Goal: Task Accomplishment & Management: Complete application form

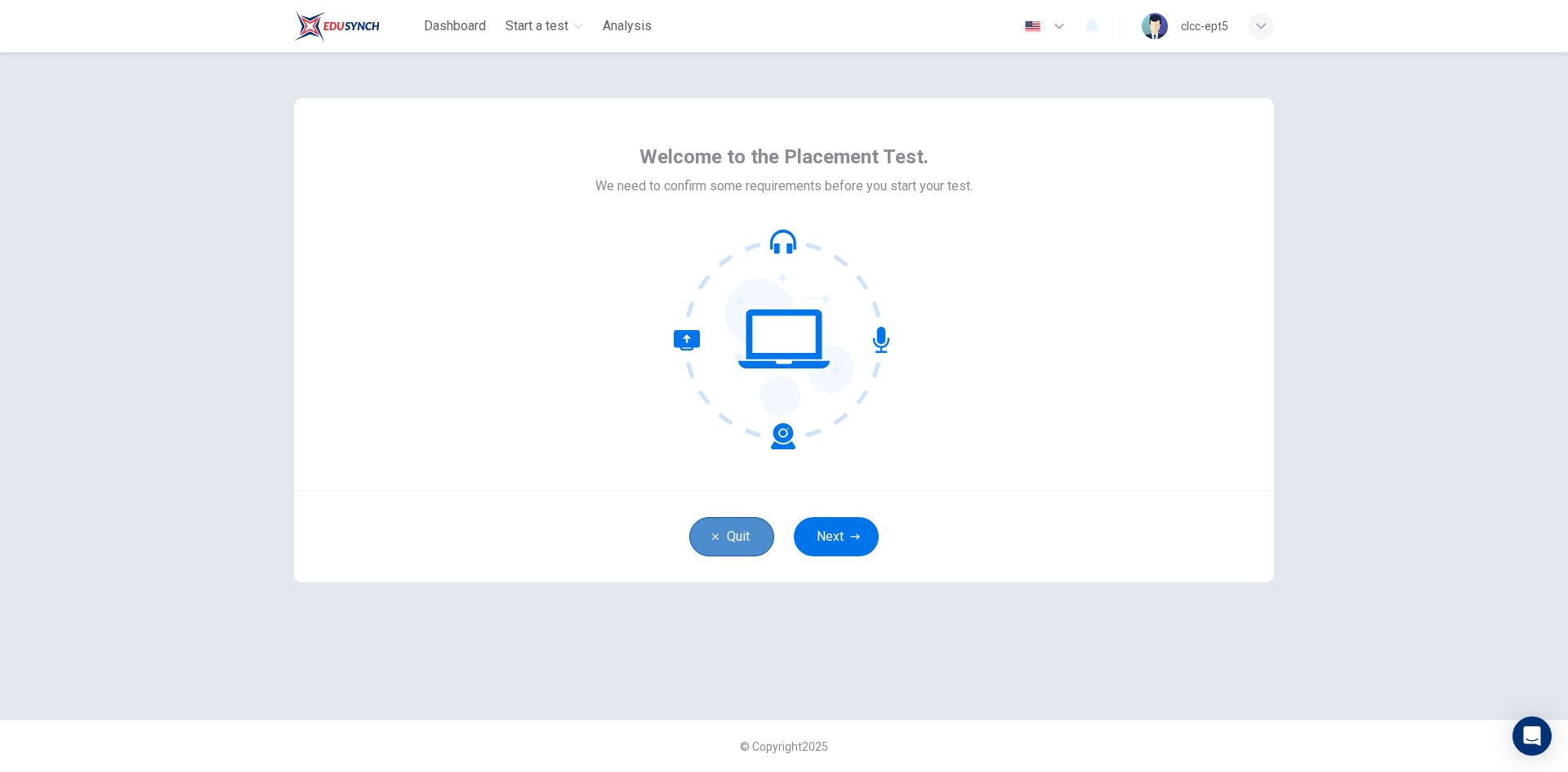
click at [715, 546] on button "Quit" at bounding box center [732, 537] width 85 height 39
click at [845, 541] on button "Next" at bounding box center [836, 537] width 85 height 39
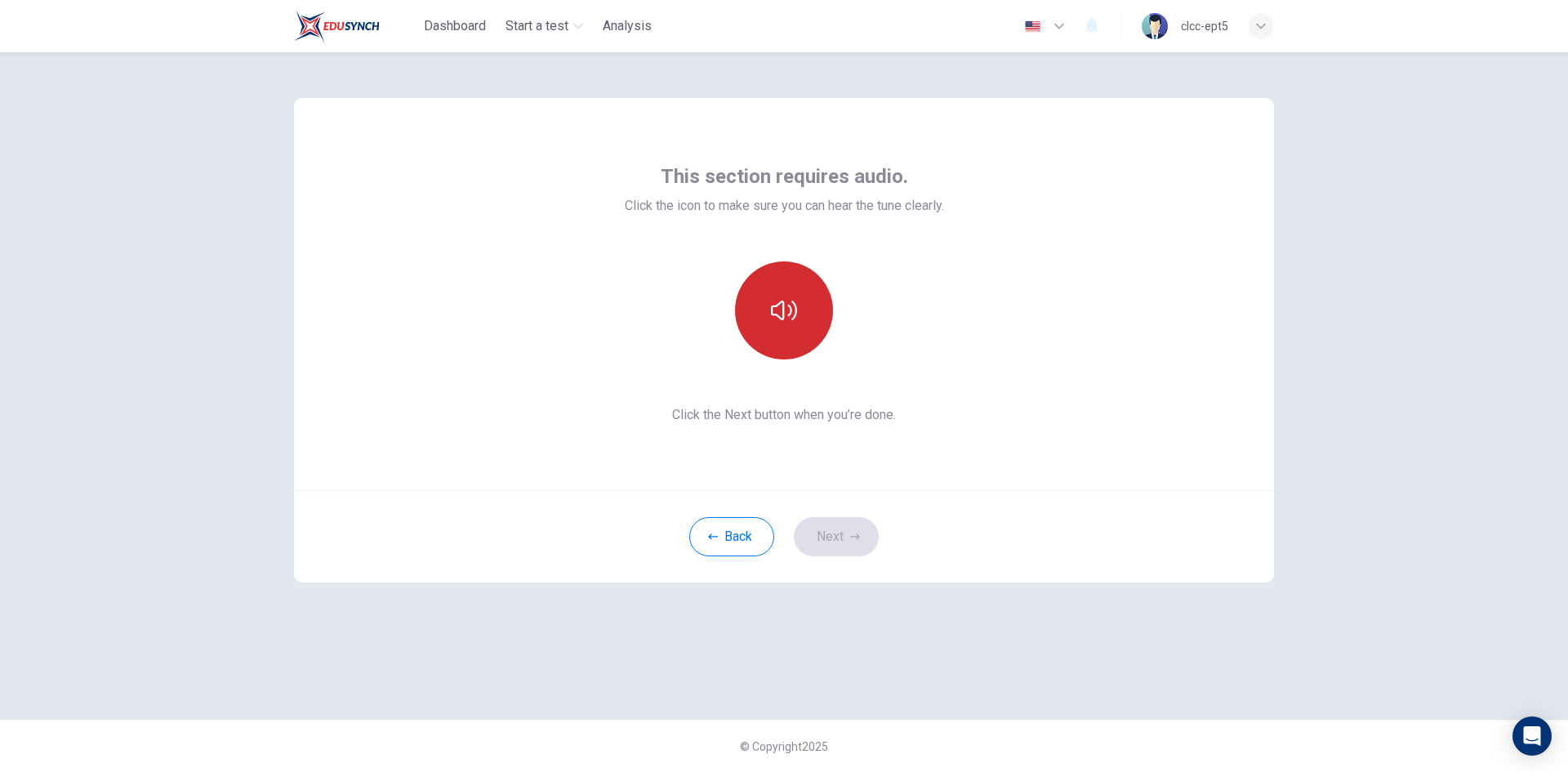
click at [793, 293] on button "button" at bounding box center [784, 310] width 98 height 98
click at [847, 532] on button "Next" at bounding box center [836, 537] width 85 height 39
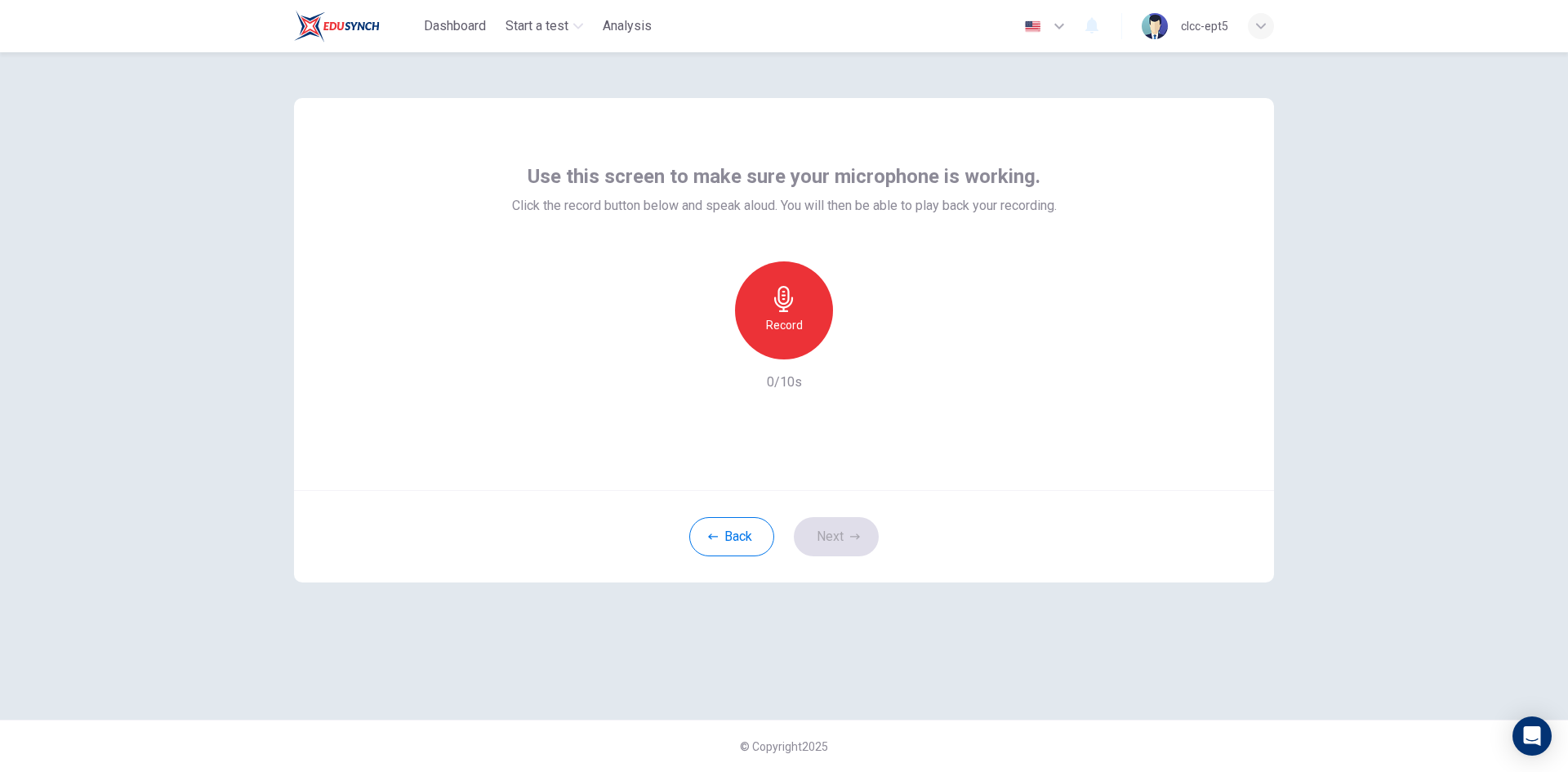
click at [796, 305] on icon "button" at bounding box center [784, 299] width 26 height 26
click at [774, 318] on h6 "Stop" at bounding box center [784, 325] width 25 height 20
click at [863, 345] on icon "button" at bounding box center [859, 346] width 16 height 16
click at [839, 539] on button "Next" at bounding box center [836, 537] width 85 height 39
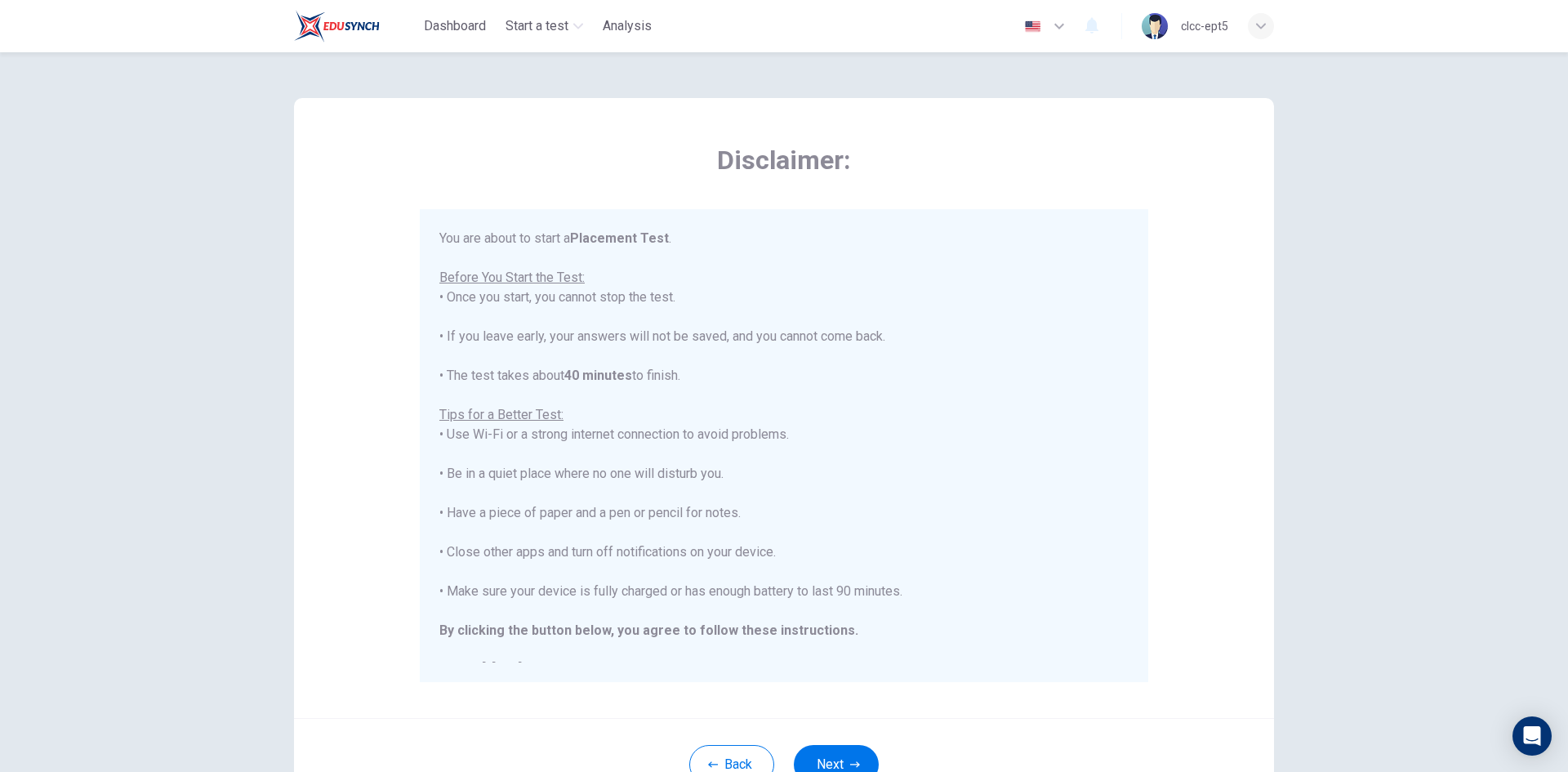
drag, startPoint x: 493, startPoint y: 374, endPoint x: 699, endPoint y: 373, distance: 206.0
click at [699, 373] on div "You are about to start a Placement Test . Before You Start the Test: • Once you…" at bounding box center [784, 454] width 689 height 451
click at [702, 374] on div "You are about to start a Placement Test . Before You Start the Test: • Once you…" at bounding box center [784, 454] width 689 height 451
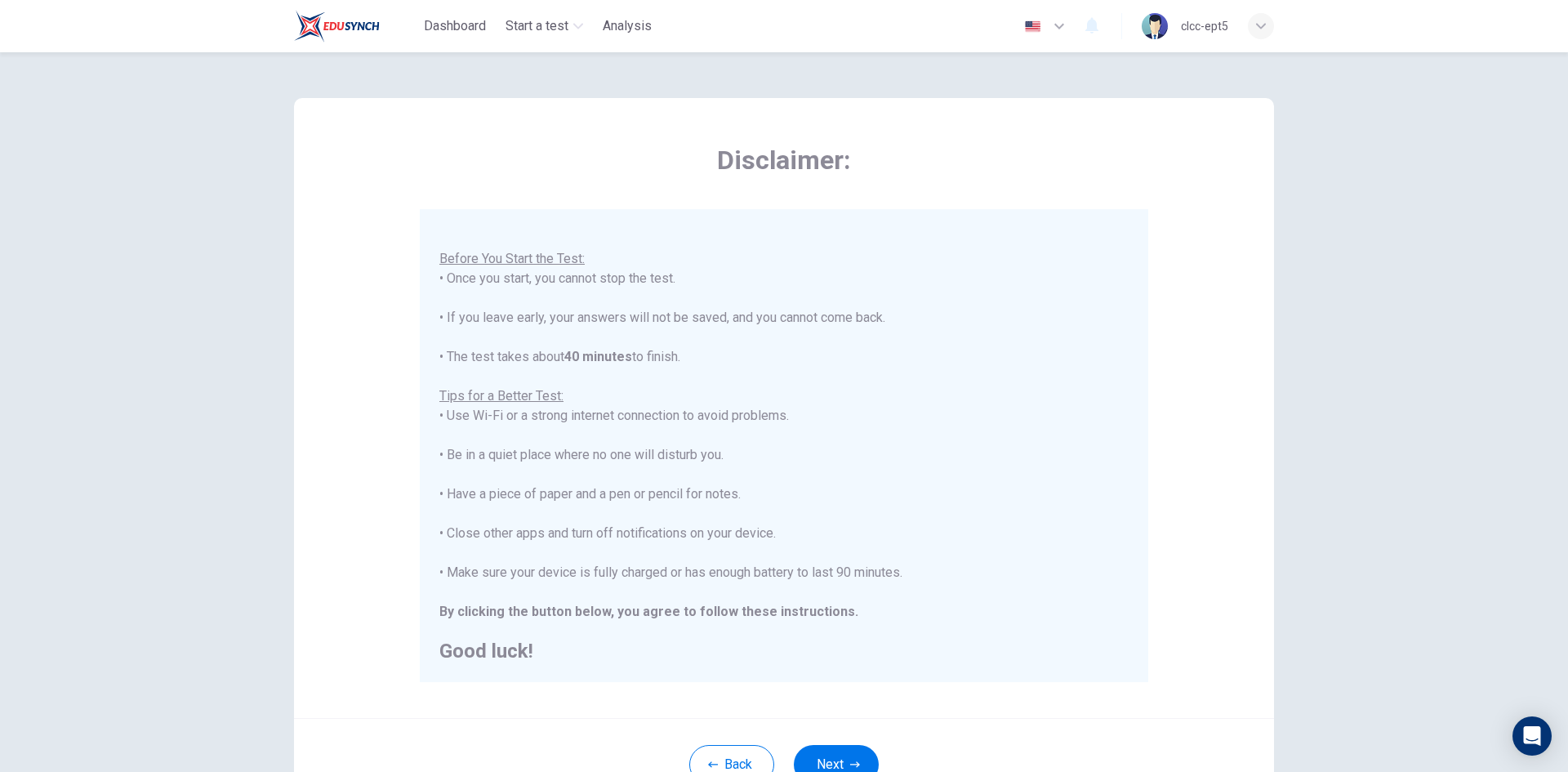
scroll to position [137, 0]
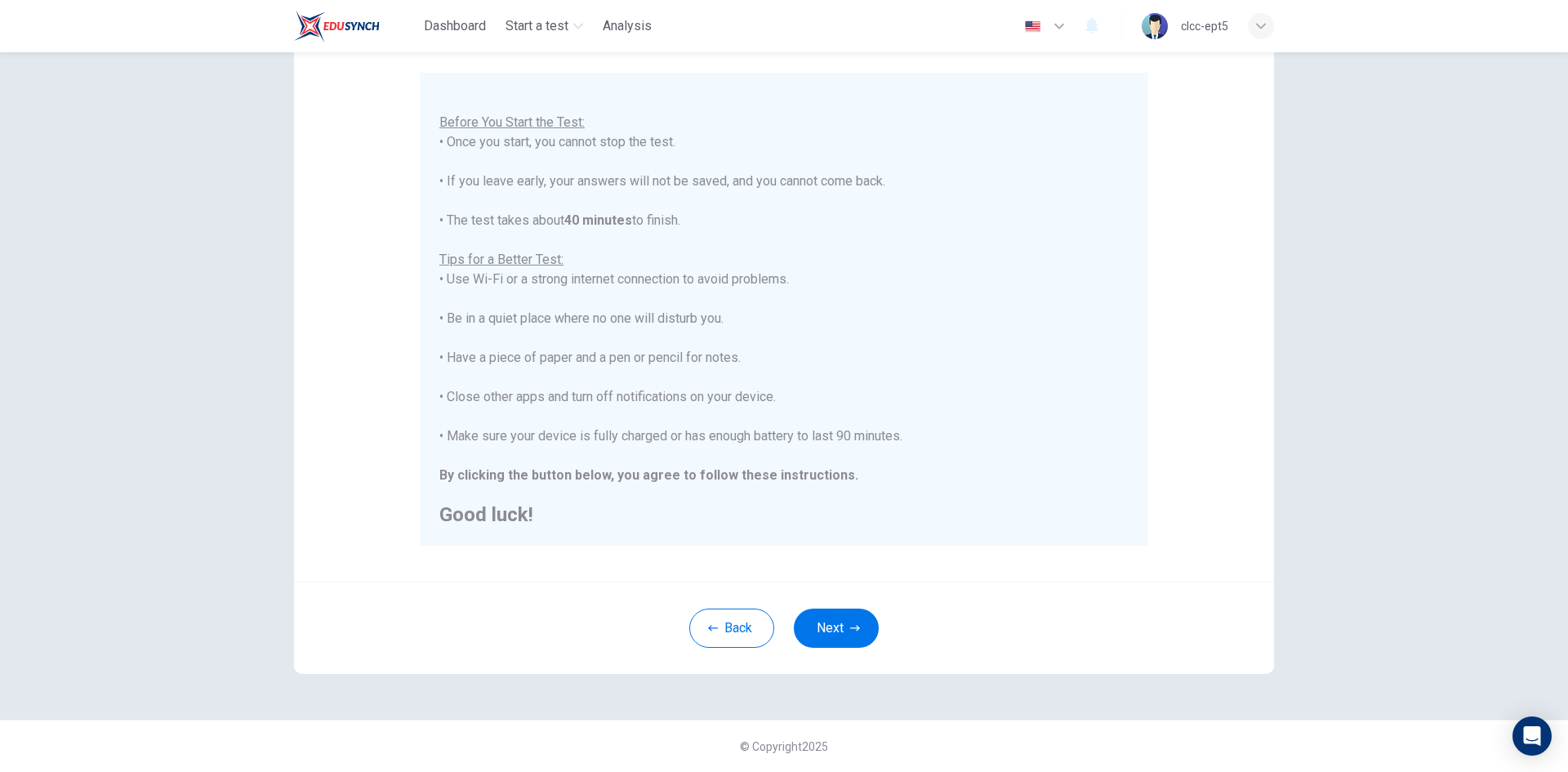
drag, startPoint x: 493, startPoint y: 392, endPoint x: 845, endPoint y: 400, distance: 352.1
click at [838, 400] on div "You are about to start a Placement Test . Before You Start the Test: • Once you…" at bounding box center [784, 299] width 689 height 451
click at [845, 400] on div "You are about to start a Placement Test . Before You Start the Test: • Once you…" at bounding box center [784, 299] width 689 height 451
click at [850, 630] on icon "button" at bounding box center [855, 629] width 10 height 10
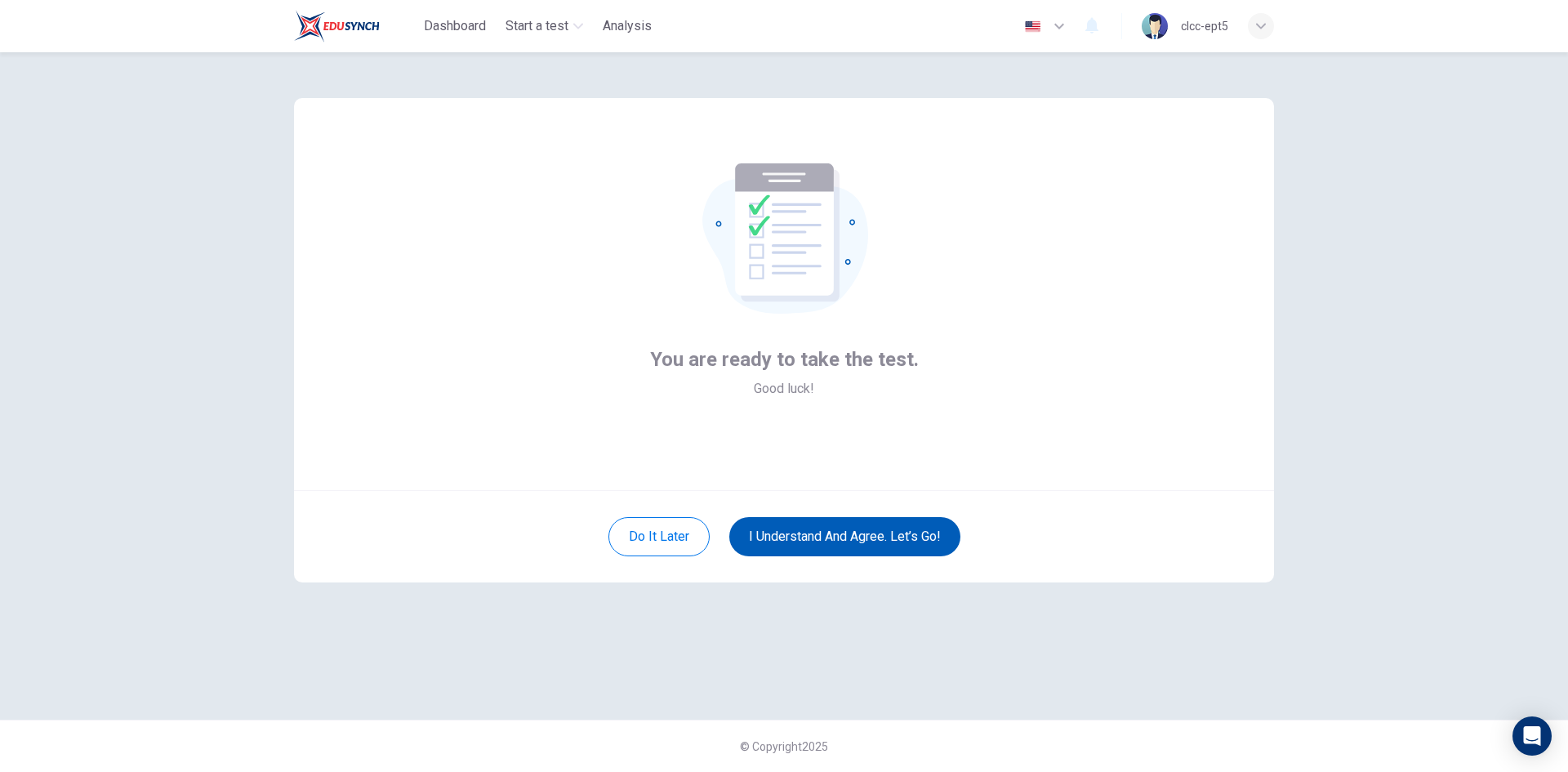
scroll to position [0, 0]
click at [852, 538] on button "I understand and agree. Let’s go!" at bounding box center [845, 537] width 231 height 39
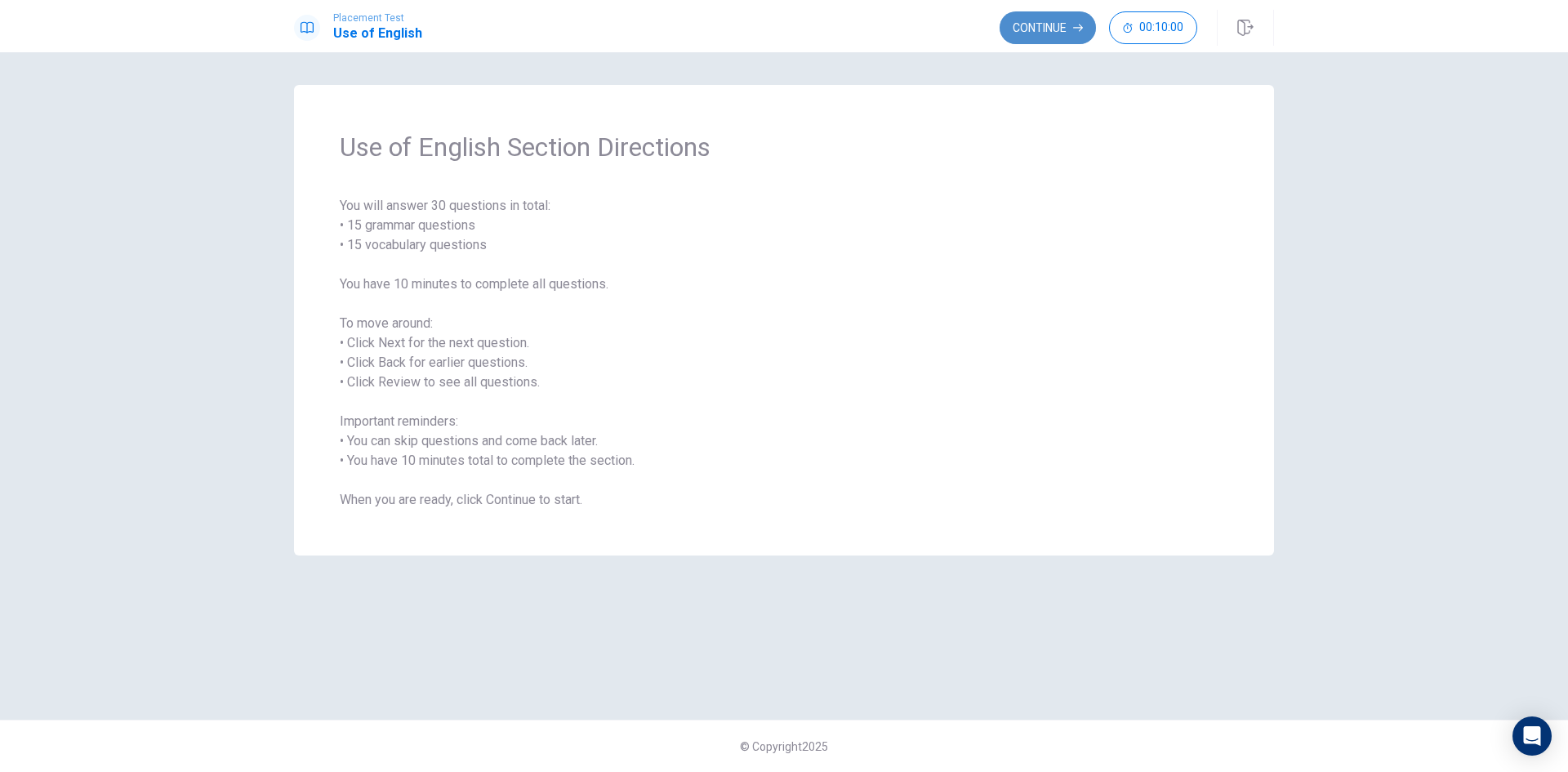
click at [1016, 25] on button "Continue" at bounding box center [1048, 28] width 97 height 33
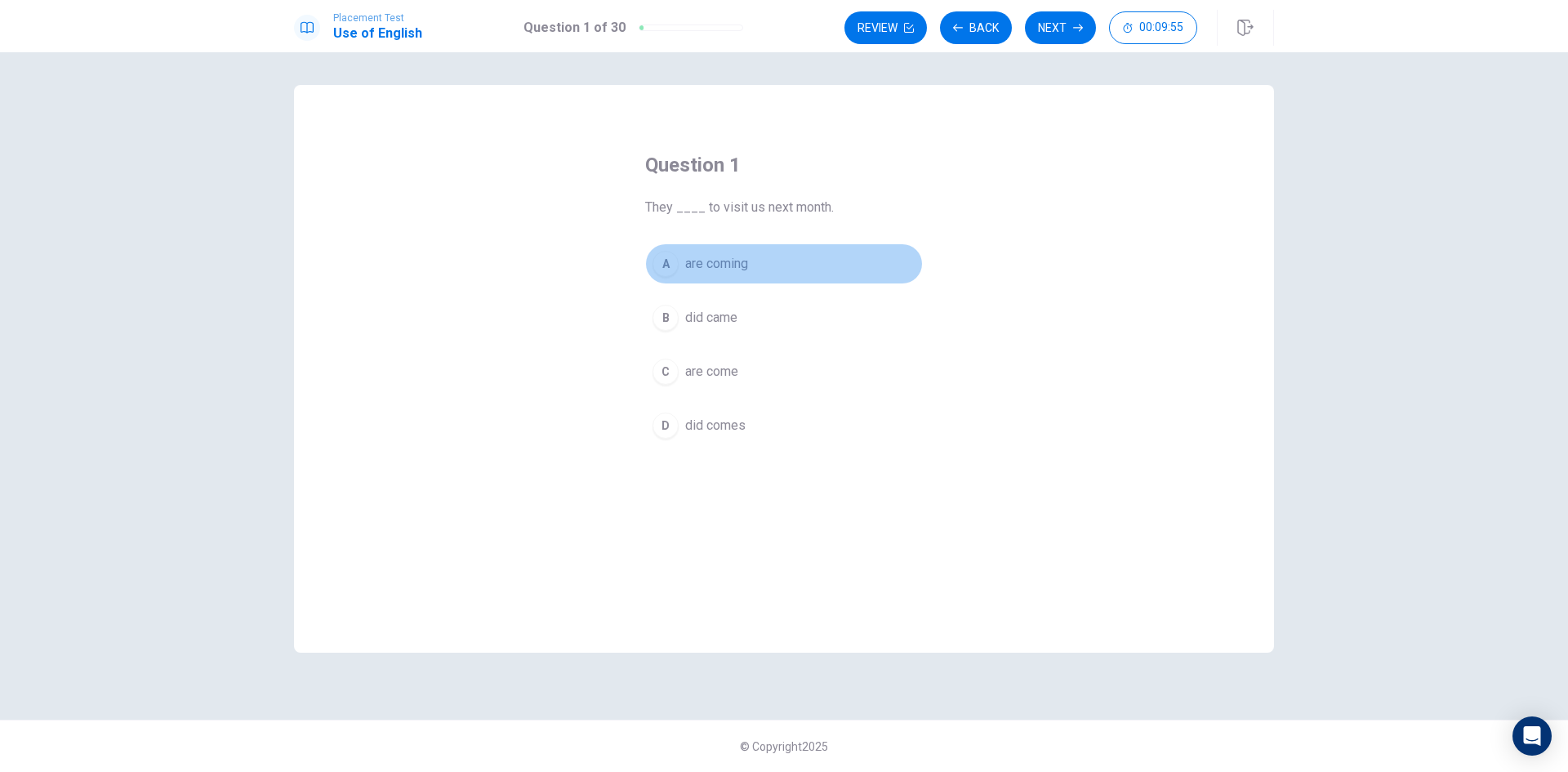
click at [732, 260] on span "are coming" at bounding box center [716, 264] width 63 height 20
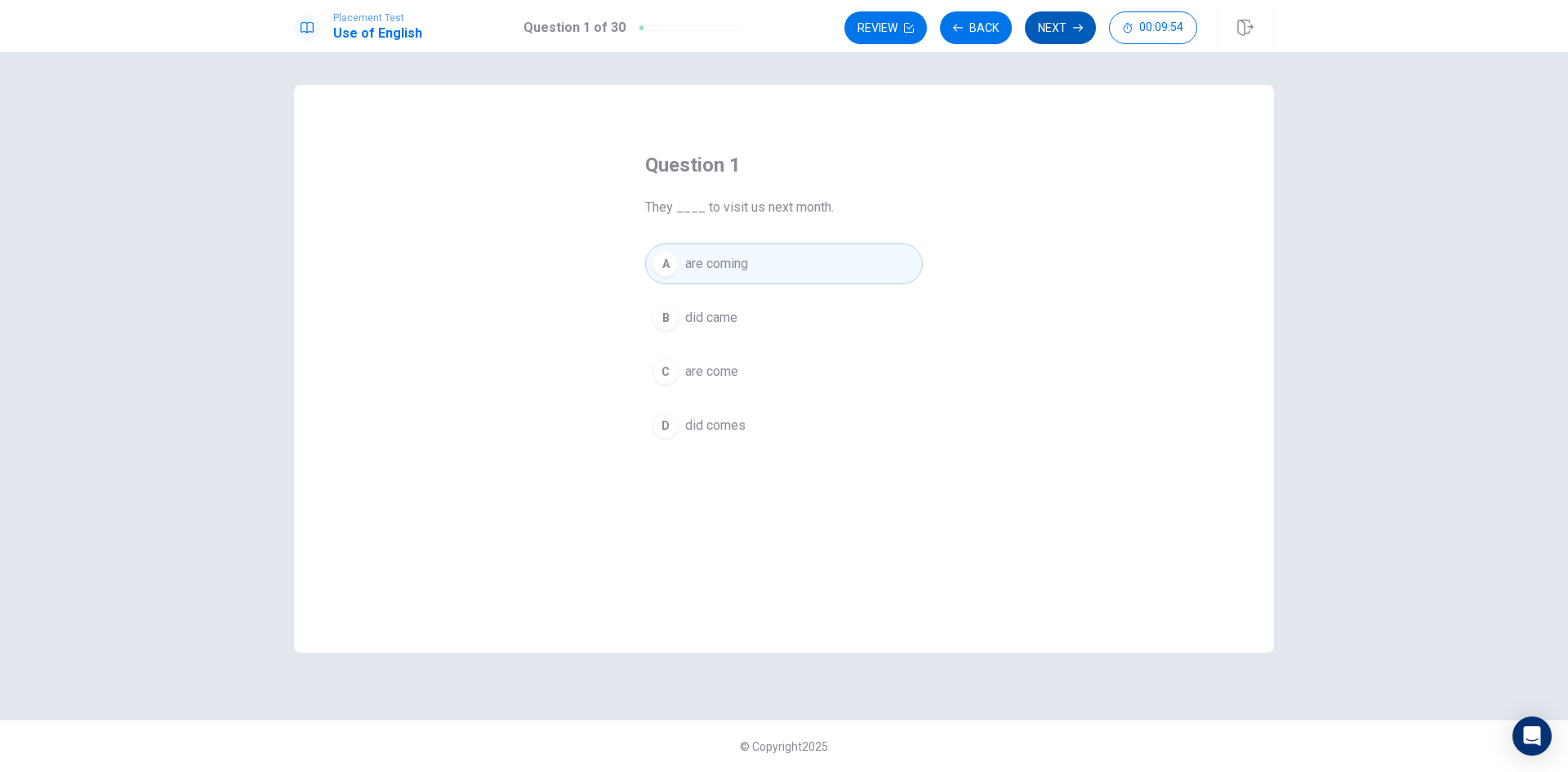
click at [1081, 20] on button "Next" at bounding box center [1061, 28] width 71 height 33
click at [698, 318] on span "went" at bounding box center [699, 318] width 28 height 20
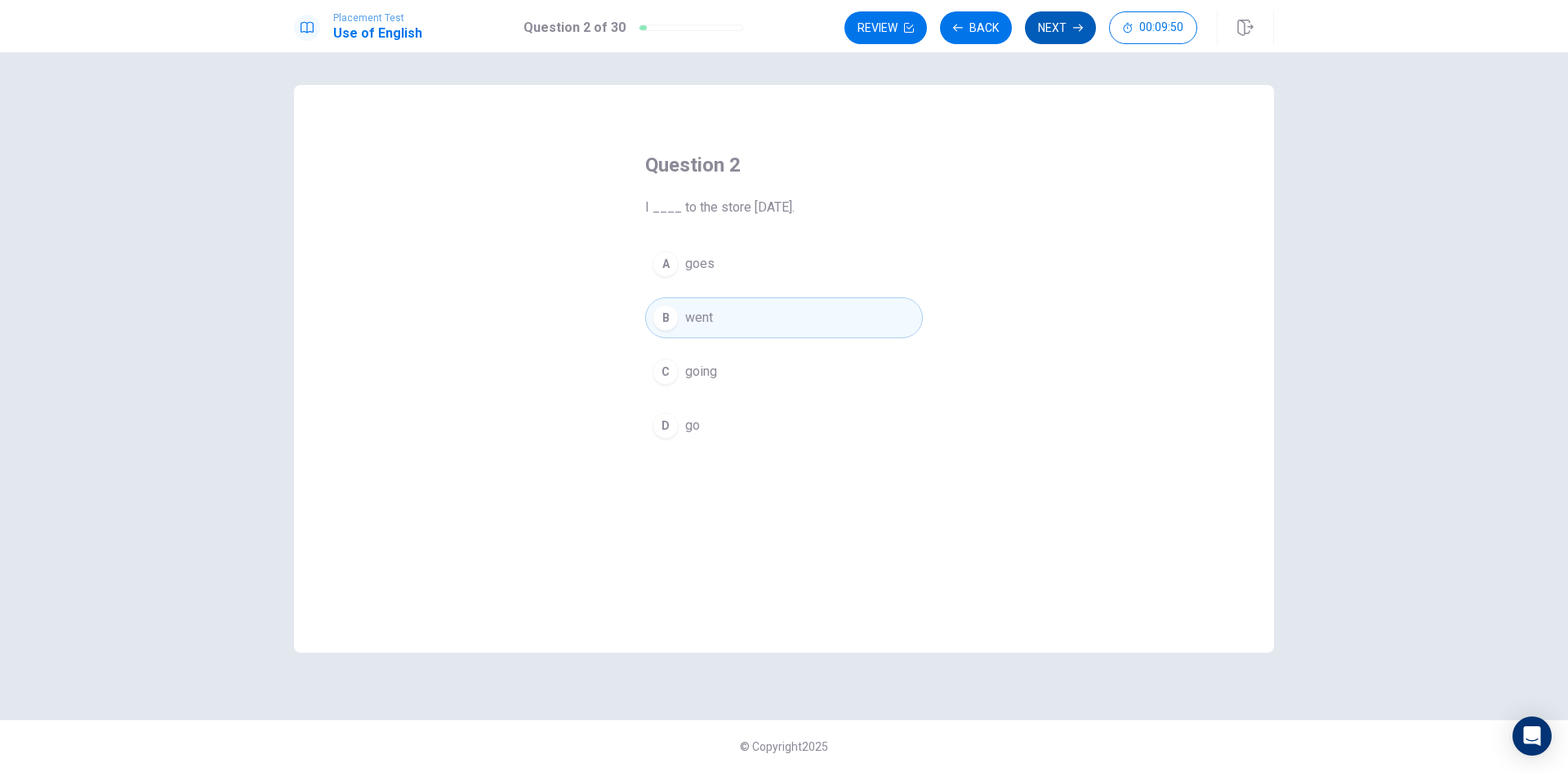
click at [1070, 28] on button "Next" at bounding box center [1061, 28] width 71 height 33
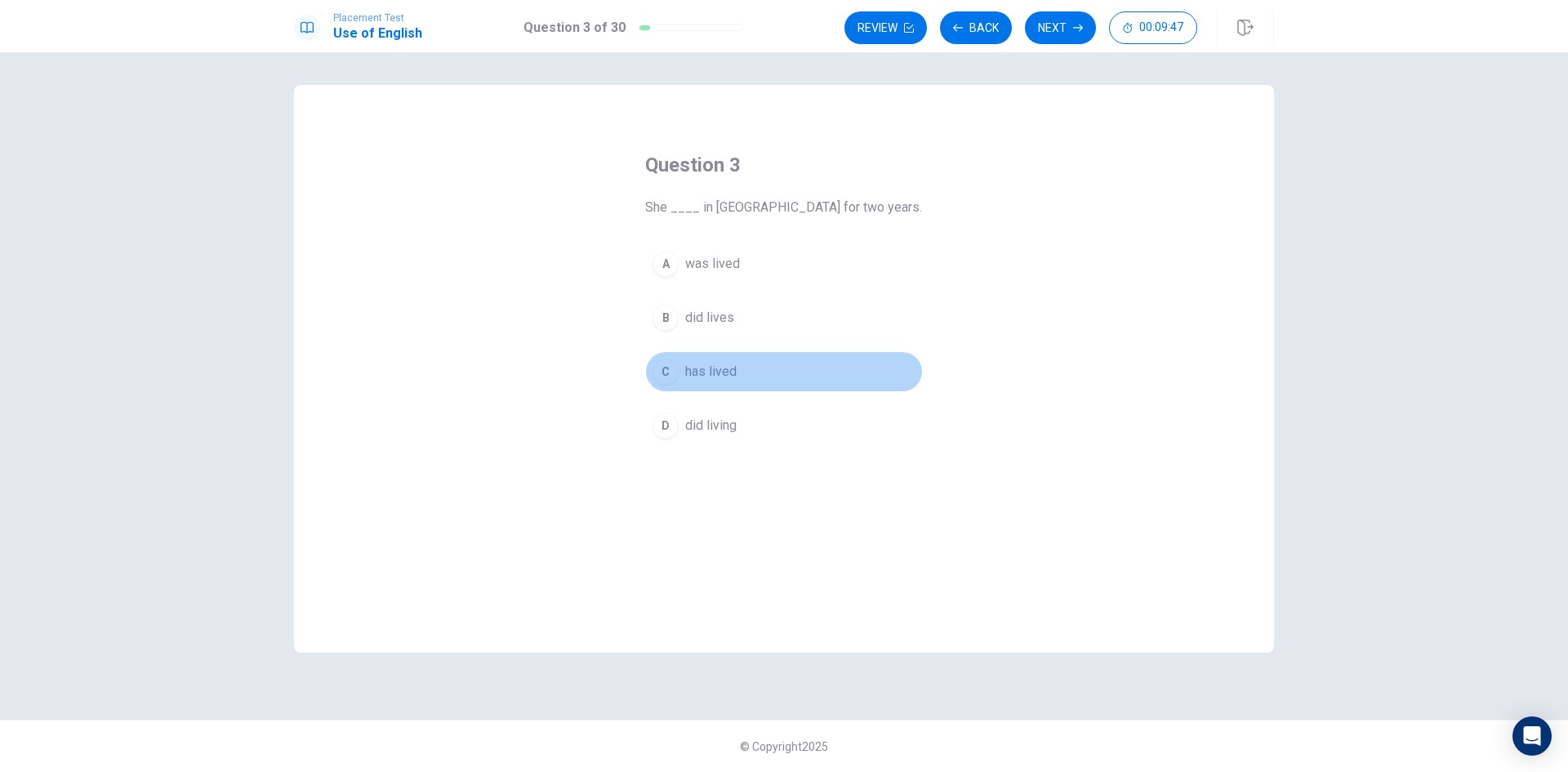
click at [702, 372] on span "has lived" at bounding box center [710, 372] width 52 height 20
click at [1063, 32] on button "Next" at bounding box center [1061, 28] width 71 height 33
click at [723, 264] on span "were eating" at bounding box center [719, 264] width 67 height 20
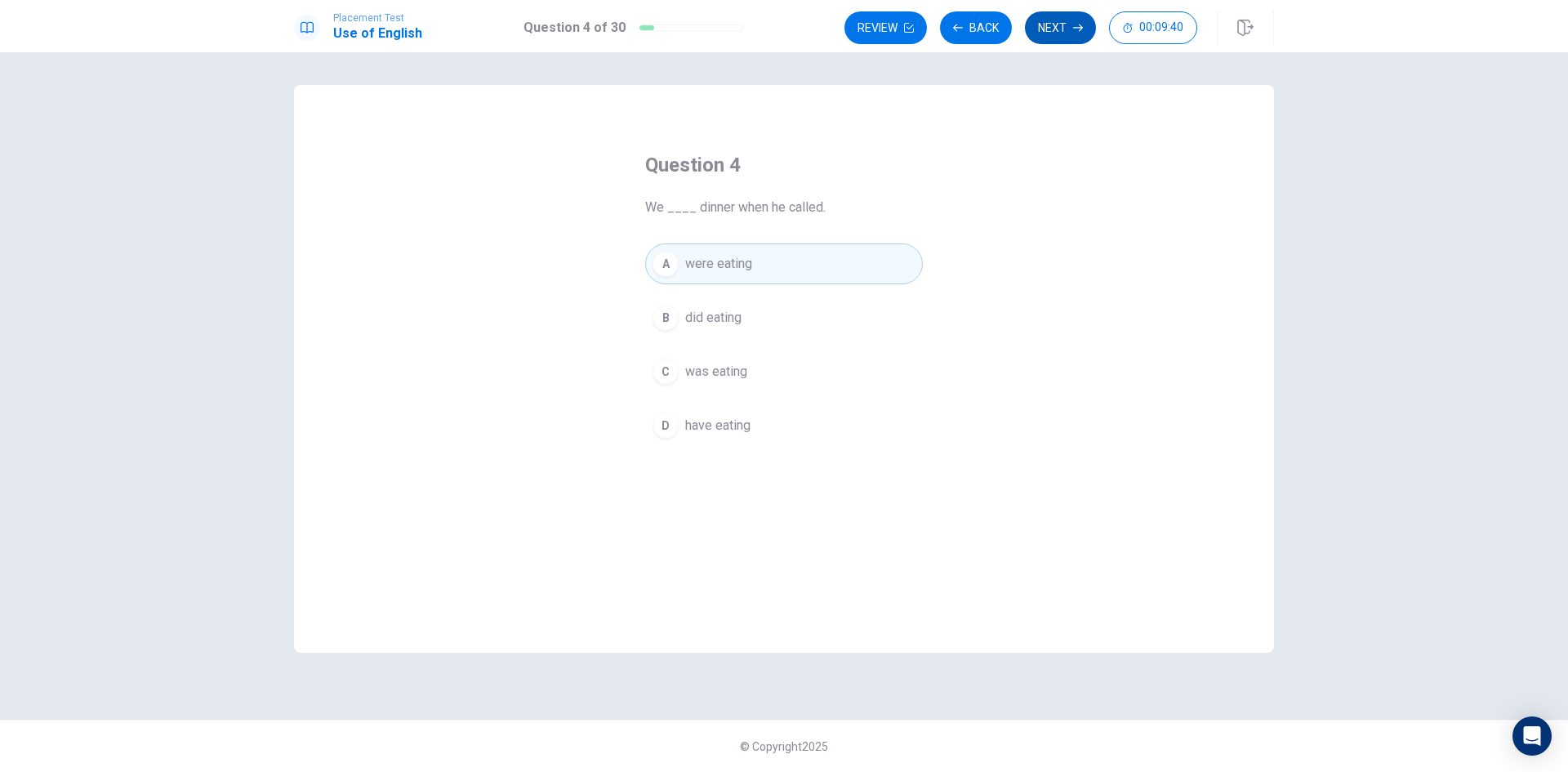
click at [1070, 22] on button "Next" at bounding box center [1061, 28] width 71 height 33
click at [692, 425] on span "watch" at bounding box center [701, 426] width 34 height 20
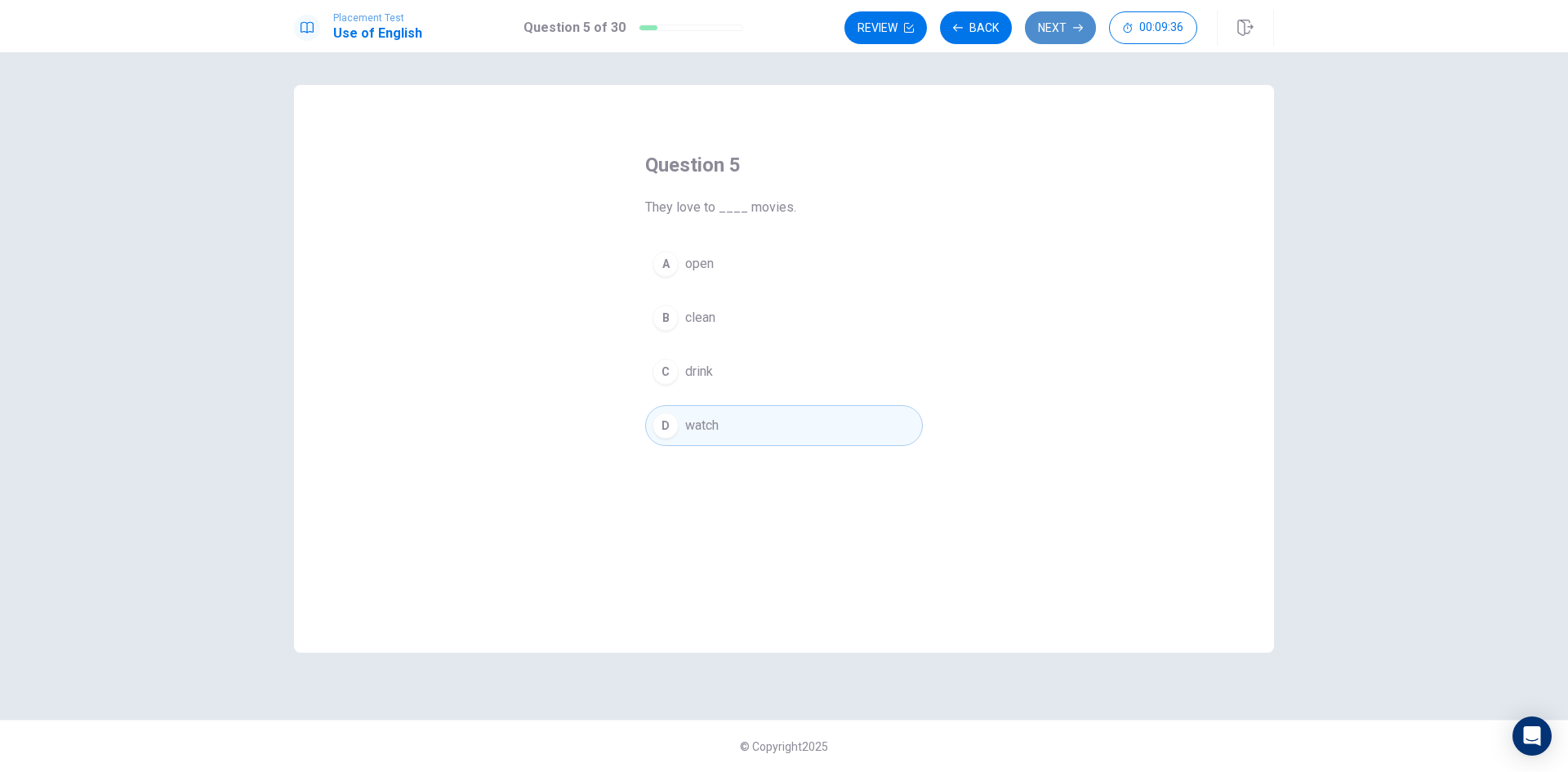
click at [1040, 31] on button "Next" at bounding box center [1061, 28] width 71 height 33
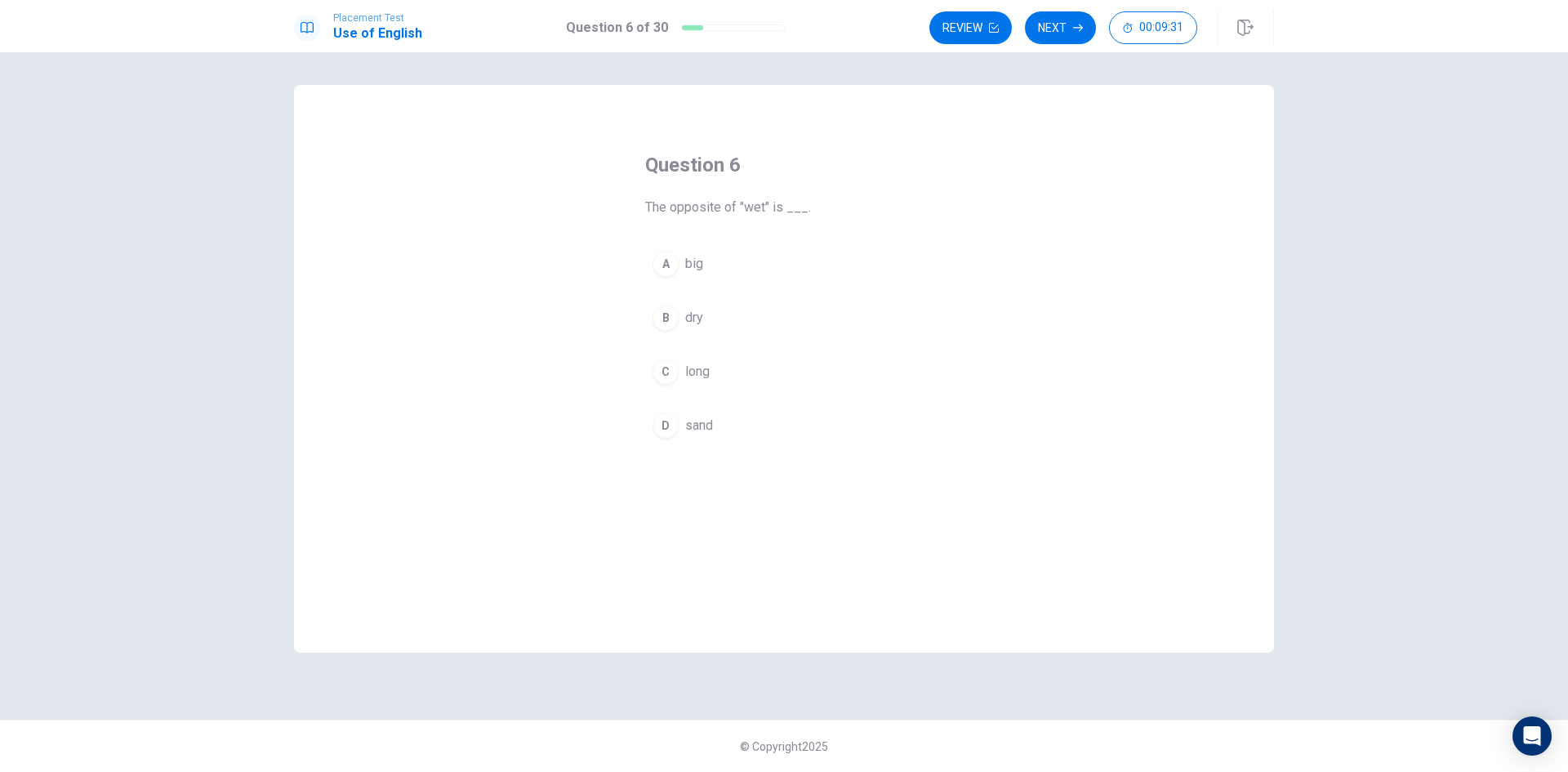
click at [694, 315] on span "dry" at bounding box center [694, 318] width 18 height 20
click at [1062, 28] on button "Next" at bounding box center [1061, 28] width 71 height 33
click at [709, 264] on span "sleep" at bounding box center [701, 264] width 33 height 20
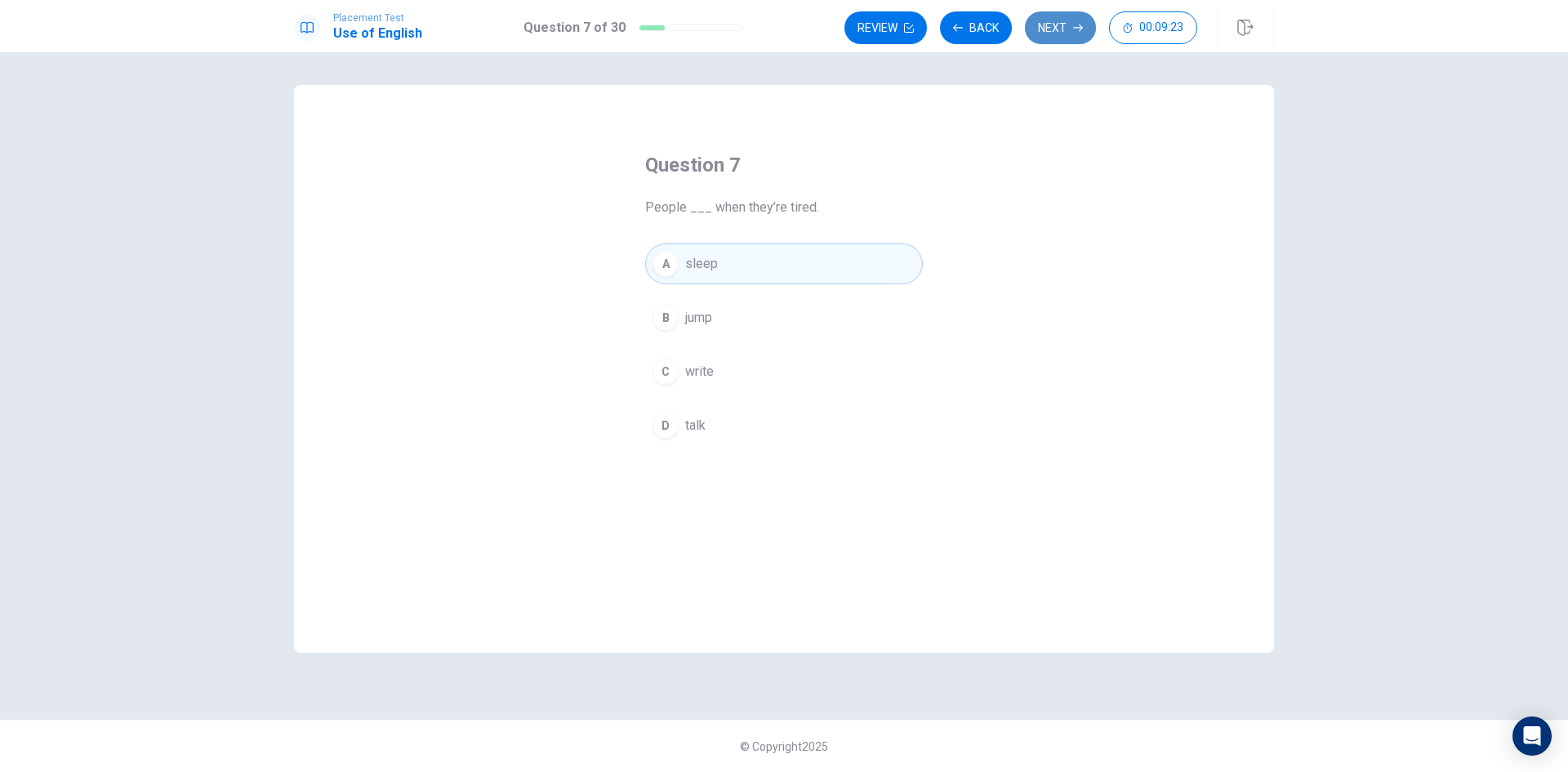
click at [1071, 13] on button "Next" at bounding box center [1061, 28] width 71 height 33
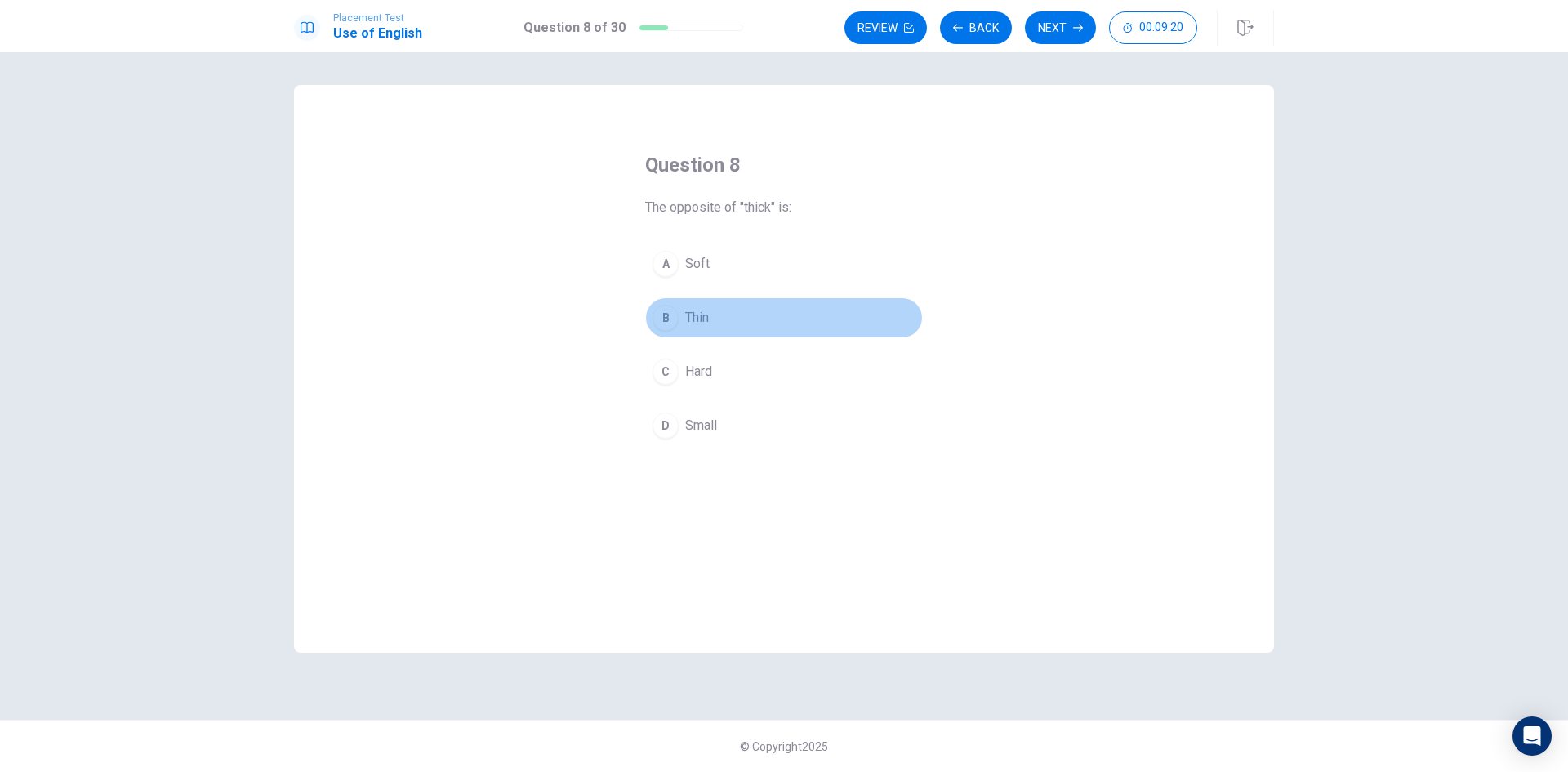
click at [702, 315] on span "Thin" at bounding box center [696, 318] width 24 height 20
click at [1059, 34] on button "Next" at bounding box center [1061, 28] width 71 height 33
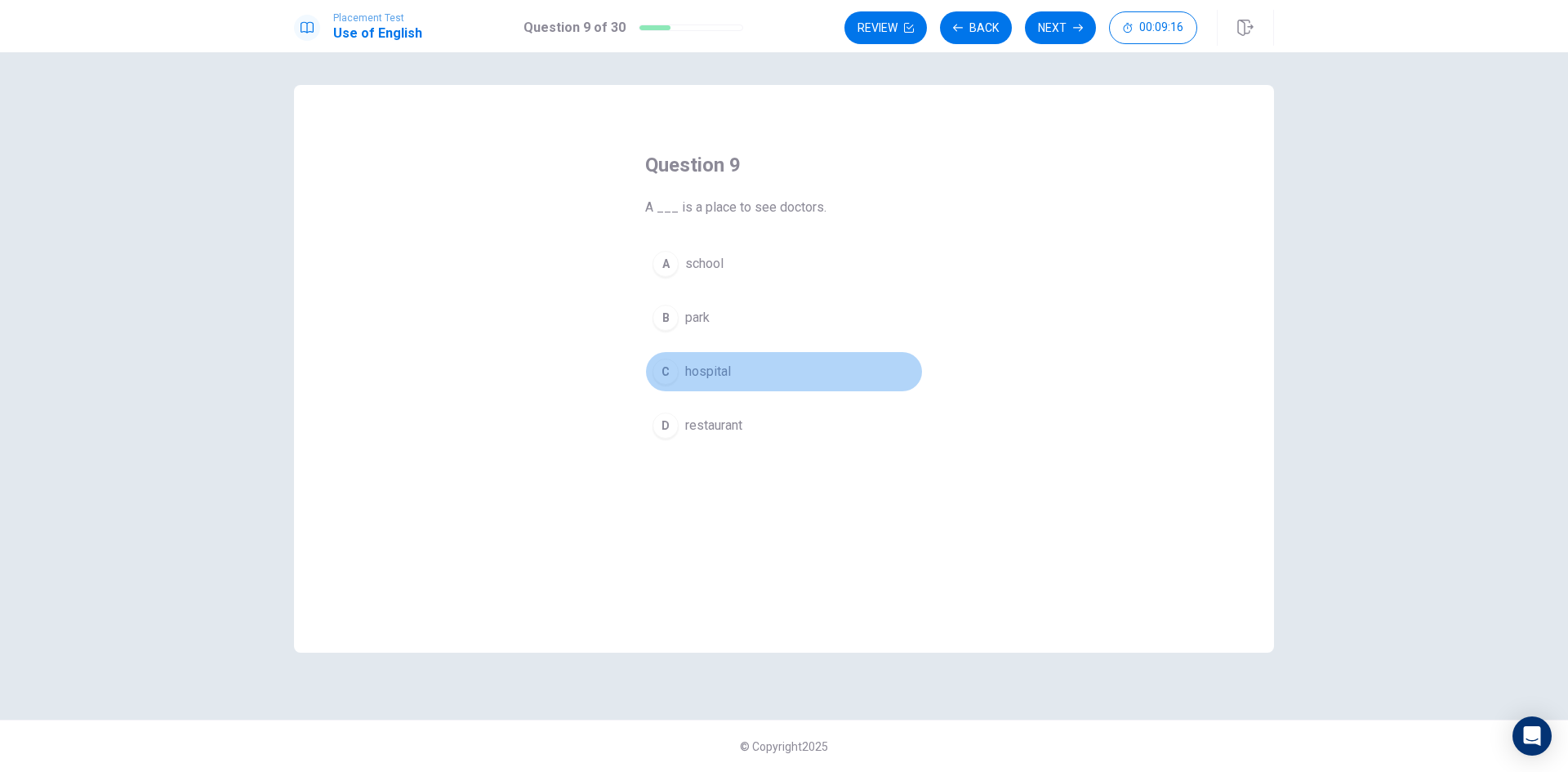
click at [718, 377] on span "hospital" at bounding box center [708, 372] width 46 height 20
click at [1046, 40] on button "Next" at bounding box center [1061, 28] width 71 height 33
click at [710, 318] on span "studied" at bounding box center [706, 318] width 43 height 20
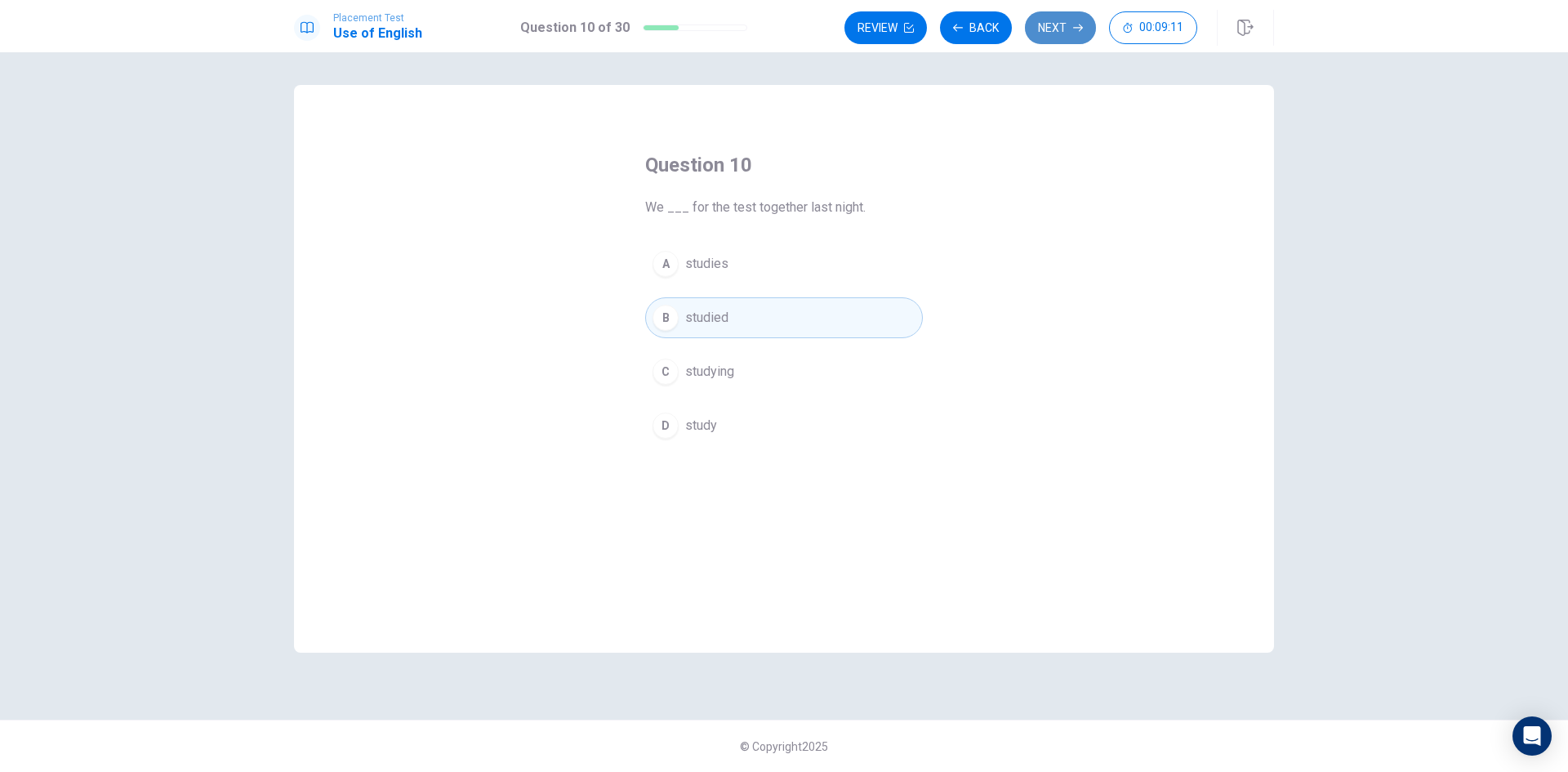
click at [1057, 25] on button "Next" at bounding box center [1061, 28] width 71 height 33
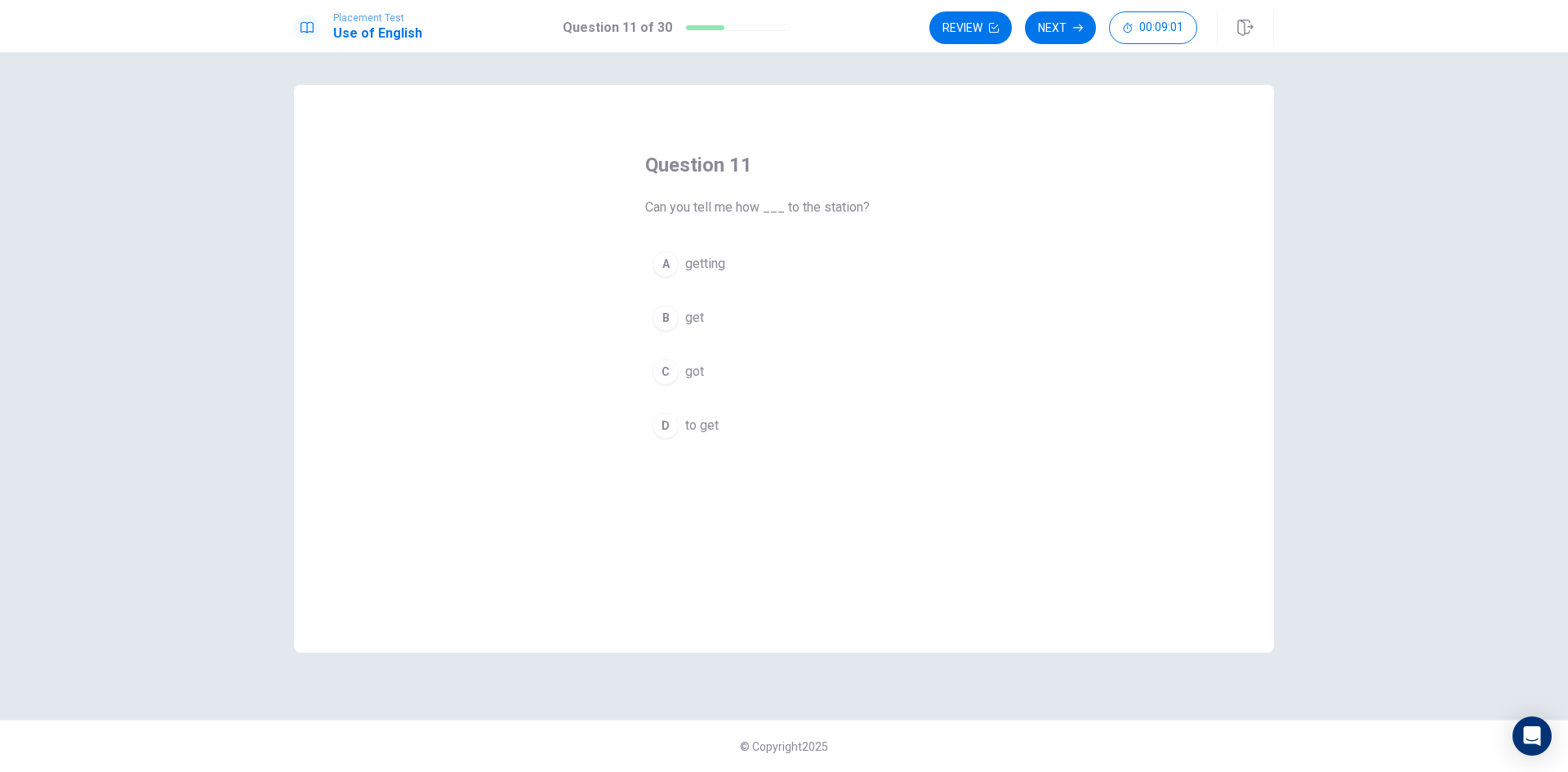
click at [706, 425] on span "to get" at bounding box center [701, 426] width 34 height 20
click at [1051, 27] on button "Next" at bounding box center [1061, 28] width 71 height 33
click at [720, 426] on span "was cooking" at bounding box center [721, 426] width 72 height 20
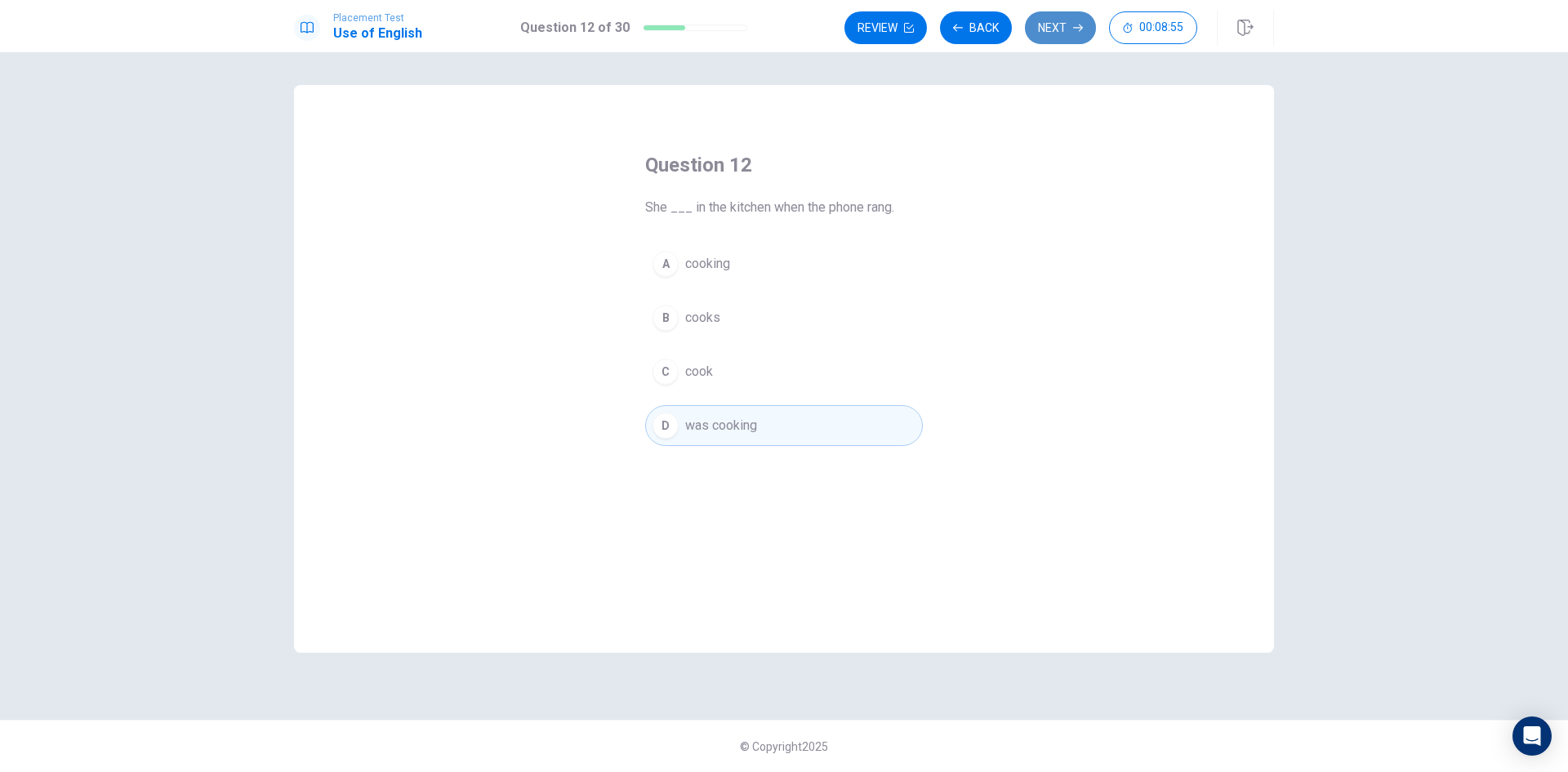
click at [1060, 33] on button "Next" at bounding box center [1061, 28] width 71 height 33
click at [723, 426] on span "have known" at bounding box center [719, 426] width 67 height 20
click at [1052, 25] on button "Next" at bounding box center [1061, 28] width 71 height 33
click at [704, 373] on span "have" at bounding box center [698, 372] width 27 height 20
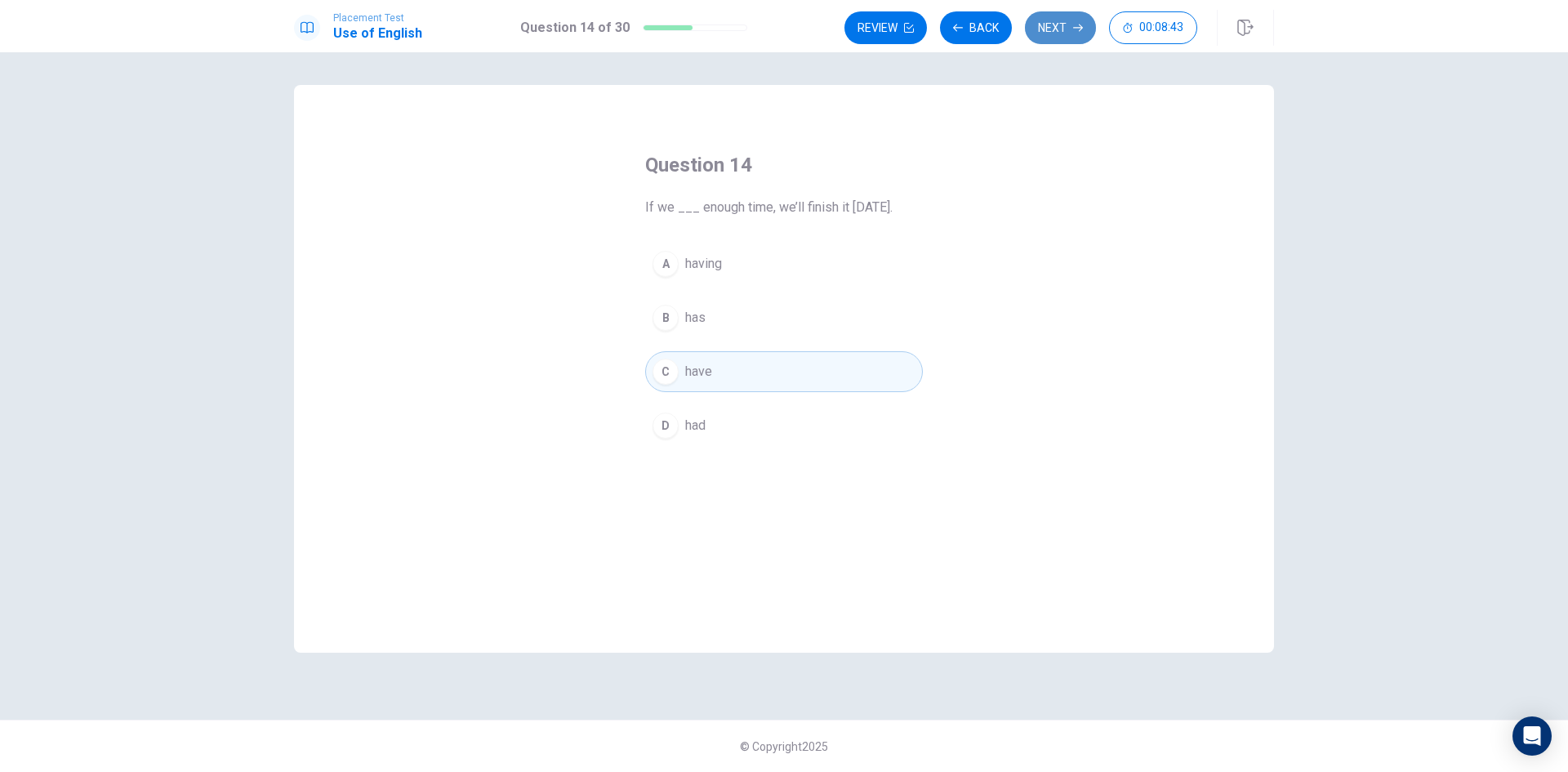
click at [1051, 29] on button "Next" at bounding box center [1061, 28] width 71 height 33
click at [716, 258] on span "Enlarge" at bounding box center [706, 264] width 43 height 20
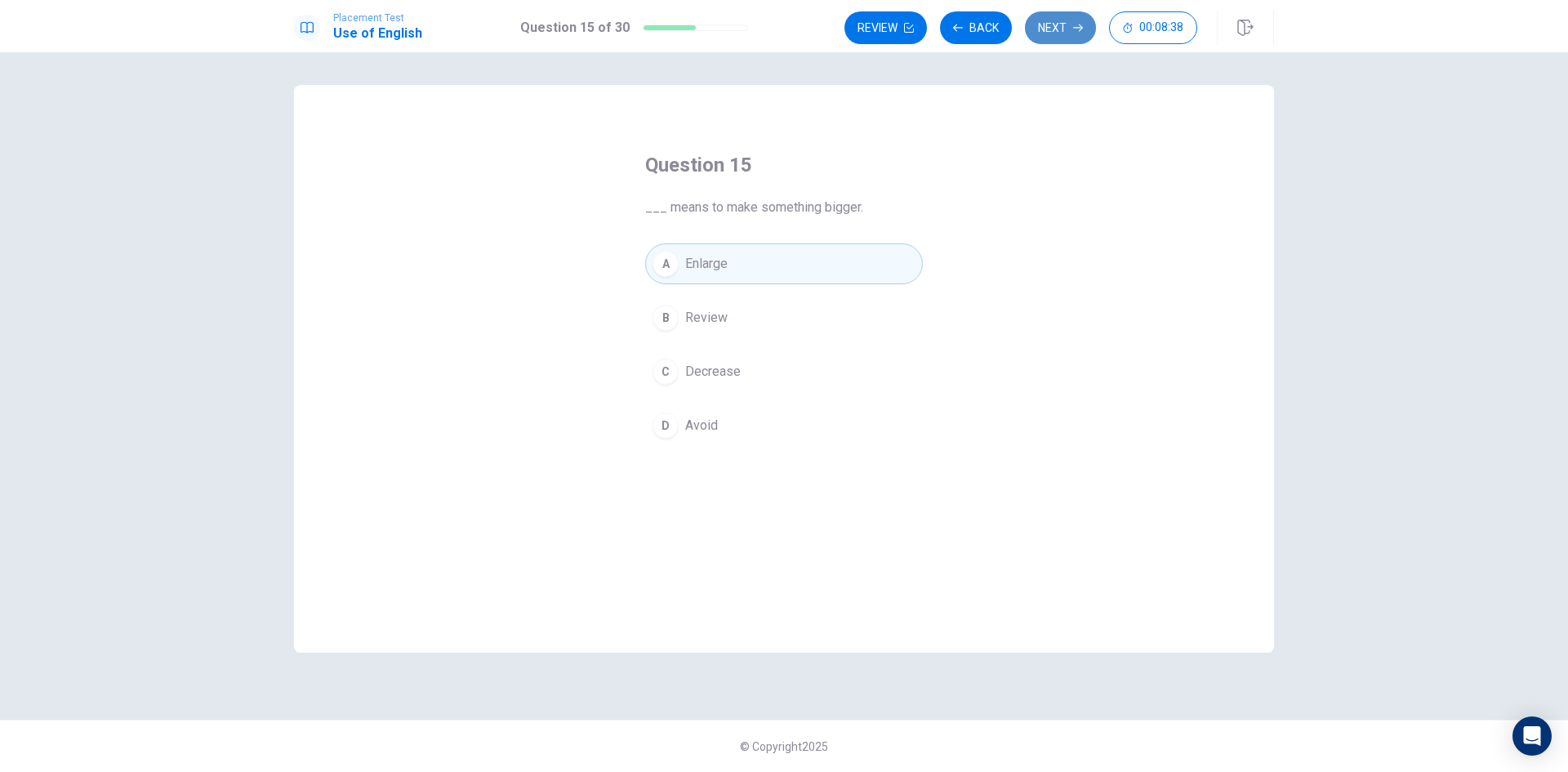
click at [1063, 22] on button "Next" at bounding box center [1061, 28] width 71 height 33
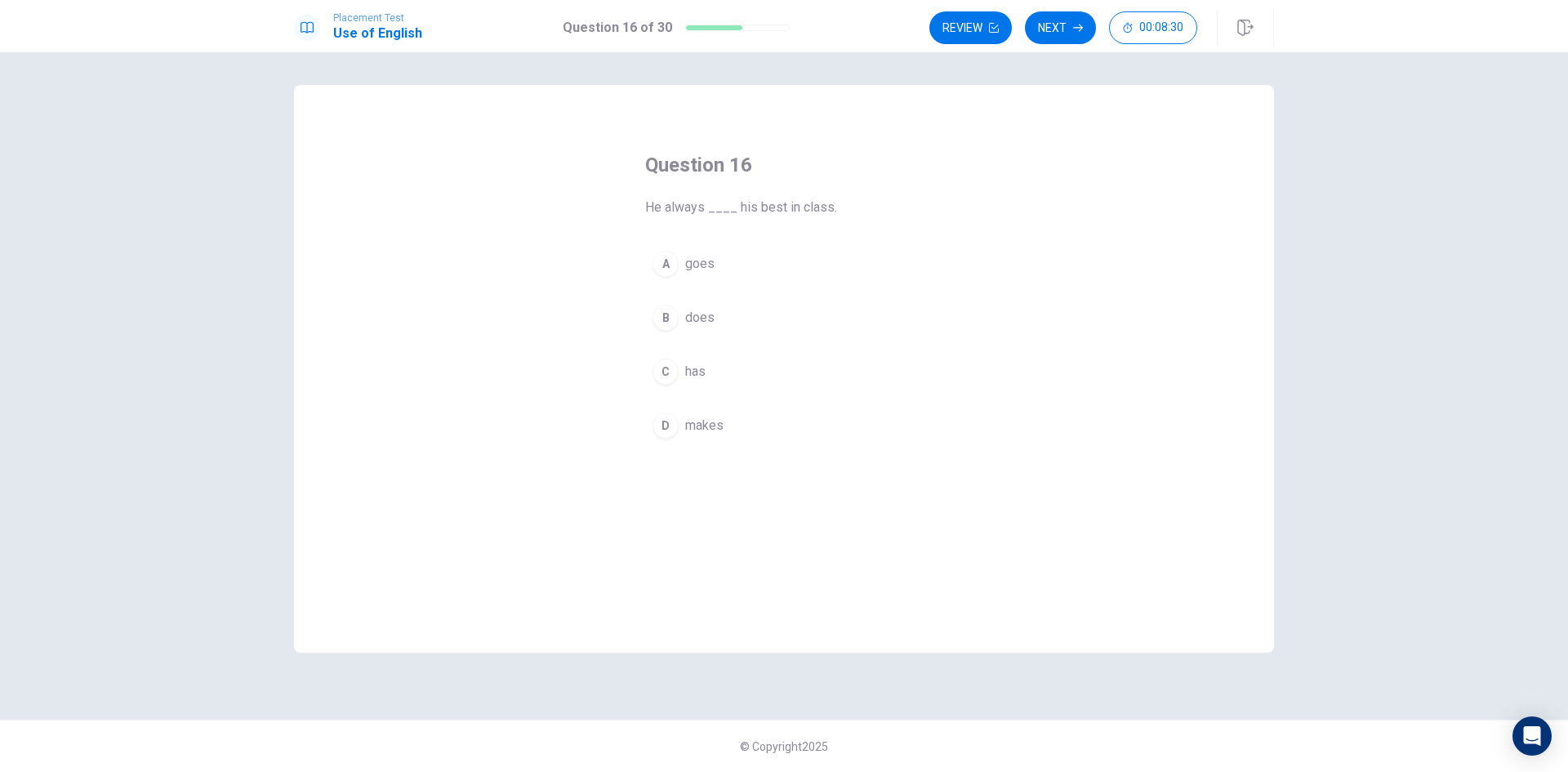
click at [705, 319] on span "does" at bounding box center [700, 318] width 29 height 20
click at [1058, 28] on button "Next" at bounding box center [1061, 28] width 71 height 33
click at [729, 269] on span "hardworking" at bounding box center [719, 264] width 70 height 20
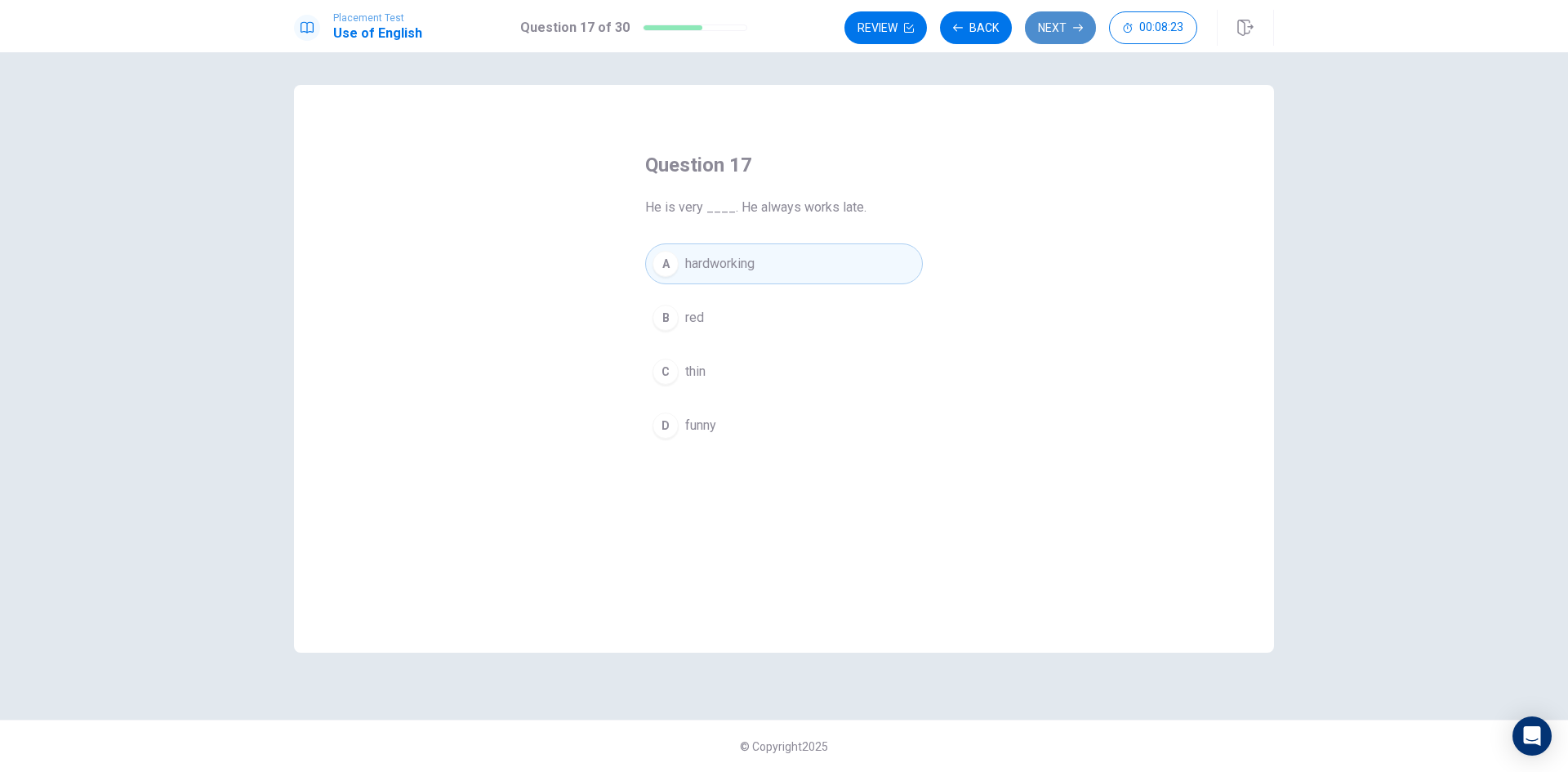
click at [1059, 30] on button "Next" at bounding box center [1061, 28] width 71 height 33
click at [714, 278] on button "A feeling" at bounding box center [784, 264] width 277 height 41
click at [1043, 20] on button "Next" at bounding box center [1061, 28] width 71 height 33
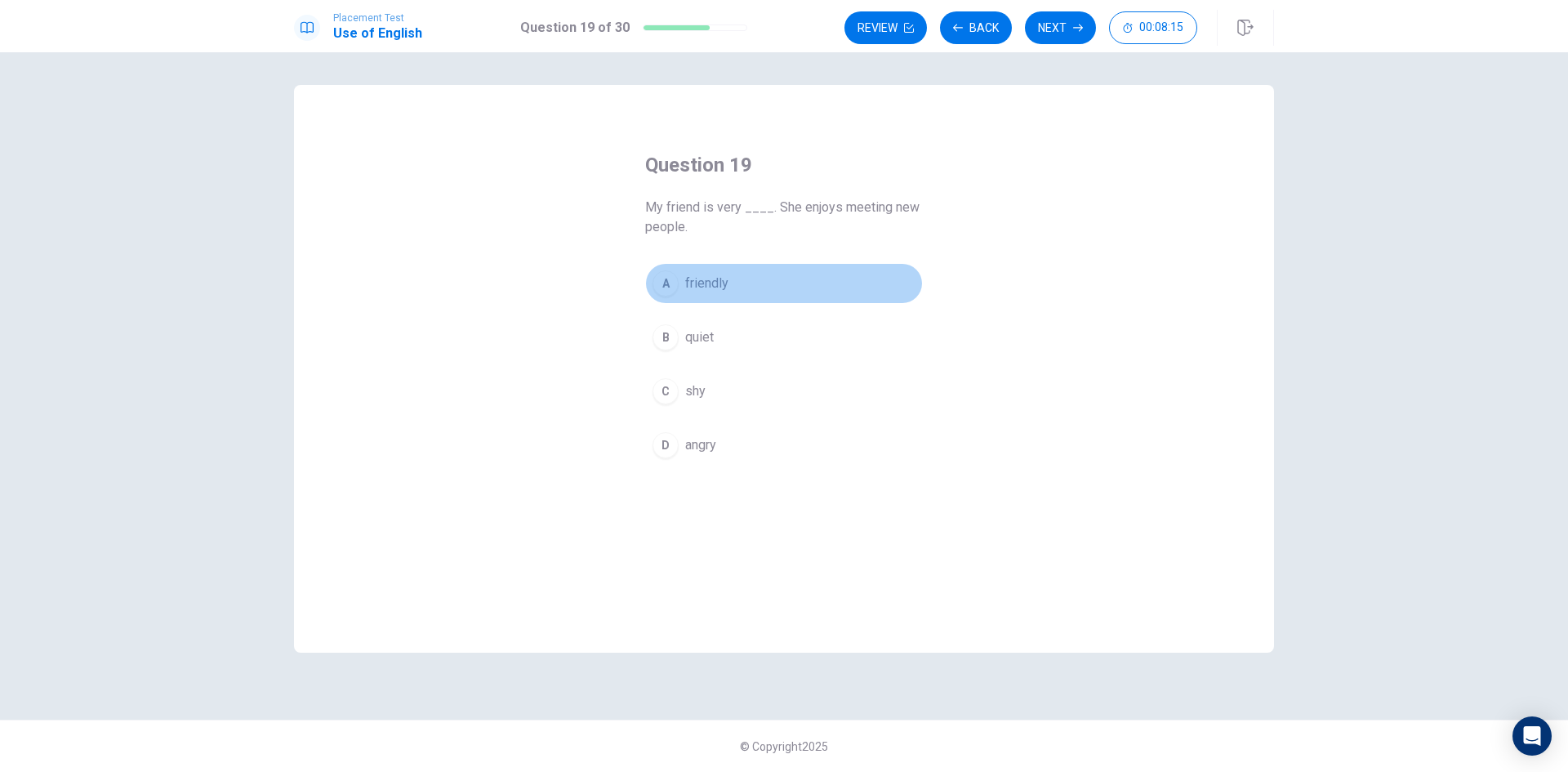
click at [706, 291] on span "friendly" at bounding box center [706, 283] width 43 height 20
click at [1057, 28] on button "Next" at bounding box center [1061, 28] width 71 height 33
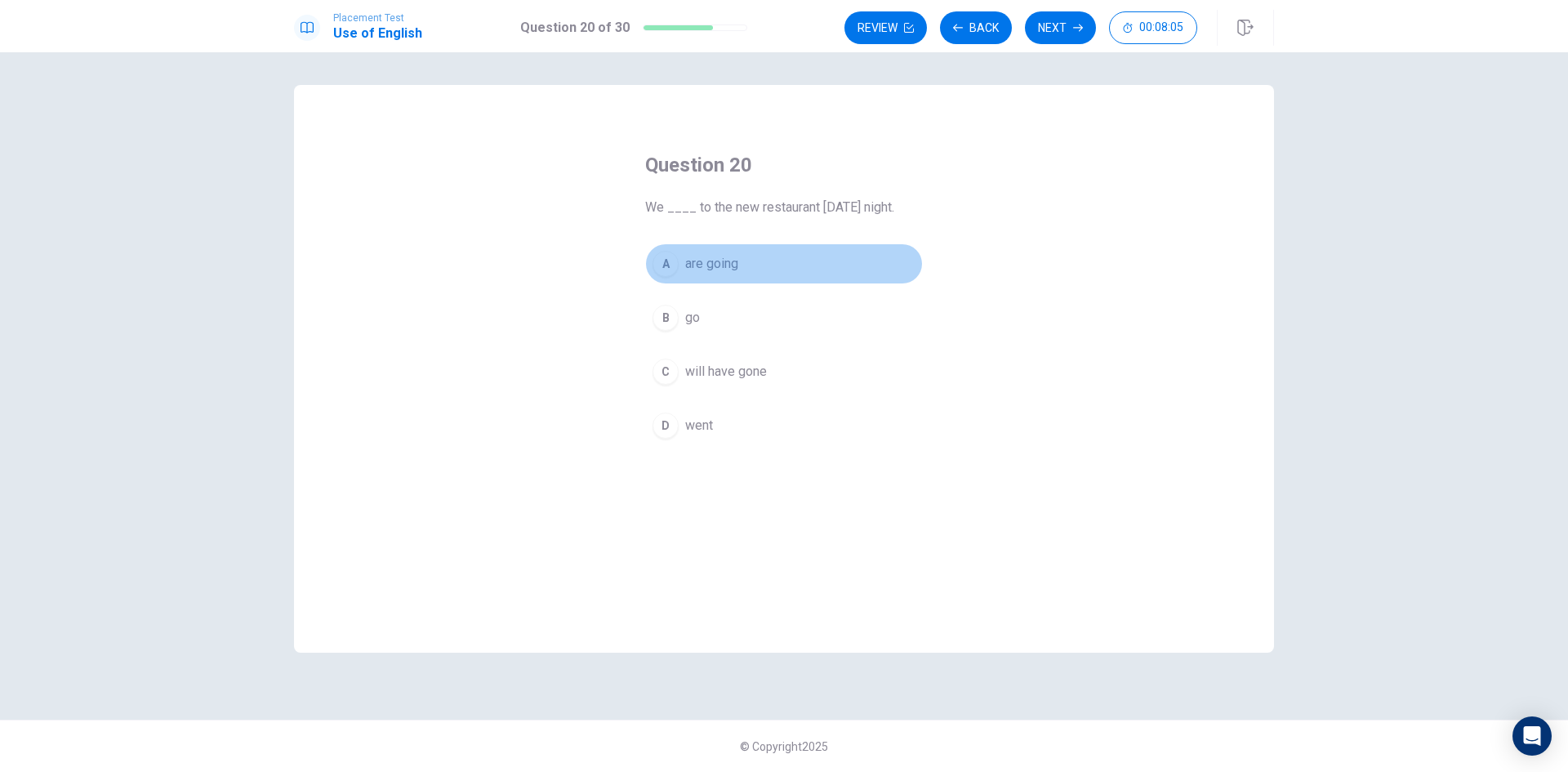
click at [728, 267] on span "are going" at bounding box center [711, 264] width 53 height 20
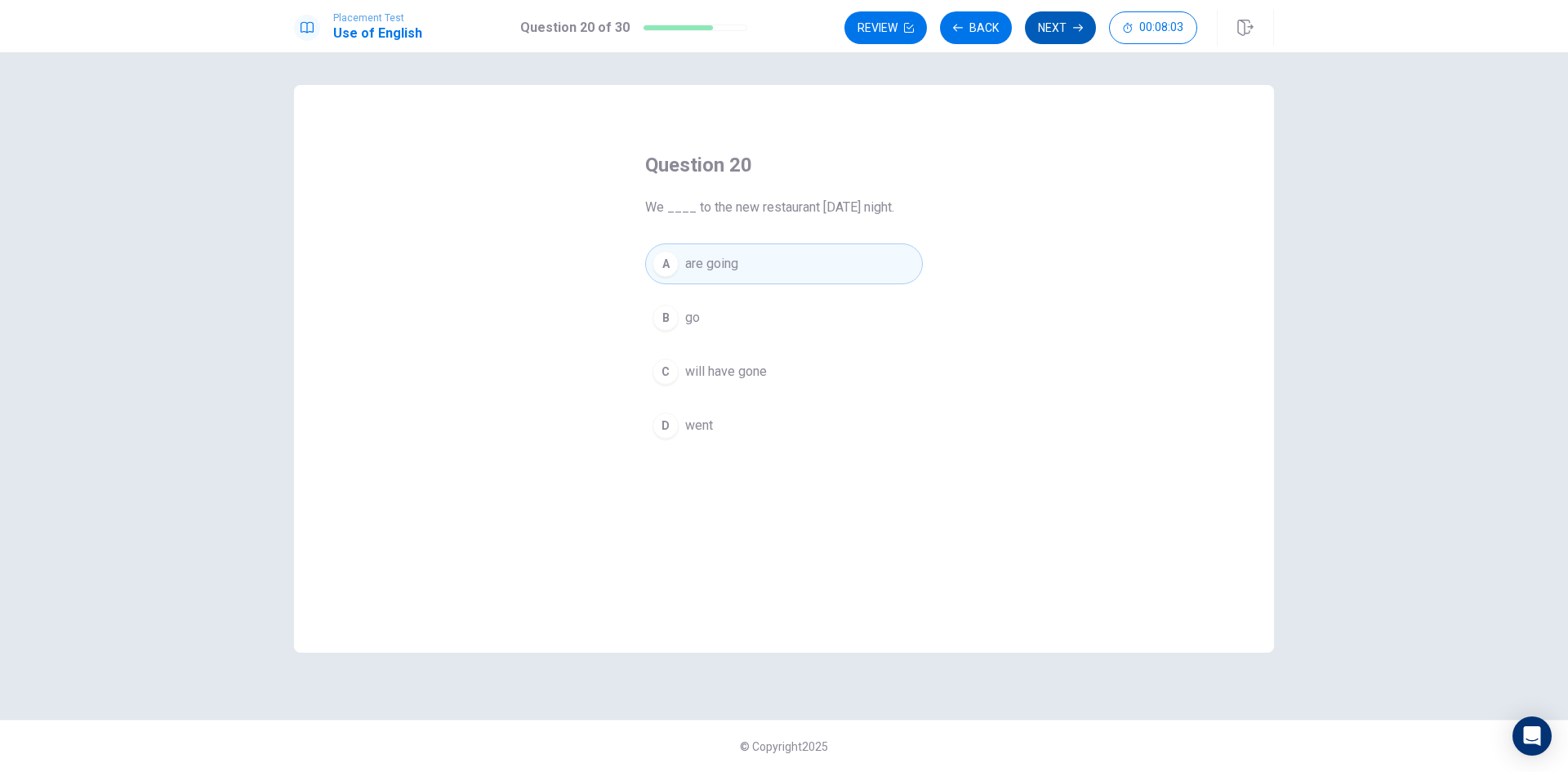
click at [1061, 18] on button "Next" at bounding box center [1061, 28] width 71 height 33
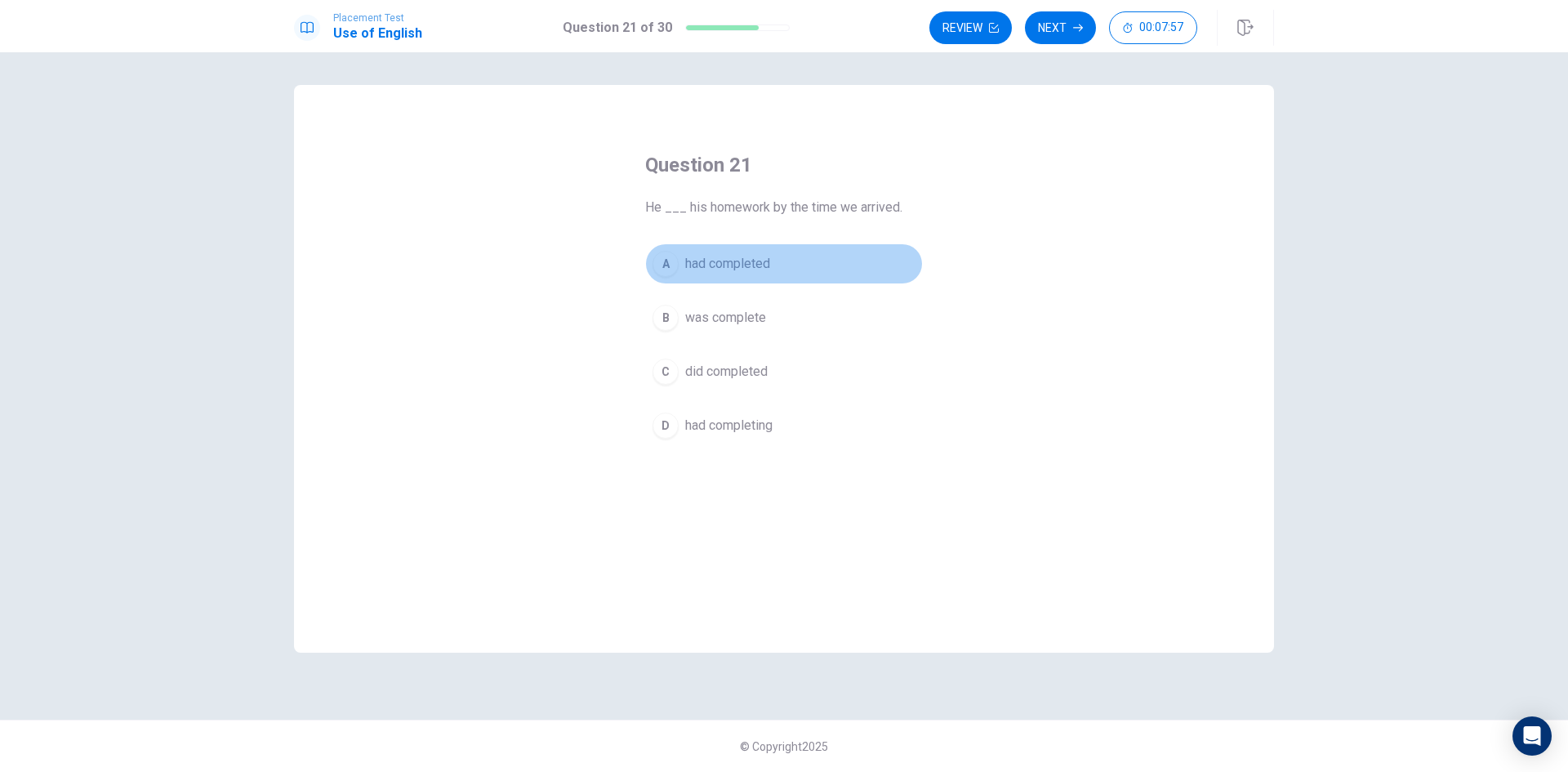
click at [737, 264] on span "had completed" at bounding box center [728, 264] width 85 height 20
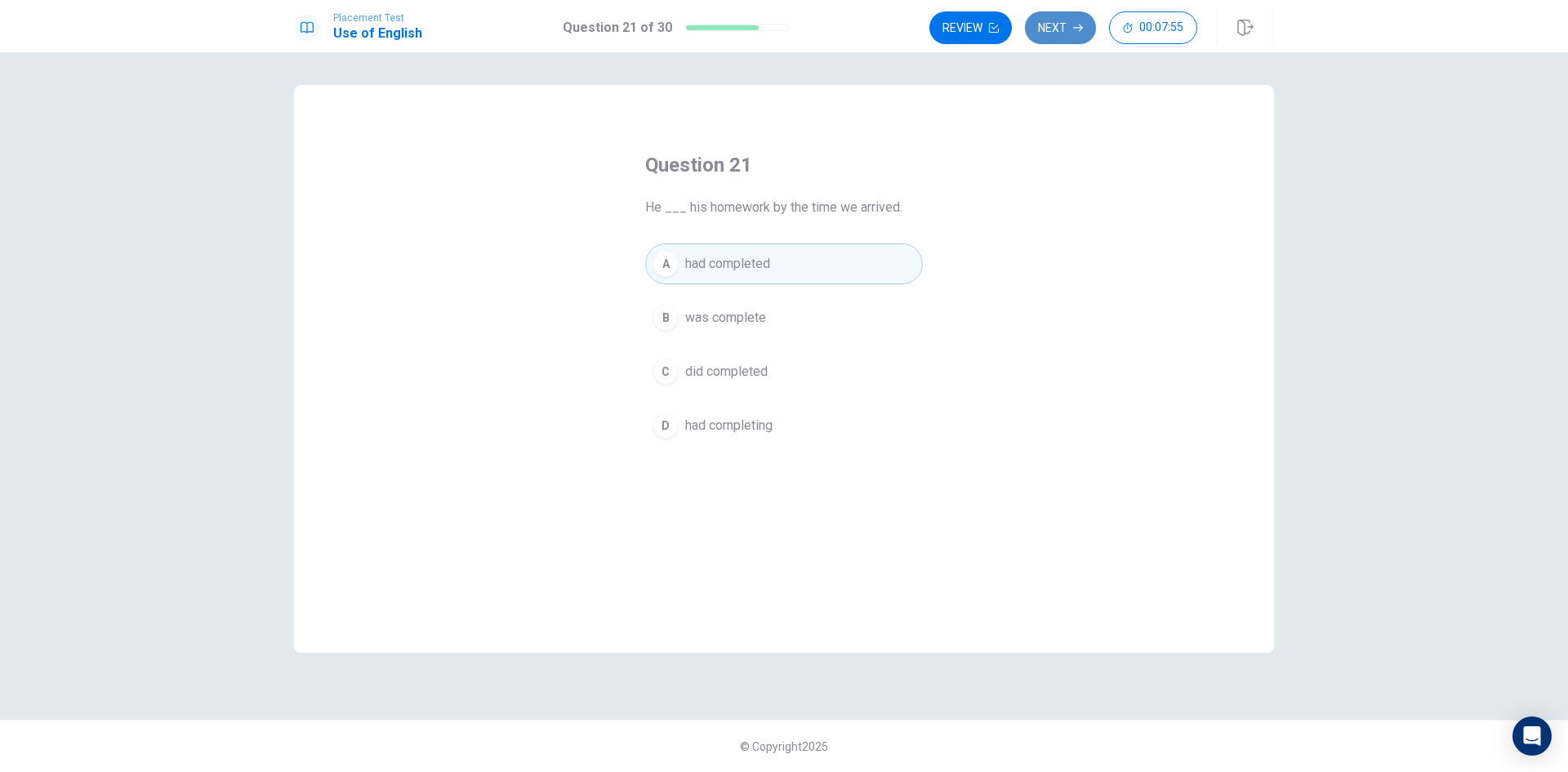
click at [1048, 24] on button "Next" at bounding box center [1061, 28] width 71 height 33
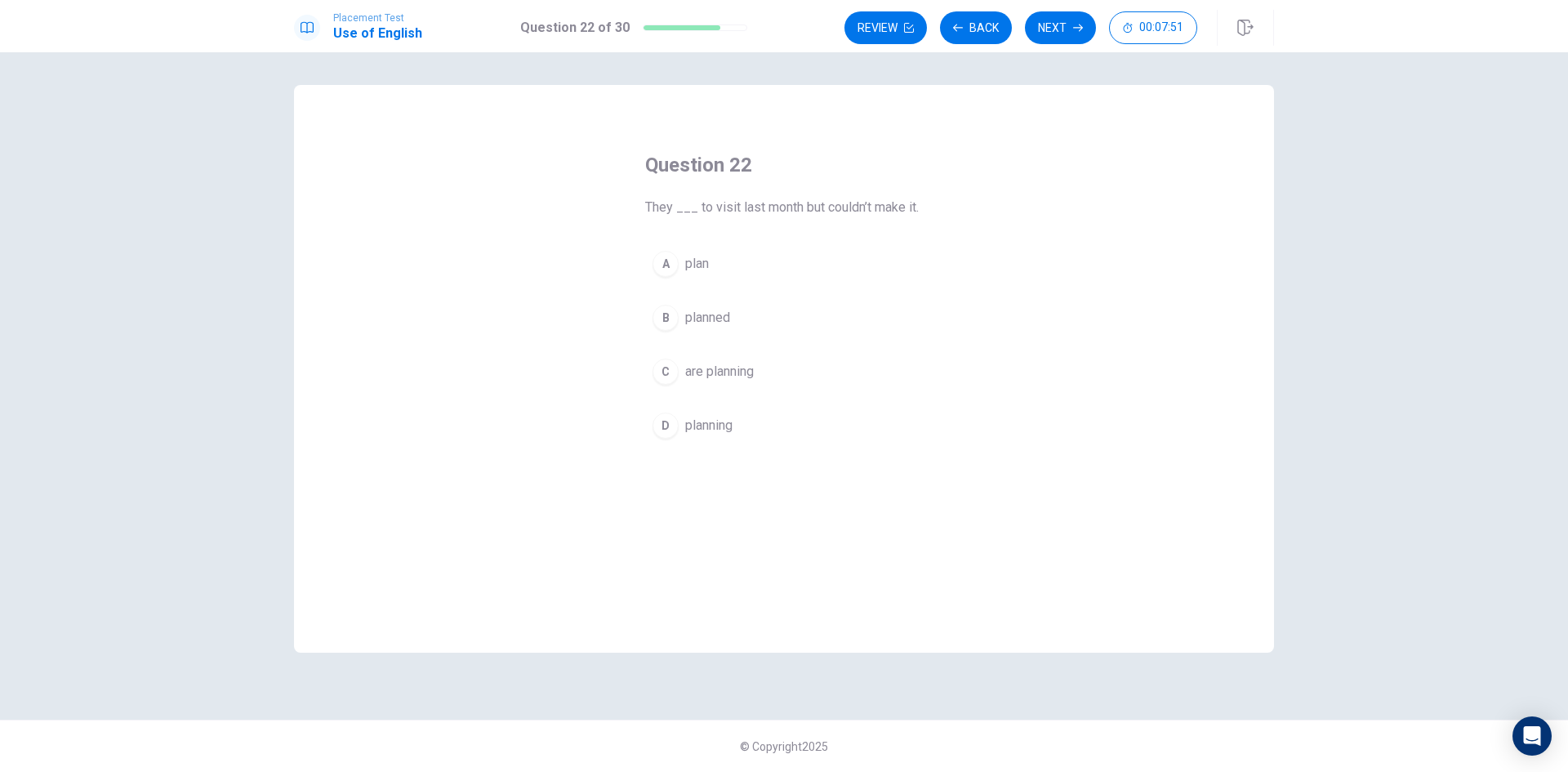
click at [710, 319] on span "planned" at bounding box center [707, 318] width 45 height 20
click at [1066, 36] on button "Next" at bounding box center [1061, 28] width 71 height 33
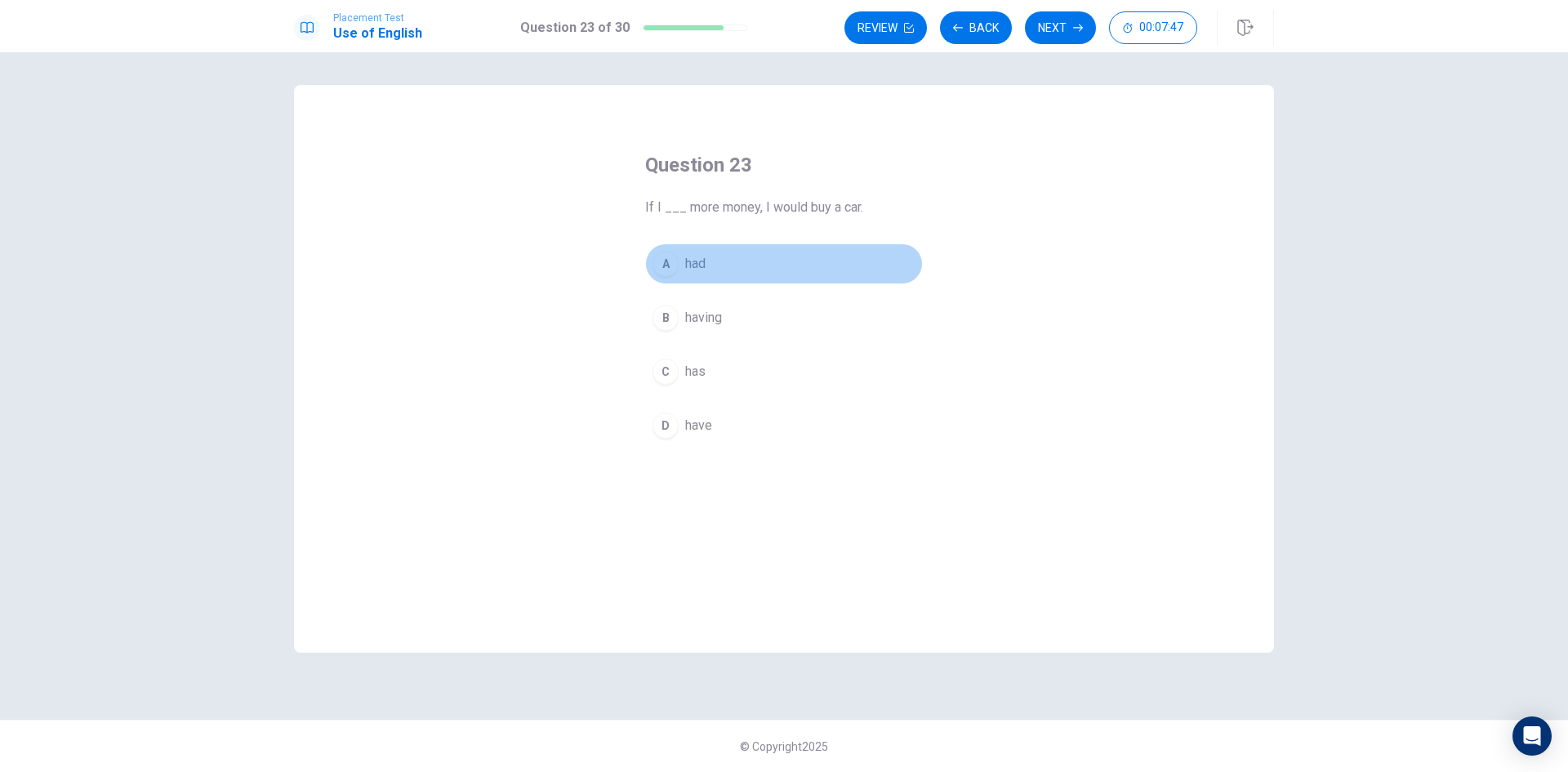
click at [702, 263] on span "had" at bounding box center [695, 264] width 20 height 20
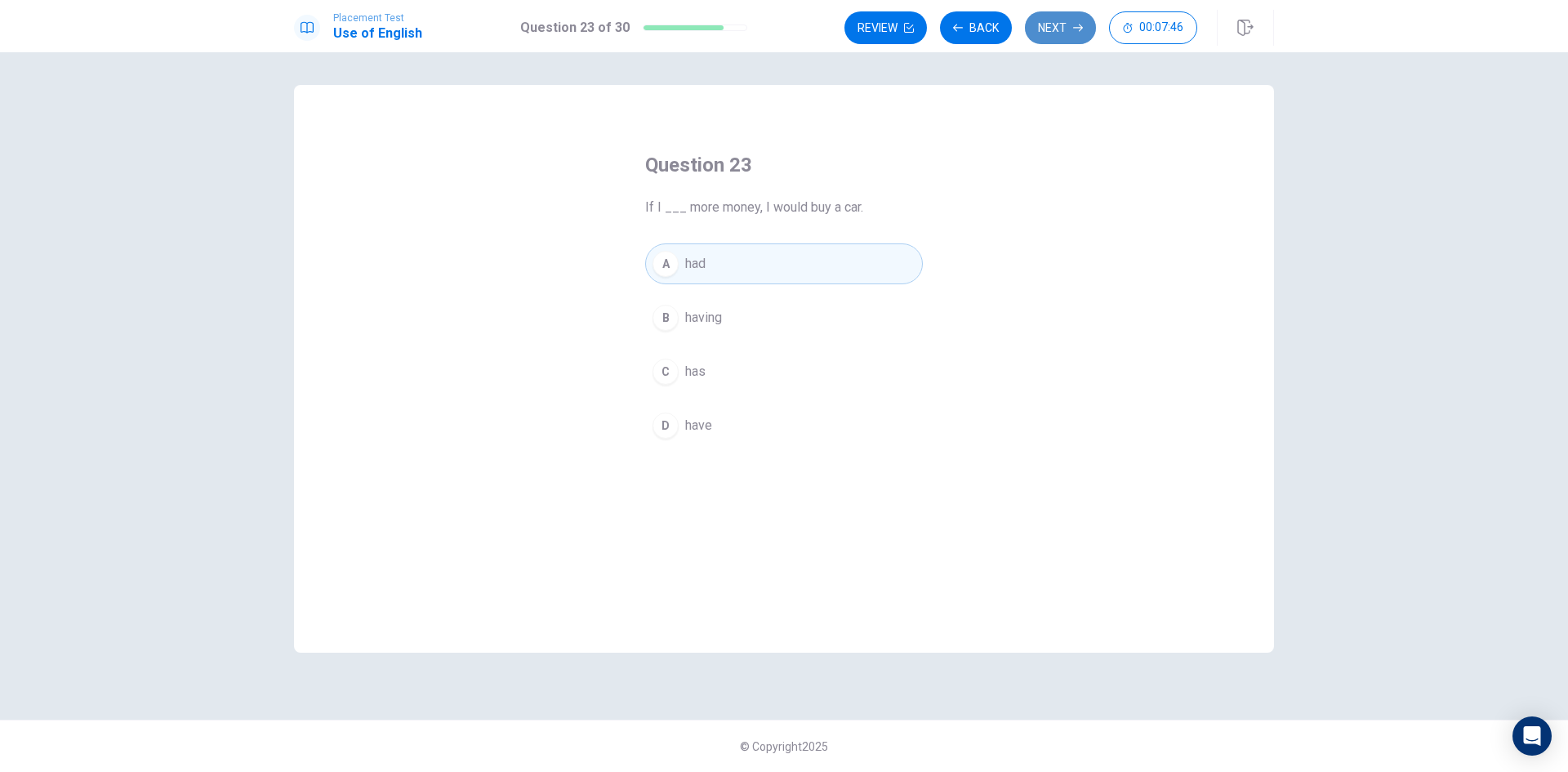
click at [1057, 31] on button "Next" at bounding box center [1061, 28] width 71 height 33
click at [728, 321] on span "has been working" at bounding box center [735, 318] width 101 height 20
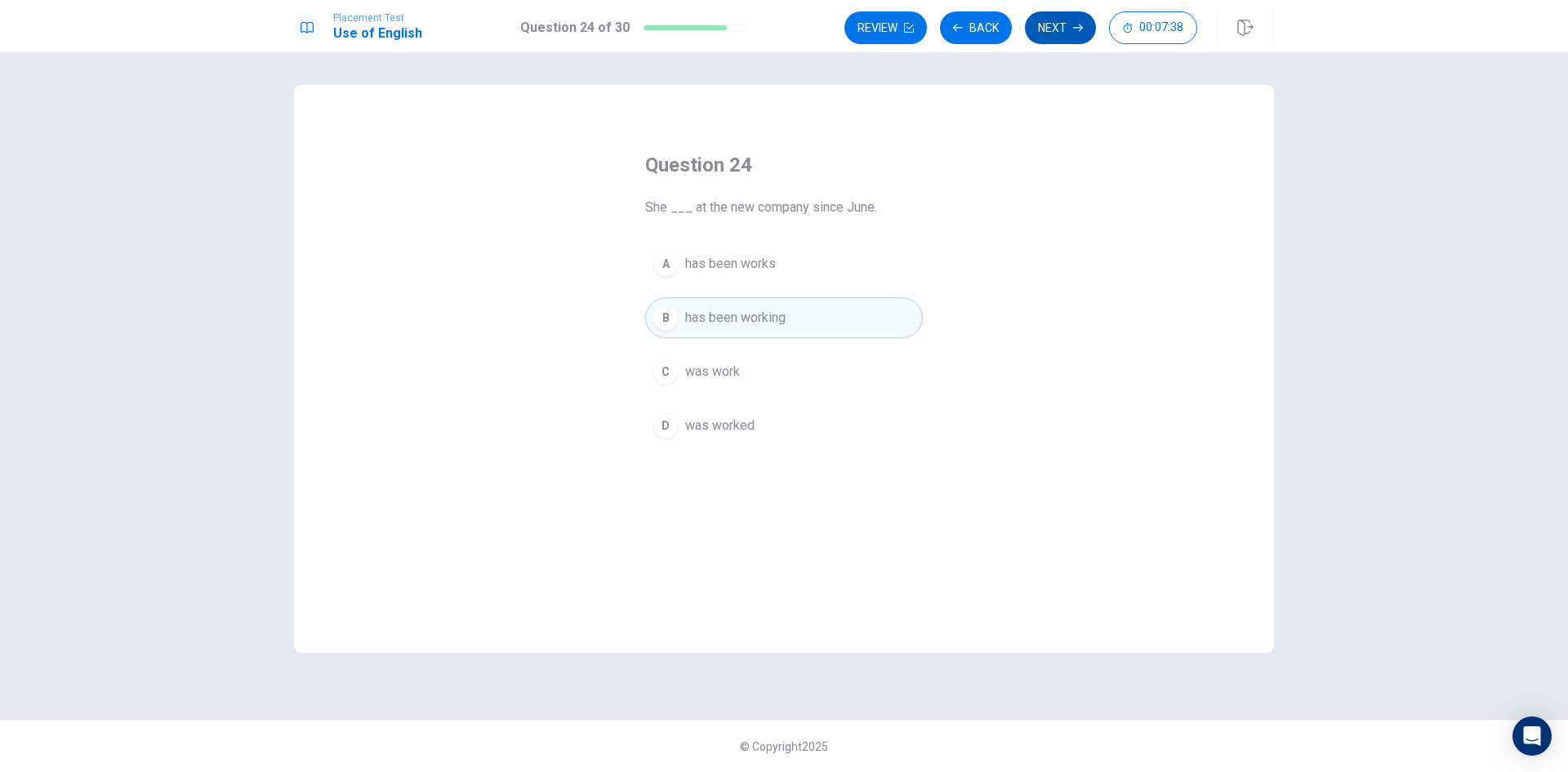
click at [1051, 34] on button "Next" at bounding box center [1061, 28] width 71 height 33
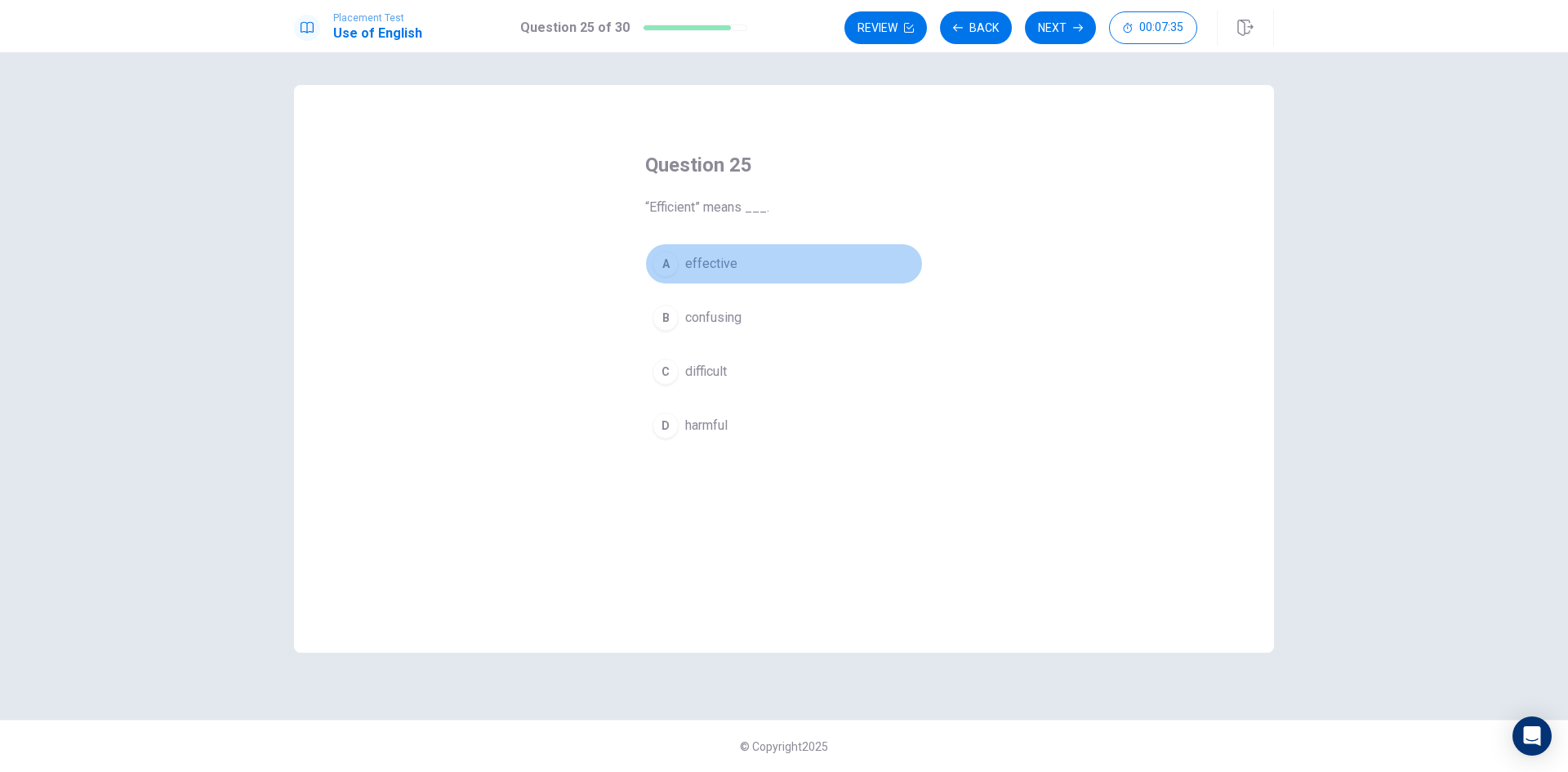
click at [717, 260] on span "effective" at bounding box center [711, 264] width 52 height 20
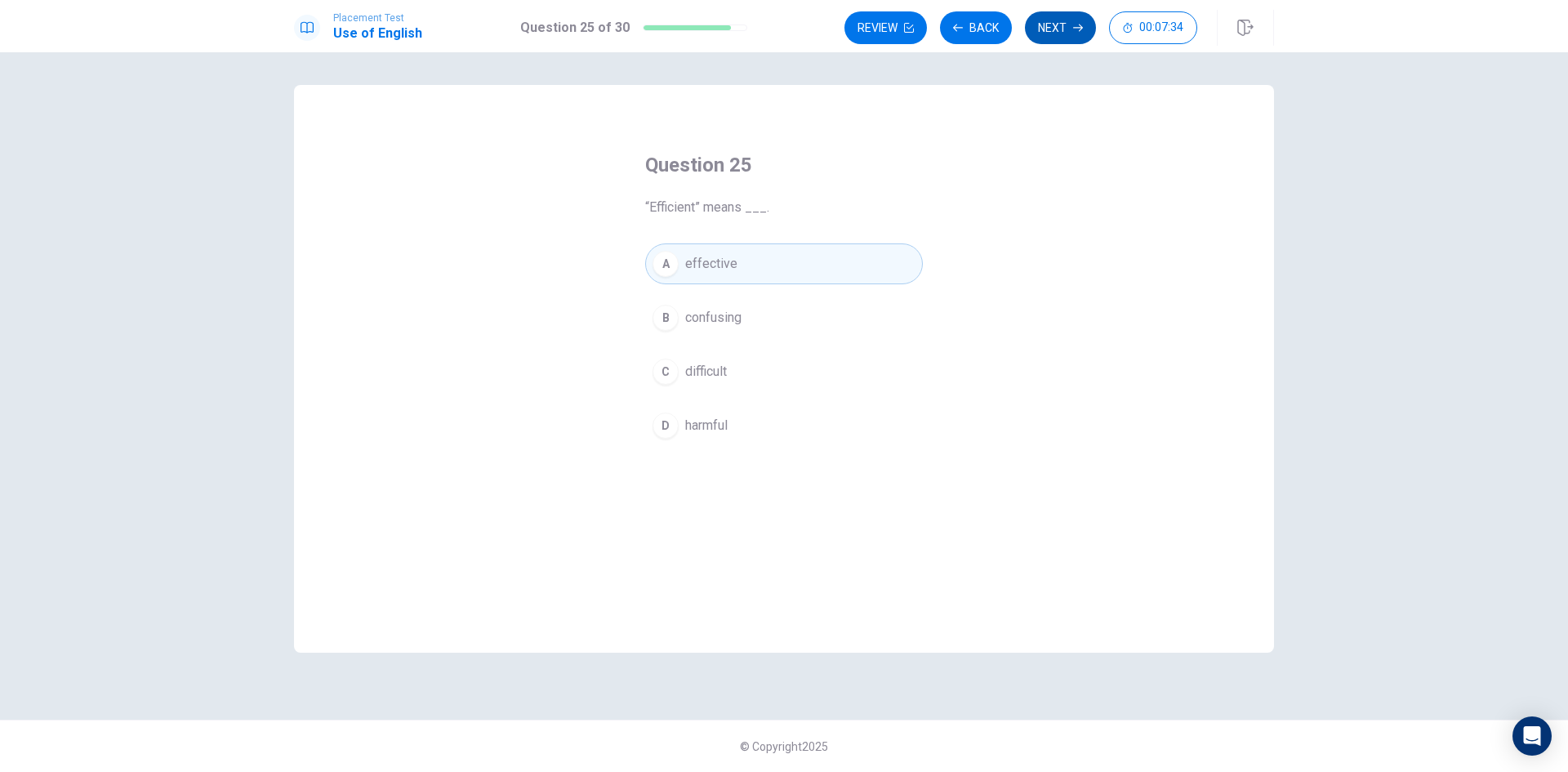
click at [1071, 31] on button "Next" at bounding box center [1061, 28] width 71 height 33
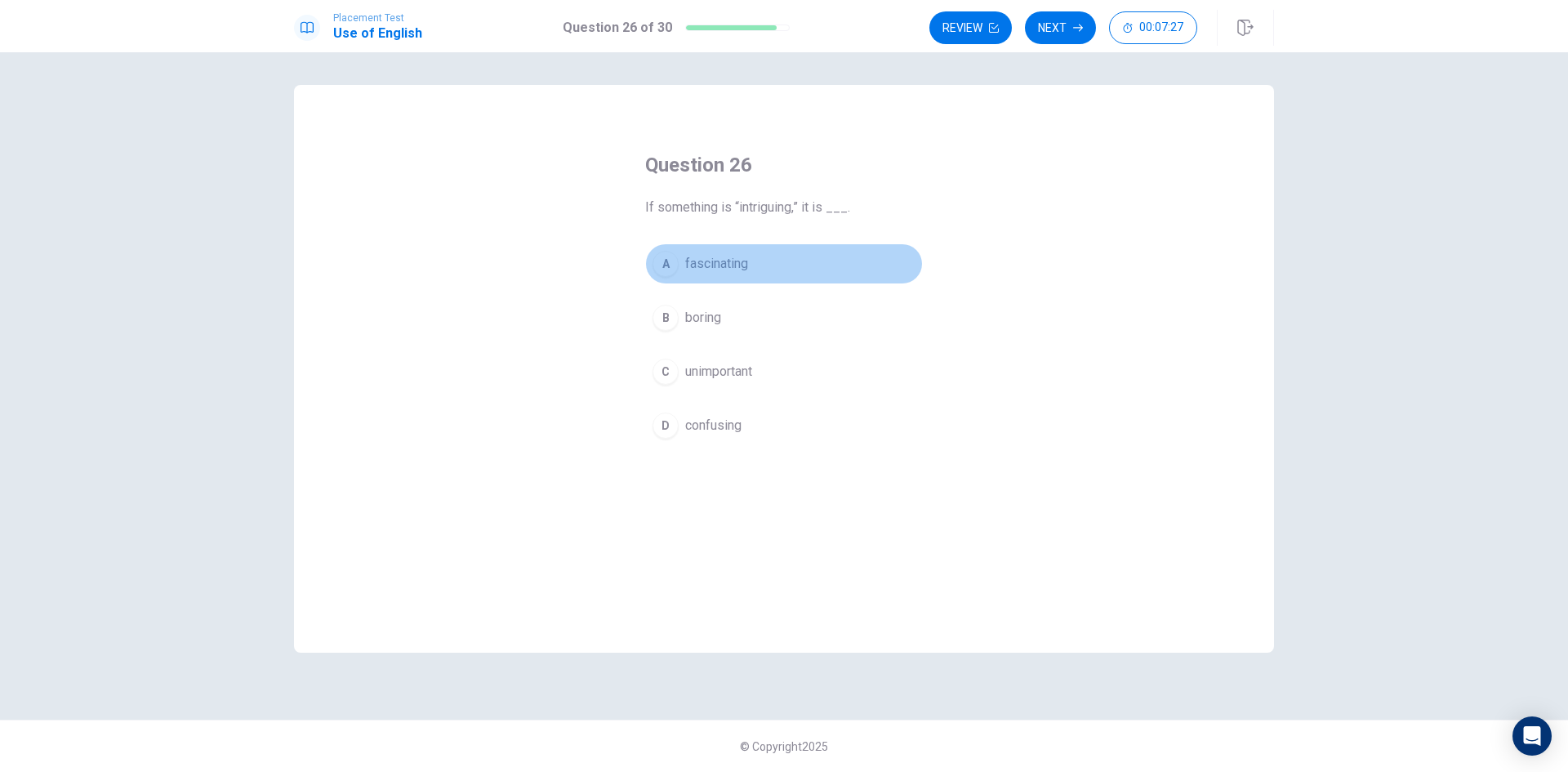
click at [745, 261] on span "fascinating" at bounding box center [716, 264] width 63 height 20
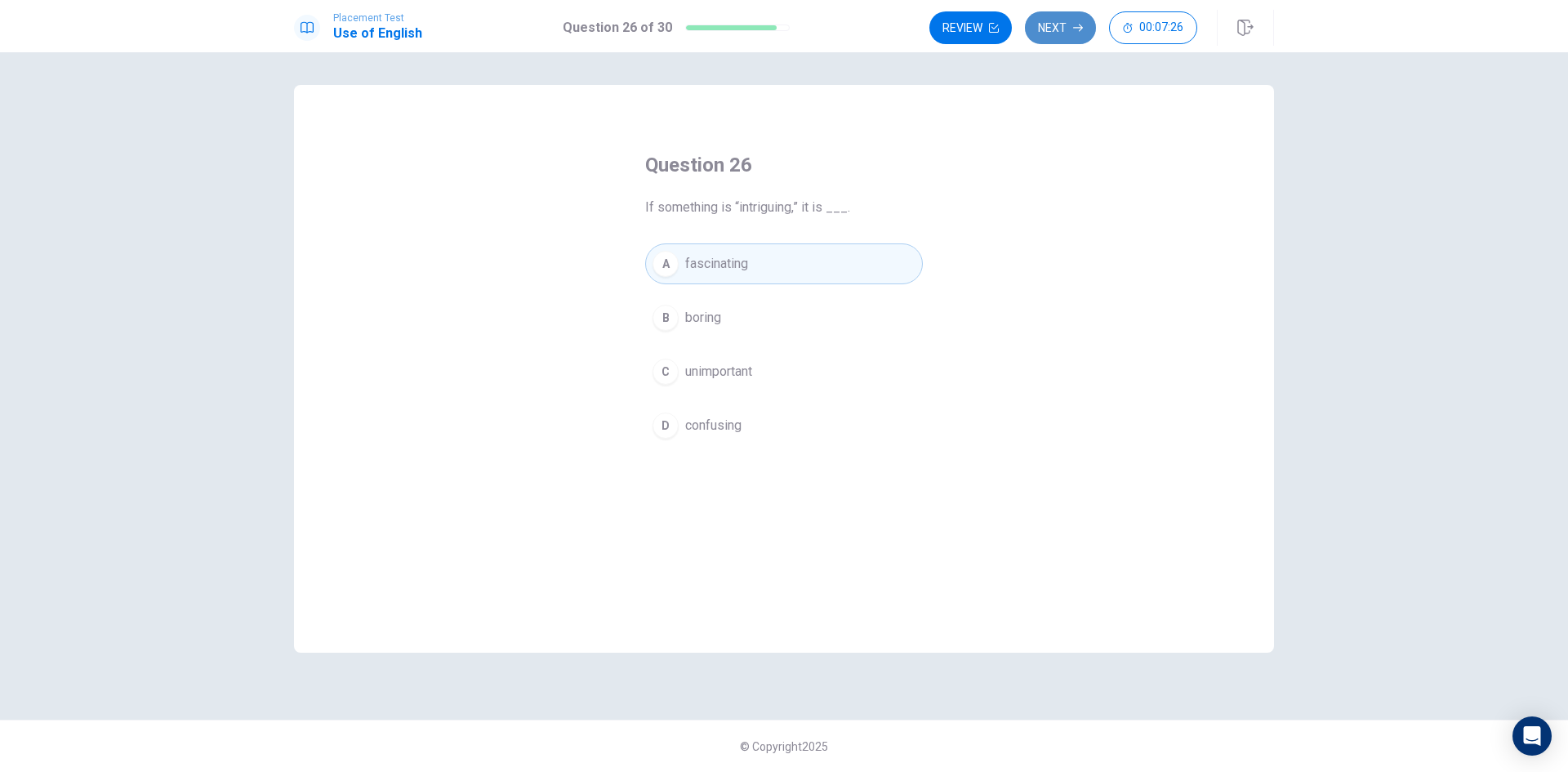
click at [1056, 25] on button "Next" at bounding box center [1061, 28] width 71 height 33
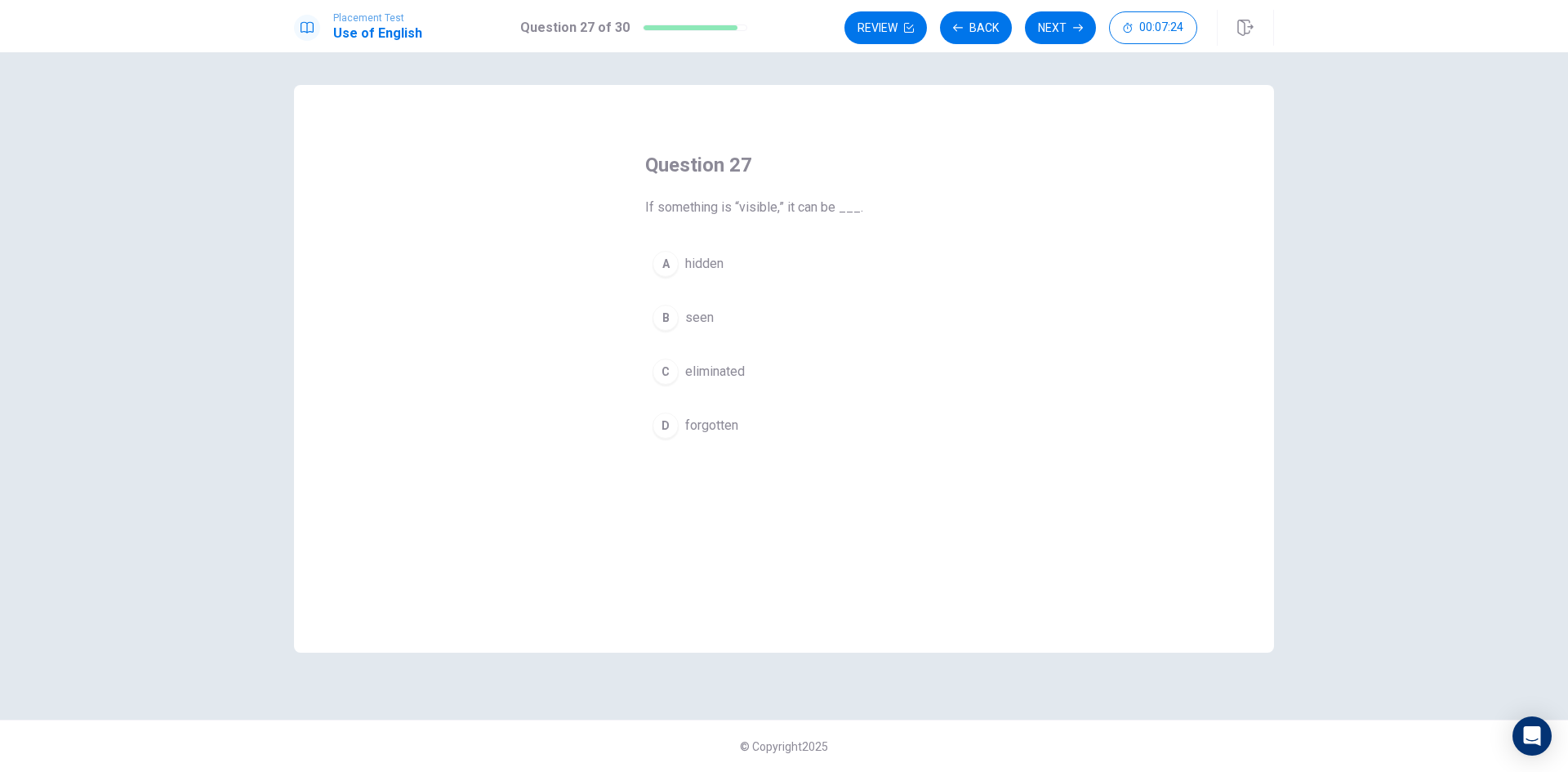
click at [700, 313] on span "seen" at bounding box center [699, 318] width 29 height 20
click at [1052, 28] on button "Next" at bounding box center [1061, 28] width 71 height 33
click at [720, 318] on span "can change" at bounding box center [717, 318] width 64 height 20
click at [1053, 26] on button "Next" at bounding box center [1061, 28] width 71 height 33
click at [710, 421] on span "give or add" at bounding box center [717, 426] width 64 height 20
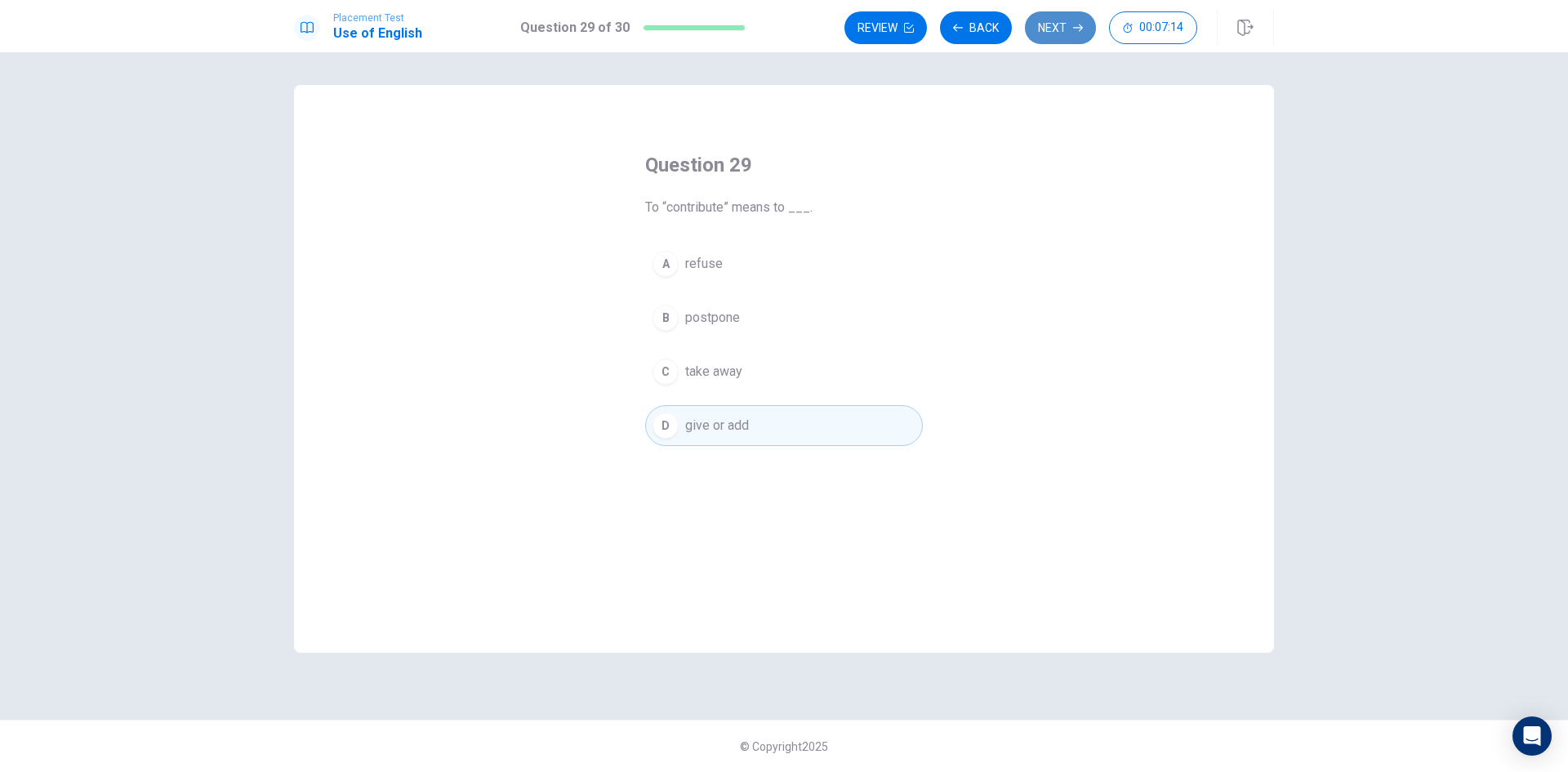
click at [1063, 30] on button "Next" at bounding box center [1061, 28] width 71 height 33
click at [713, 411] on button "D repaired" at bounding box center [784, 426] width 277 height 41
click at [1061, 24] on button "Next" at bounding box center [1061, 28] width 71 height 33
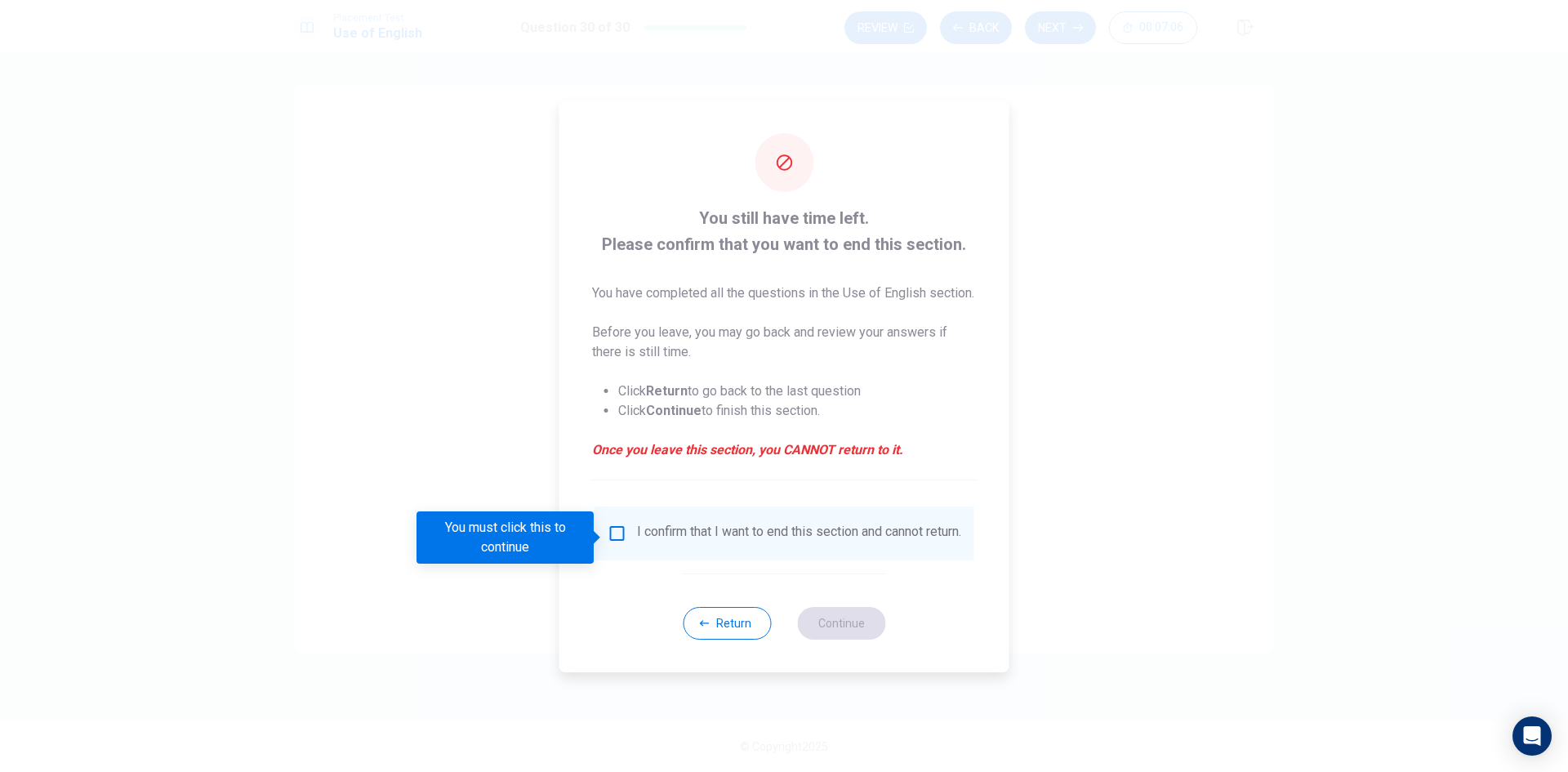
click at [784, 232] on span "You still have time left. Please confirm that you want to end this section." at bounding box center [785, 232] width 385 height 52
click at [608, 542] on input "You must click this to continue" at bounding box center [618, 534] width 20 height 20
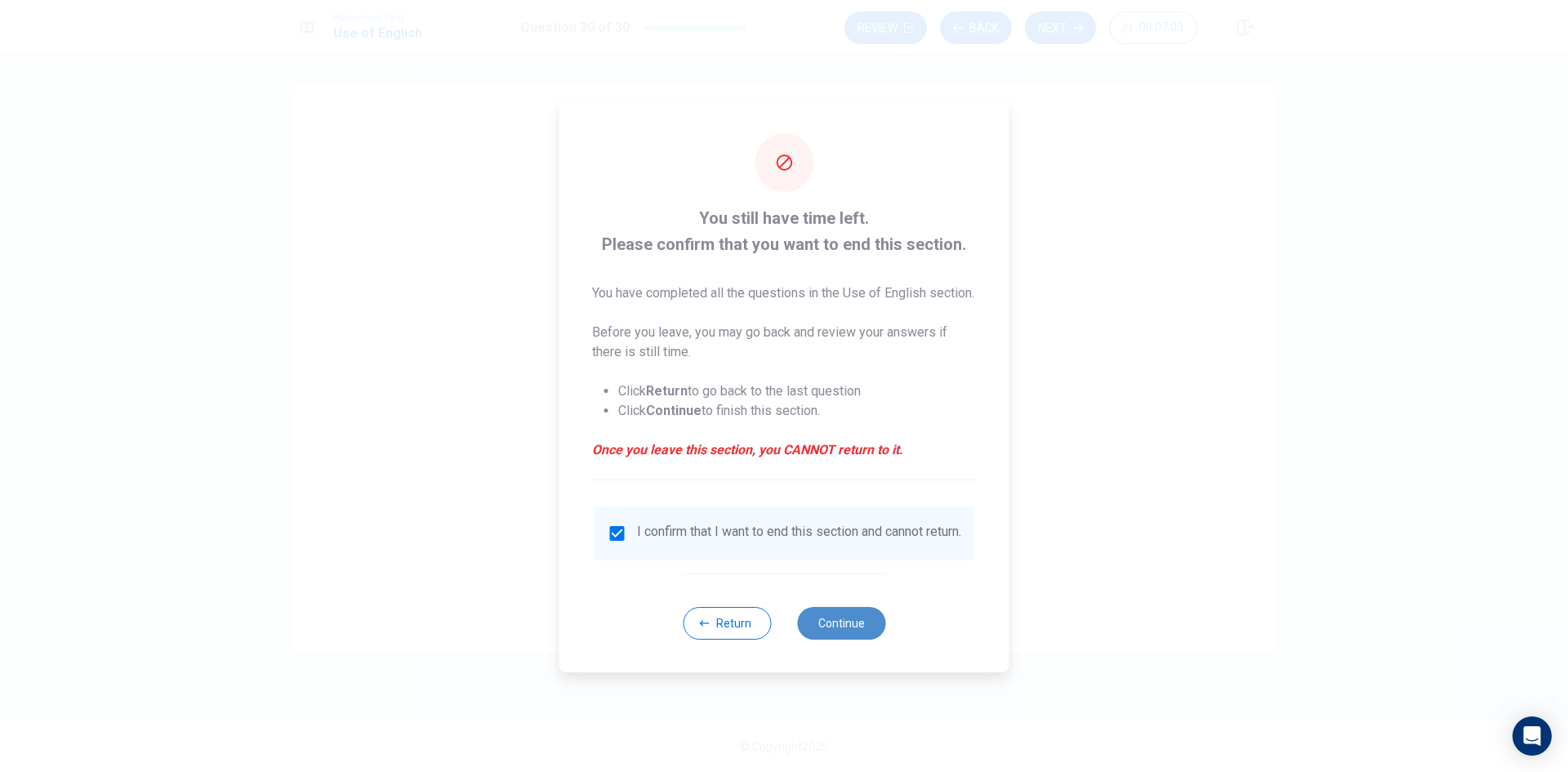
click at [858, 640] on button "Continue" at bounding box center [841, 624] width 88 height 33
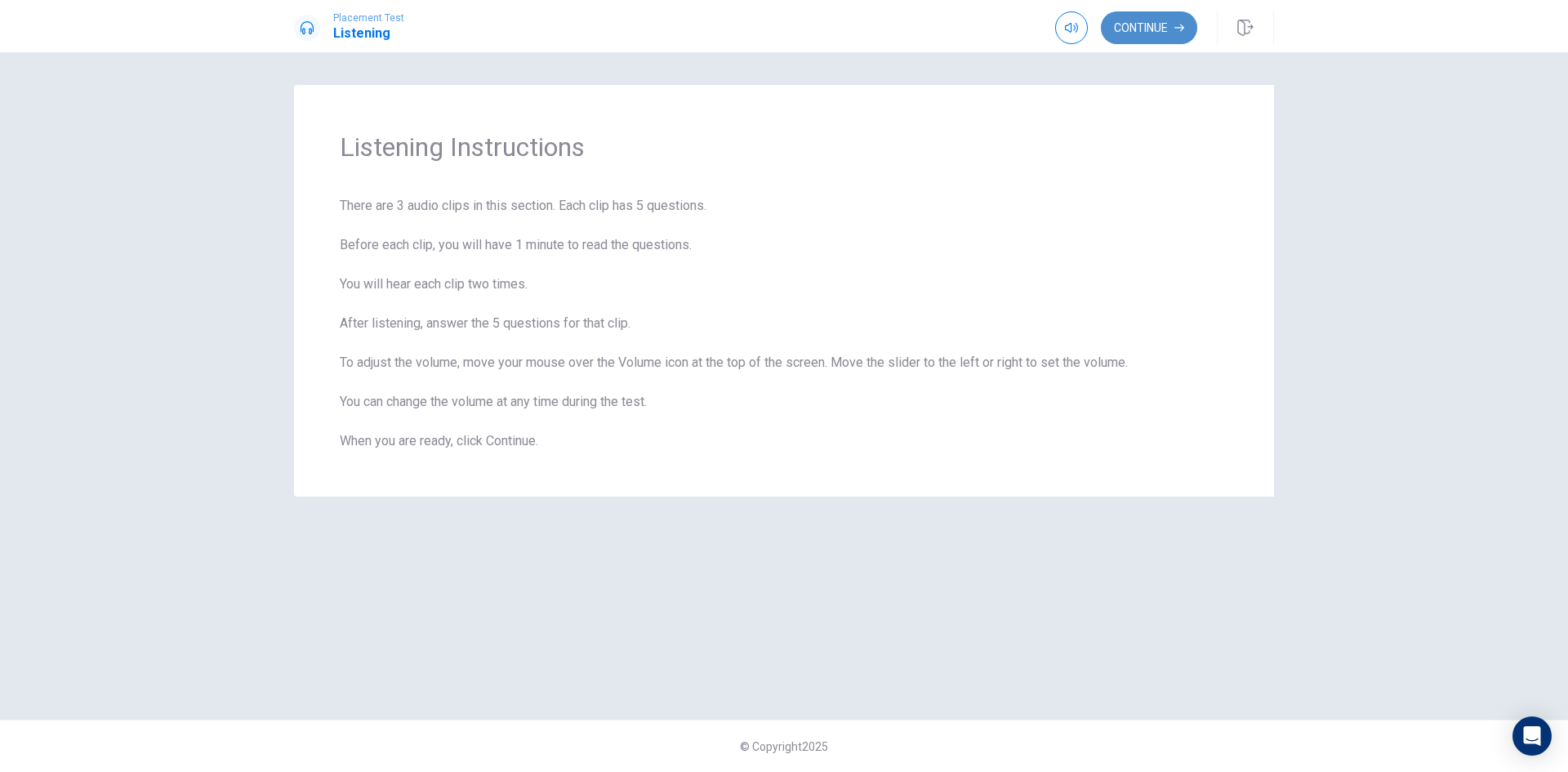
click at [1132, 31] on button "Continue" at bounding box center [1150, 28] width 97 height 33
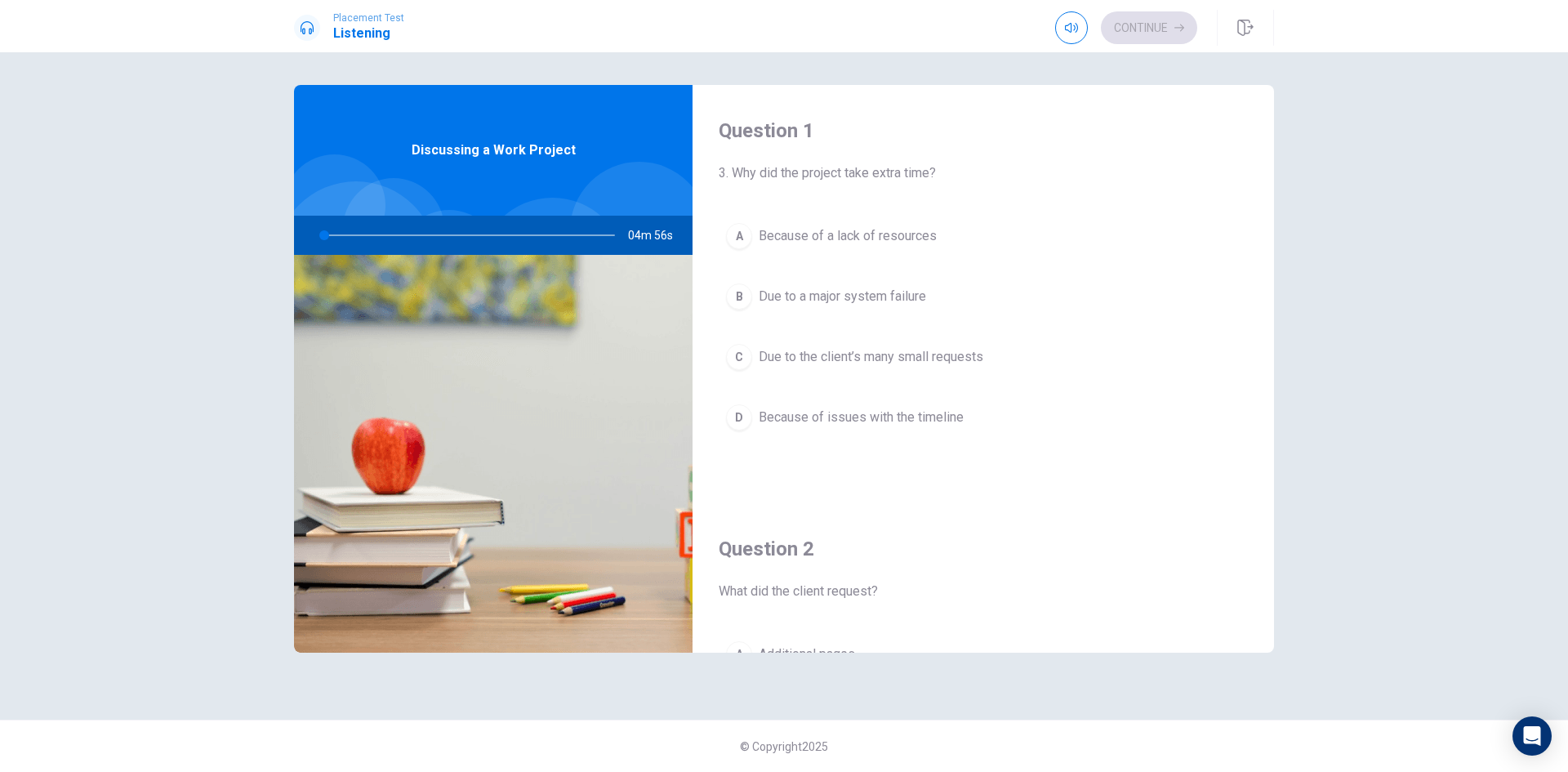
drag, startPoint x: 736, startPoint y: 173, endPoint x: 962, endPoint y: 179, distance: 226.1
click at [923, 172] on span "3. Why did the project take extra time?" at bounding box center [983, 174] width 529 height 20
click at [885, 351] on span "Due to the client’s many small requests" at bounding box center [871, 357] width 224 height 20
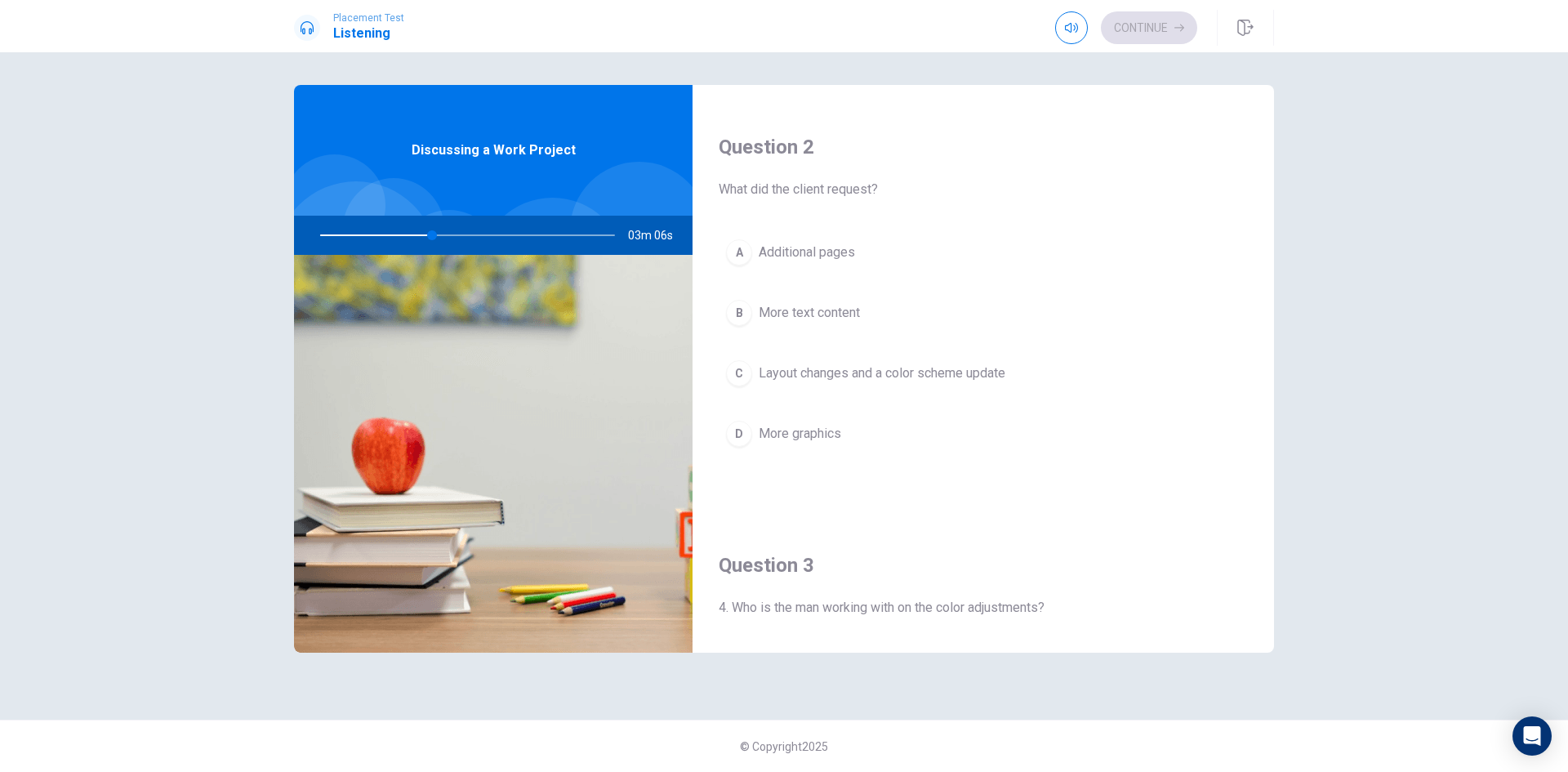
scroll to position [409, 0]
click at [908, 363] on span "Layout changes and a color scheme update" at bounding box center [881, 367] width 246 height 20
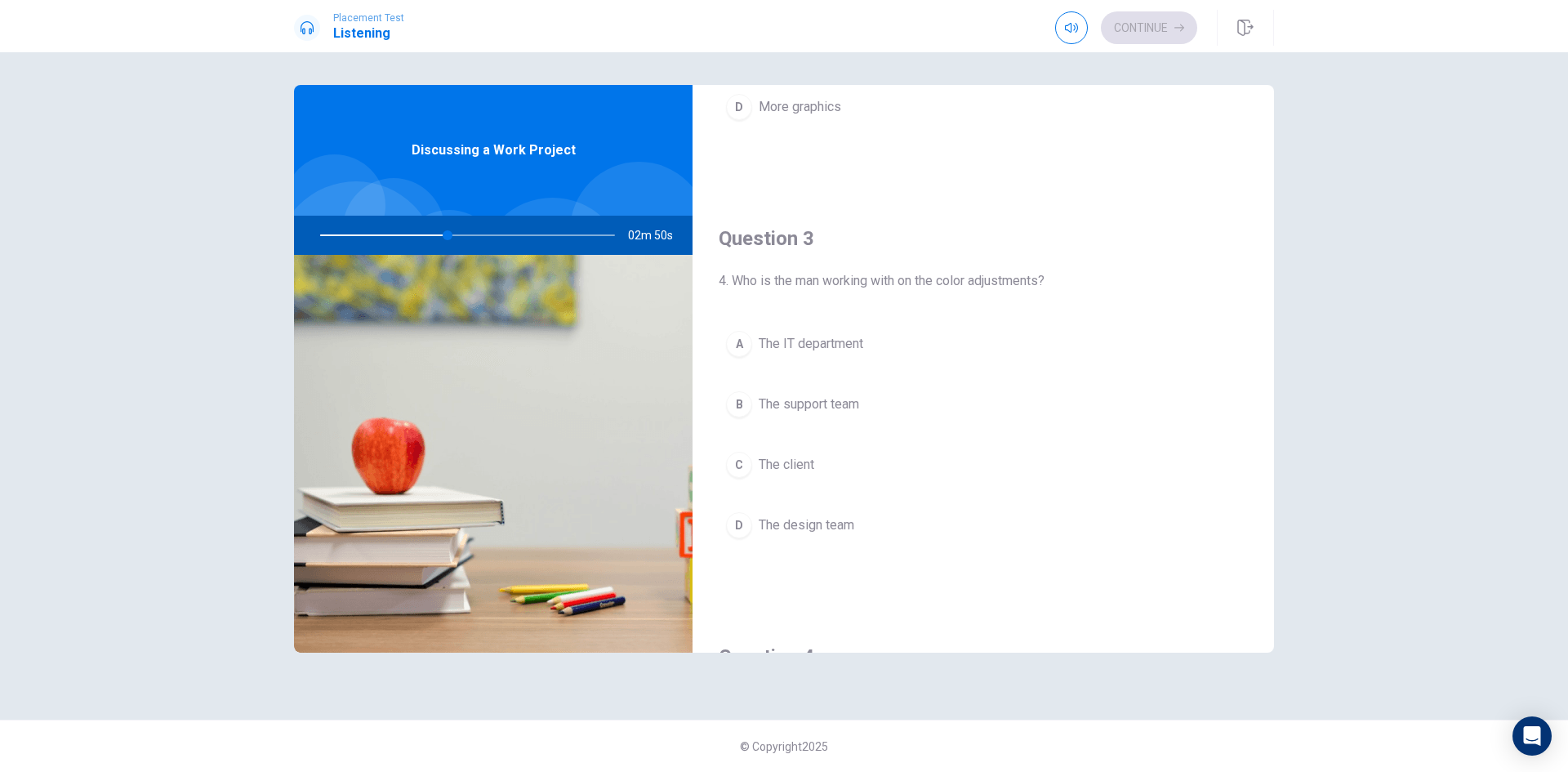
scroll to position [735, 0]
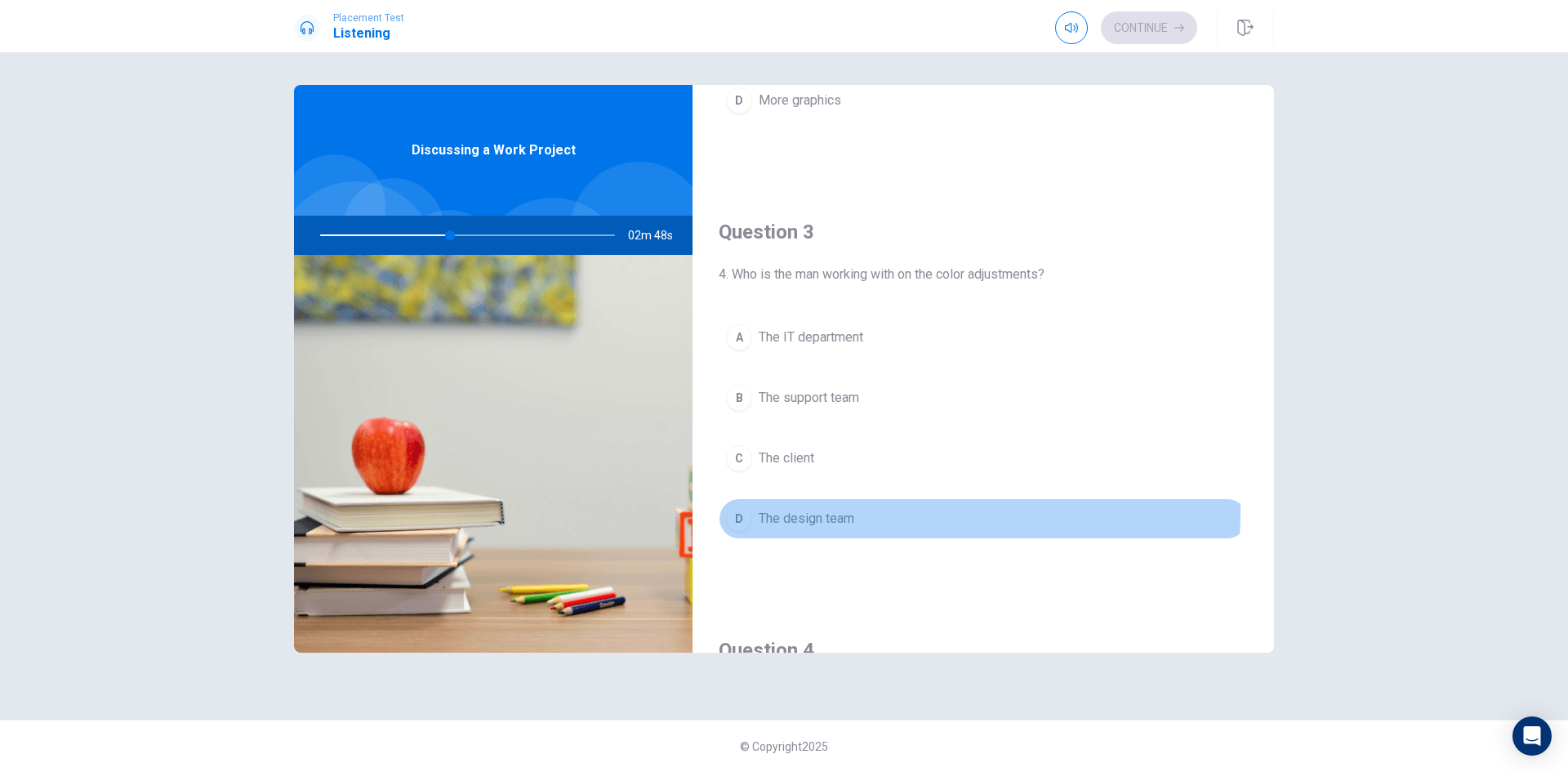
click at [842, 511] on span "The design team" at bounding box center [806, 519] width 96 height 20
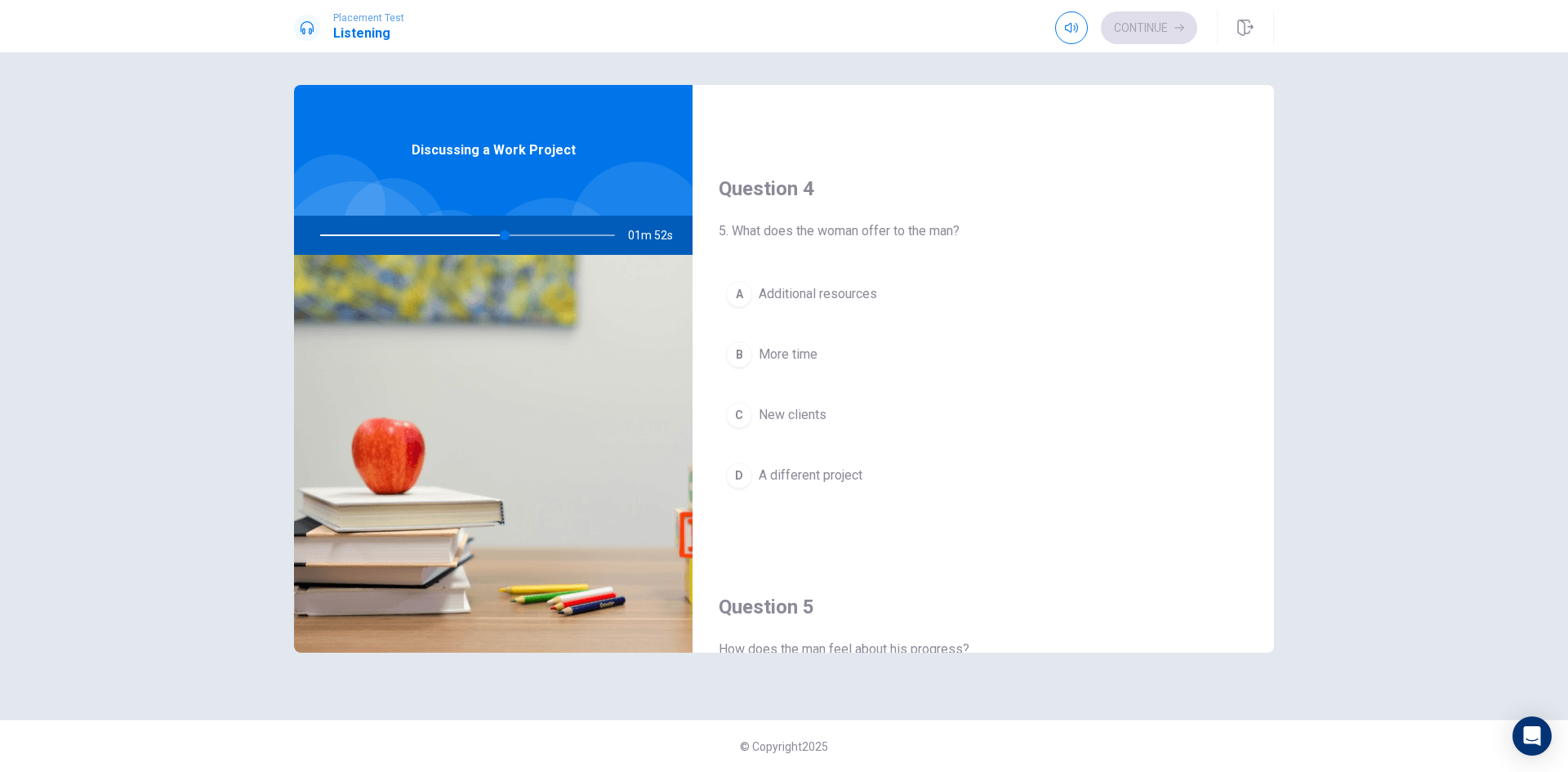
scroll to position [1279, 0]
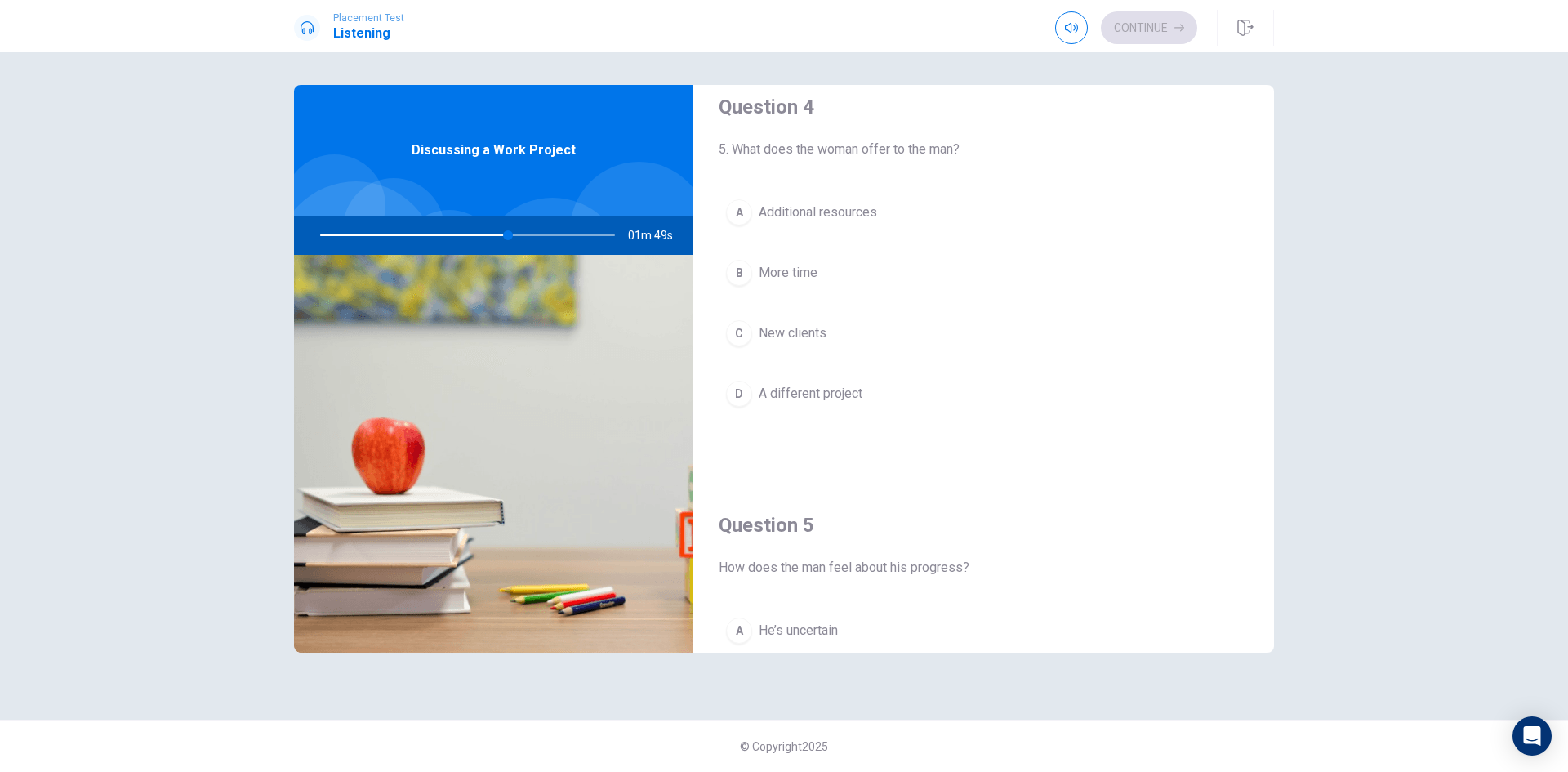
click at [848, 212] on span "Additional resources" at bounding box center [818, 213] width 119 height 20
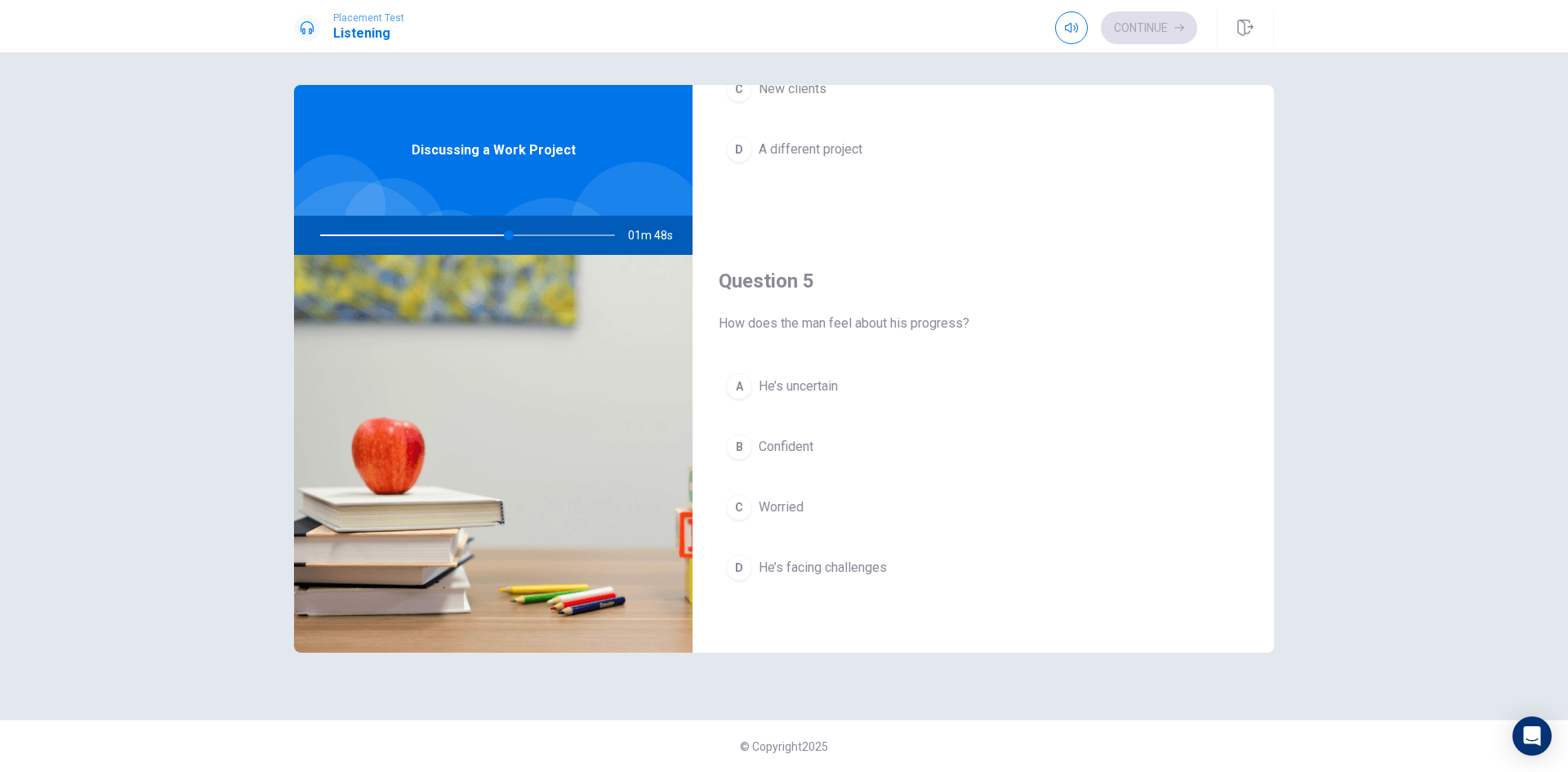
scroll to position [1524, 0]
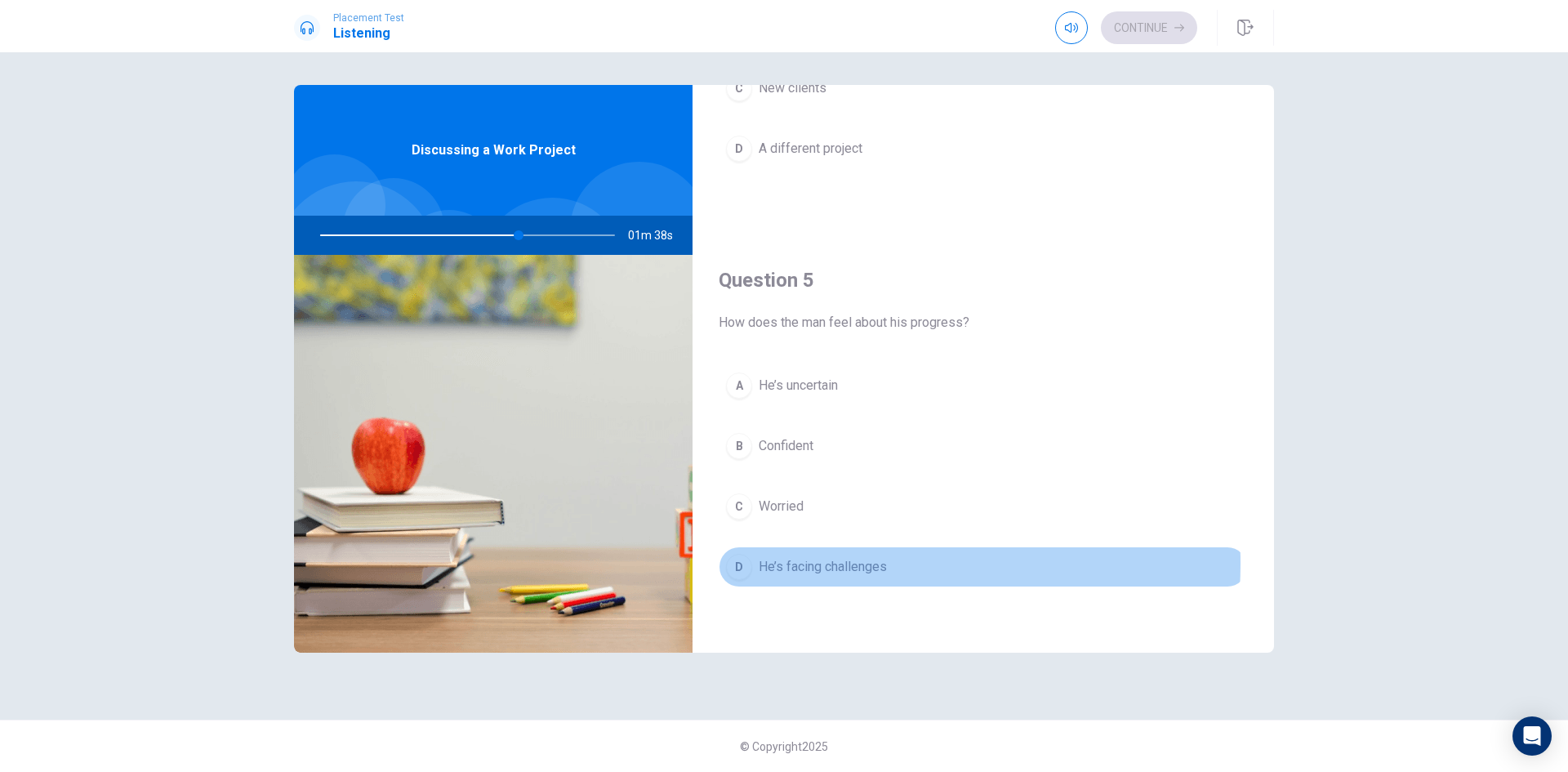
click at [835, 564] on span "He’s facing challenges" at bounding box center [822, 567] width 128 height 20
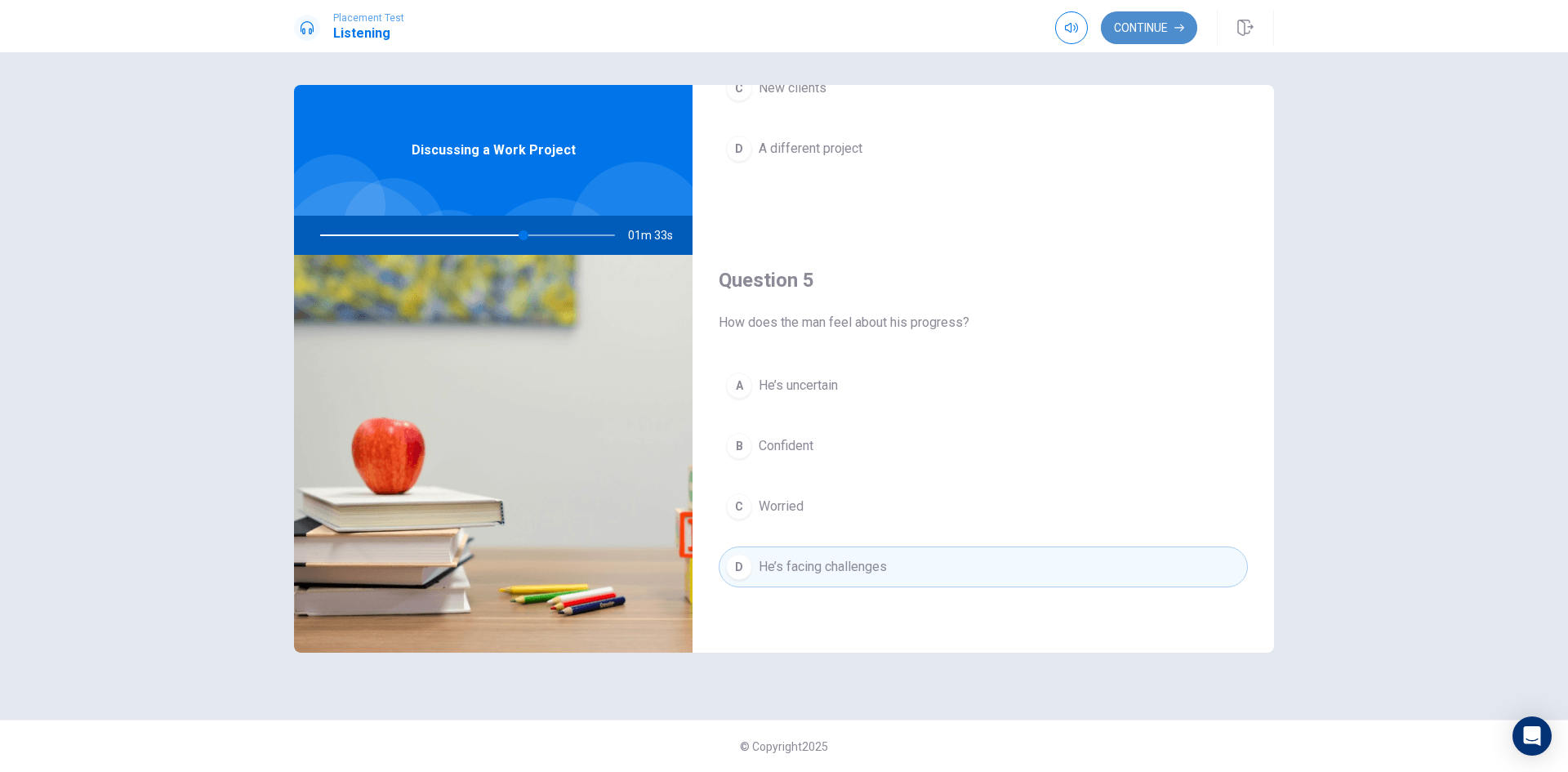
click at [1152, 25] on button "Continue" at bounding box center [1150, 28] width 97 height 33
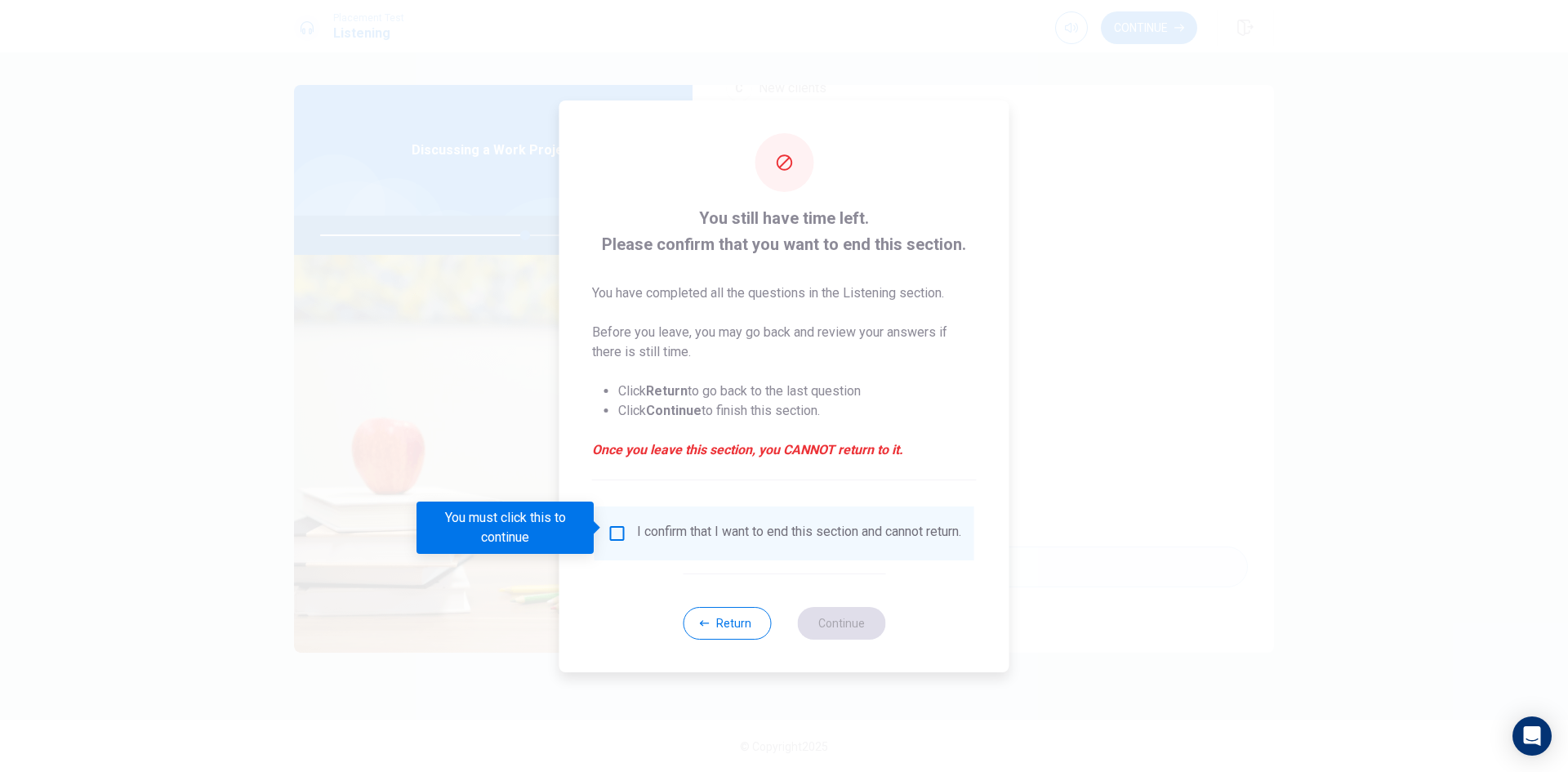
click at [619, 529] on input "You must click this to continue" at bounding box center [618, 534] width 20 height 20
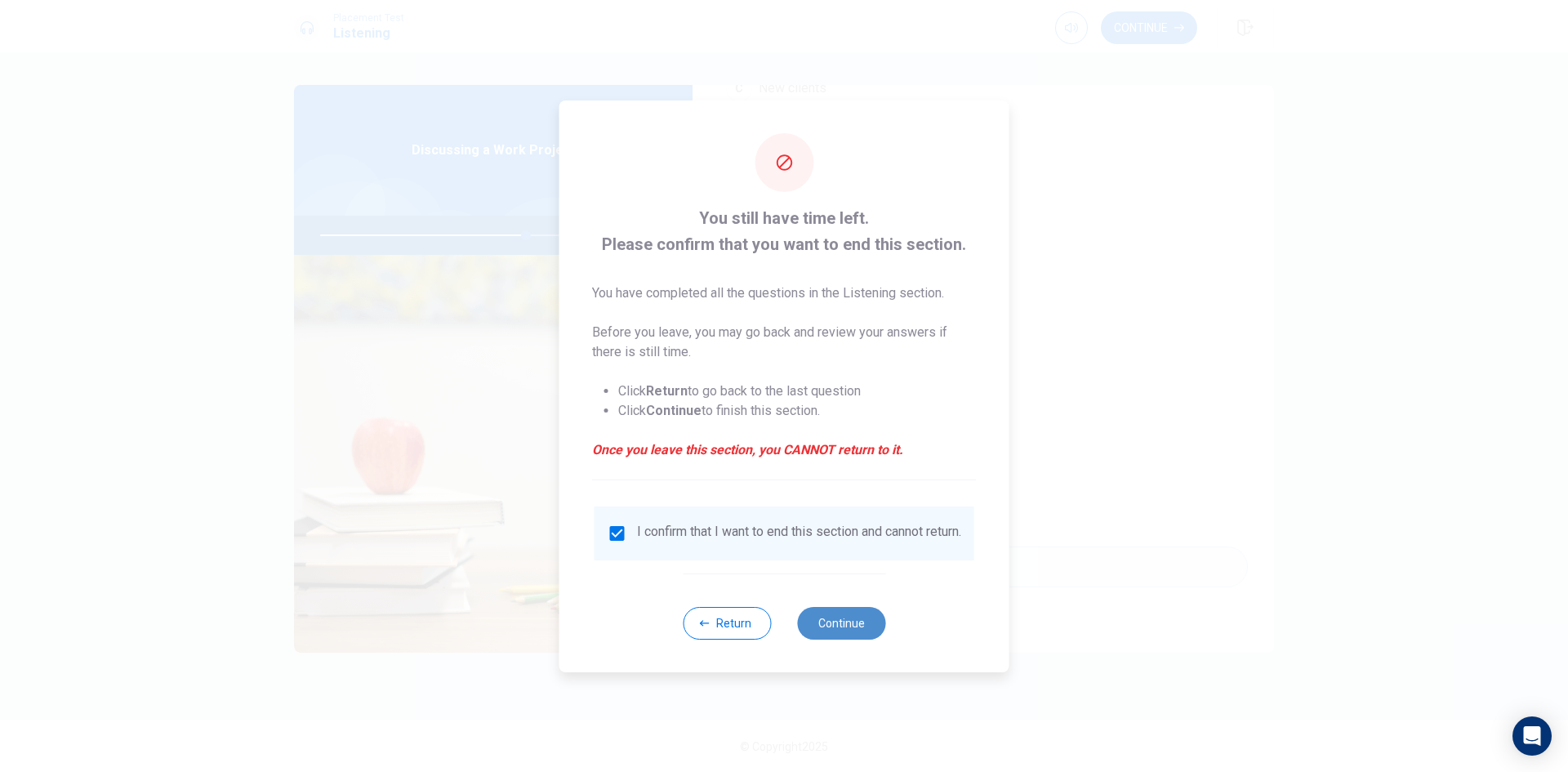
click at [843, 630] on button "Continue" at bounding box center [841, 624] width 88 height 33
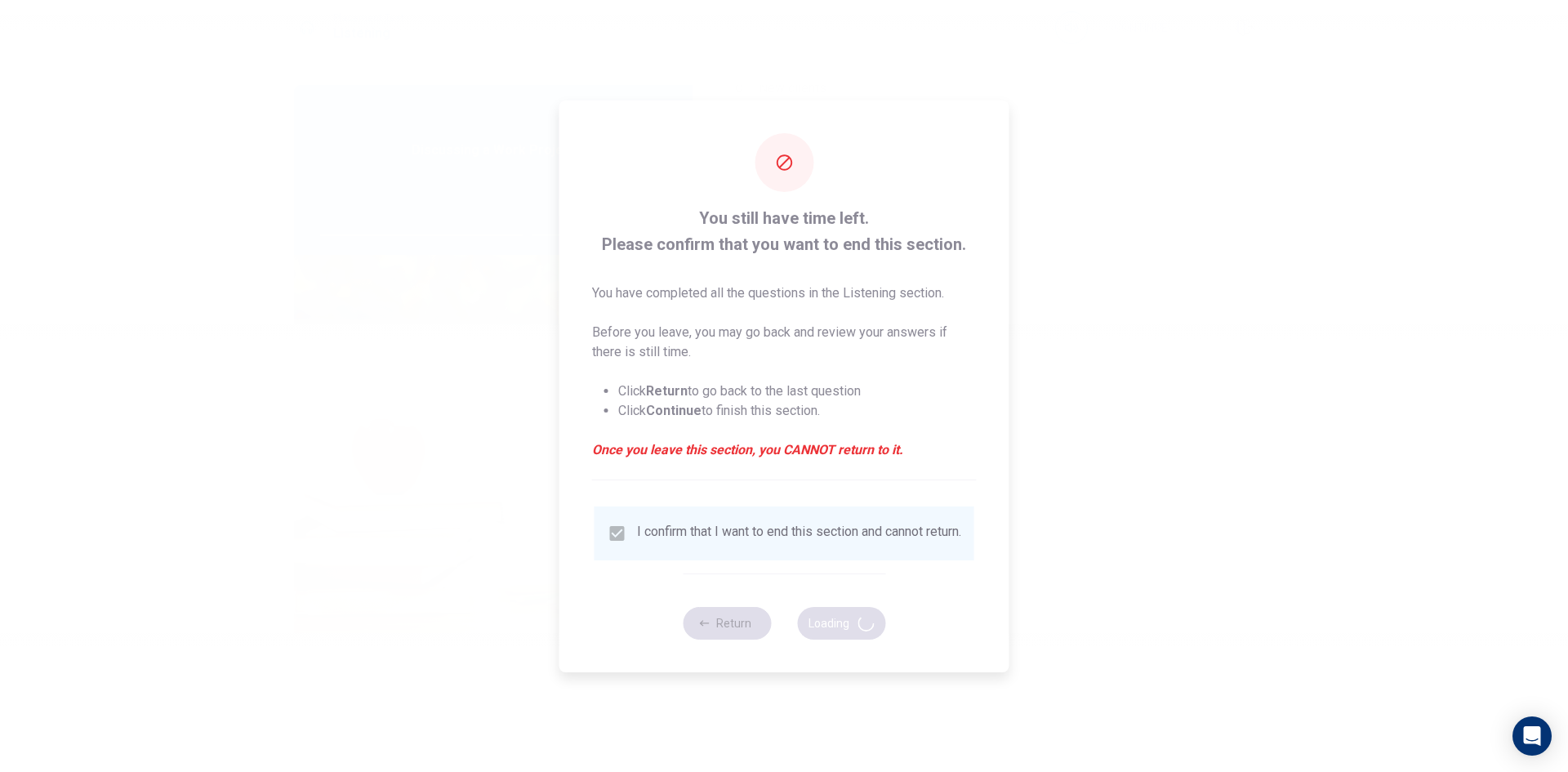
type input "71"
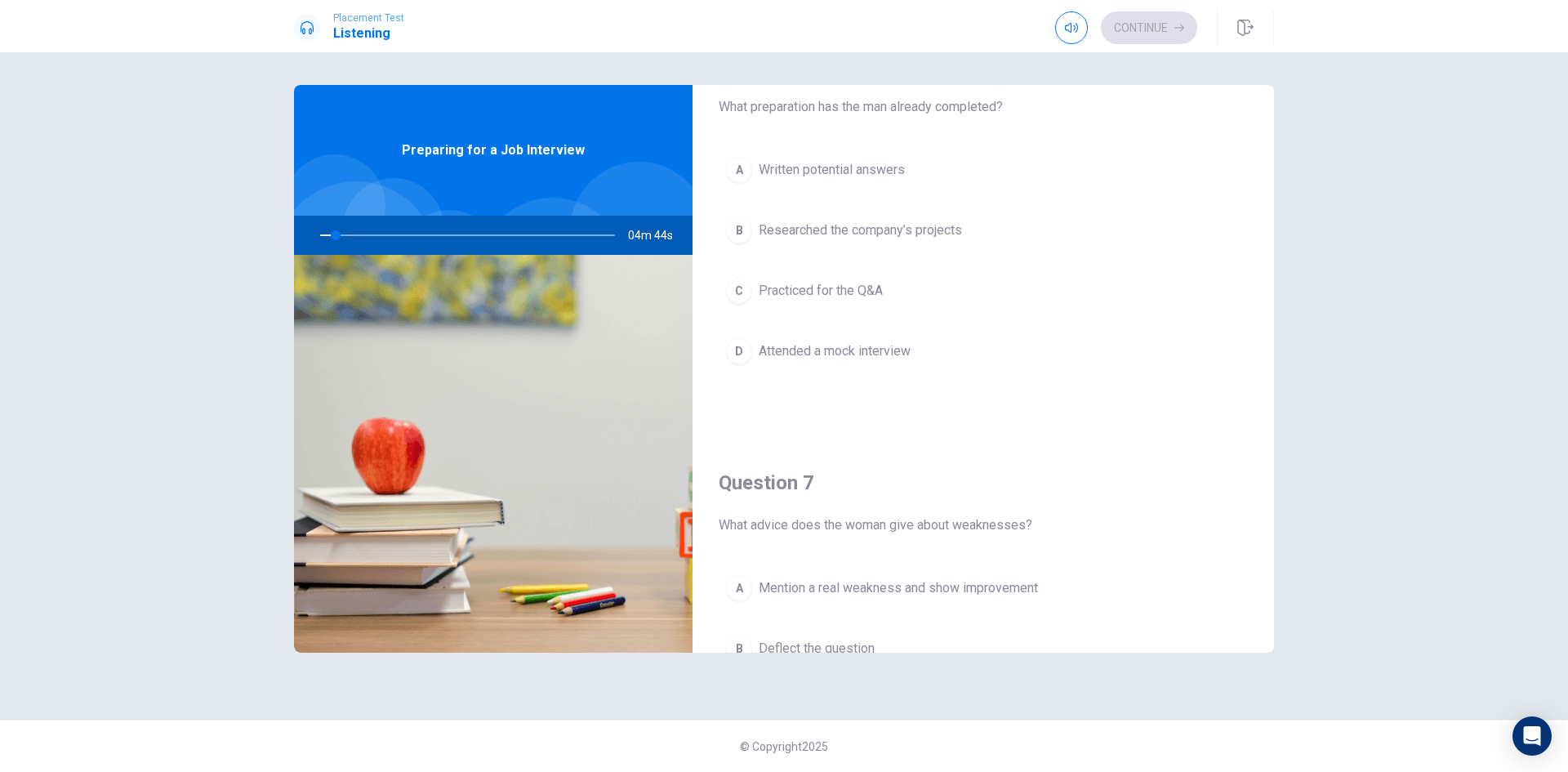
scroll to position [0, 0]
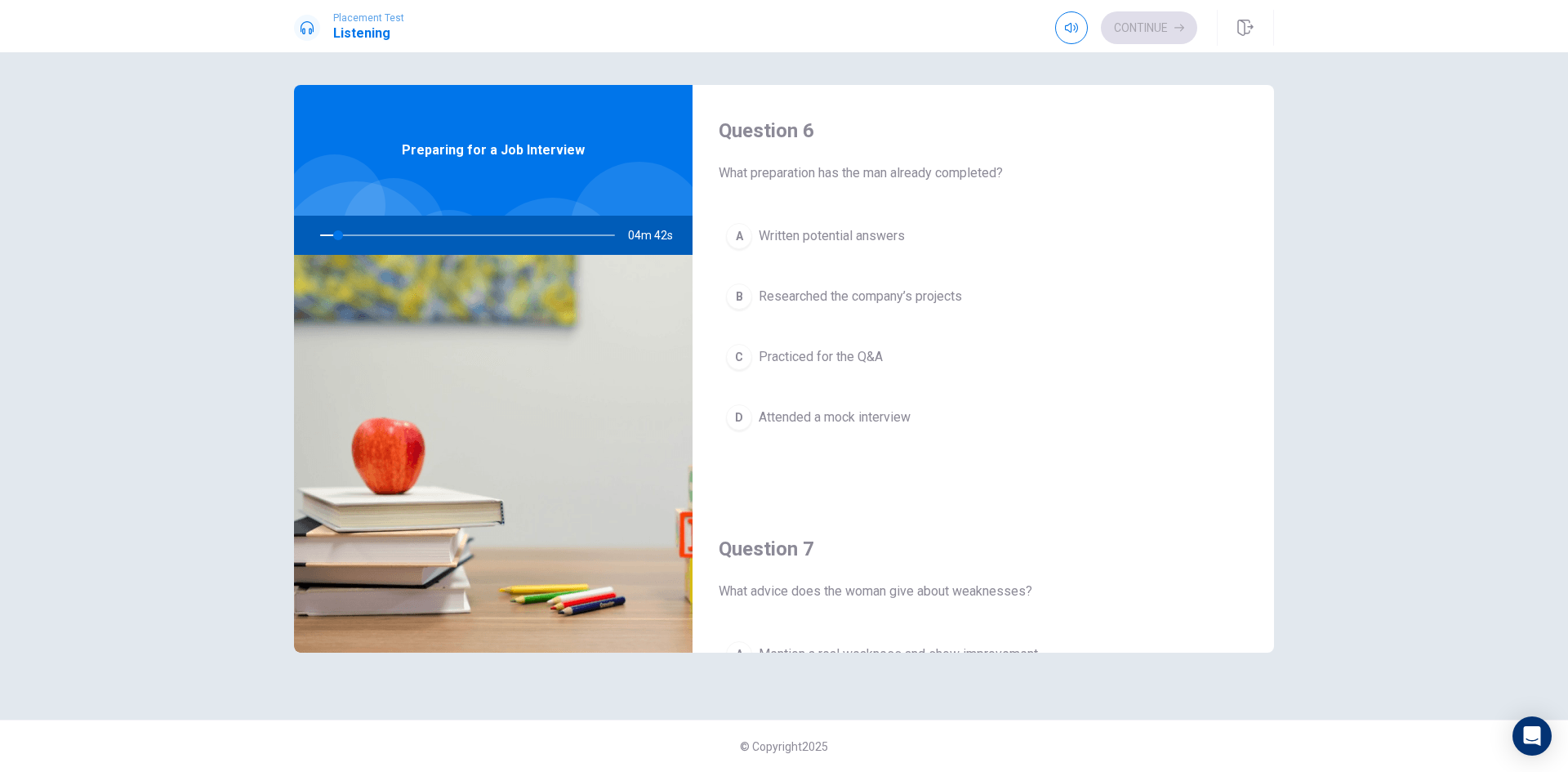
drag, startPoint x: 836, startPoint y: 172, endPoint x: 1011, endPoint y: 169, distance: 175.0
click at [1007, 169] on span "What preparation has the man already completed?" at bounding box center [983, 174] width 529 height 20
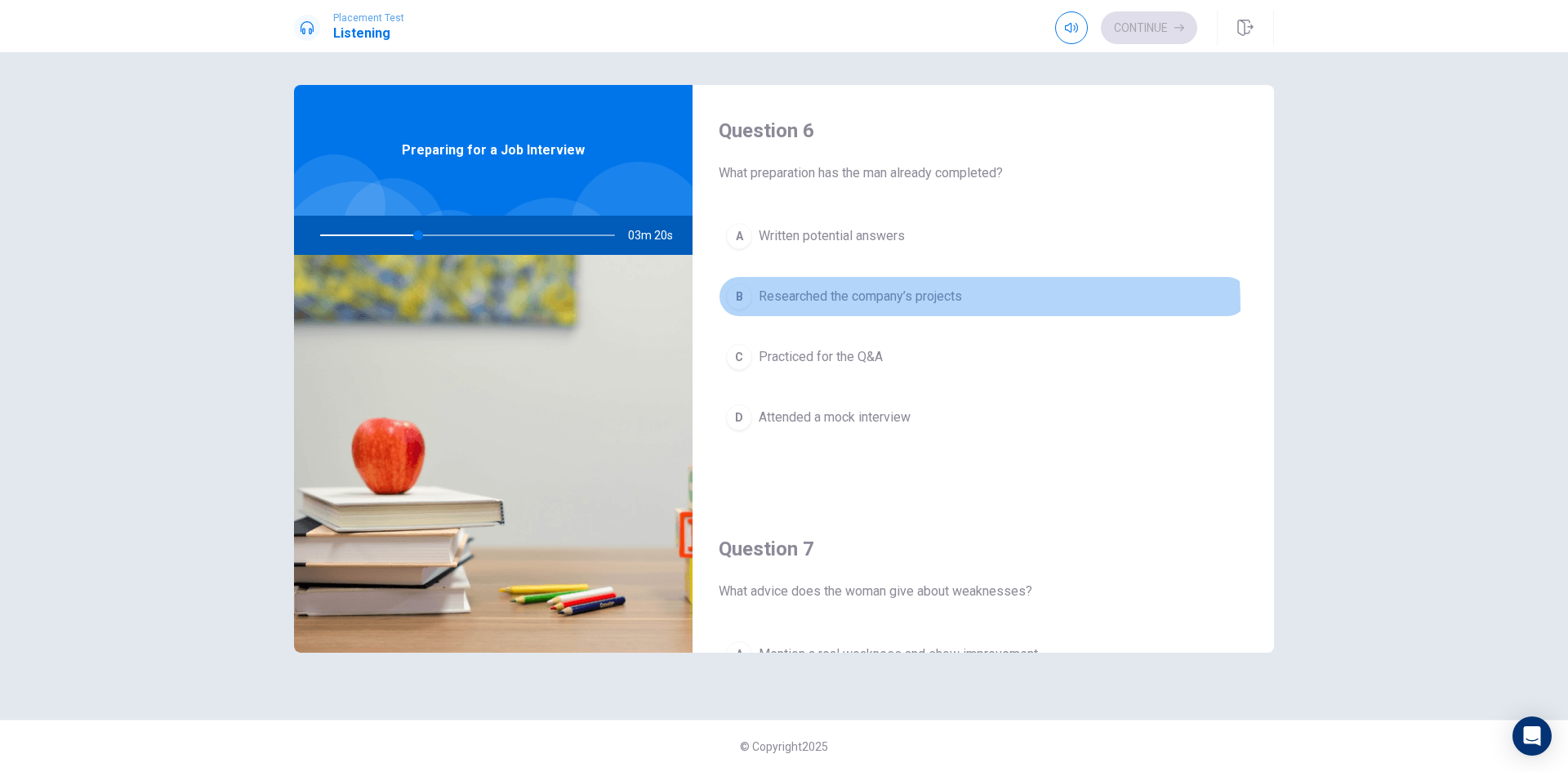
click at [814, 307] on button "B Researched the company’s projects" at bounding box center [983, 296] width 529 height 41
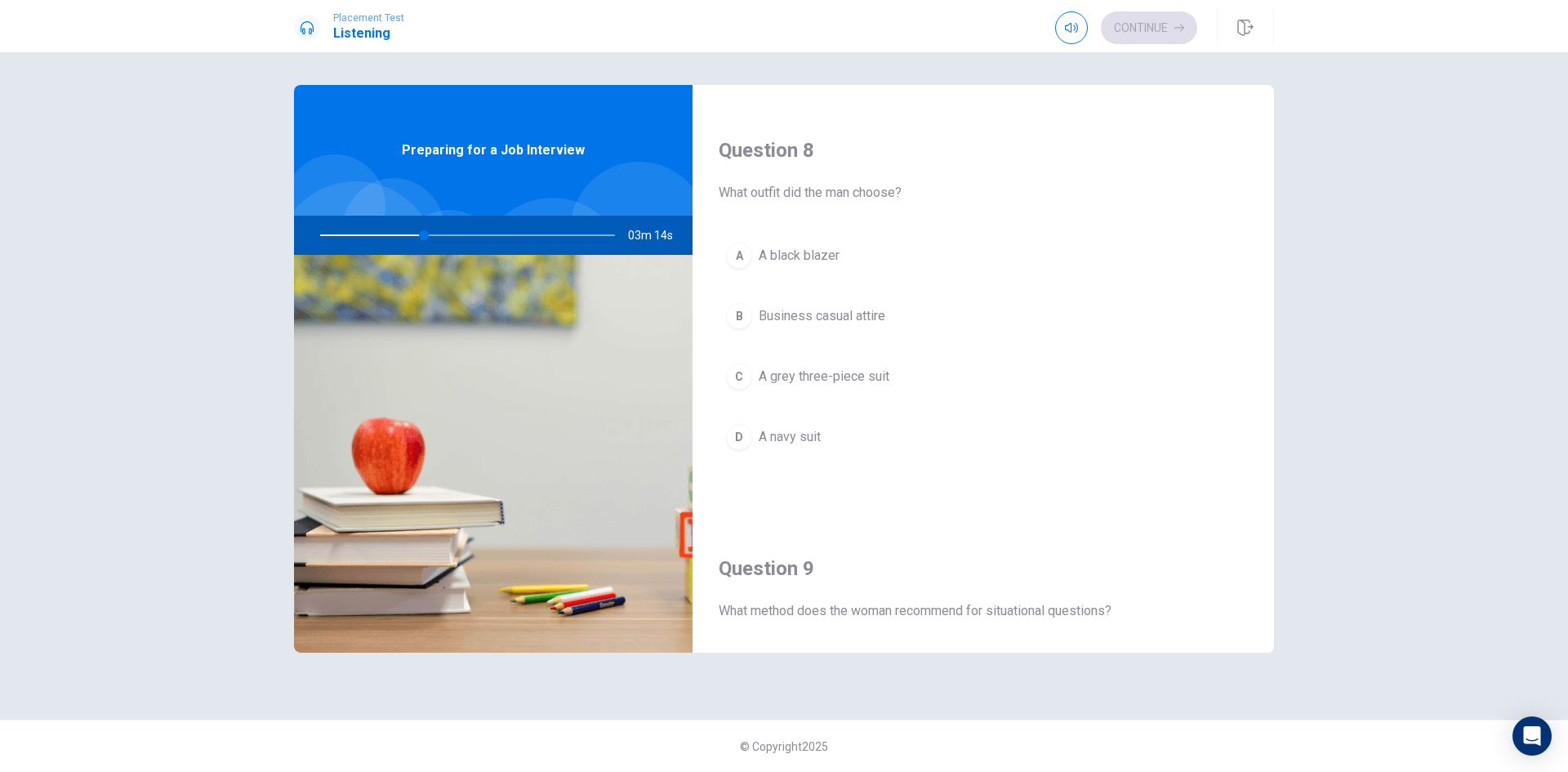
scroll to position [1144, 0]
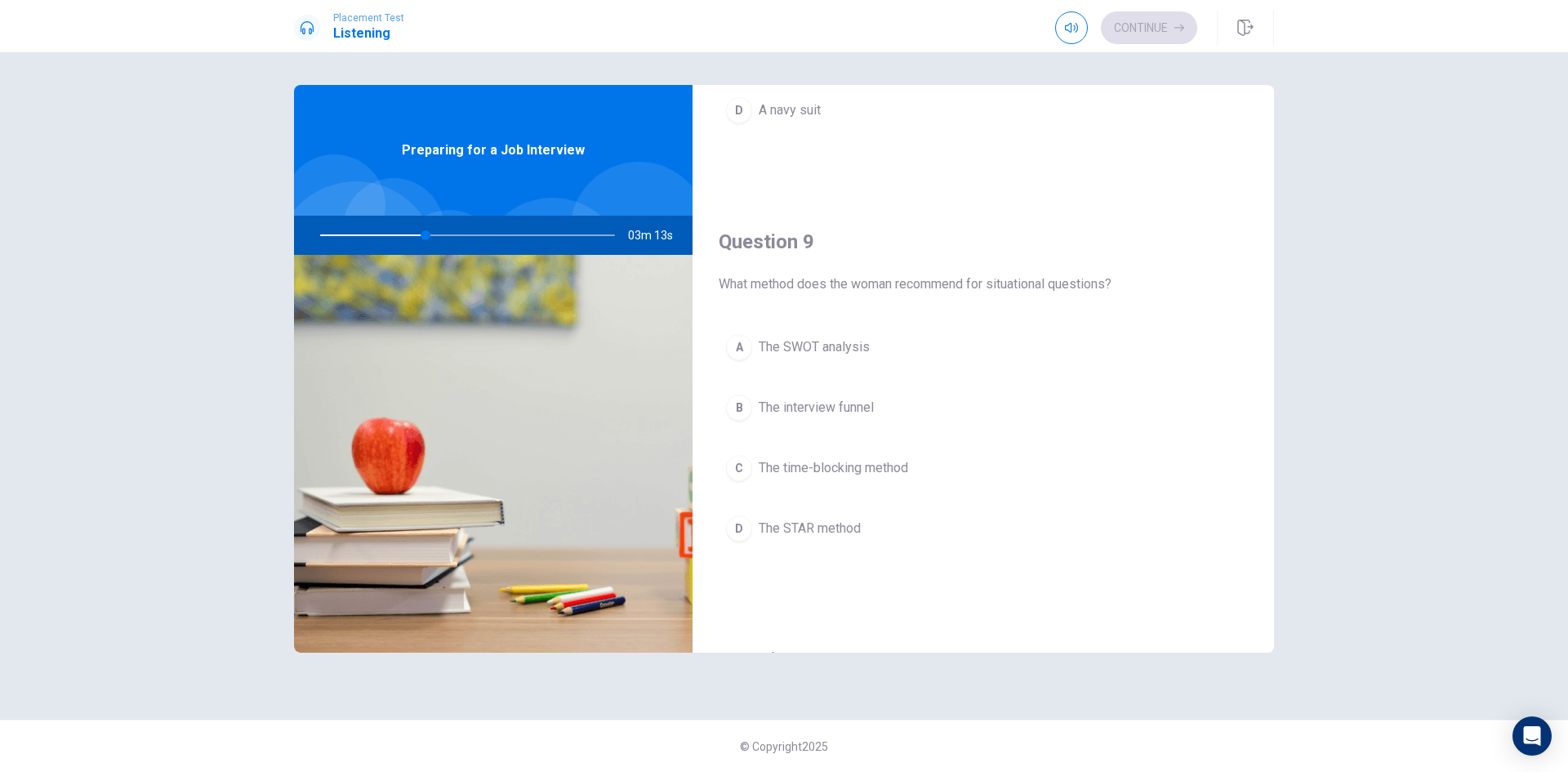
click at [812, 530] on span "The STAR method" at bounding box center [809, 529] width 102 height 20
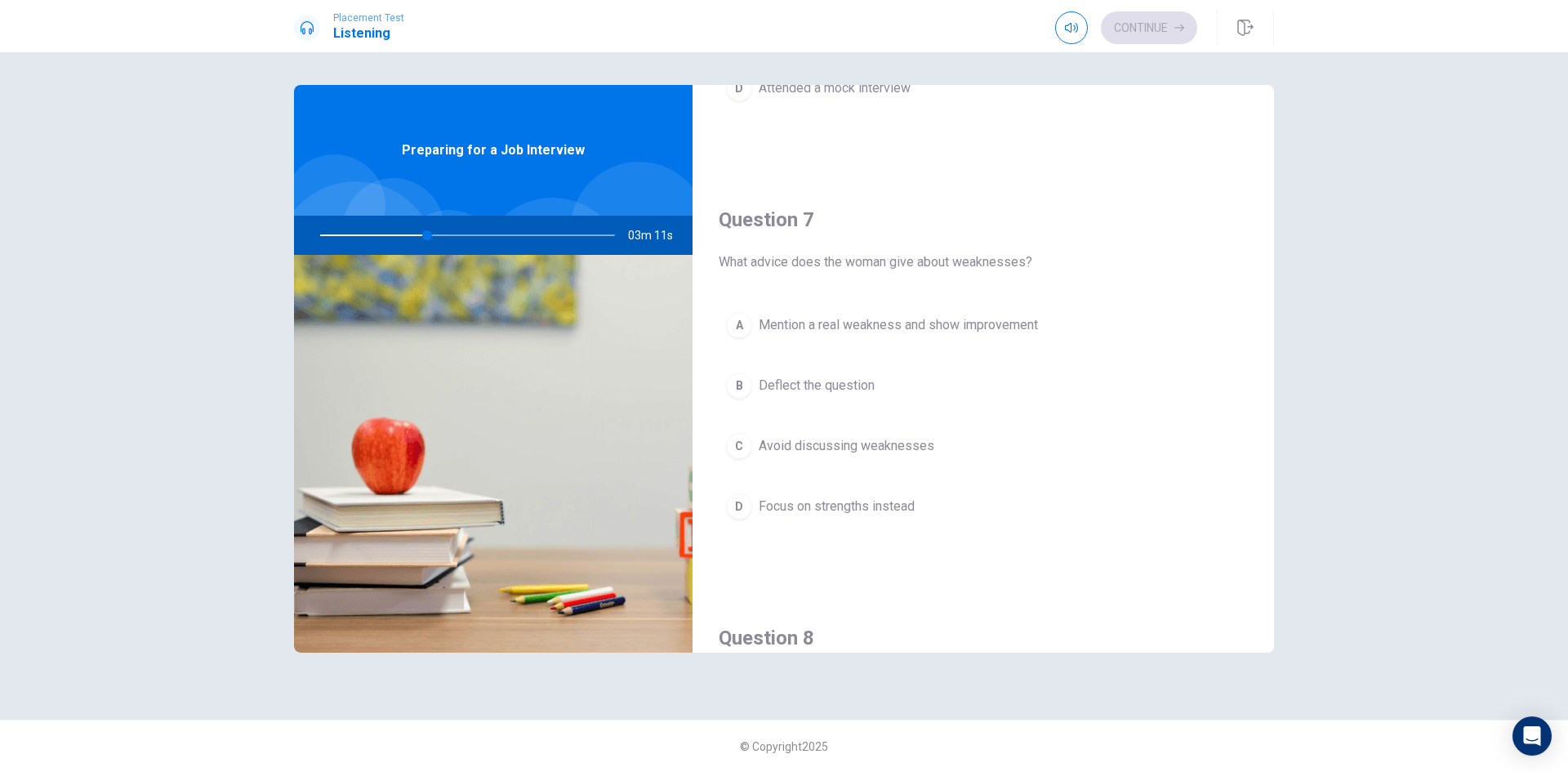
scroll to position [327, 0]
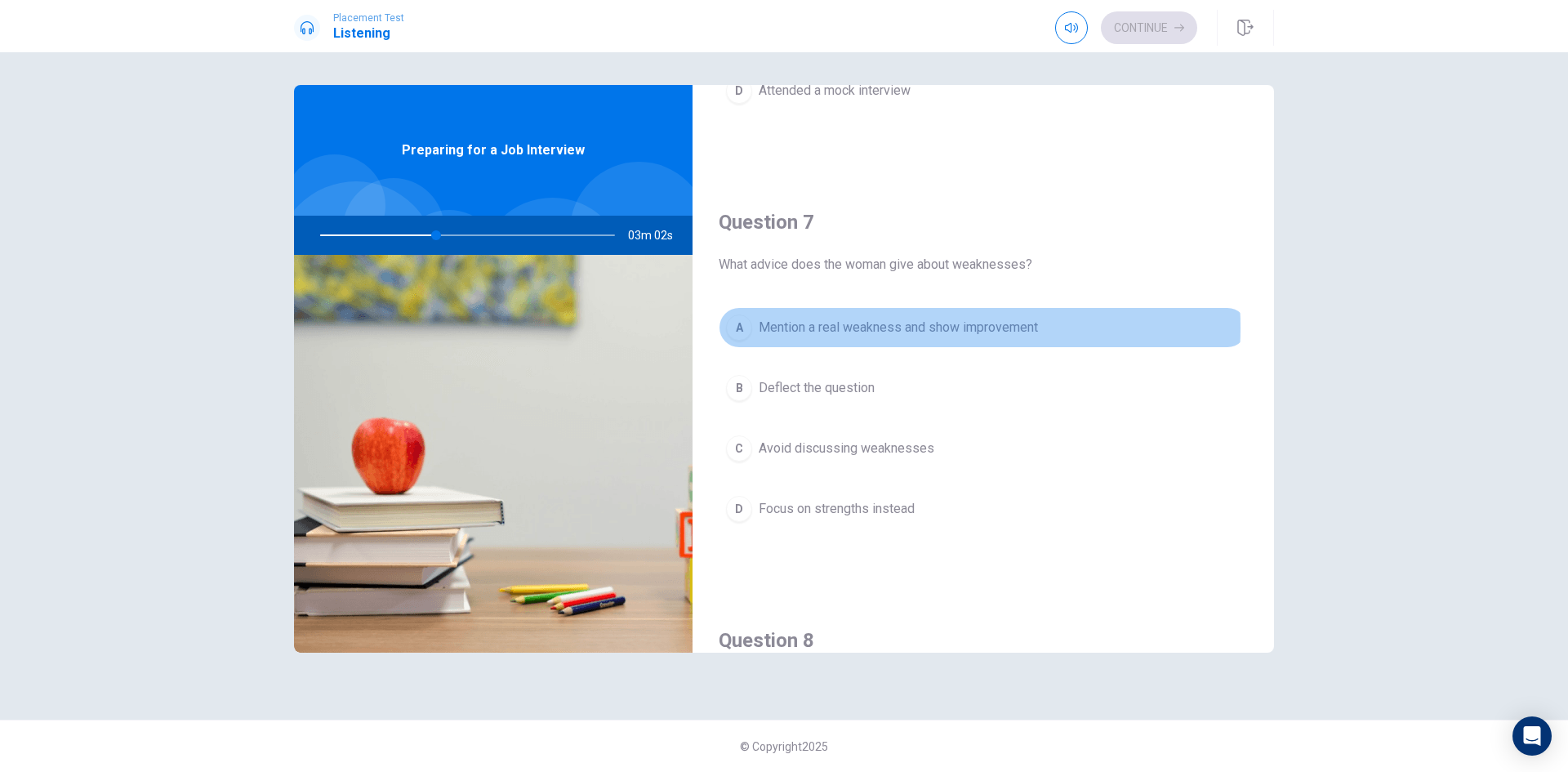
click at [883, 327] on span "Mention a real weakness and show improvement" at bounding box center [898, 327] width 279 height 20
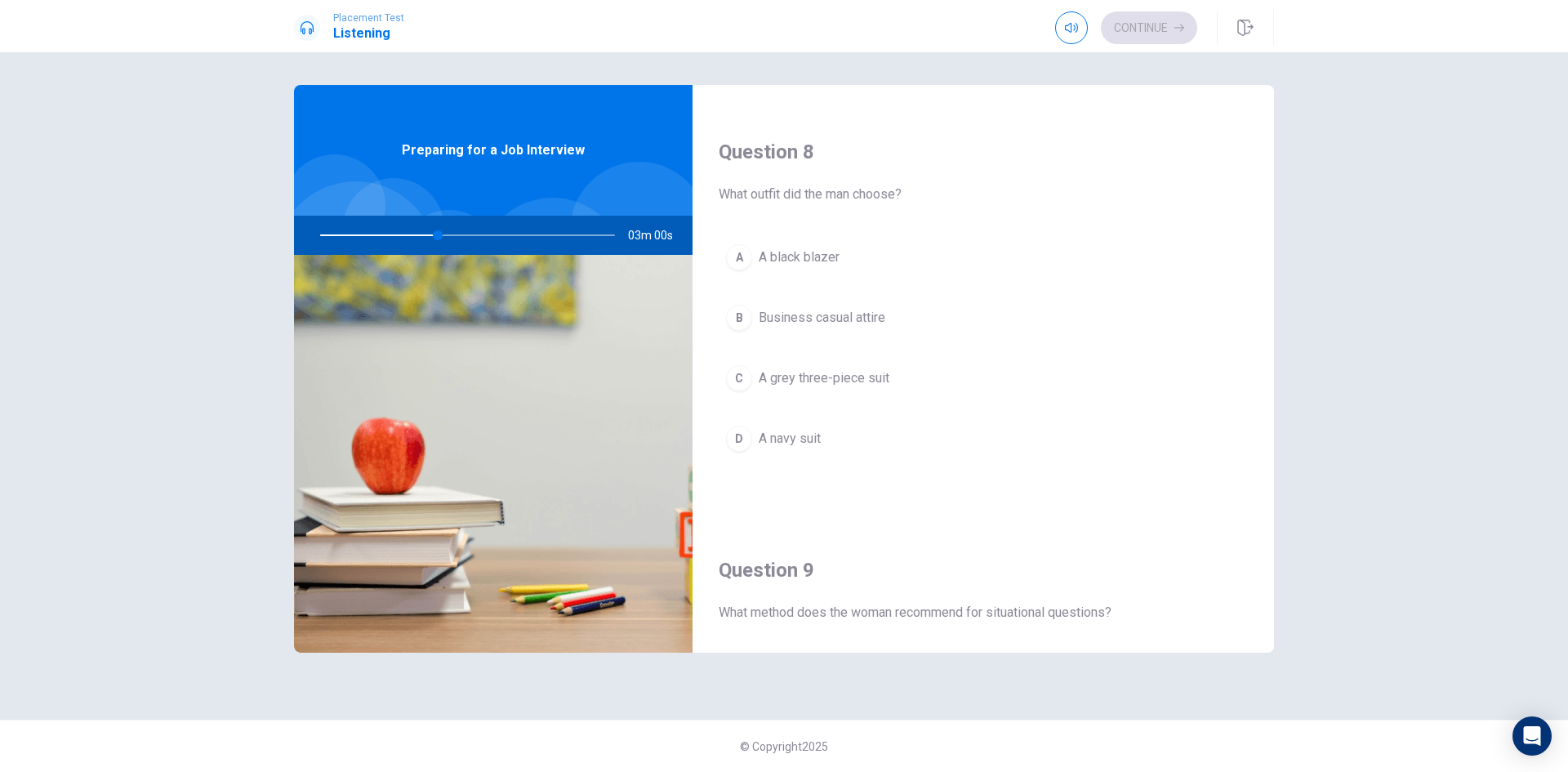
scroll to position [817, 0]
click at [808, 431] on span "A navy suit" at bounding box center [790, 437] width 62 height 20
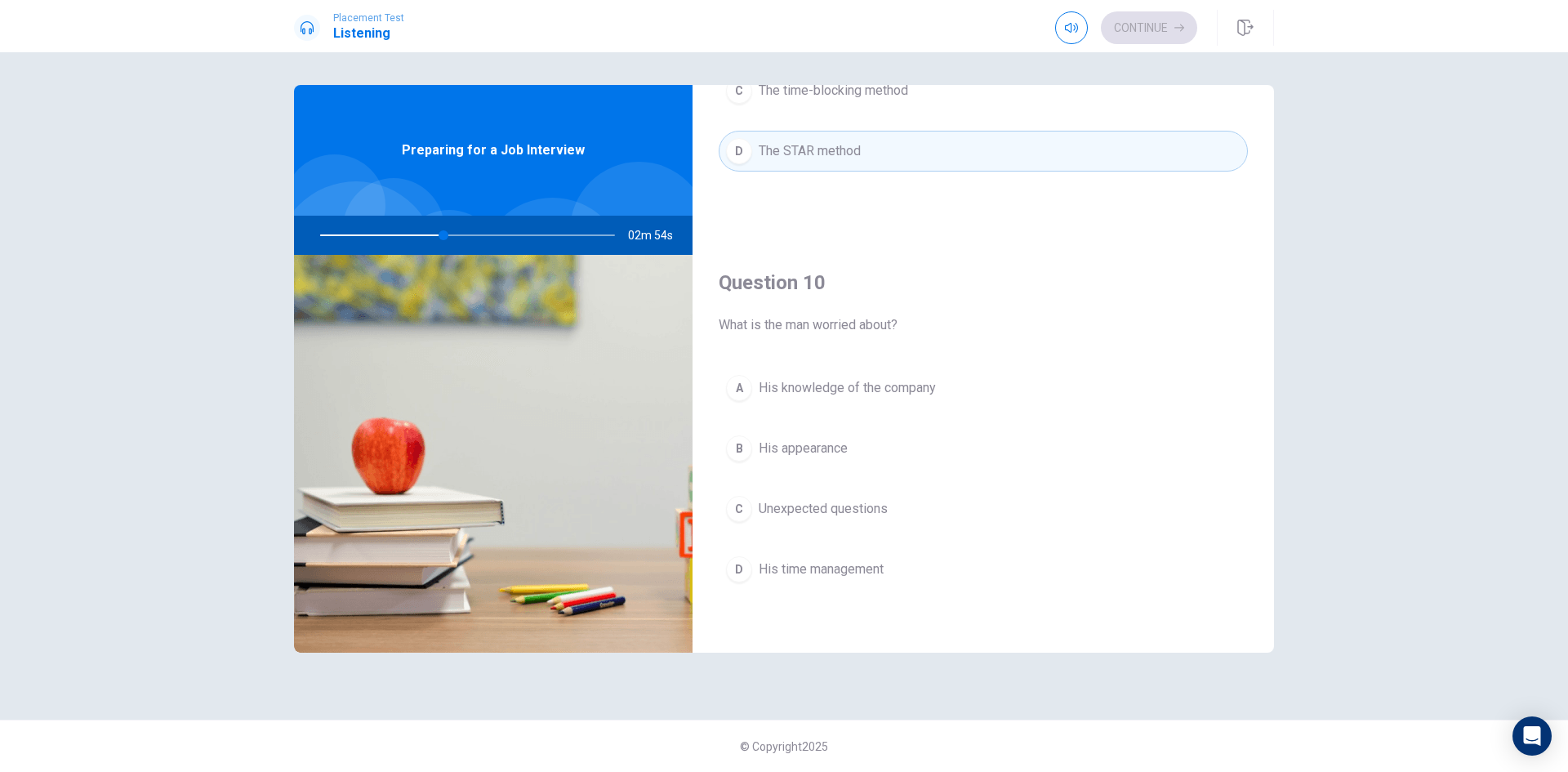
scroll to position [1524, 0]
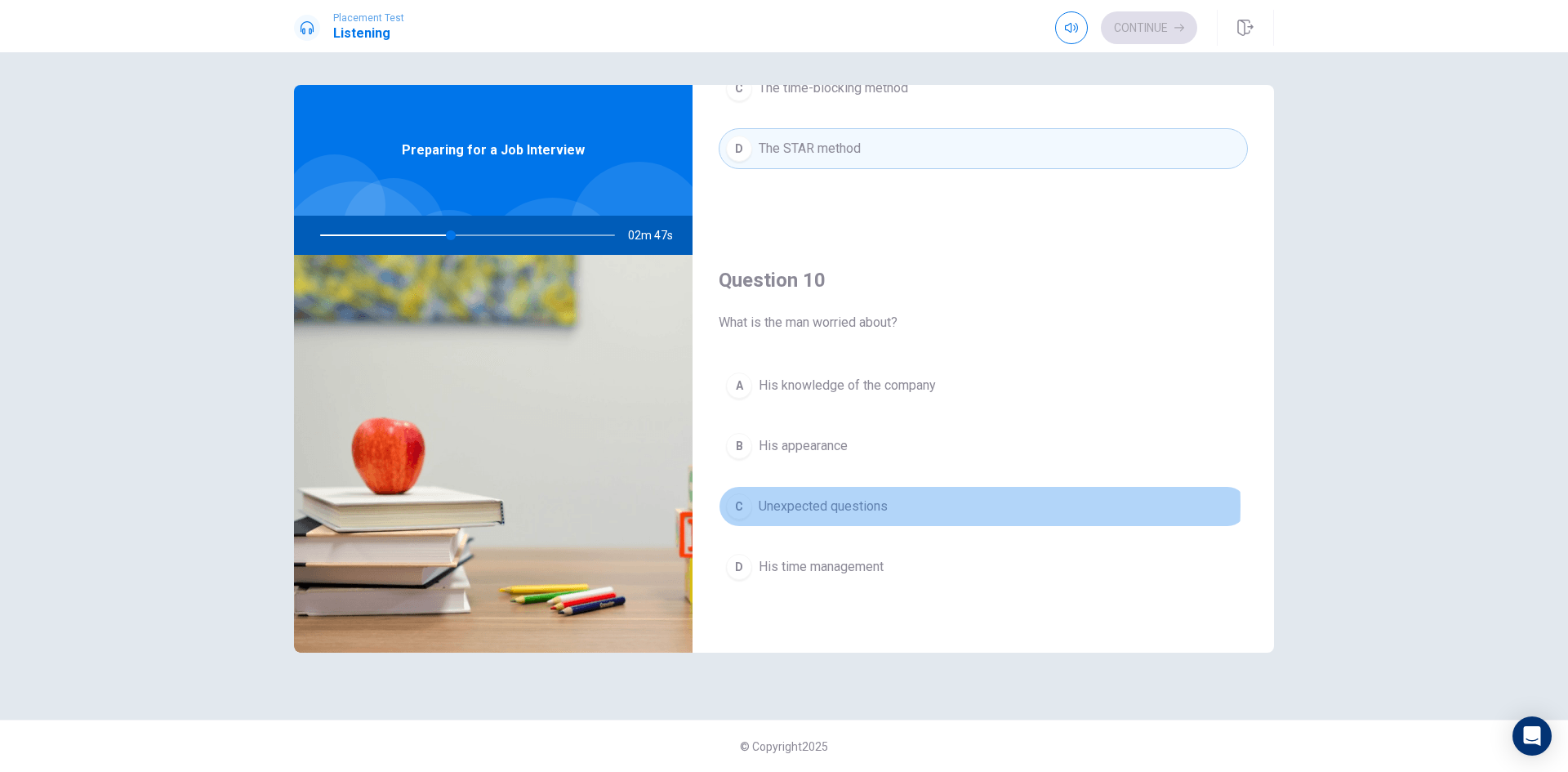
click at [858, 506] on span "Unexpected questions" at bounding box center [823, 507] width 129 height 20
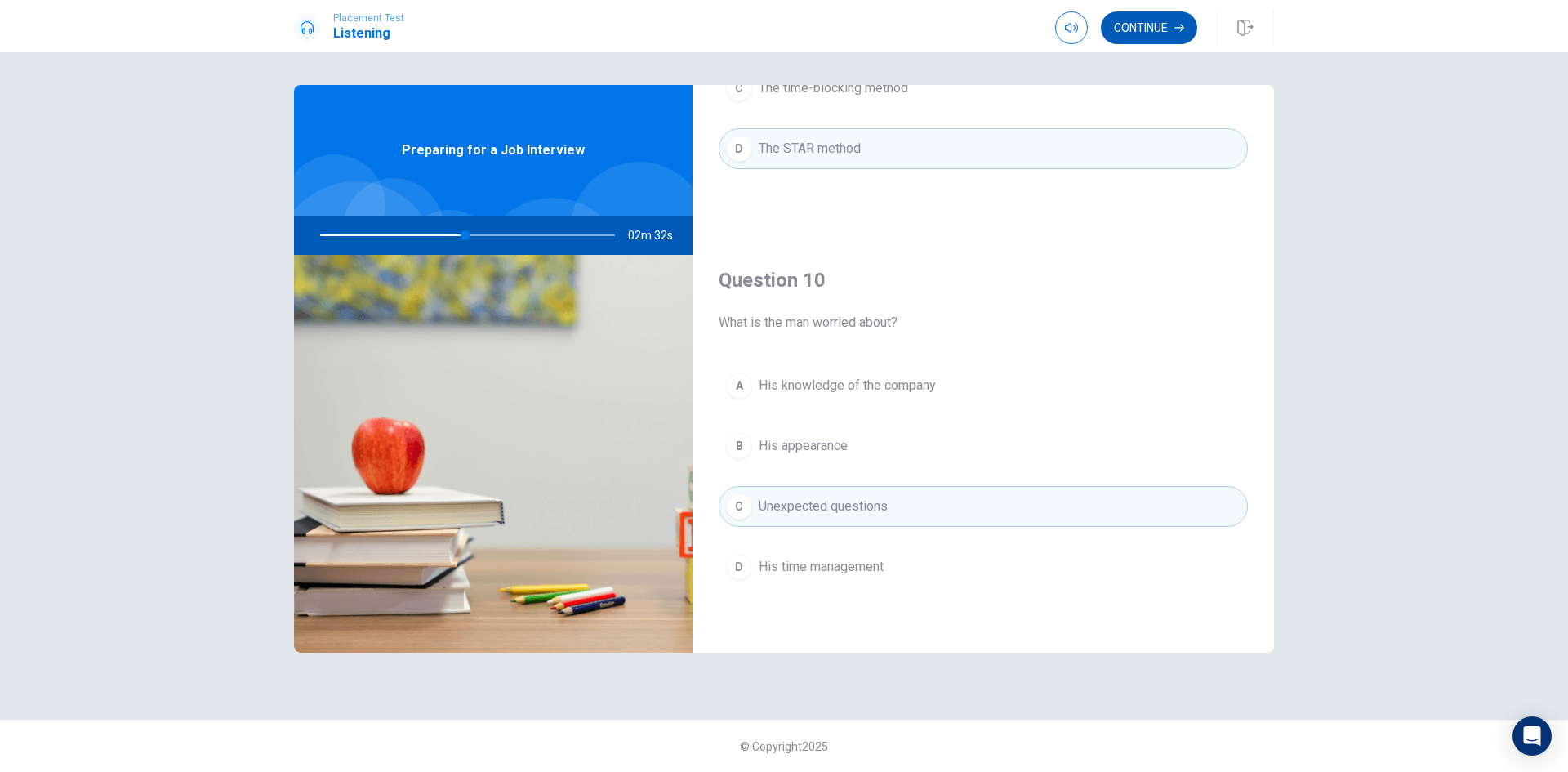
click at [1148, 27] on button "Continue" at bounding box center [1150, 28] width 97 height 33
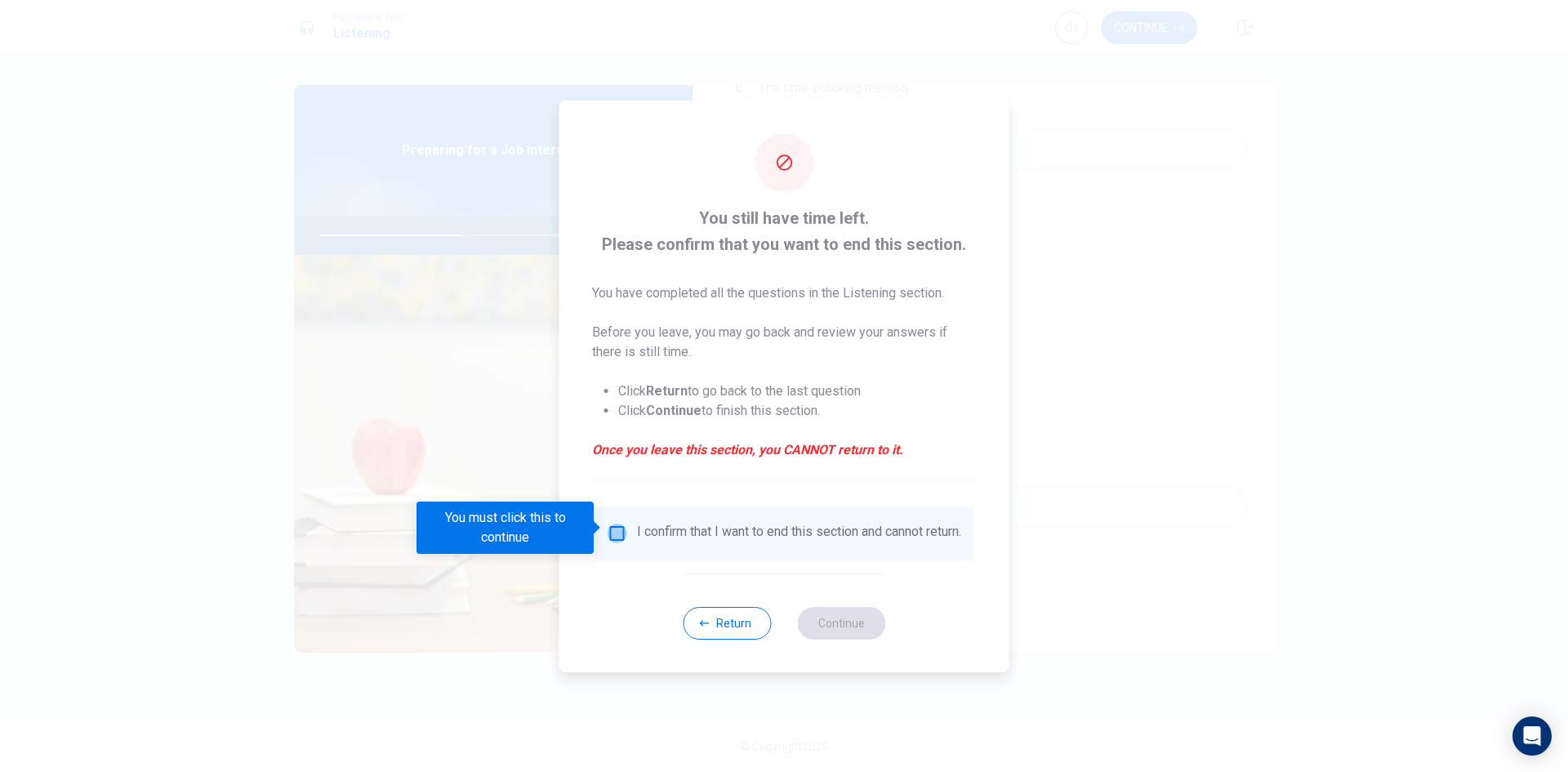
click at [615, 530] on input "You must click this to continue" at bounding box center [618, 534] width 20 height 20
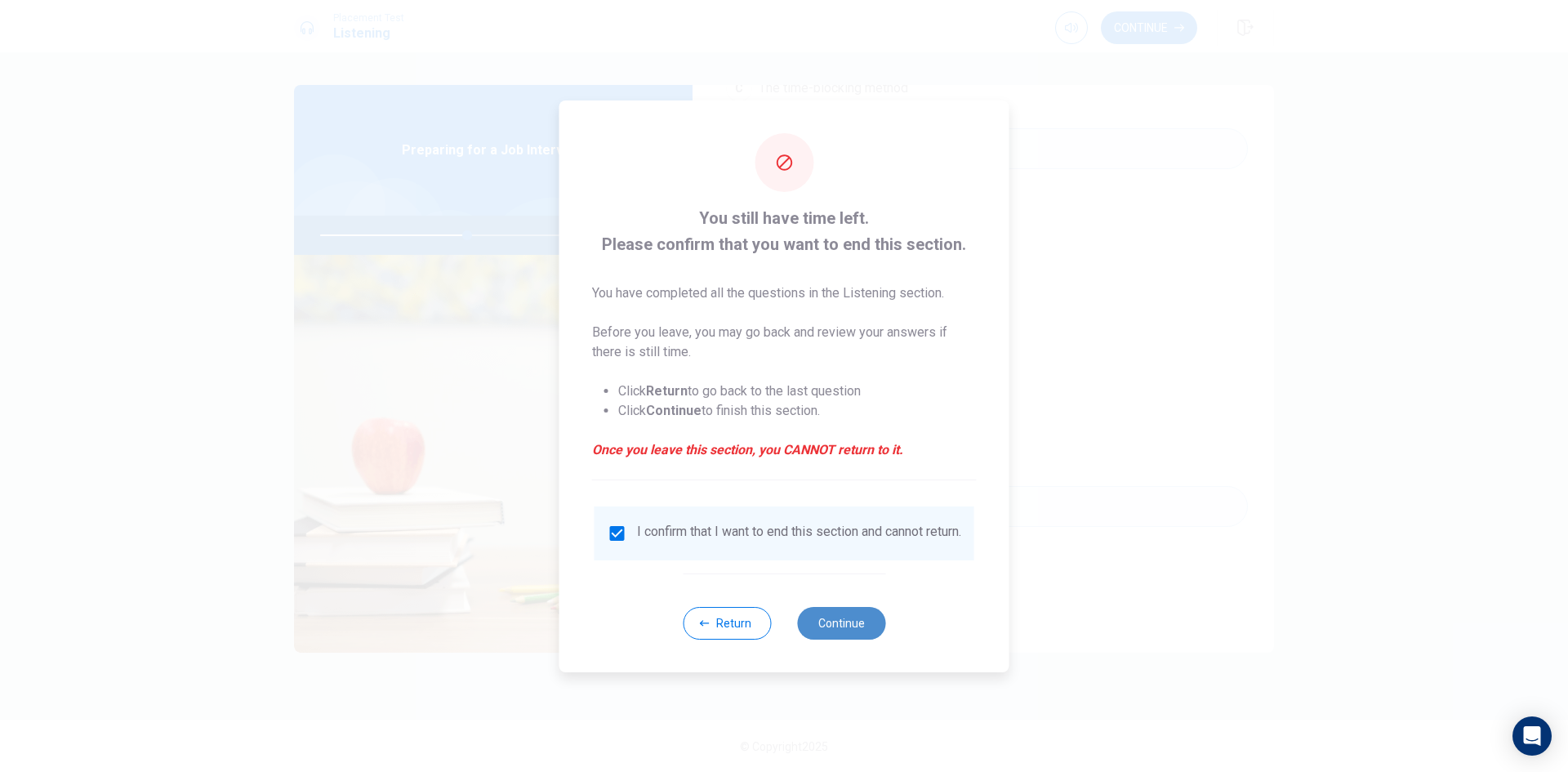
click at [814, 637] on button "Continue" at bounding box center [841, 624] width 88 height 33
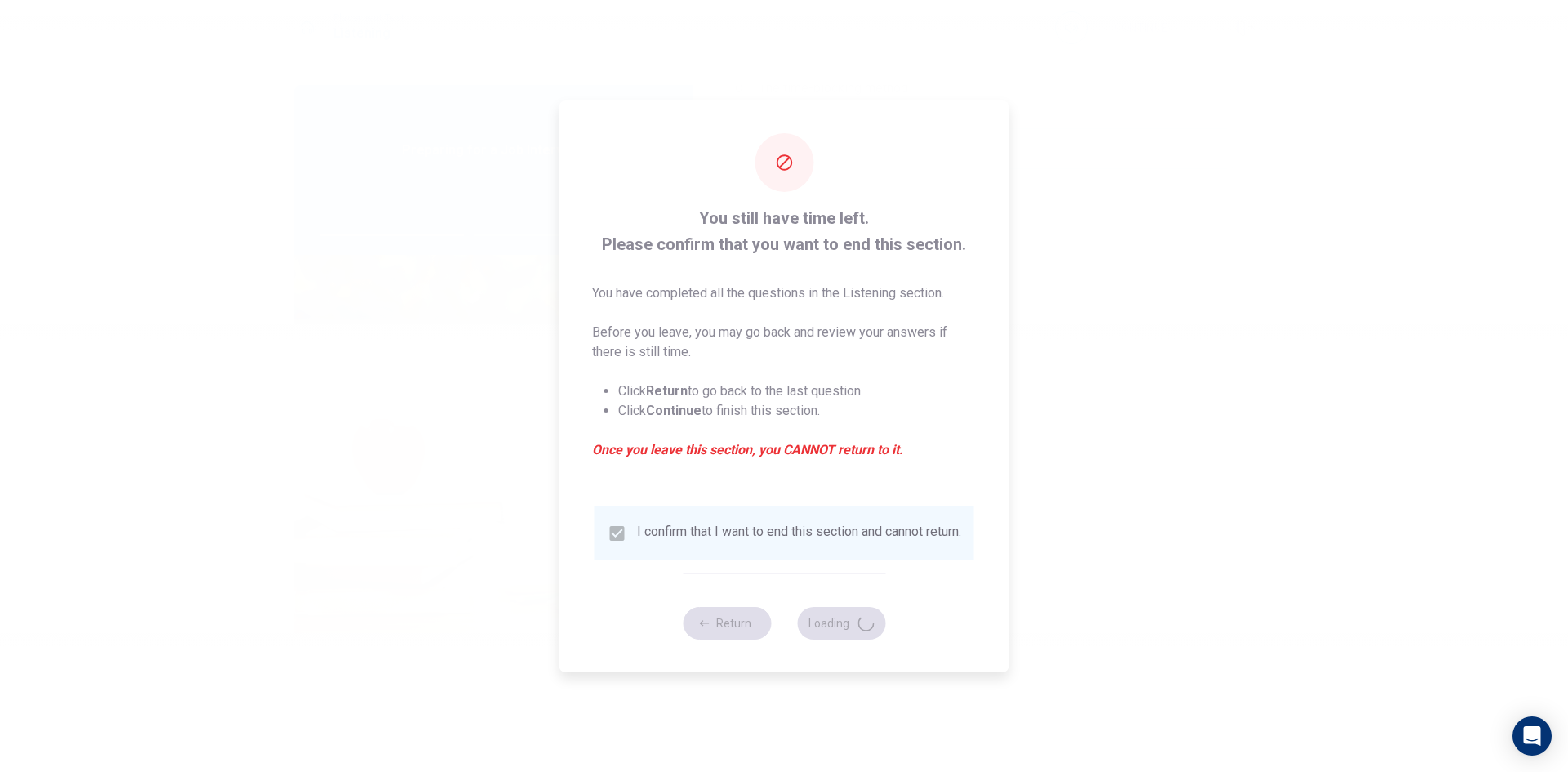
type input "51"
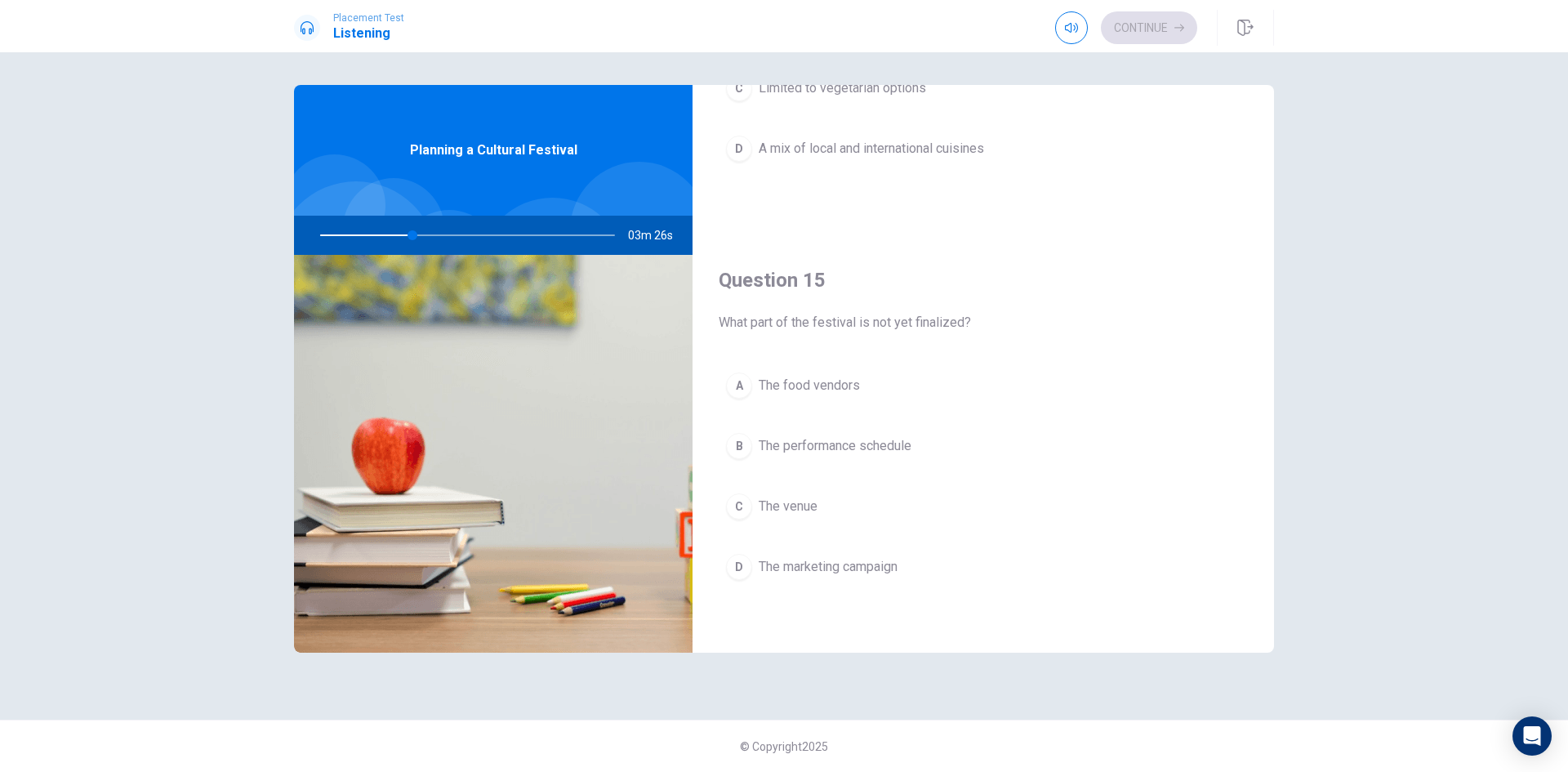
click at [851, 447] on span "The performance schedule" at bounding box center [835, 446] width 153 height 20
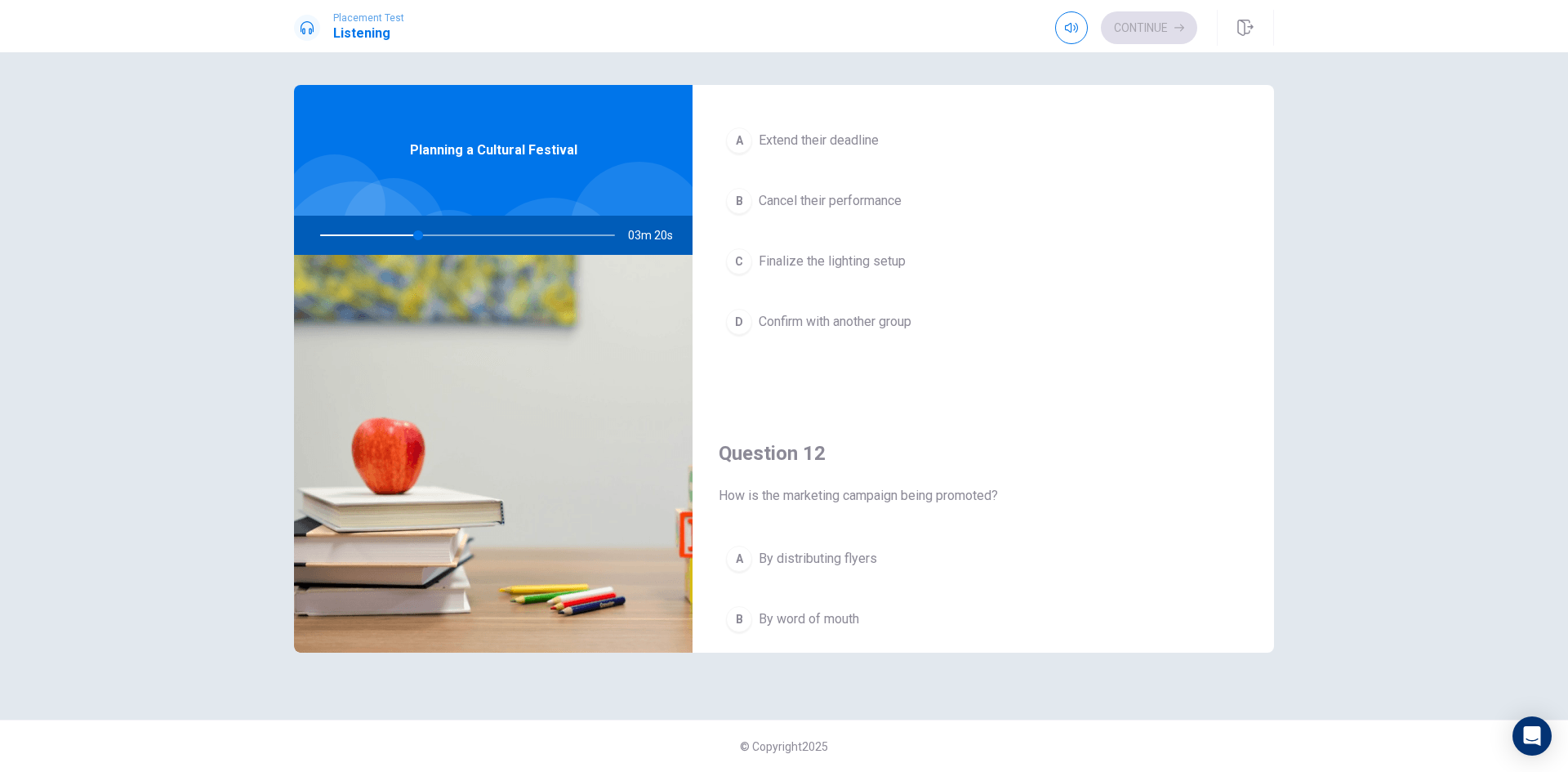
scroll to position [0, 0]
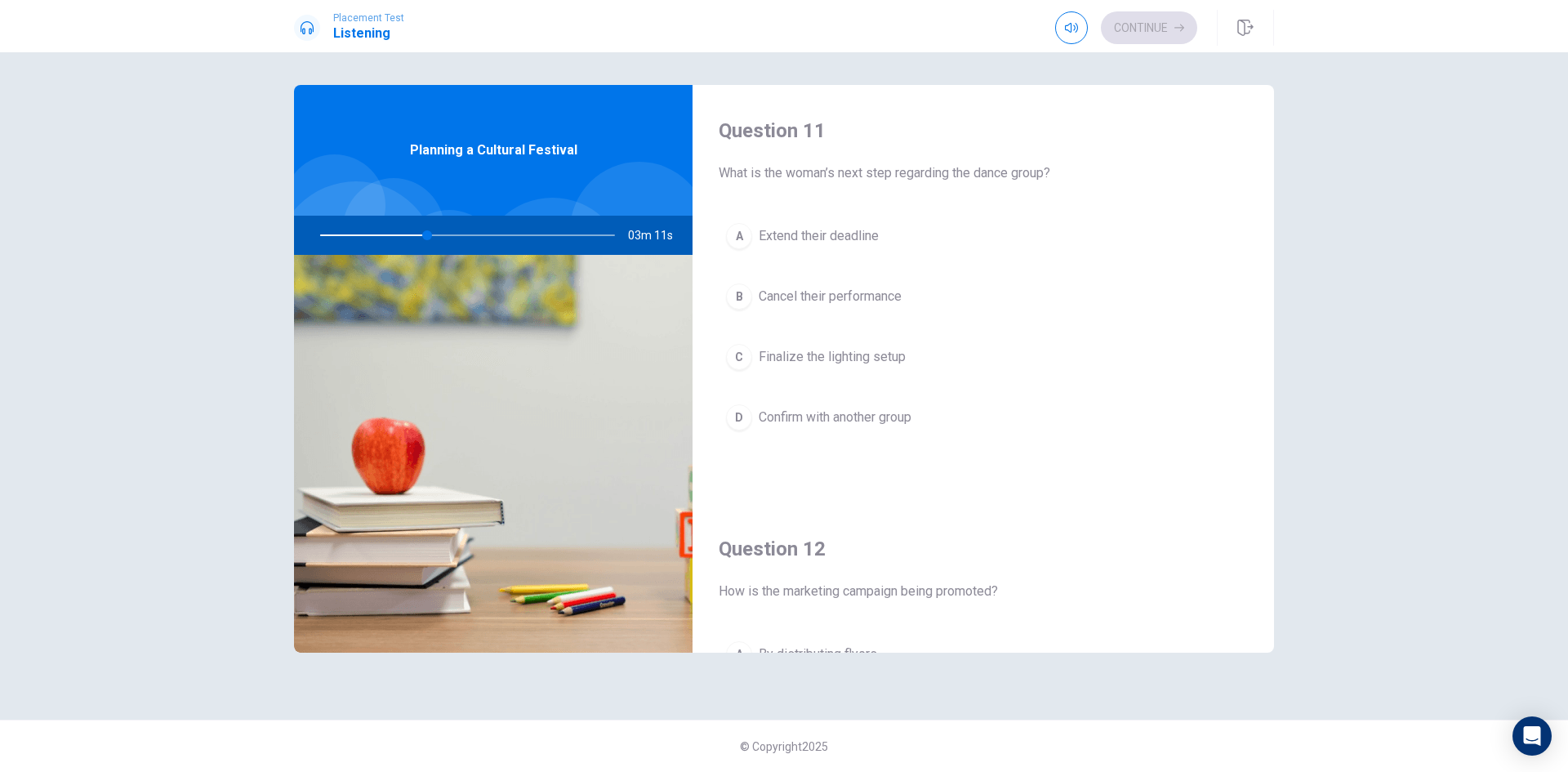
click at [847, 418] on span "Confirm with another group" at bounding box center [835, 418] width 153 height 20
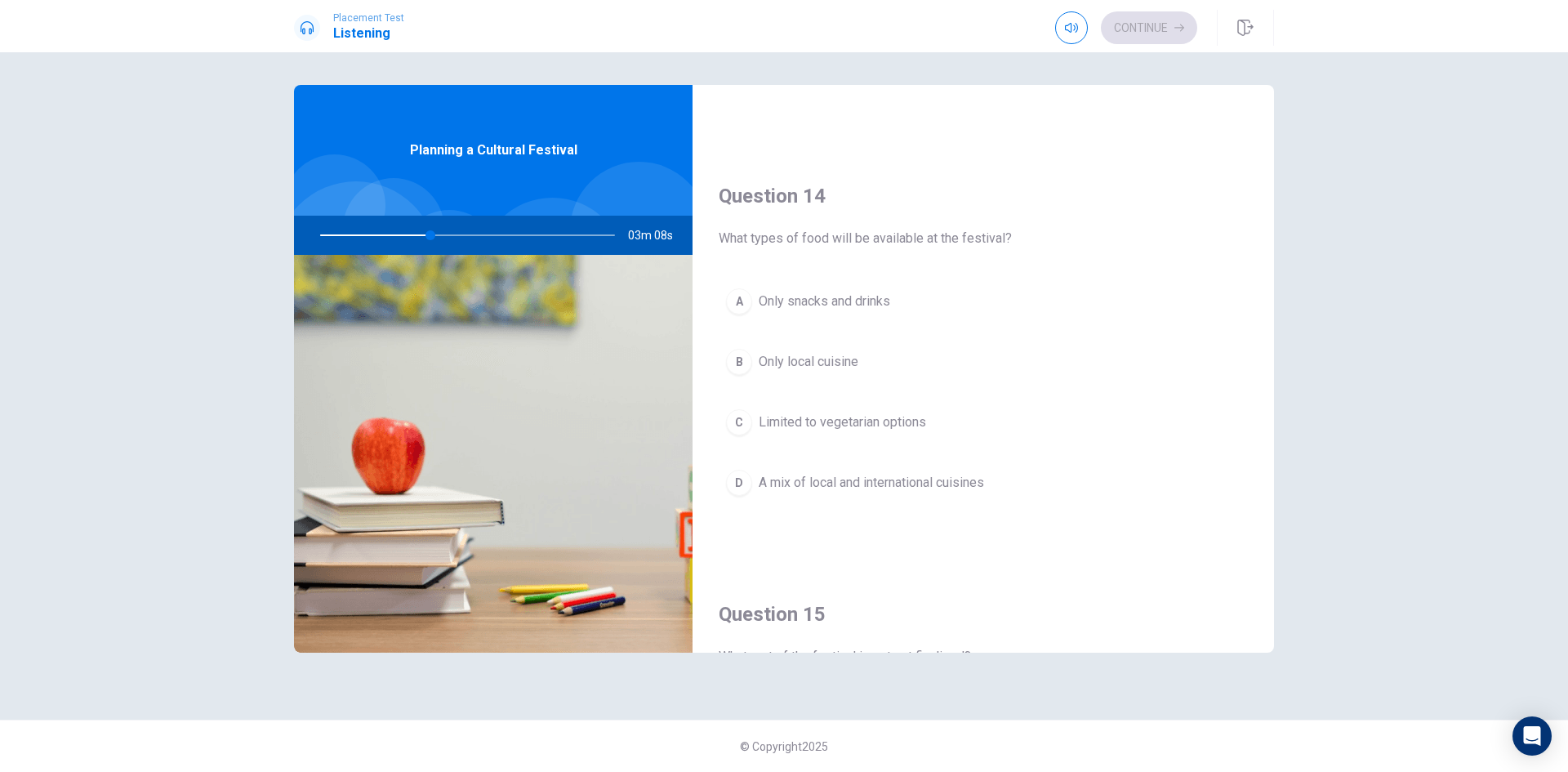
scroll to position [1226, 0]
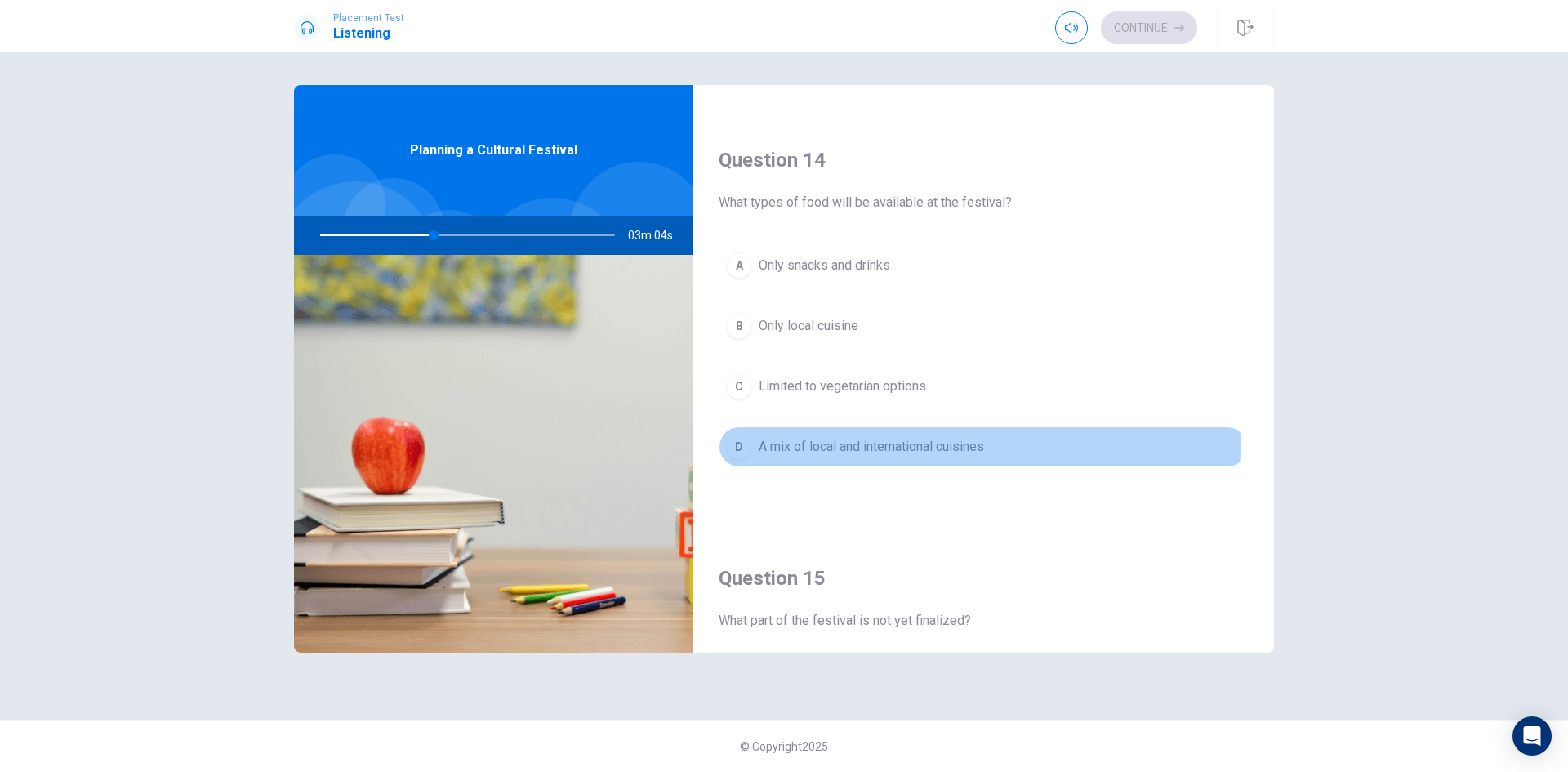
click at [847, 445] on span "A mix of local and international cuisines" at bounding box center [871, 447] width 225 height 20
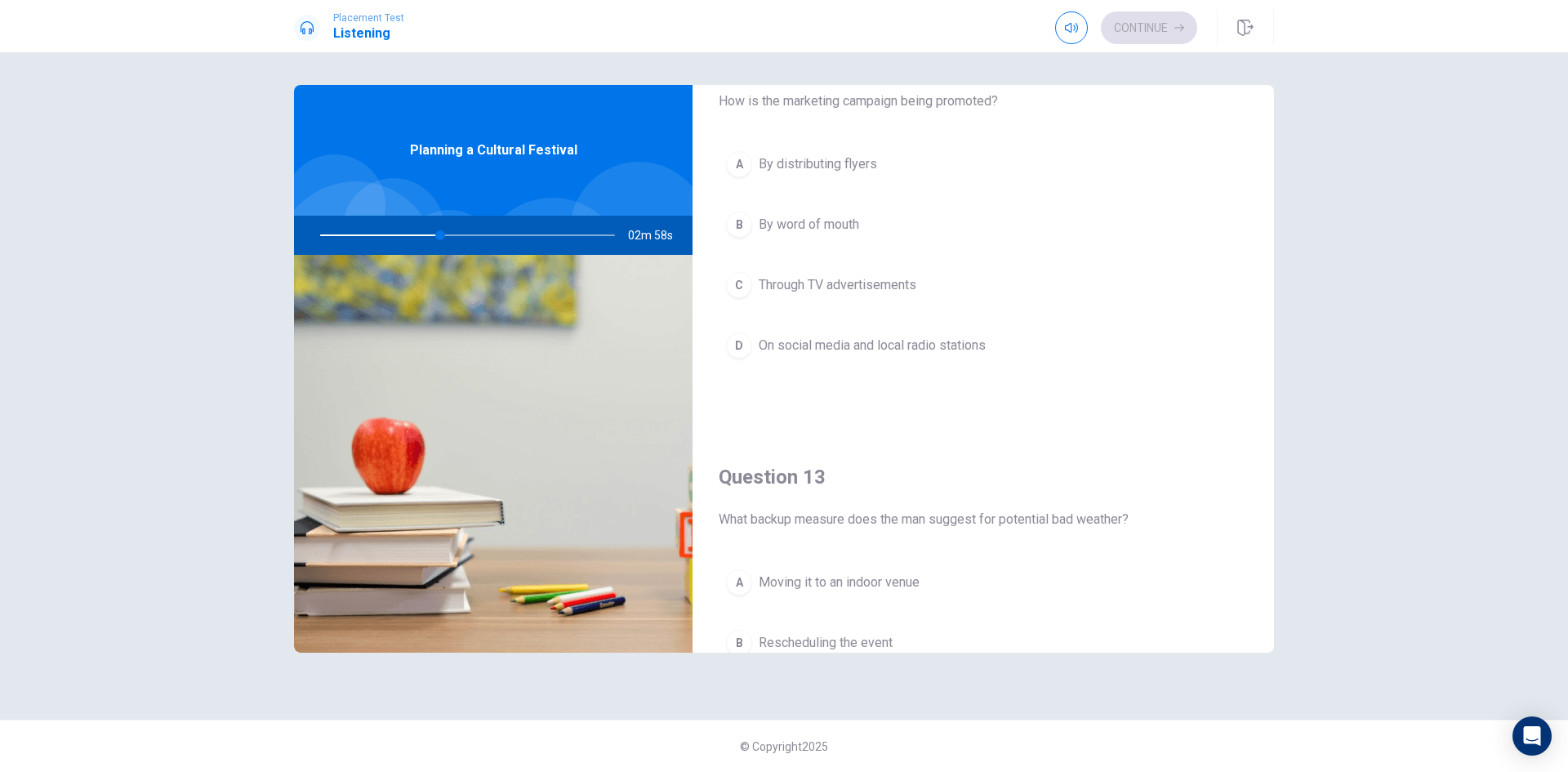
scroll to position [409, 0]
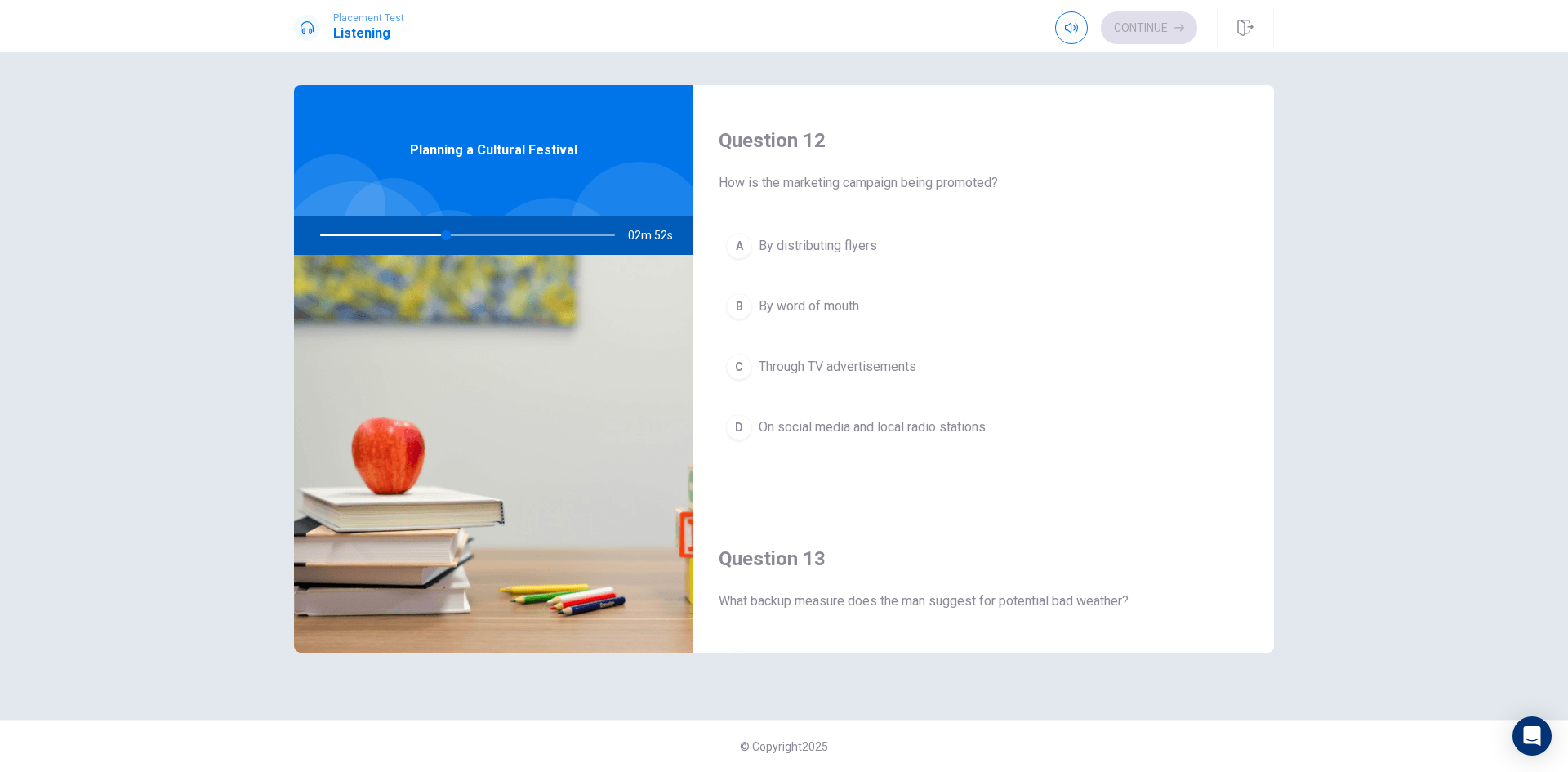
click at [889, 422] on span "On social media and local radio stations" at bounding box center [872, 427] width 227 height 20
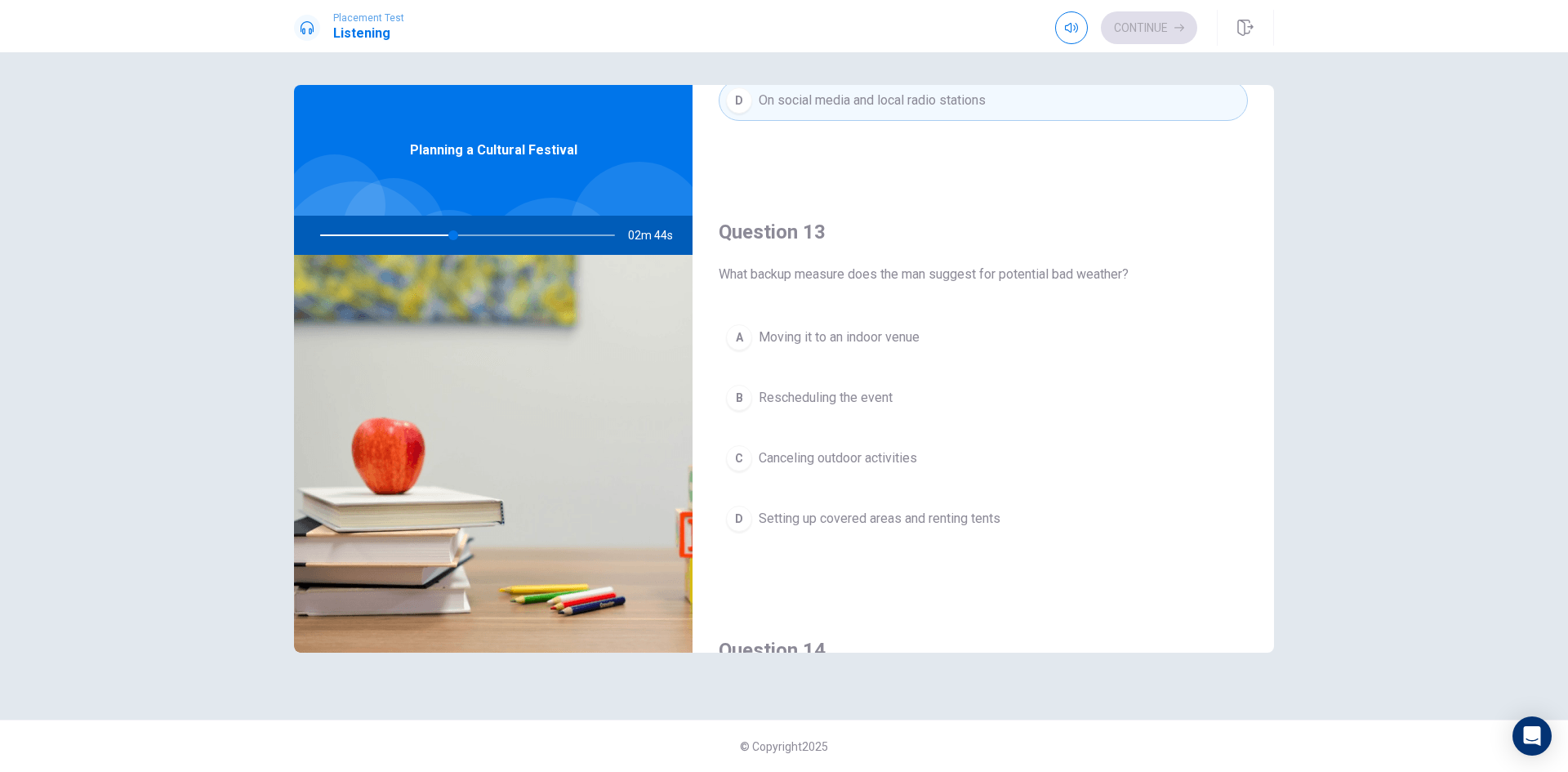
scroll to position [817, 0]
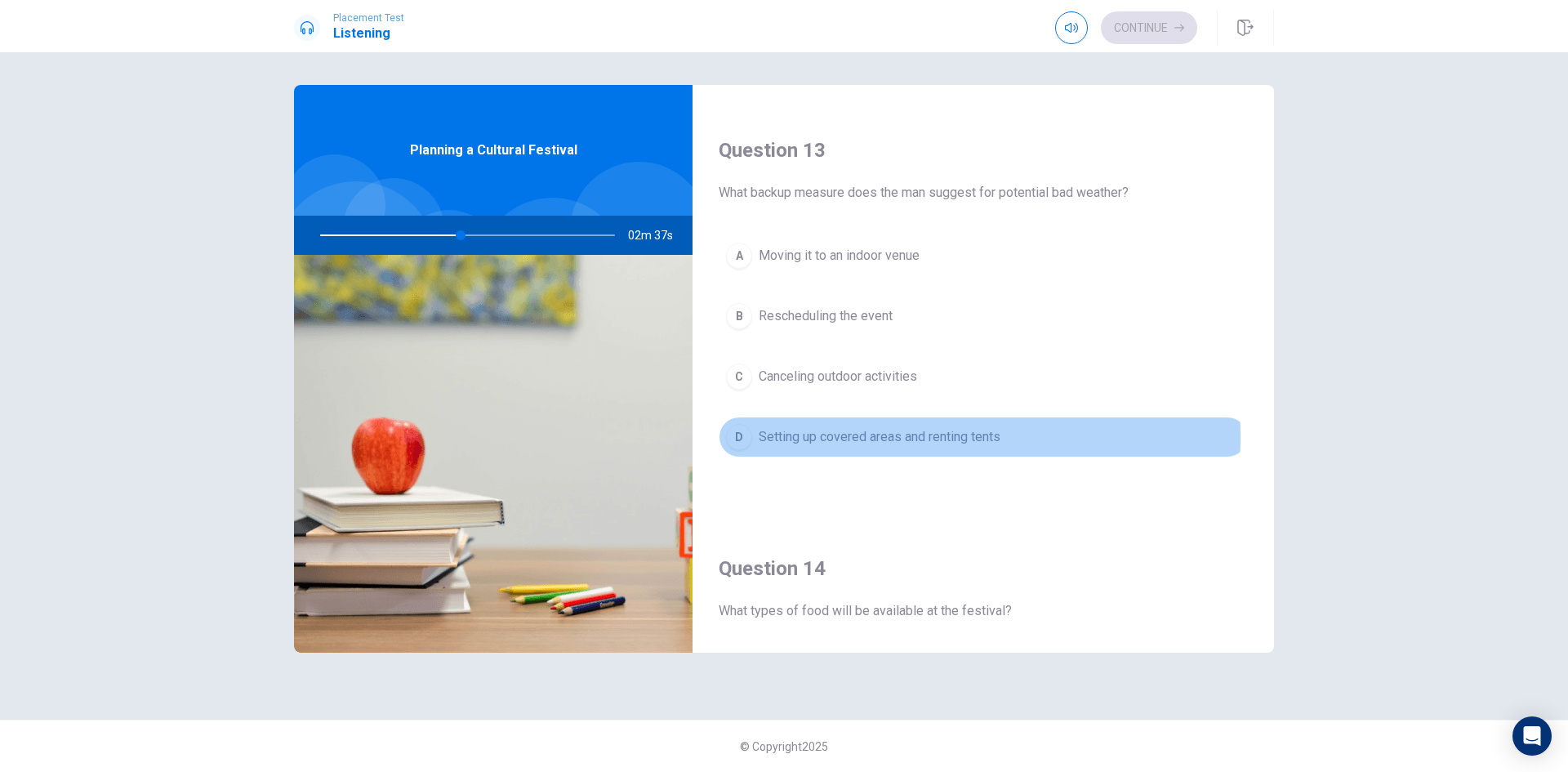
click at [849, 437] on span "Setting up covered areas and renting tents" at bounding box center [879, 437] width 241 height 20
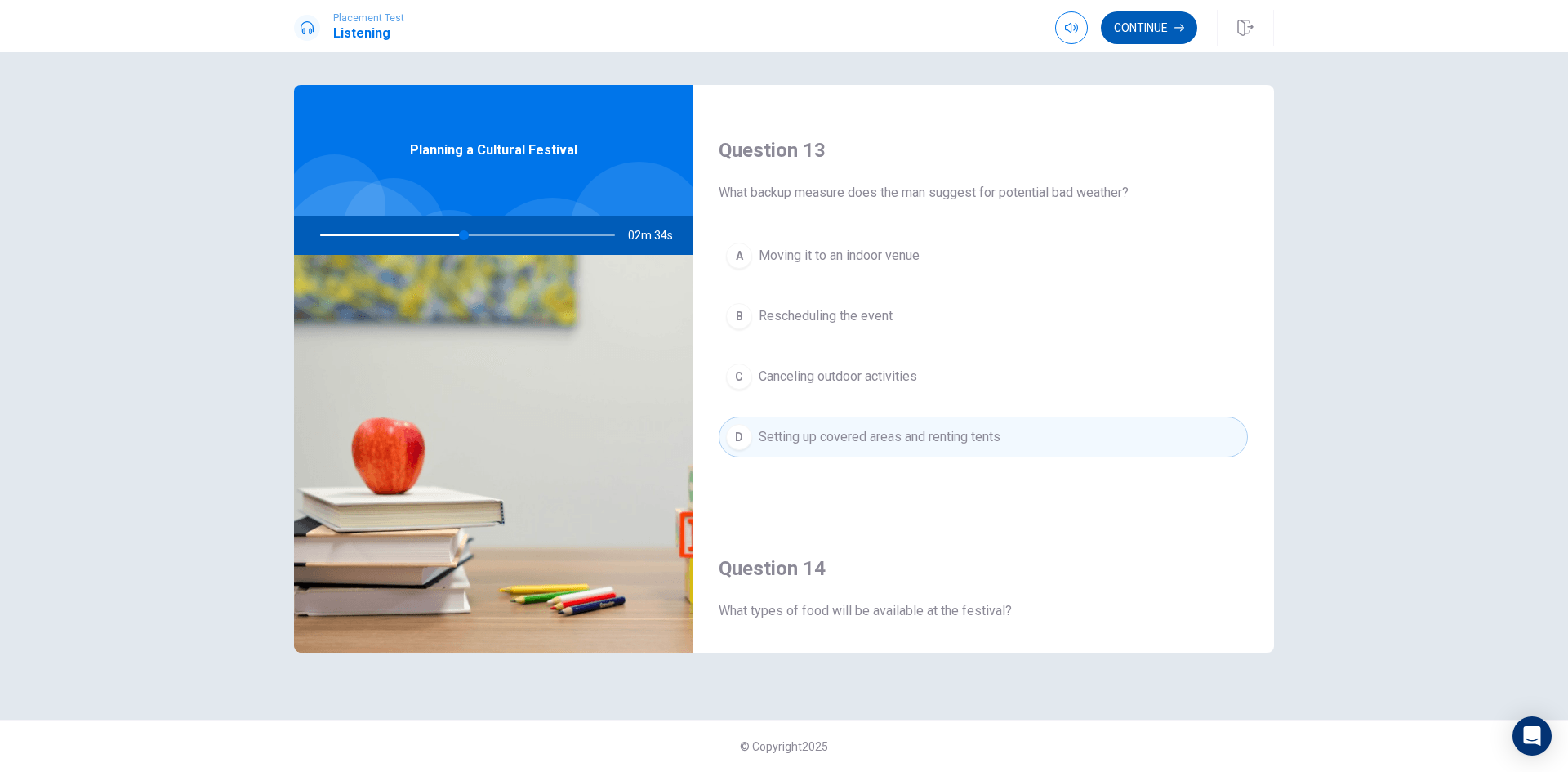
click at [1142, 30] on button "Continue" at bounding box center [1150, 28] width 97 height 33
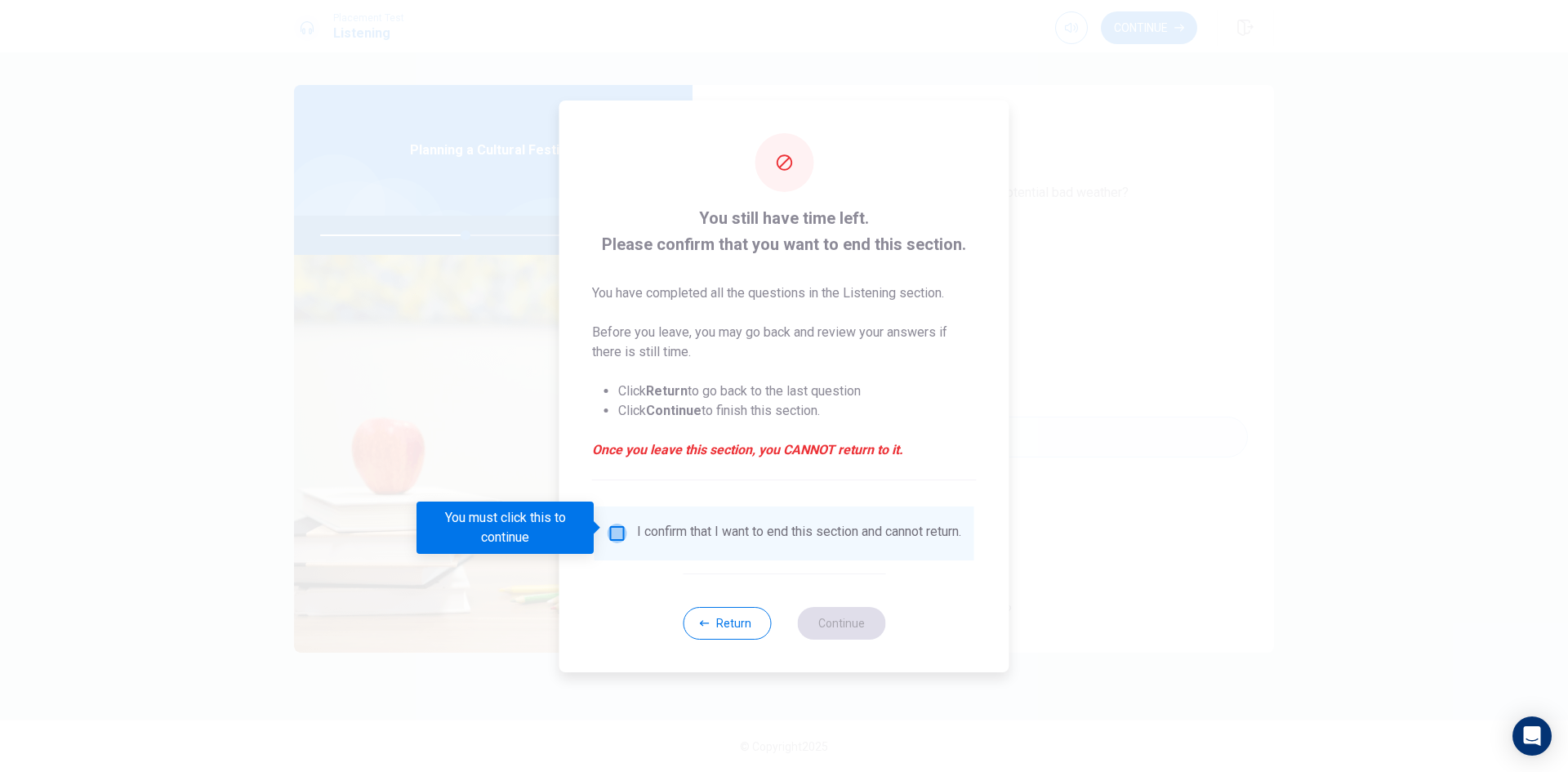
click at [615, 528] on input "You must click this to continue" at bounding box center [618, 534] width 20 height 20
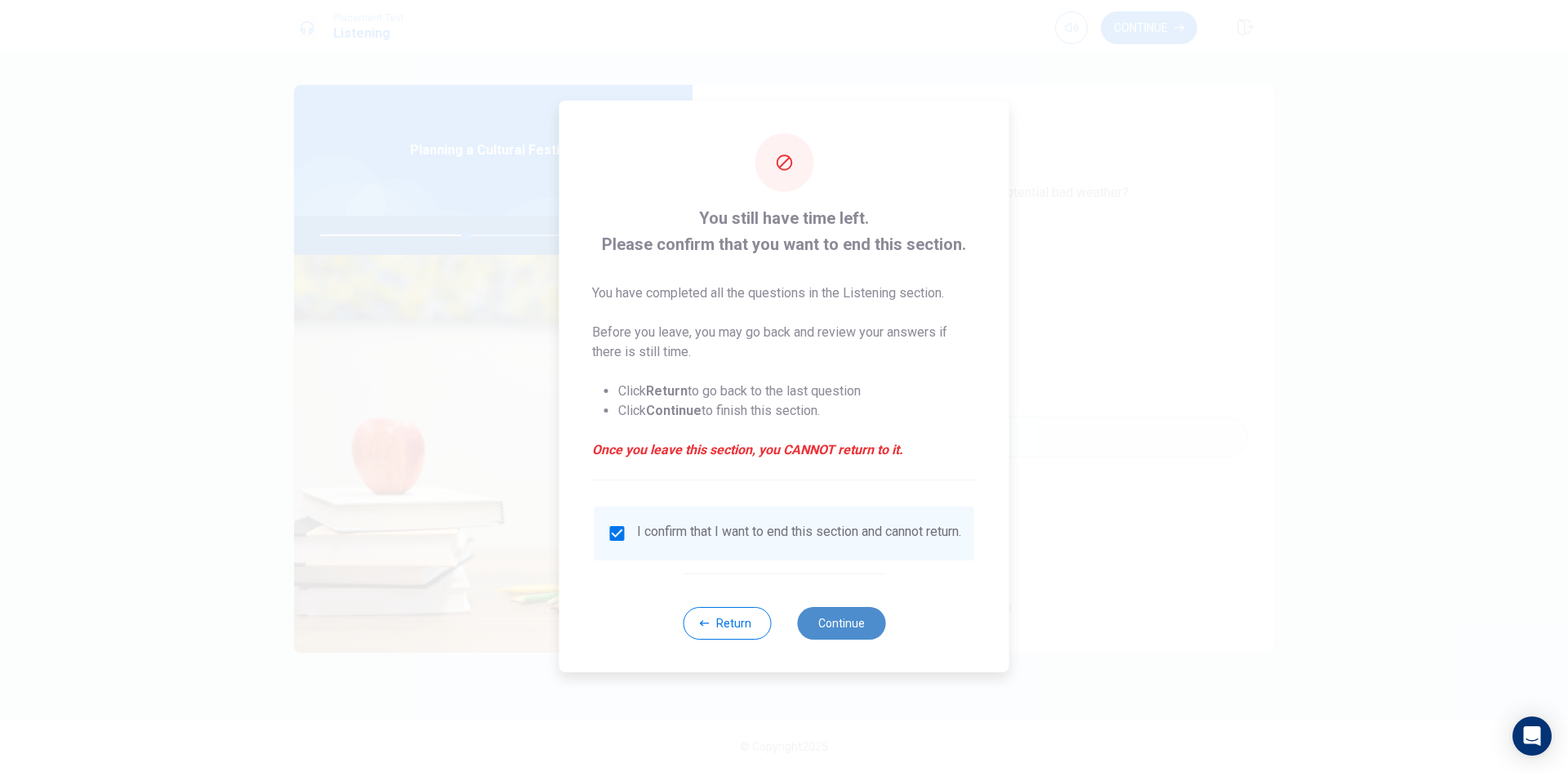
click at [846, 632] on button "Continue" at bounding box center [841, 624] width 88 height 33
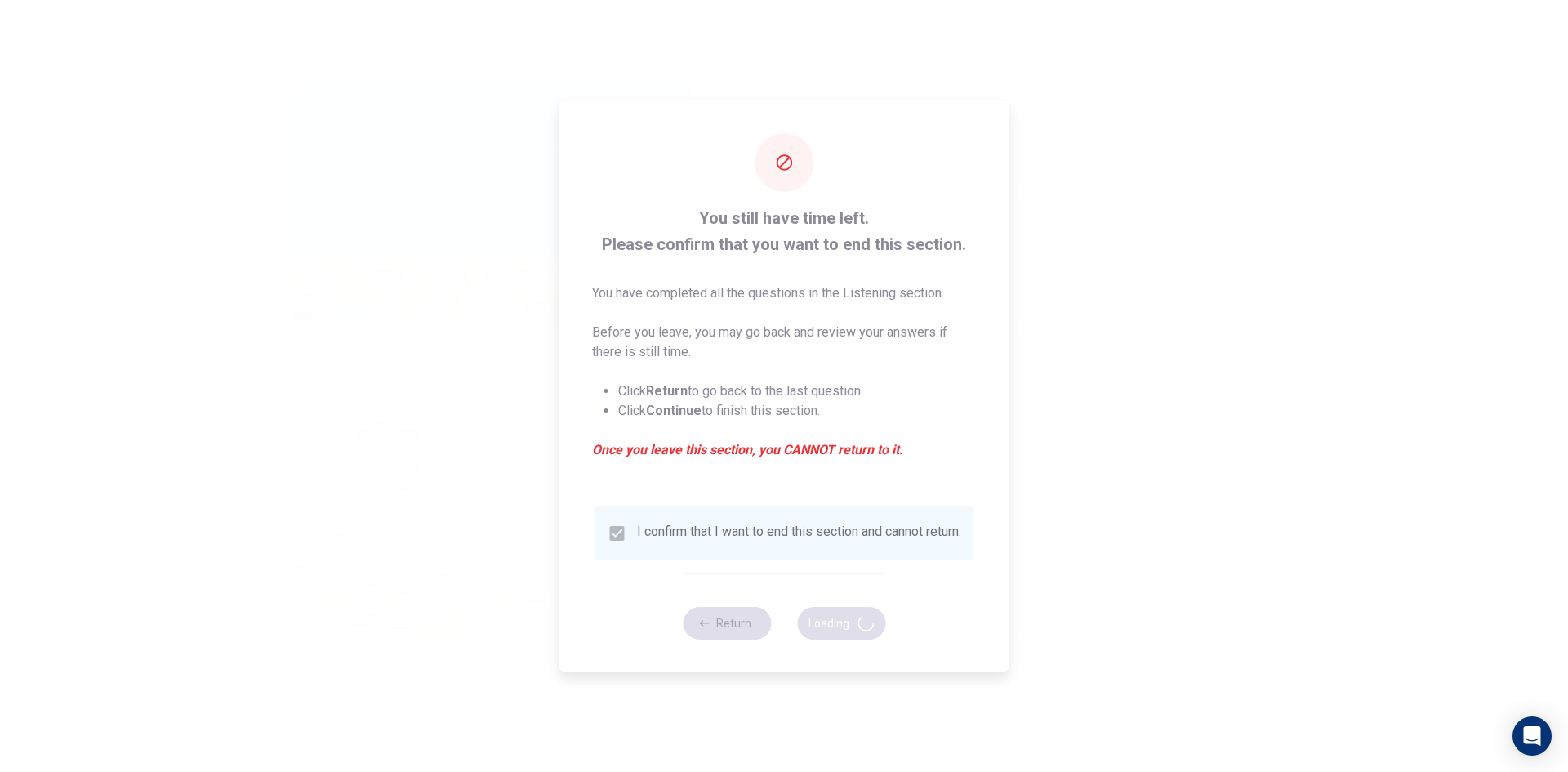
type input "50"
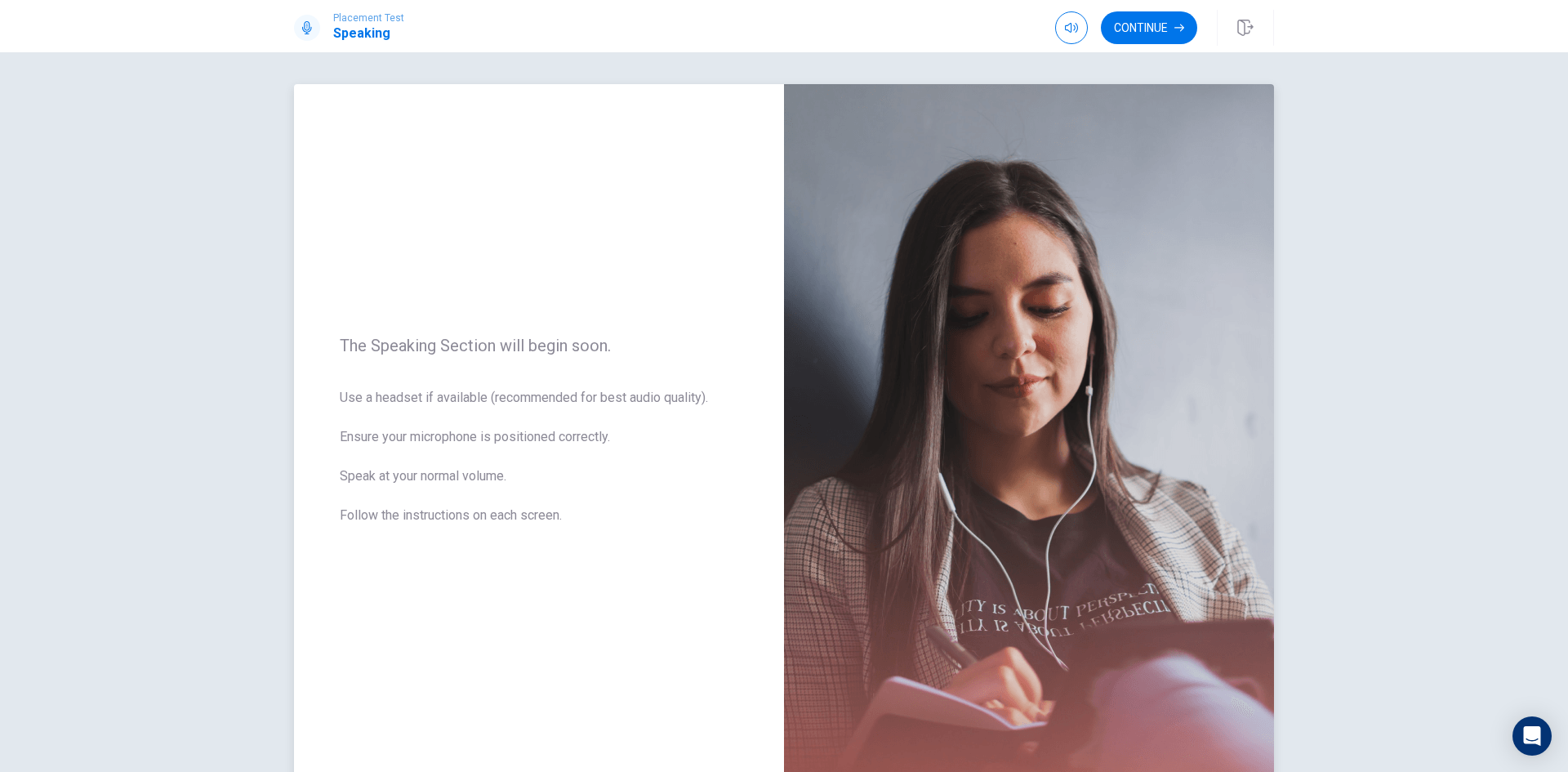
scroll to position [0, 0]
click at [1158, 29] on button "Continue" at bounding box center [1150, 28] width 97 height 33
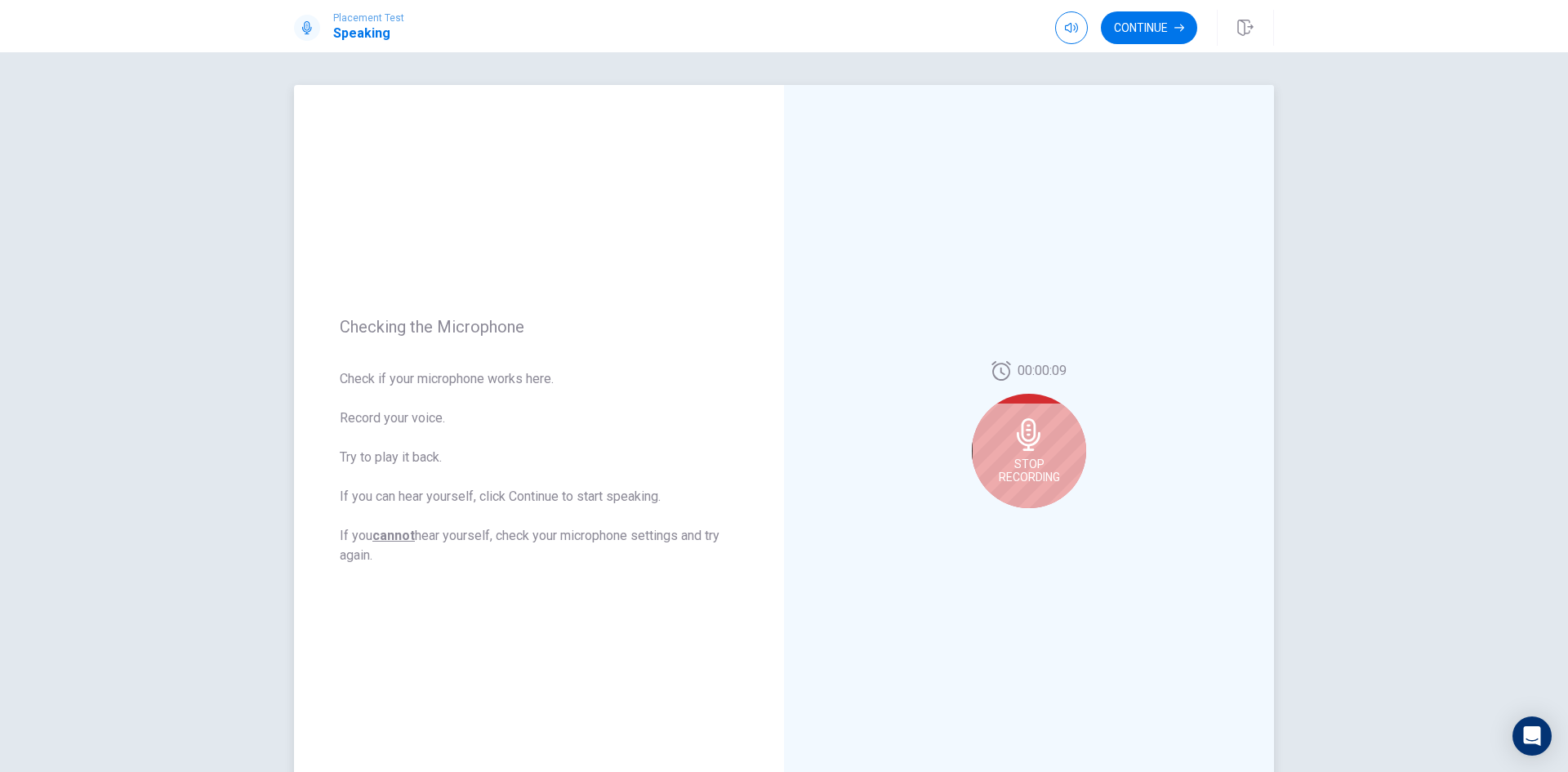
click at [1027, 464] on span "Stop Recording" at bounding box center [1030, 471] width 61 height 26
click at [1043, 517] on icon "Play Audio" at bounding box center [1047, 521] width 7 height 10
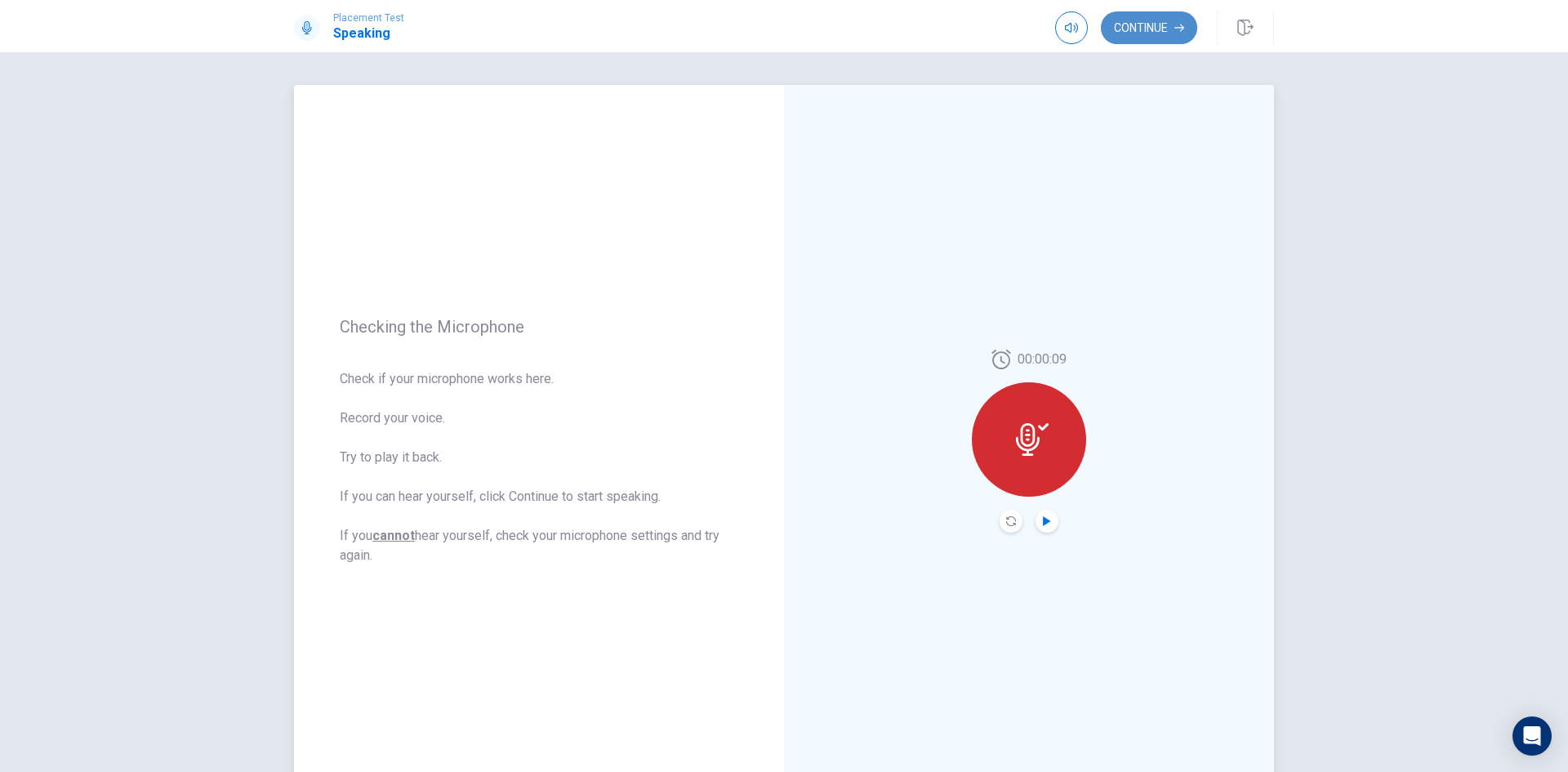
click at [1129, 34] on button "Continue" at bounding box center [1150, 28] width 97 height 33
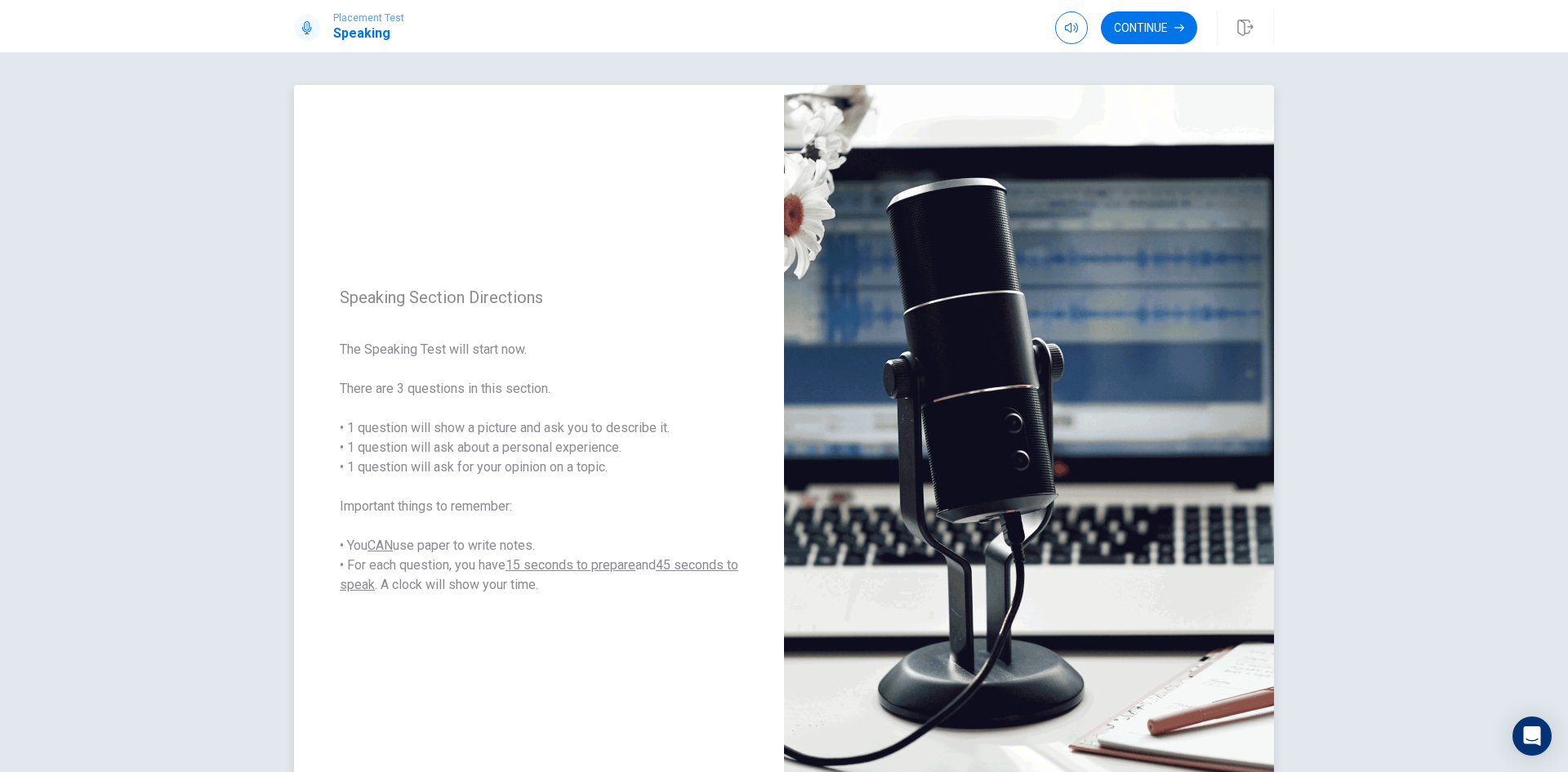
drag, startPoint x: 336, startPoint y: 429, endPoint x: 671, endPoint y: 427, distance: 335.0
click at [671, 427] on span "The Speaking Test will start now. There are 3 questions in this section. • 1 qu…" at bounding box center [538, 467] width 399 height 255
drag, startPoint x: 489, startPoint y: 472, endPoint x: 592, endPoint y: 470, distance: 103.0
click at [583, 470] on span "The Speaking Test will start now. There are 3 questions in this section. • 1 qu…" at bounding box center [538, 467] width 399 height 255
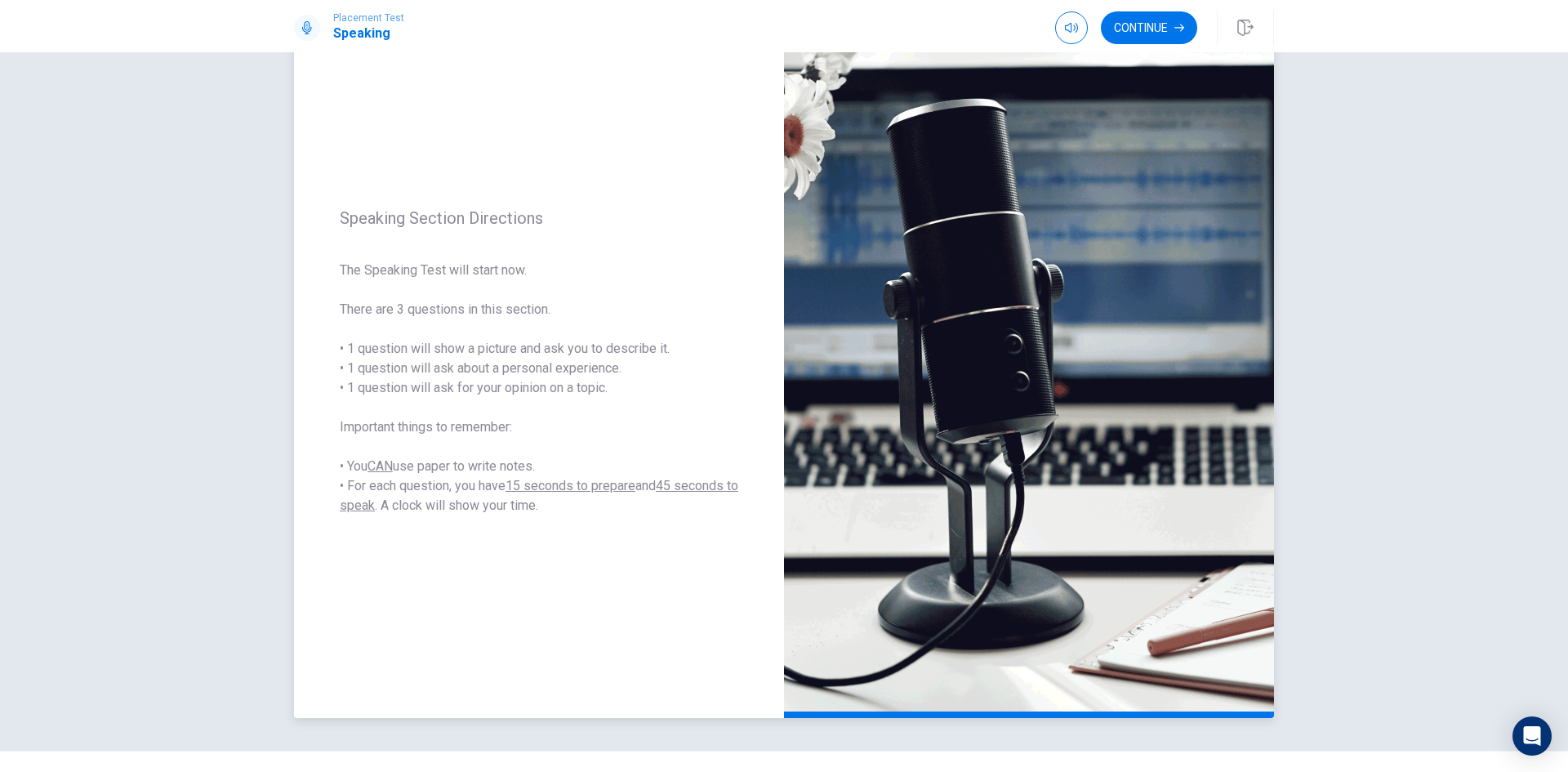
scroll to position [82, 0]
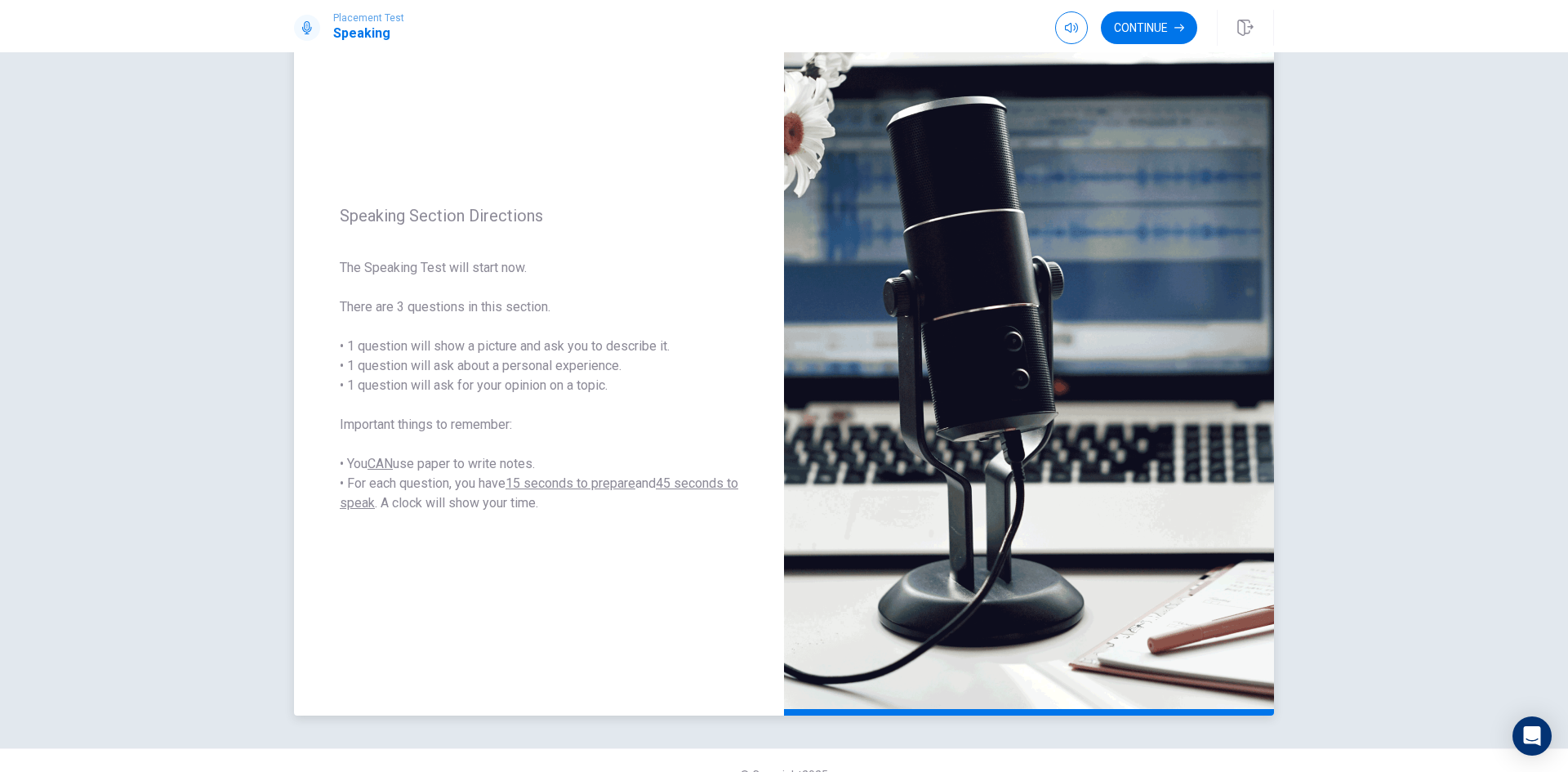
click at [599, 258] on span "The Speaking Test will start now. There are 3 questions in this section. • 1 qu…" at bounding box center [538, 385] width 399 height 255
click at [1150, 26] on button "Continue" at bounding box center [1150, 28] width 97 height 33
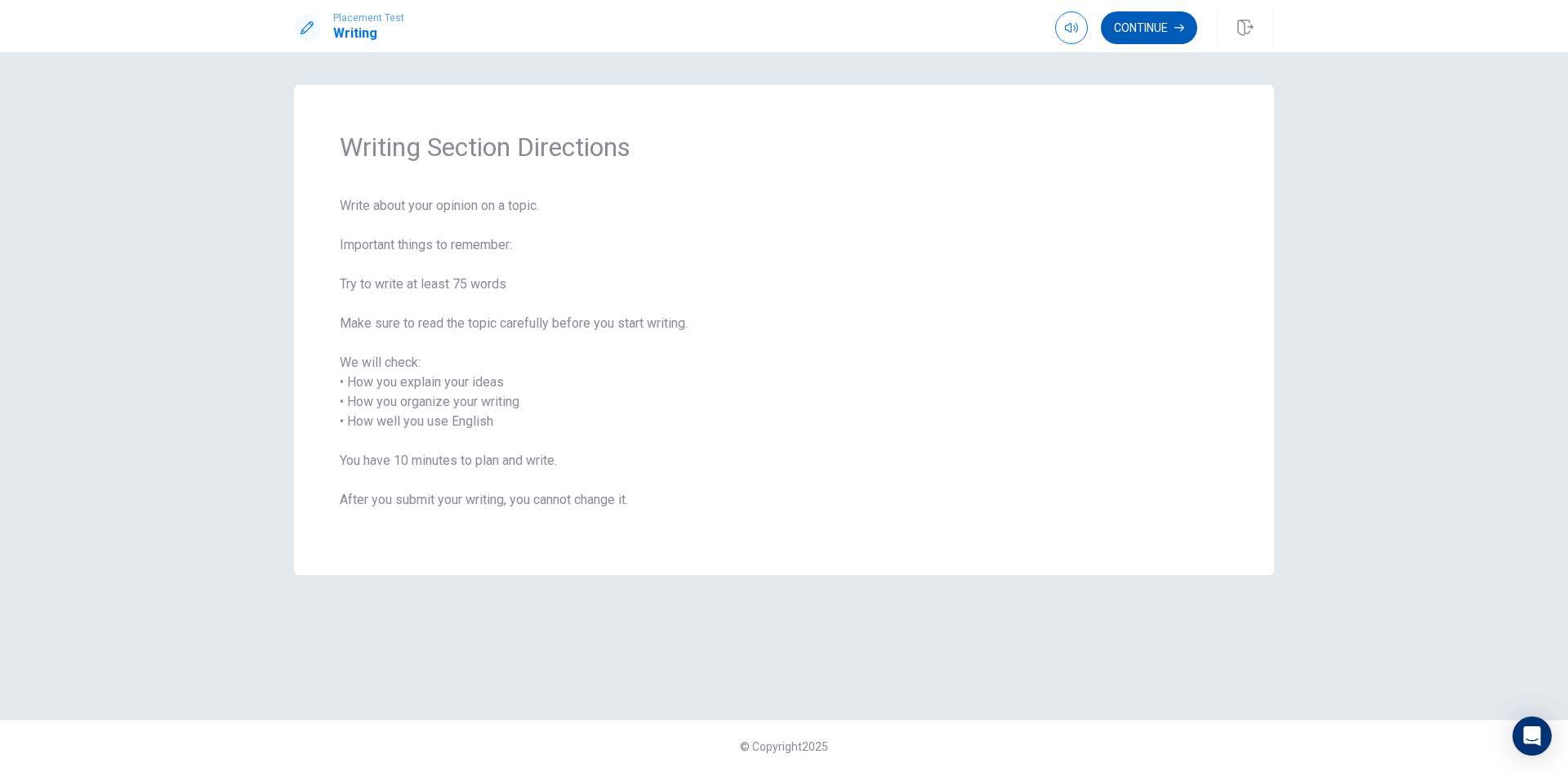
click at [1148, 29] on button "Continue" at bounding box center [1150, 28] width 97 height 33
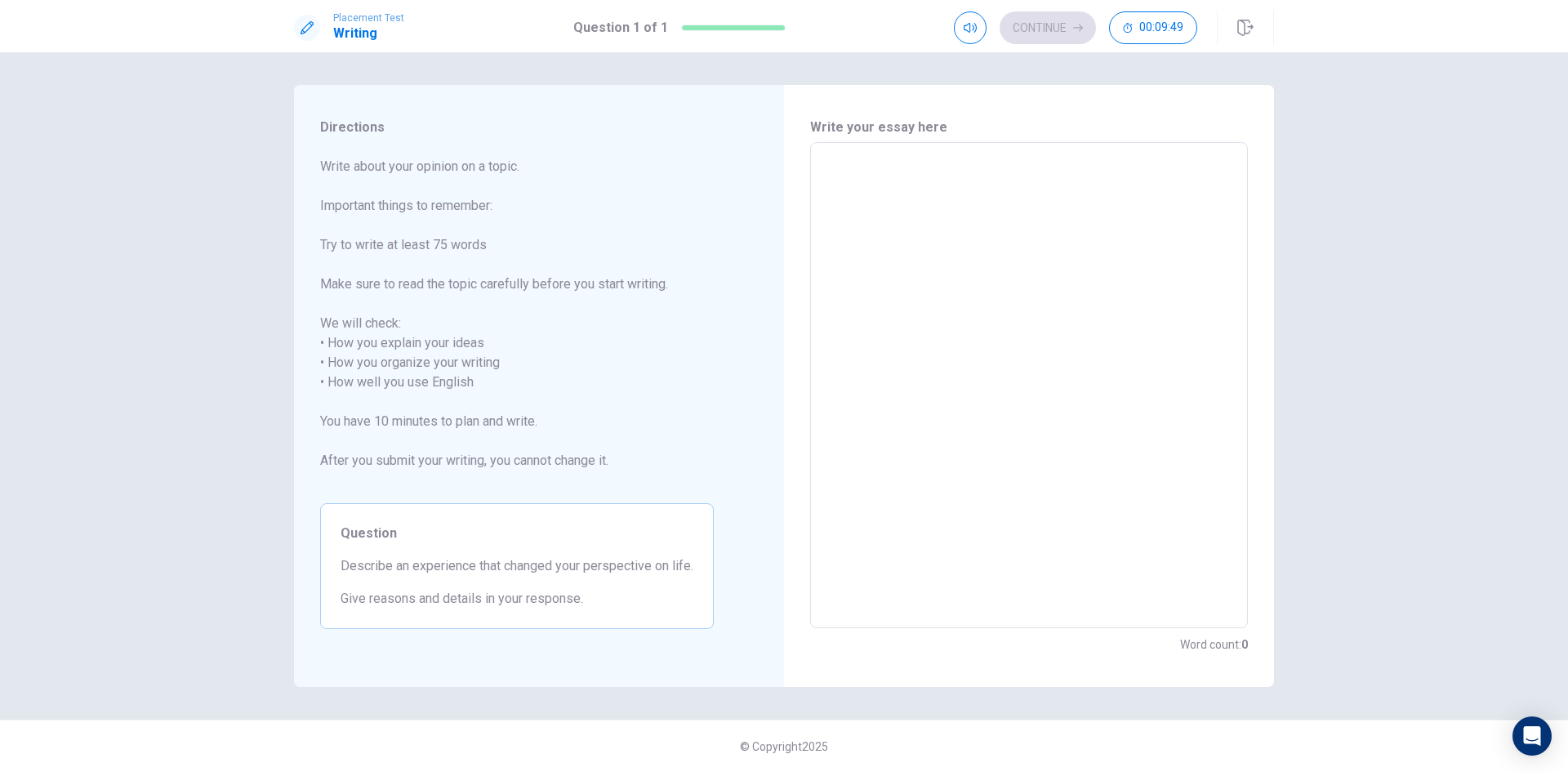
click at [985, 405] on textarea at bounding box center [1029, 386] width 415 height 459
type textarea "T"
type textarea "x"
type textarea "Th"
type textarea "x"
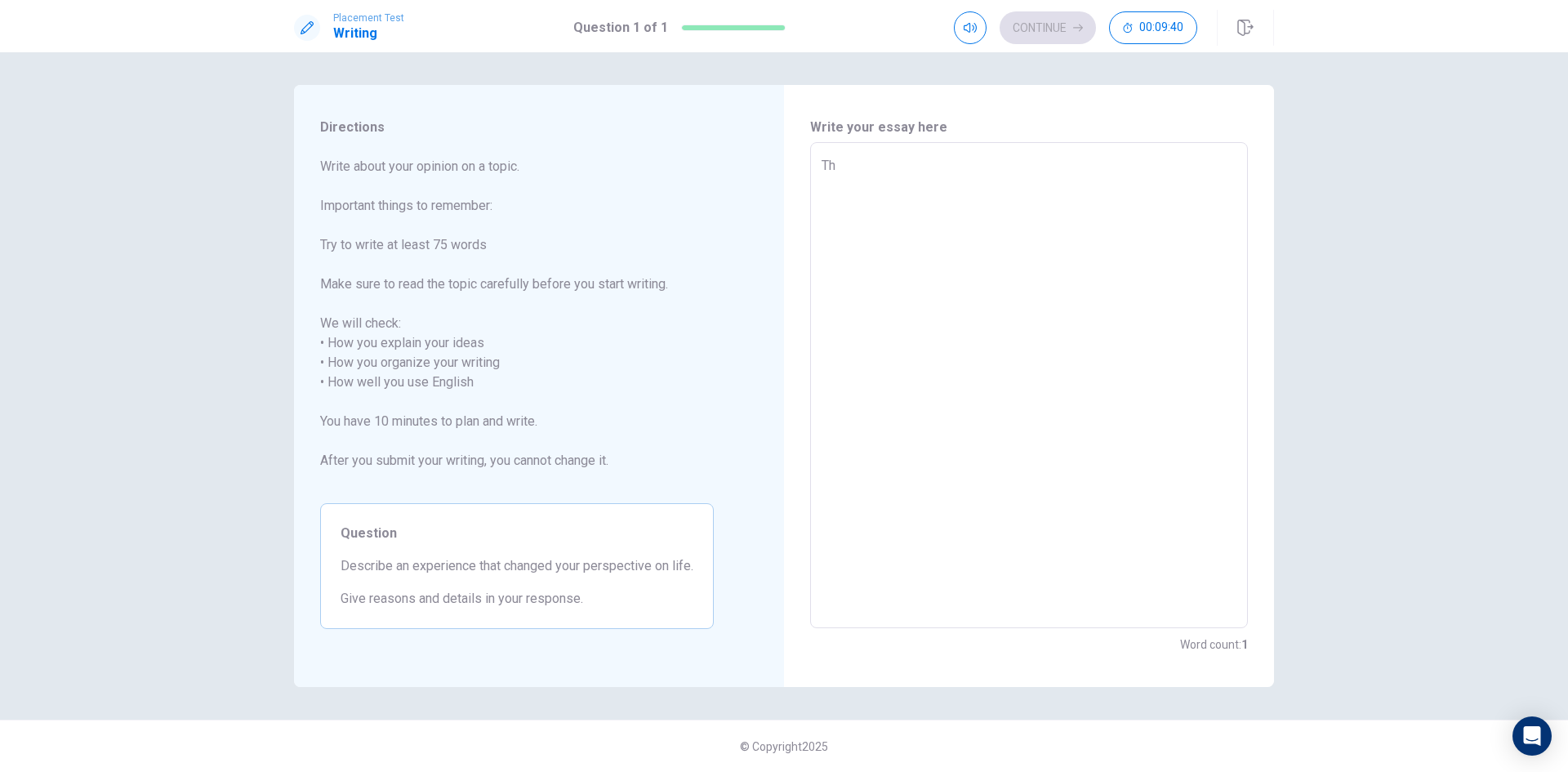
type textarea "The"
type textarea "x"
type textarea "The"
type textarea "x"
type textarea "The o"
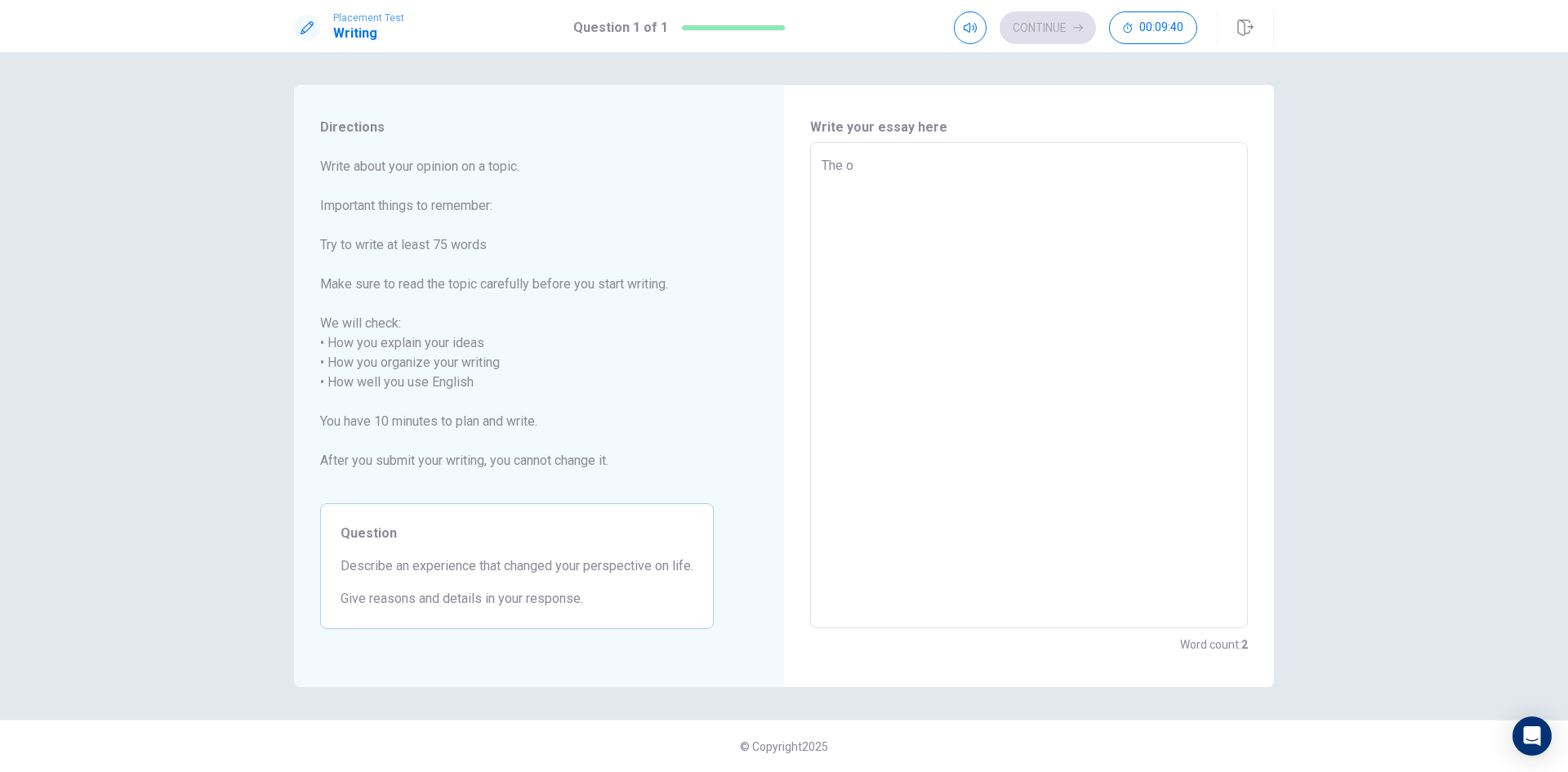
type textarea "x"
type textarea "The on"
type textarea "x"
type textarea "The one"
type textarea "x"
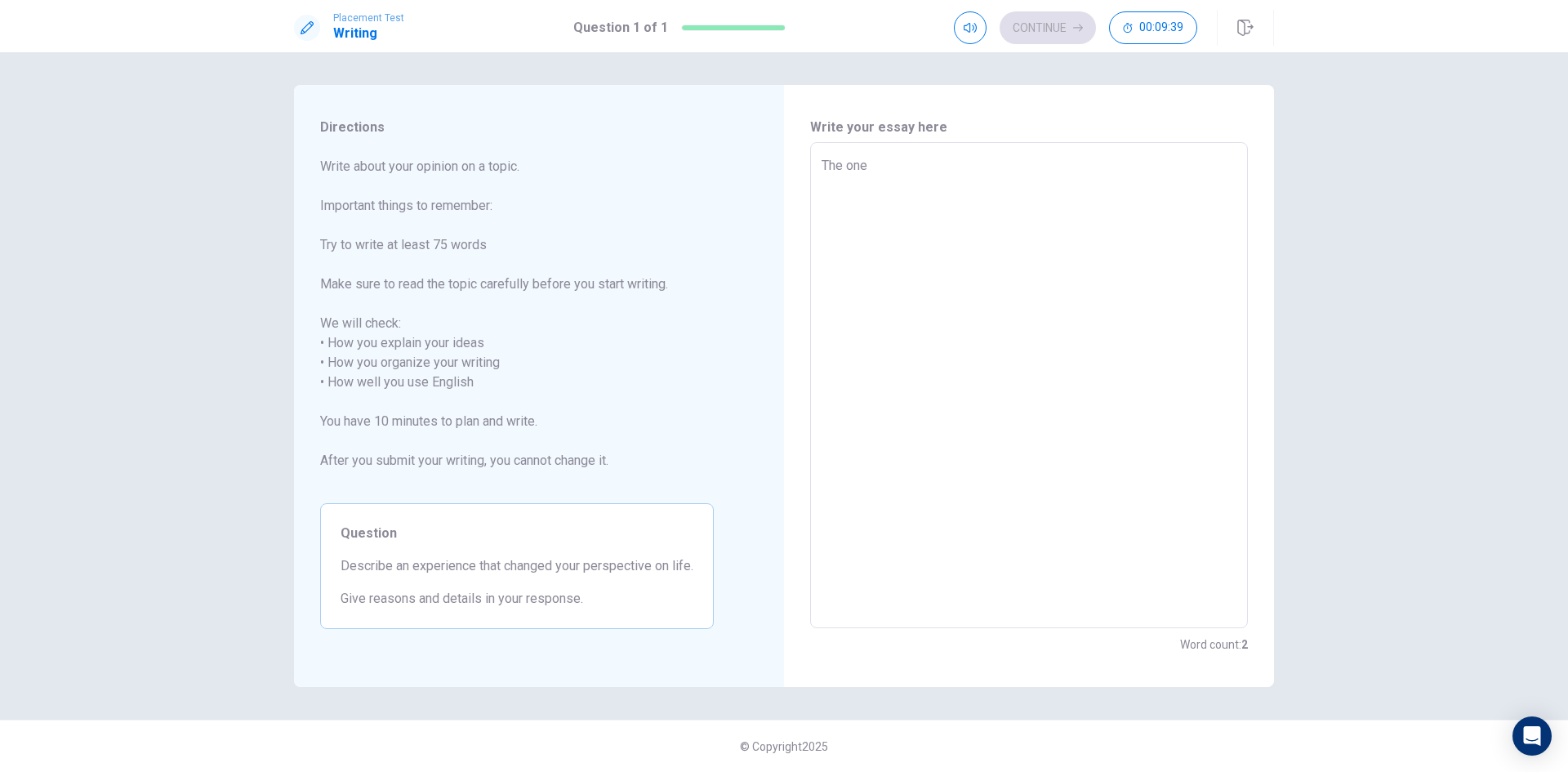
type textarea "The one"
type textarea "x"
type textarea "The one e"
type textarea "x"
type textarea "The one ex"
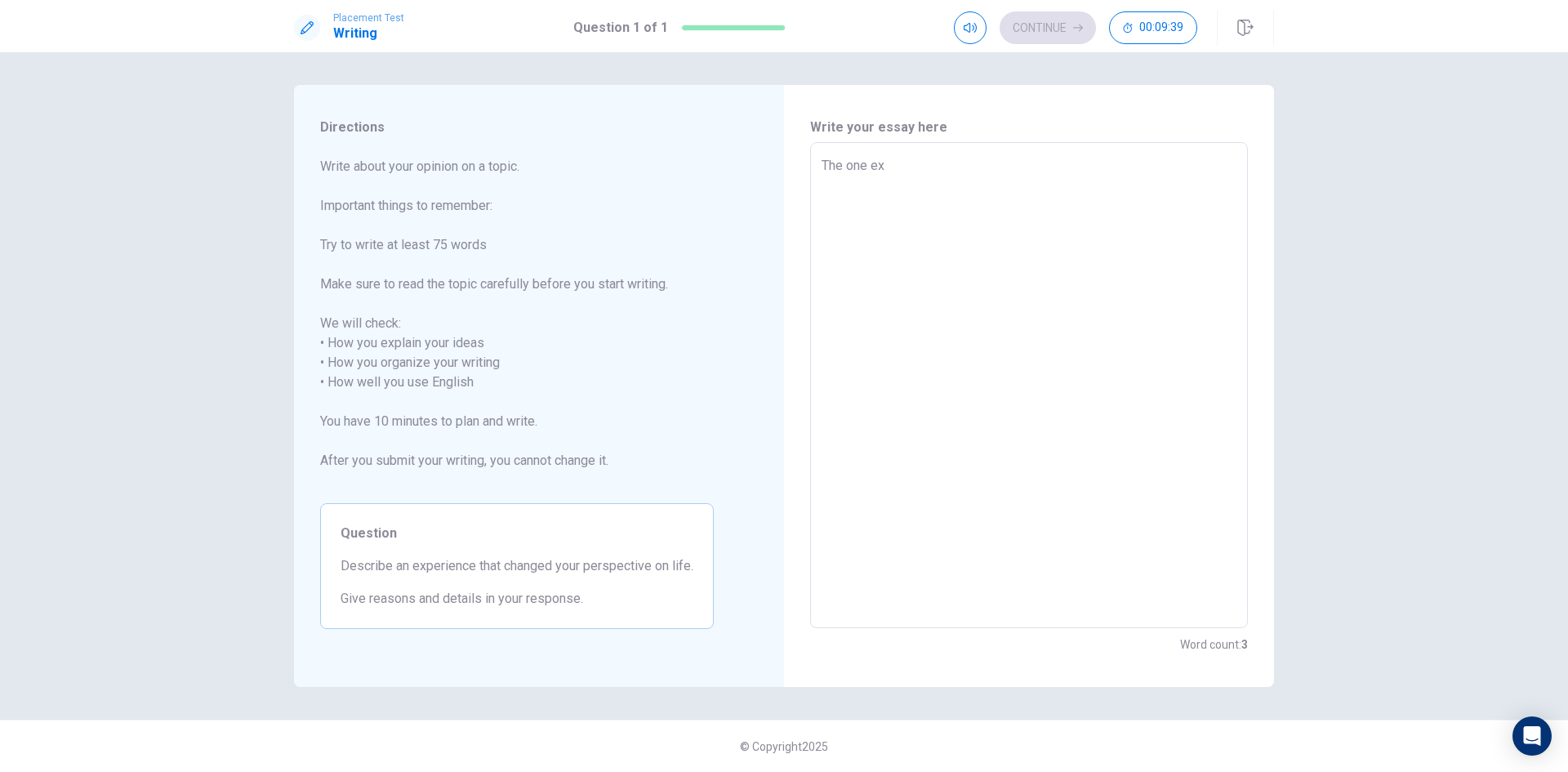
type textarea "x"
type textarea "The one exp"
type textarea "x"
type textarea "The one expe"
type textarea "x"
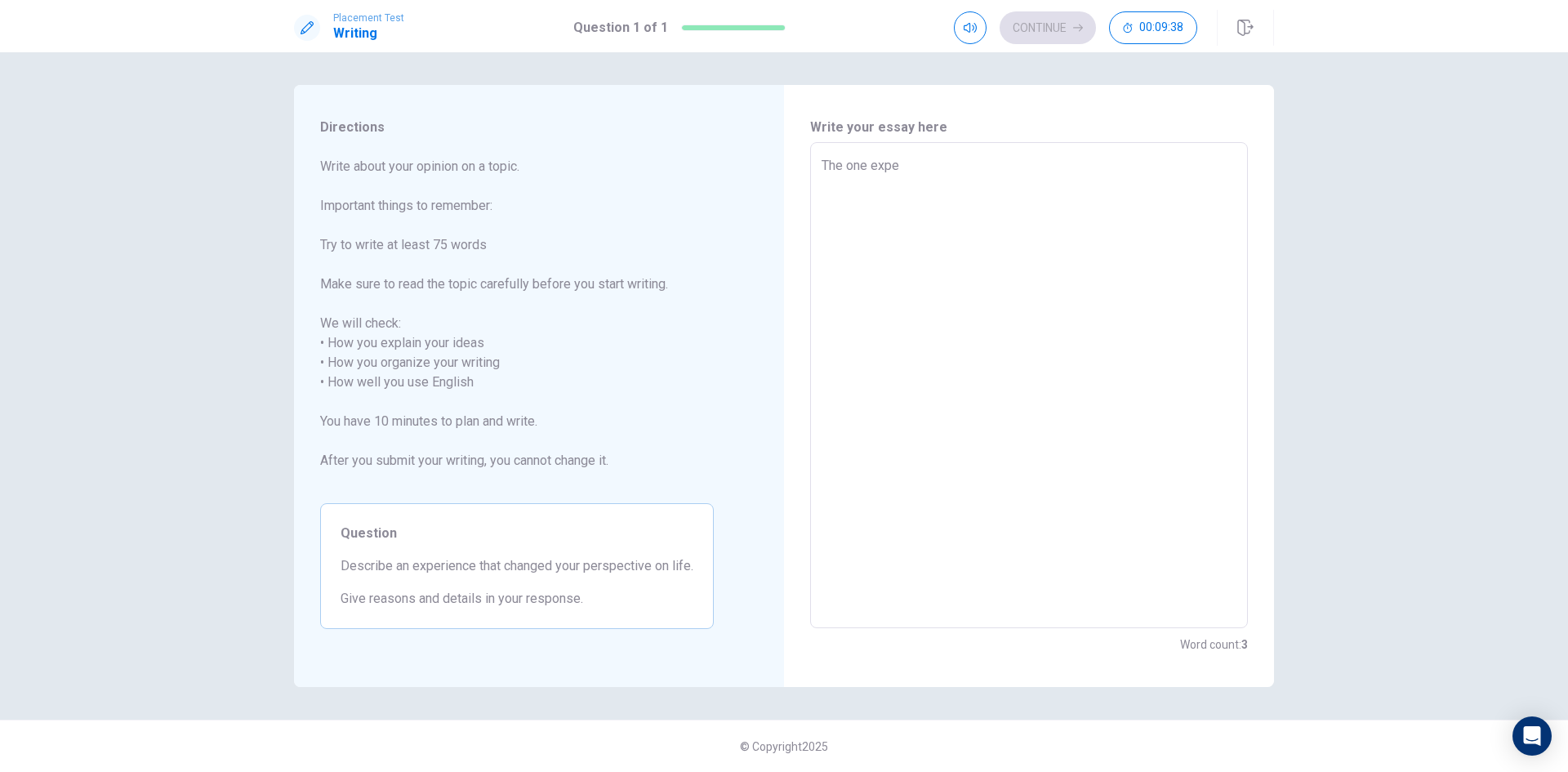
type textarea "The one exper"
type textarea "x"
type textarea "The one experi"
type textarea "x"
type textarea "The one experie"
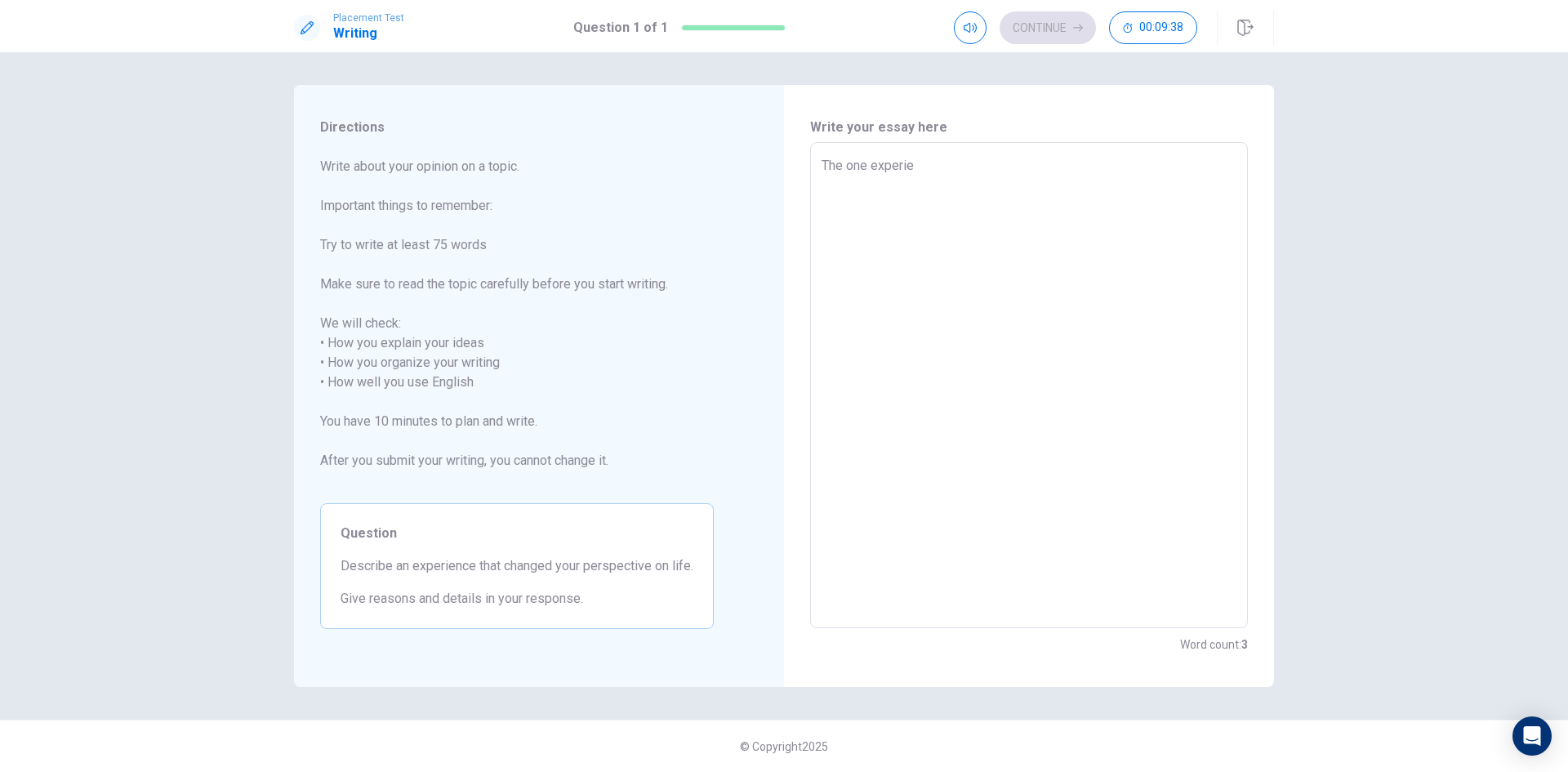
type textarea "x"
type textarea "The one experien"
type textarea "x"
type textarea "The one experienc"
type textarea "x"
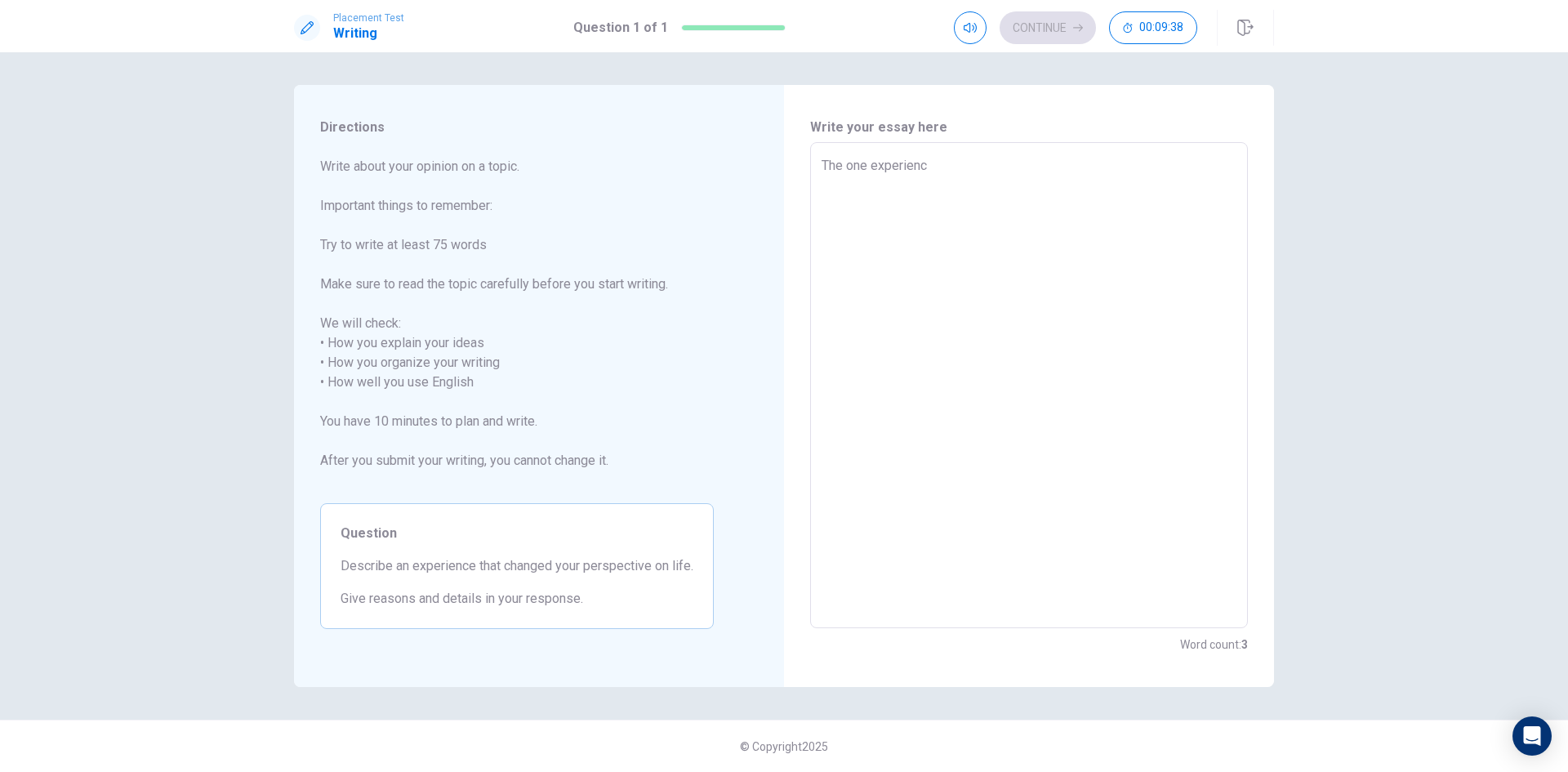
type textarea "The one experience"
type textarea "x"
type textarea "The one experience"
type textarea "x"
type textarea "The one experience t"
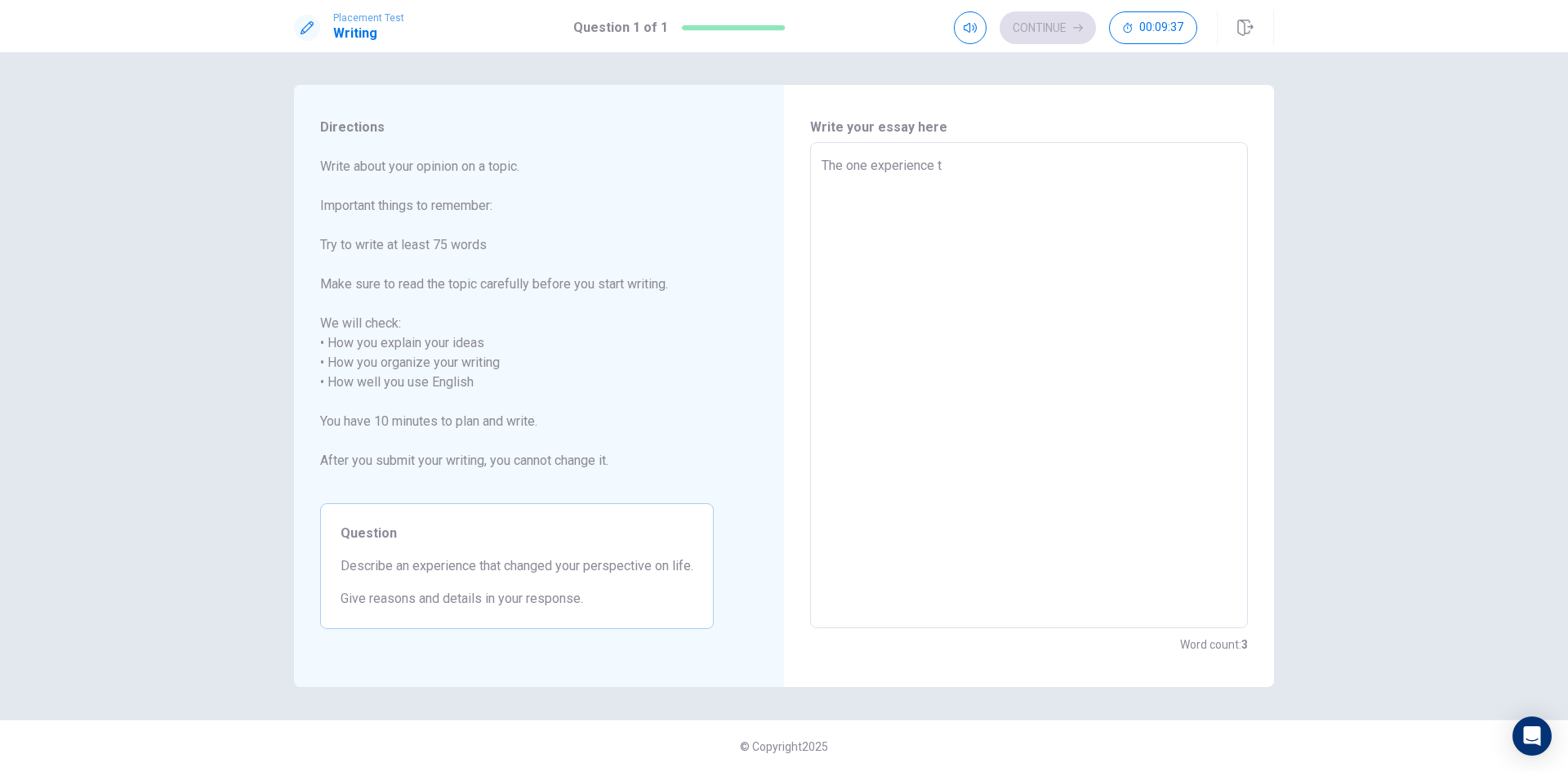
type textarea "x"
type textarea "The one experience th"
type textarea "x"
type textarea "The one experience tha"
type textarea "x"
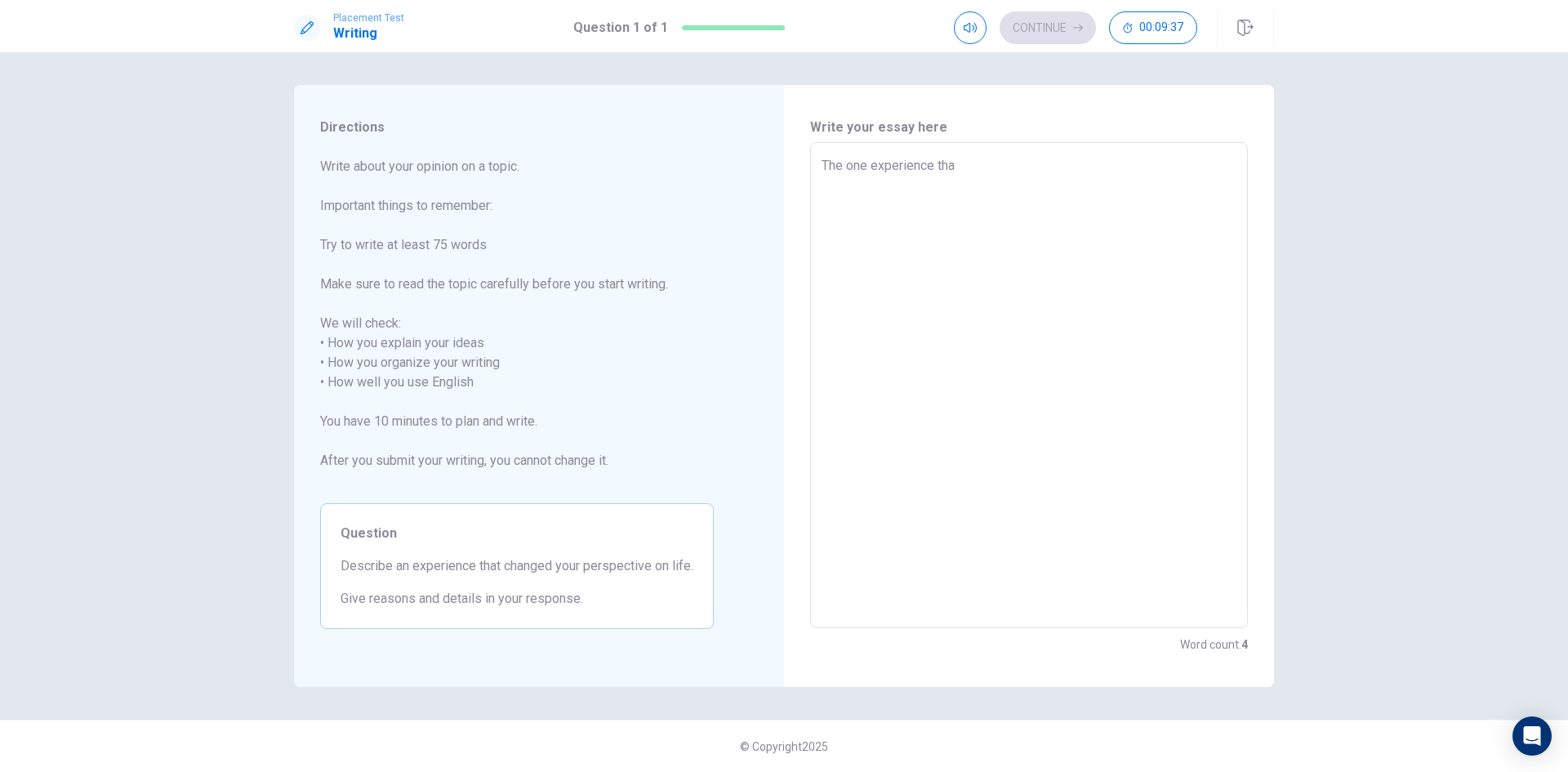
type textarea "The one experience that"
type textarea "x"
type textarea "The one experience that"
type textarea "x"
type textarea "The one experience that I"
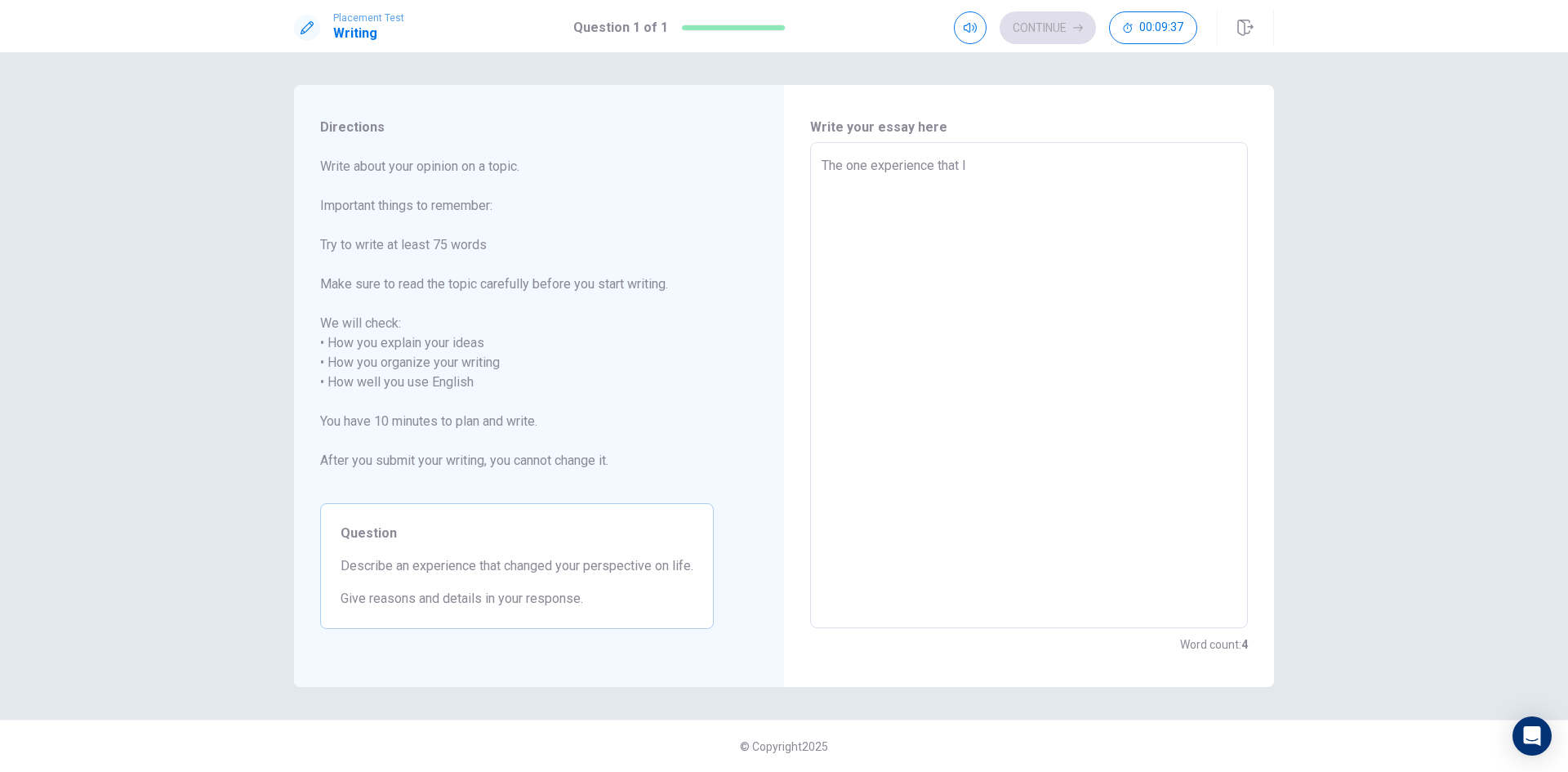
type textarea "x"
type textarea "The one experience that I"
type textarea "x"
type textarea "The one experience that I c"
type textarea "x"
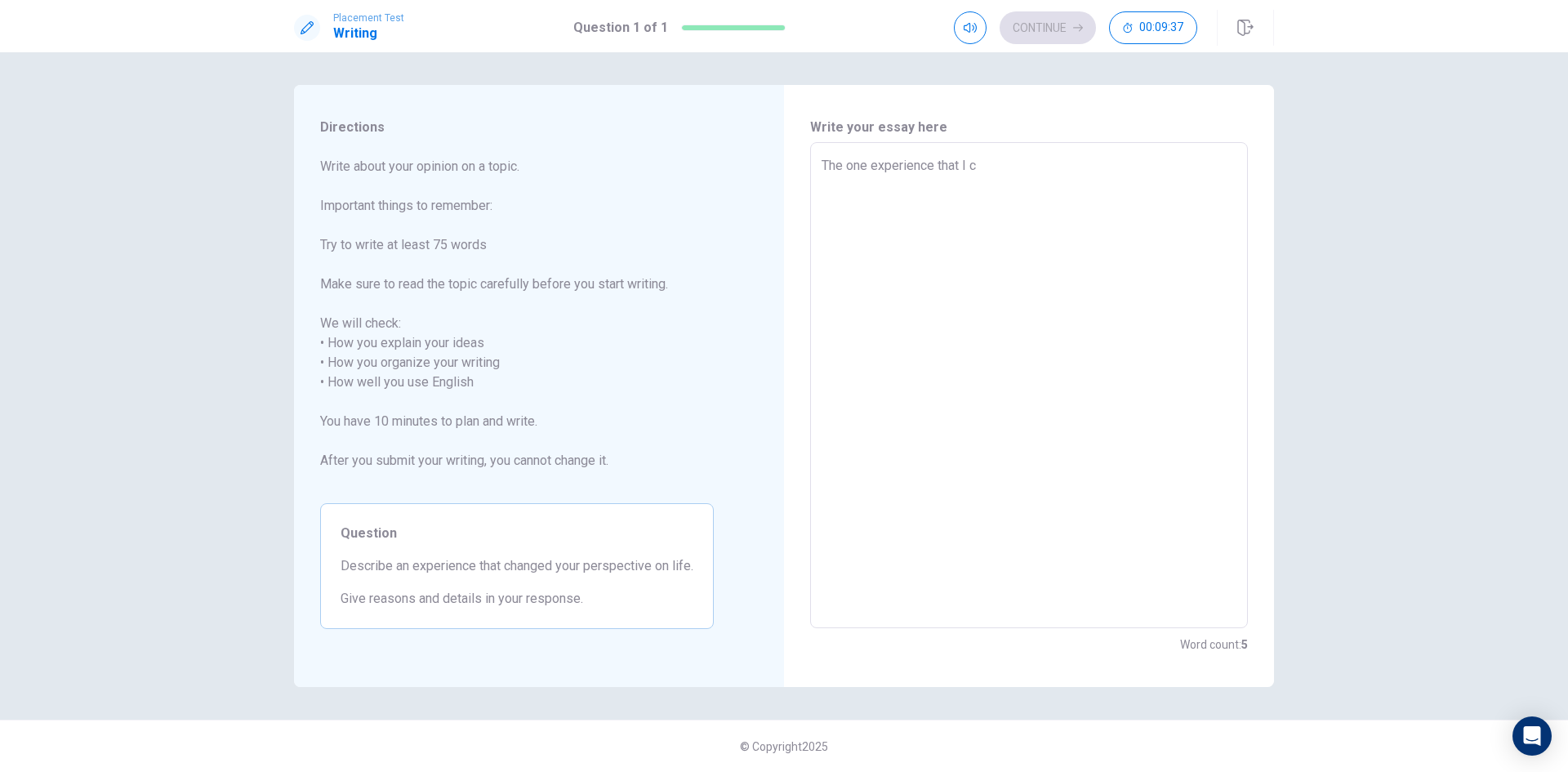
type textarea "The one experience that I ca"
type textarea "x"
type textarea "The one experience that I can"
type textarea "x"
type textarea "The one experience that I can"
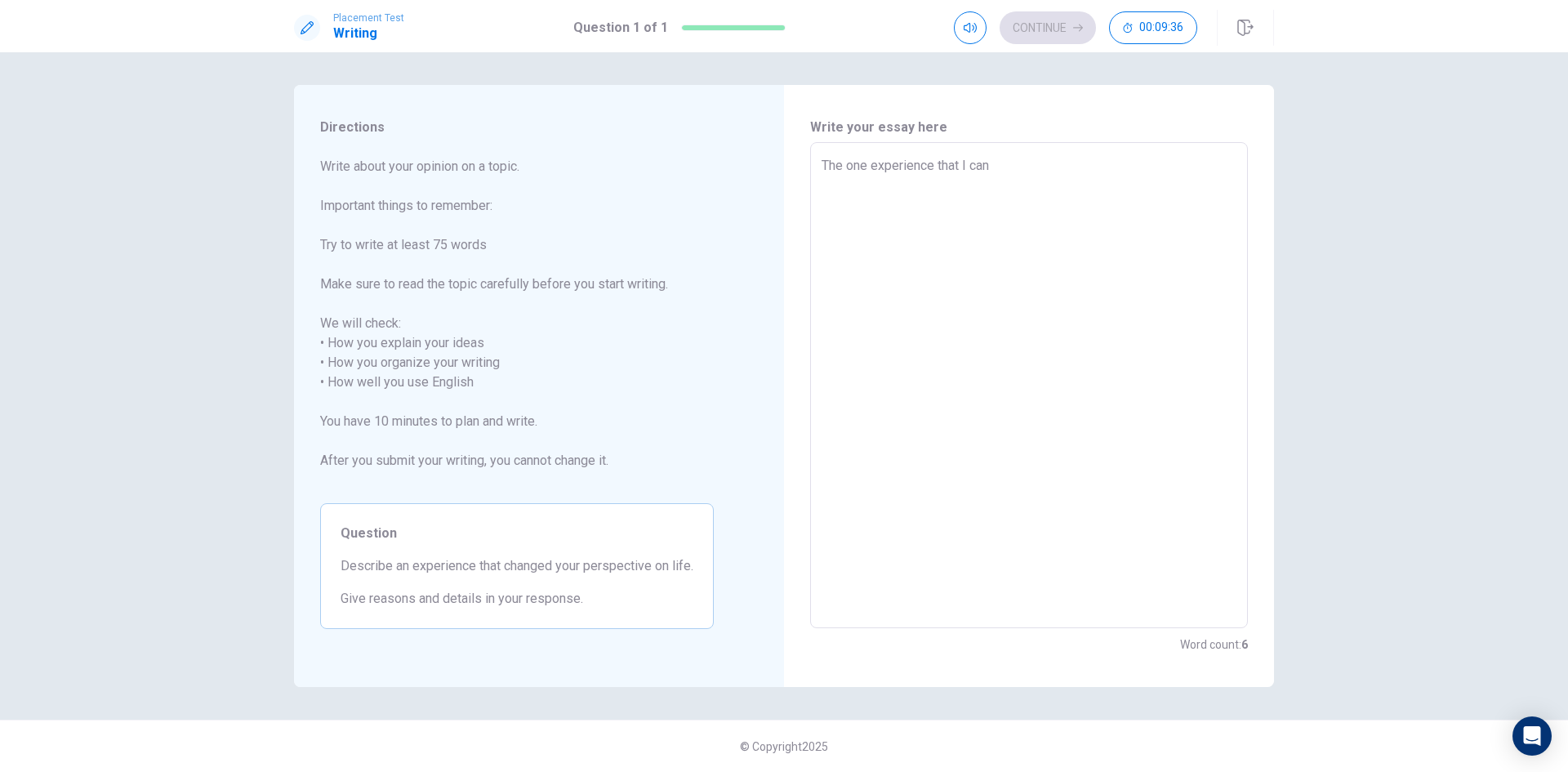
type textarea "x"
type textarea "The one experience that I can t"
type textarea "x"
type textarea "The one experience that I can th"
type textarea "x"
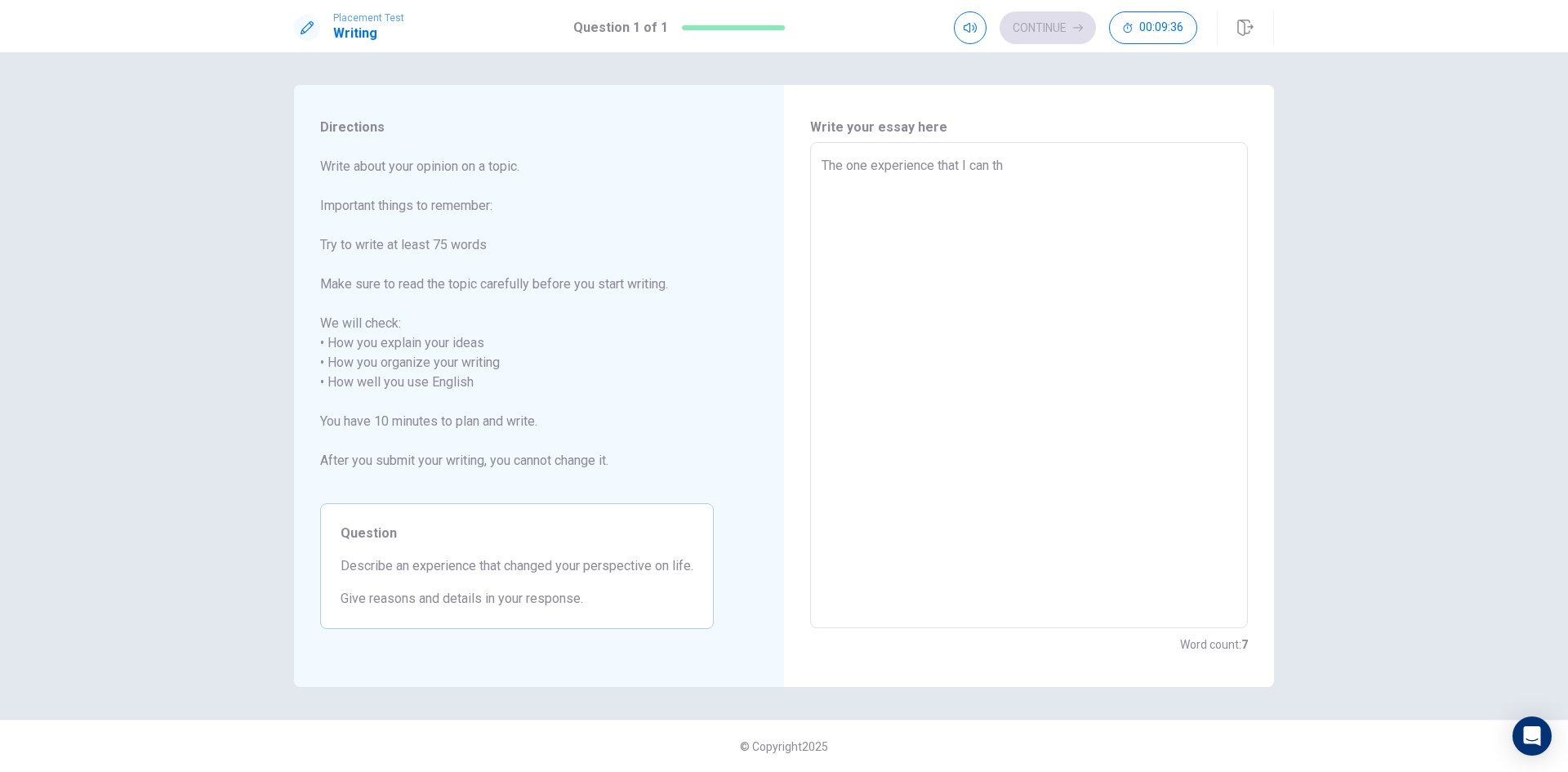
type textarea "The one experience that I can thi"
type textarea "x"
type textarea "The one experience that I can thin"
type textarea "x"
type textarea "The one experience that I can think"
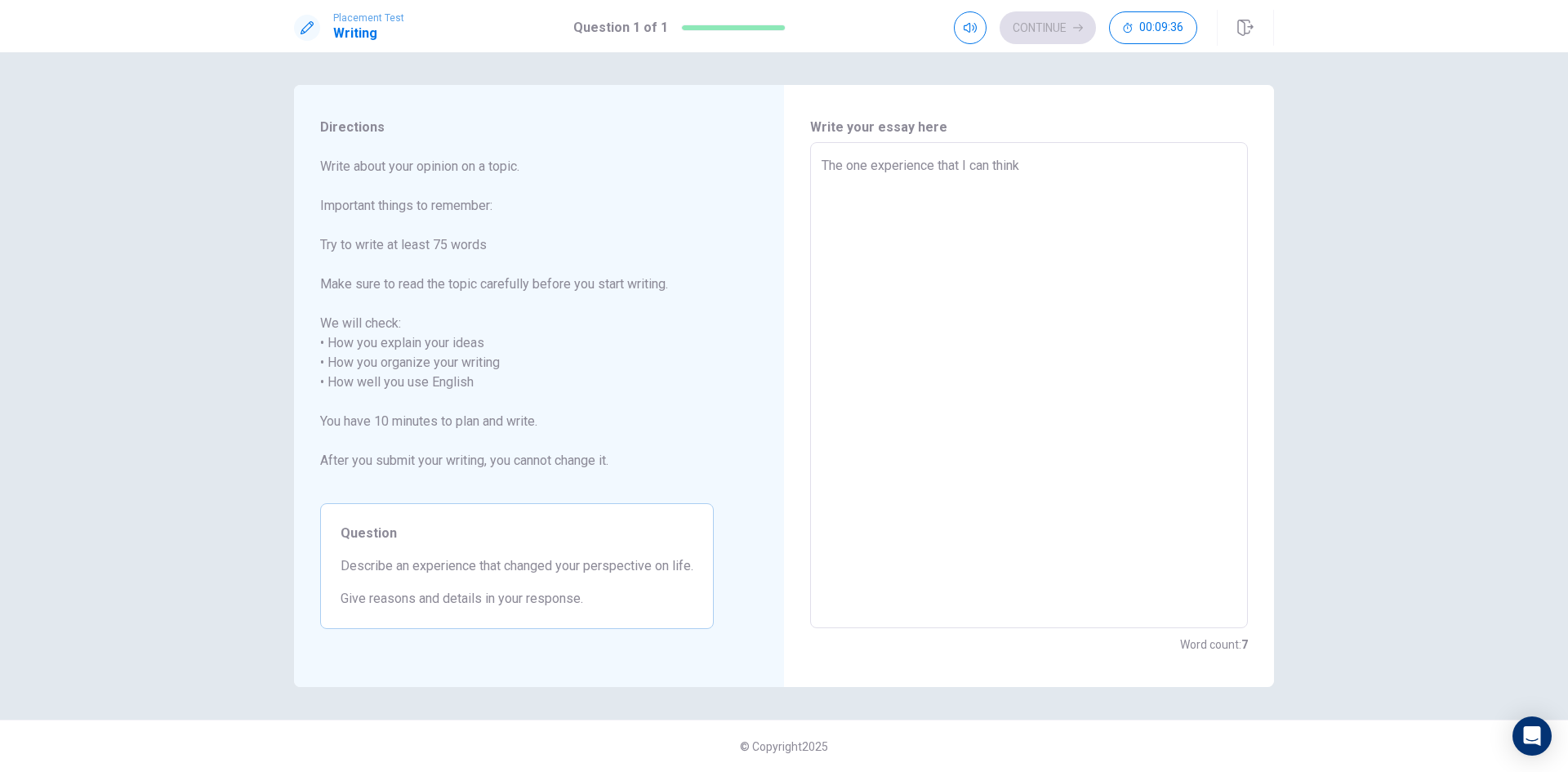
type textarea "x"
type textarea "The one experience that I can think"
type textarea "x"
type textarea "The one experience that I can think o"
type textarea "x"
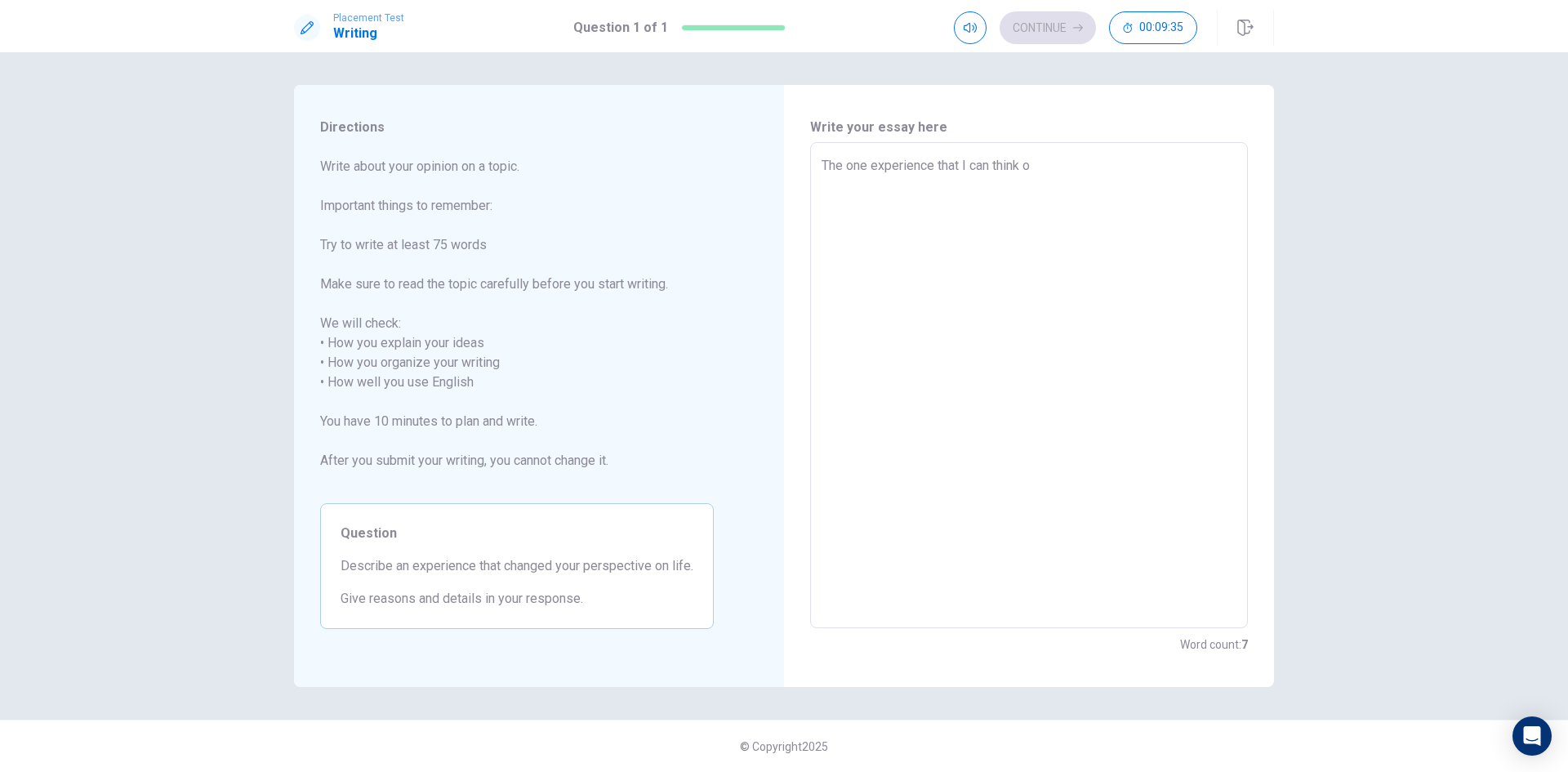
type textarea "The one experience that I can think of"
type textarea "x"
type textarea "The one experience that I can think of"
type textarea "x"
type textarea "The one experience that I can think of t"
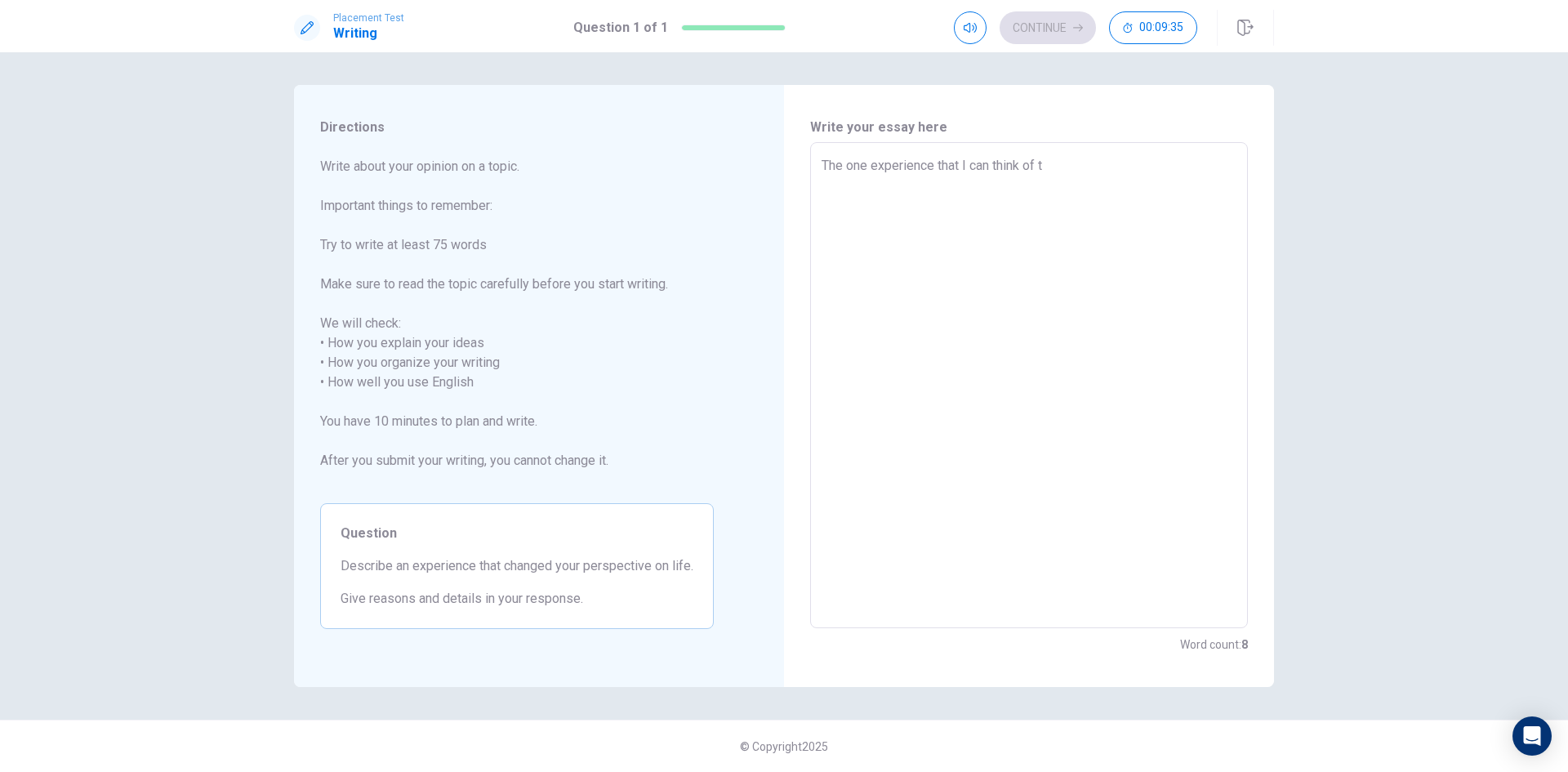
type textarea "x"
type textarea "The one experience that I can think of th"
type textarea "x"
type textarea "The one experience that I can think of tha"
type textarea "x"
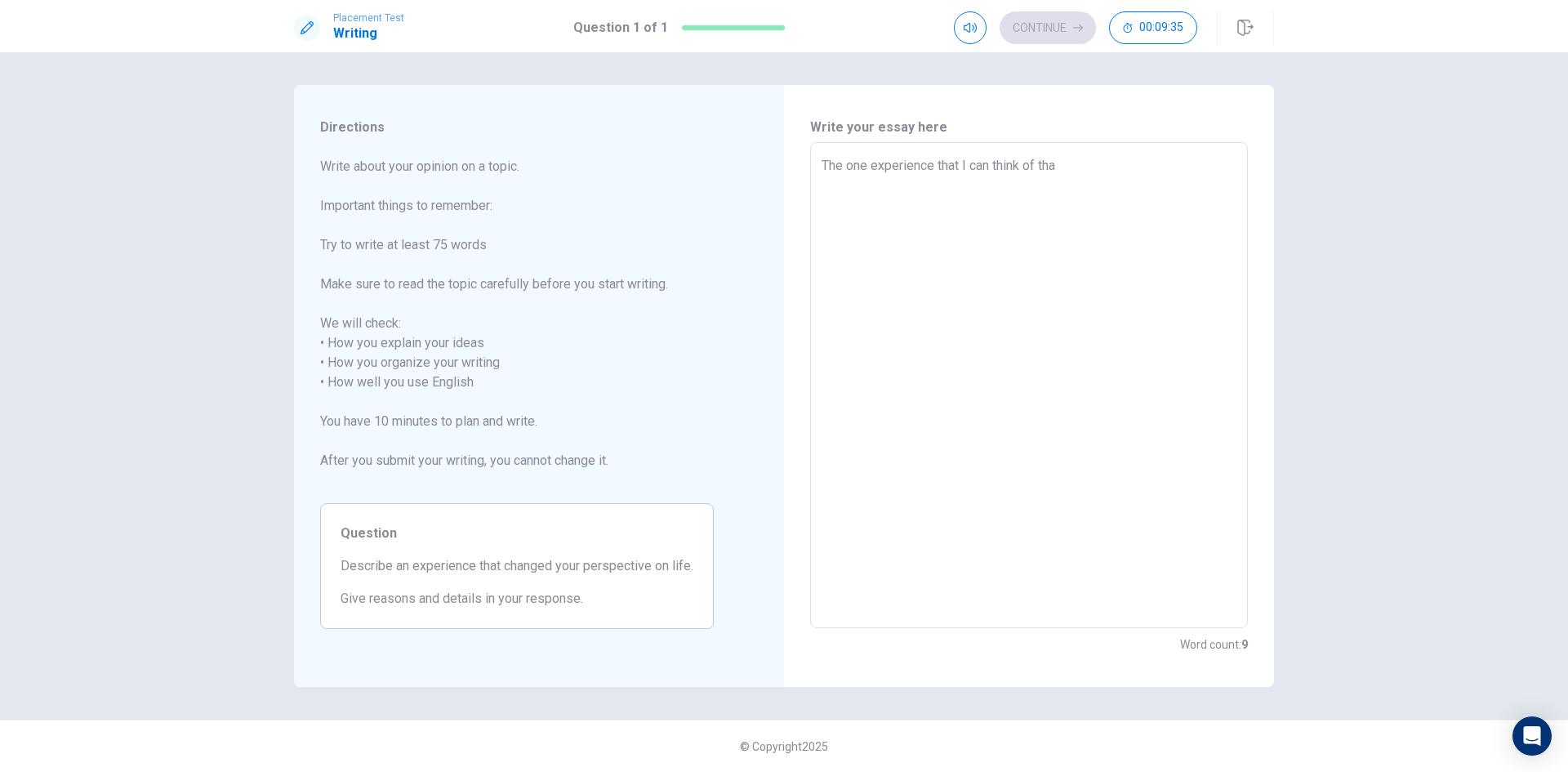
type textarea "The one experience that I can think of that"
type textarea "x"
type textarea "The one experience that I can think of that"
type textarea "x"
type textarea "The one experience that I can think of that c"
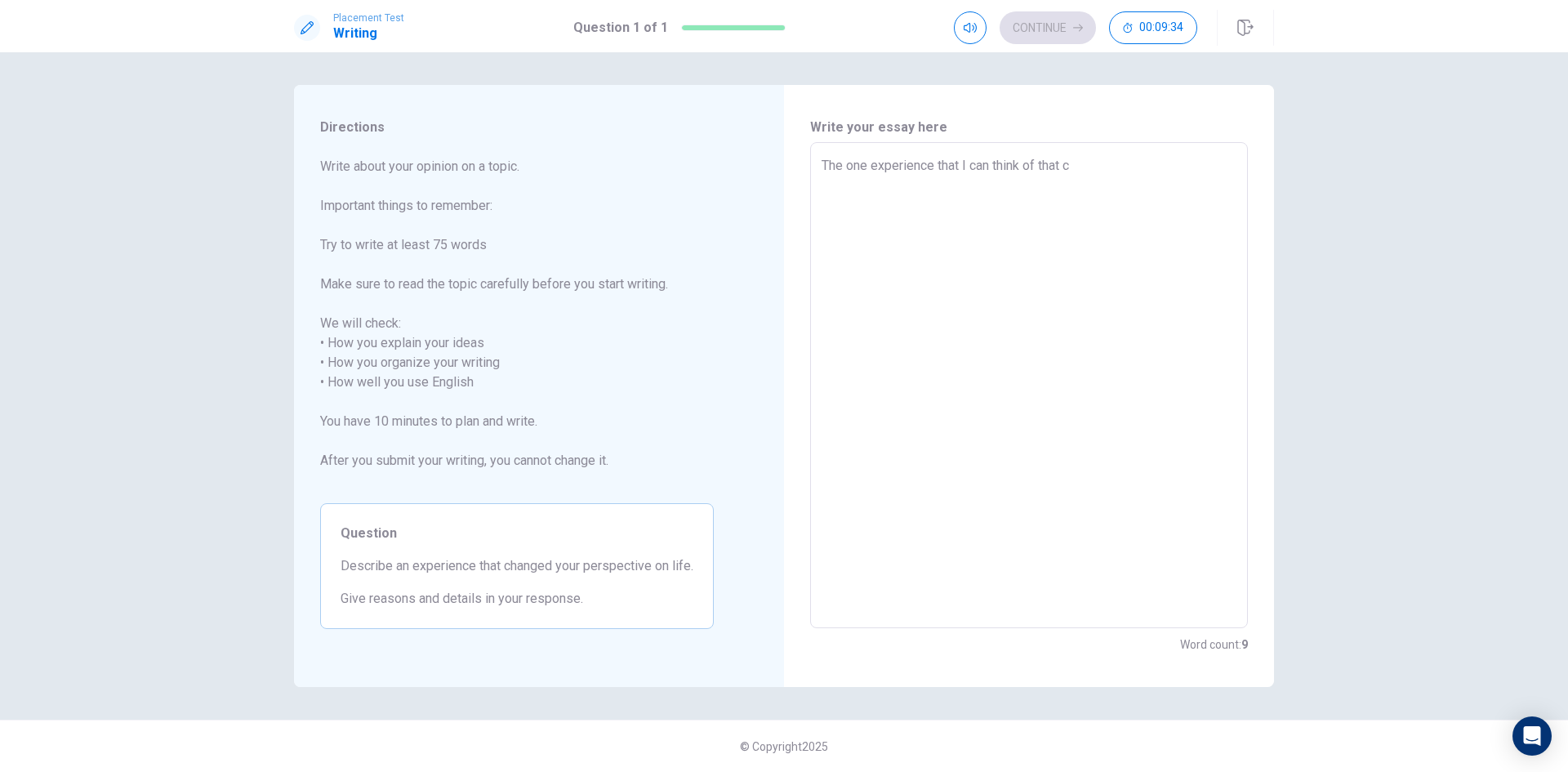
type textarea "x"
type textarea "The one experience that I can think of that ce"
type textarea "x"
type textarea "The one experience that I can think of that cer"
type textarea "x"
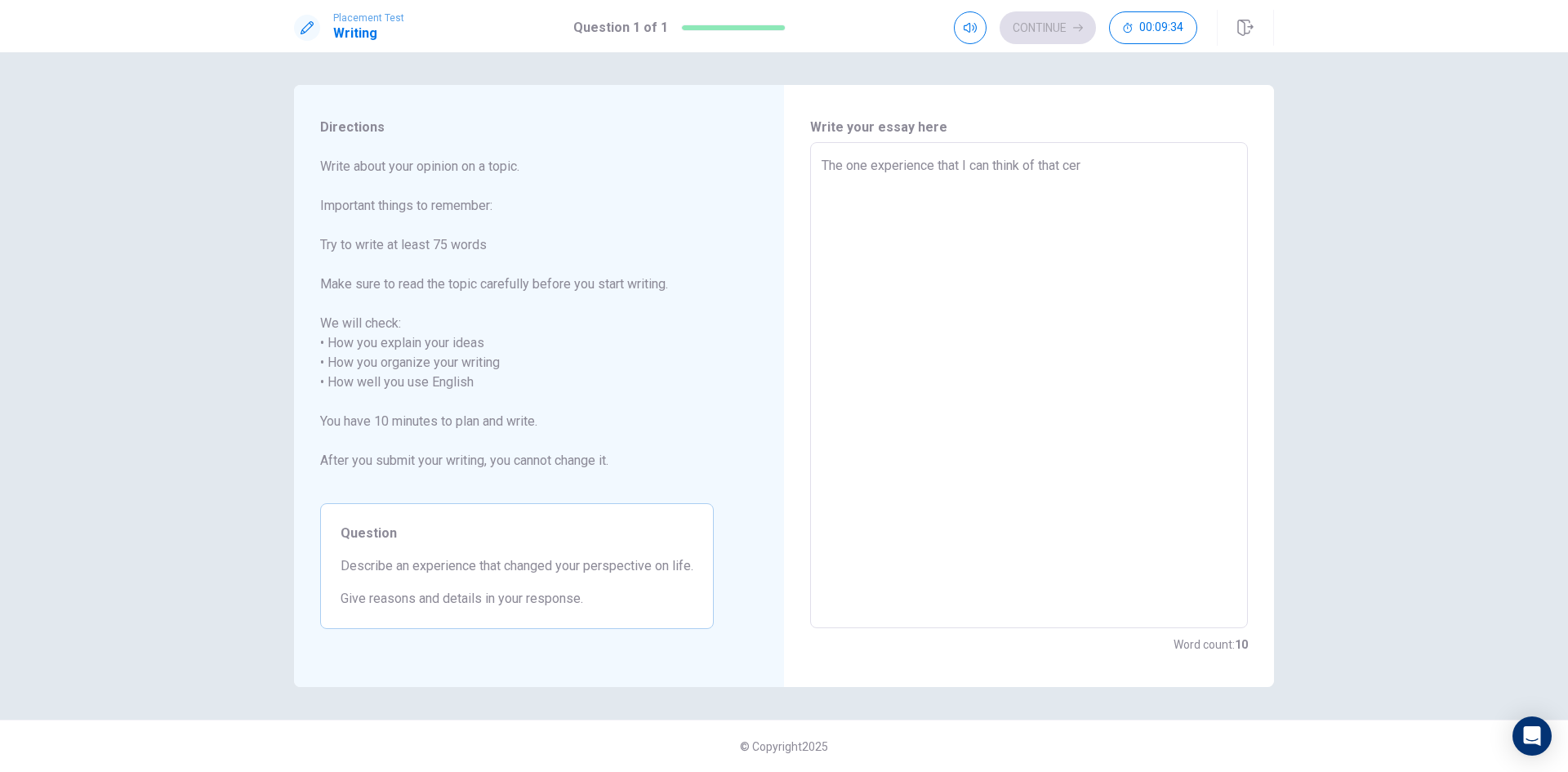
type textarea "The one experience that I can think of that cert"
type textarea "x"
type textarea "The one experience that I can think of that certa"
type textarea "x"
type textarea "The one experience that I can think of that certai"
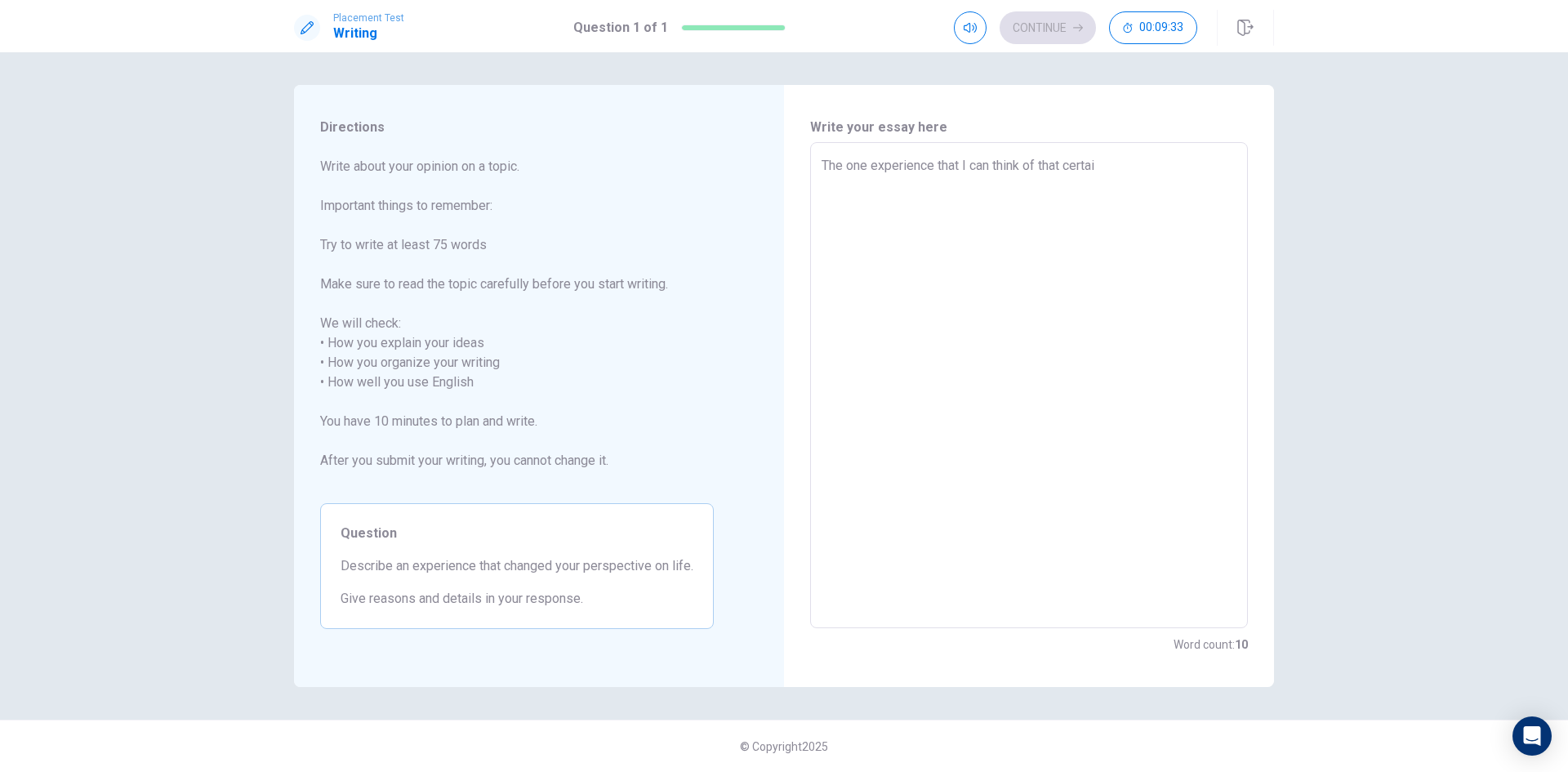
type textarea "x"
type textarea "The one experience that I can think of that certain"
type textarea "x"
type textarea "The one experience that I can think of that certainl"
type textarea "x"
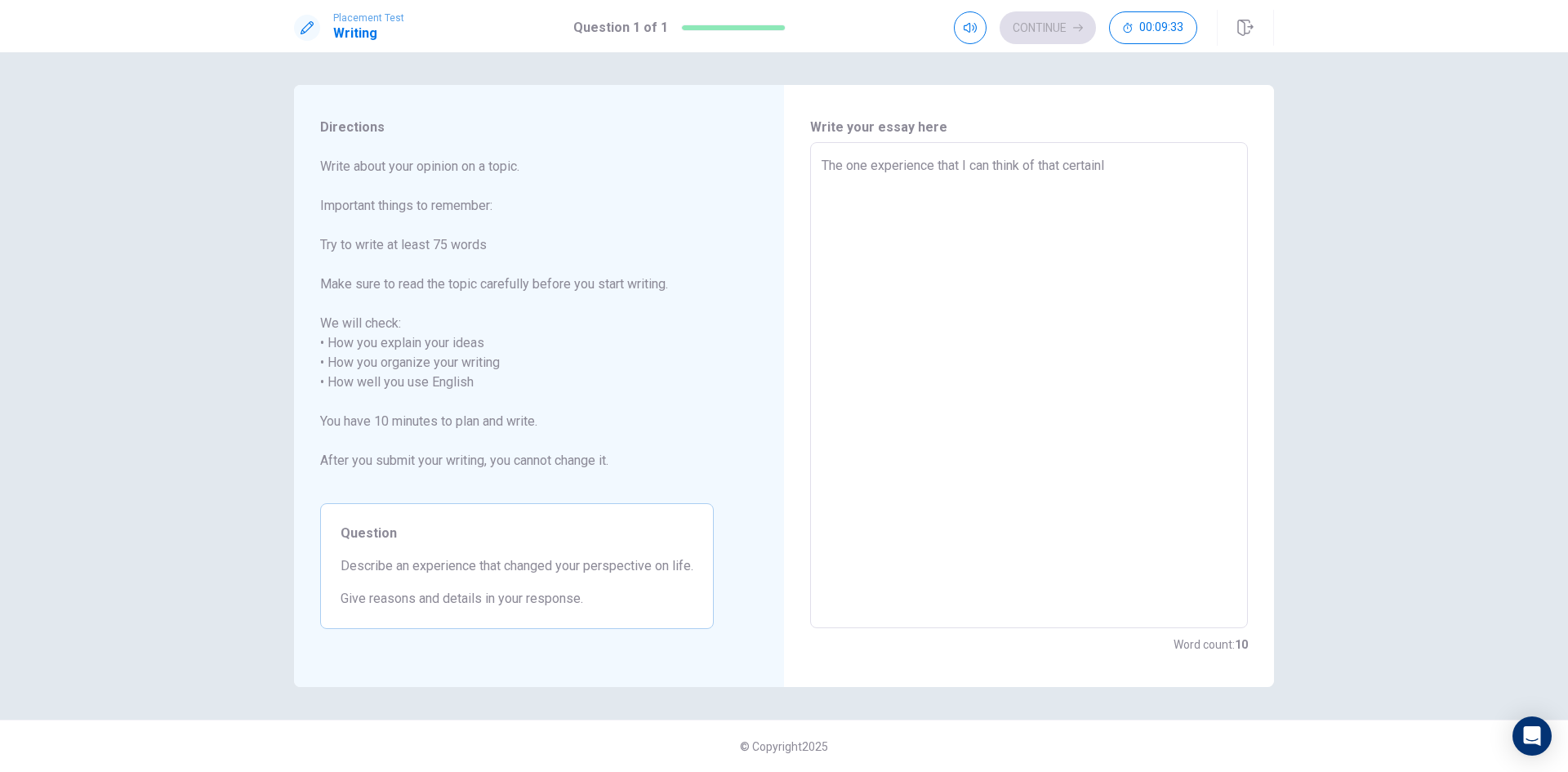
type textarea "The one experience that I can think of that certainly"
type textarea "x"
type textarea "The one experience that I can think of that certainly"
type textarea "x"
type textarea "The one experience that I can think of that certainly c"
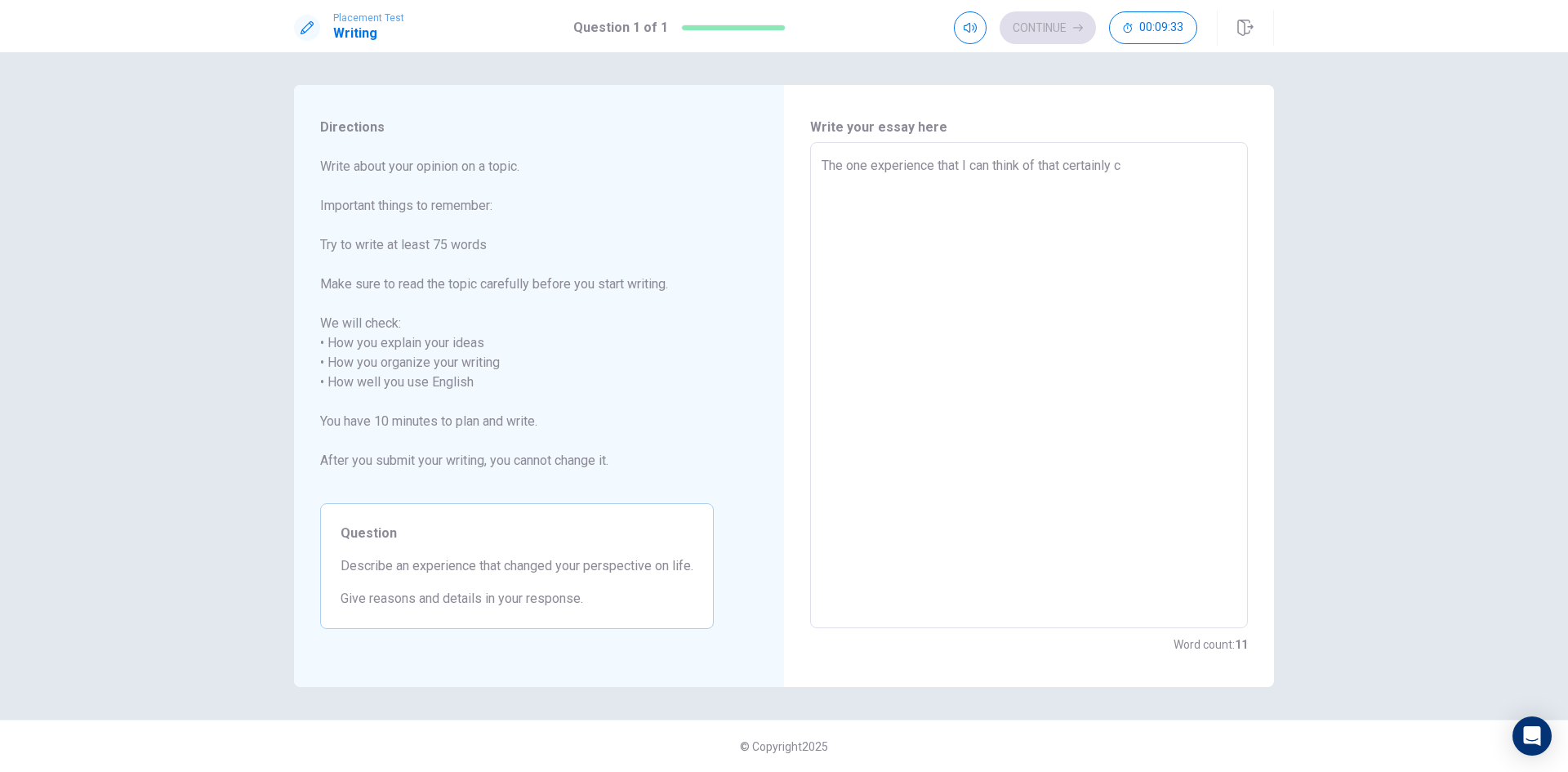
type textarea "x"
type textarea "The one experience that I can think of that certainly ch"
type textarea "x"
type textarea "The one experience that I can think of that certainly cha"
type textarea "x"
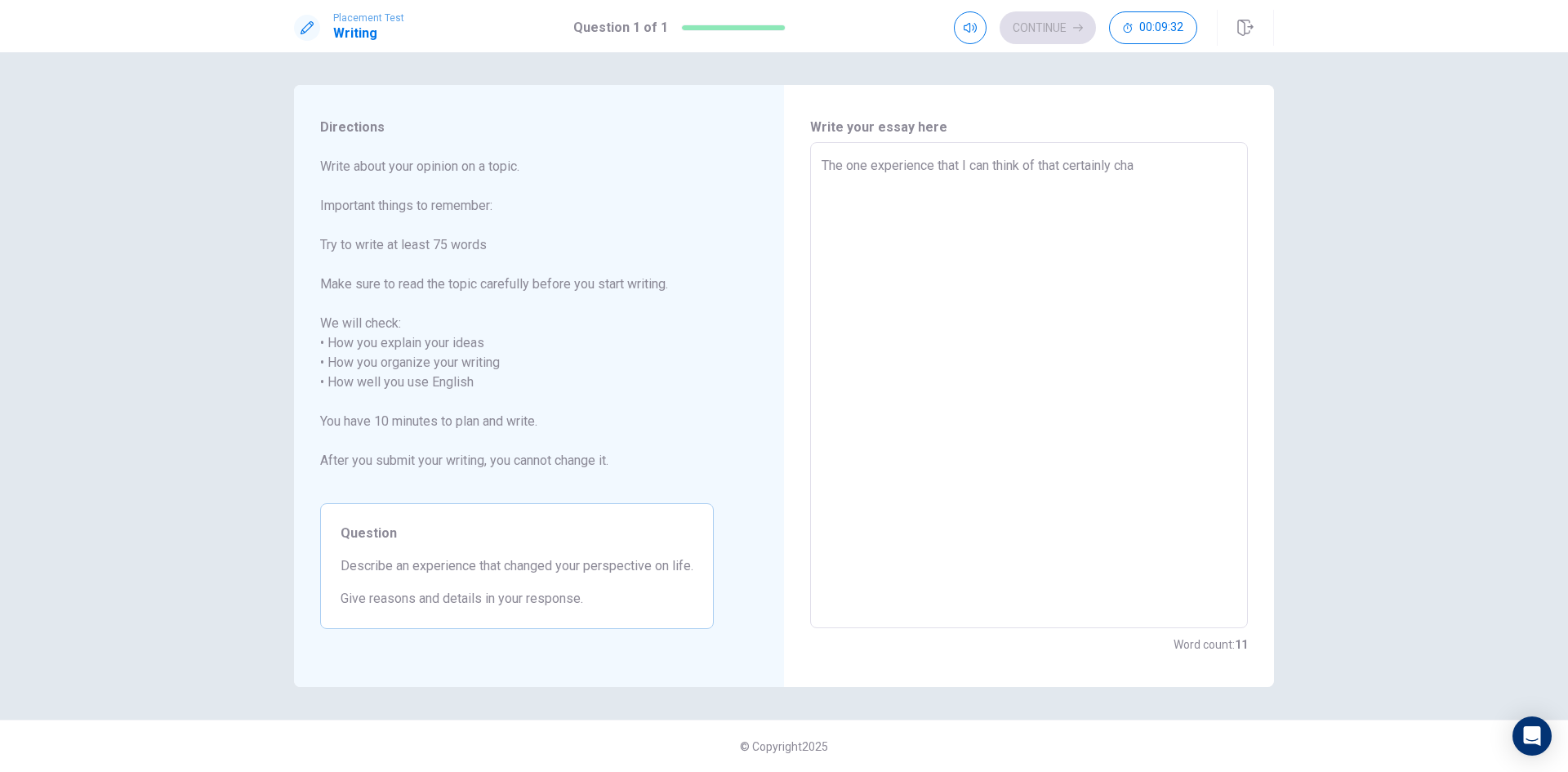
type textarea "The one experience that I can think of that certainly [PERSON_NAME]"
type textarea "x"
type textarea "The one experience that I can think of that certainly [PERSON_NAME]"
type textarea "x"
type textarea "The one experience that I can think of that certainly change"
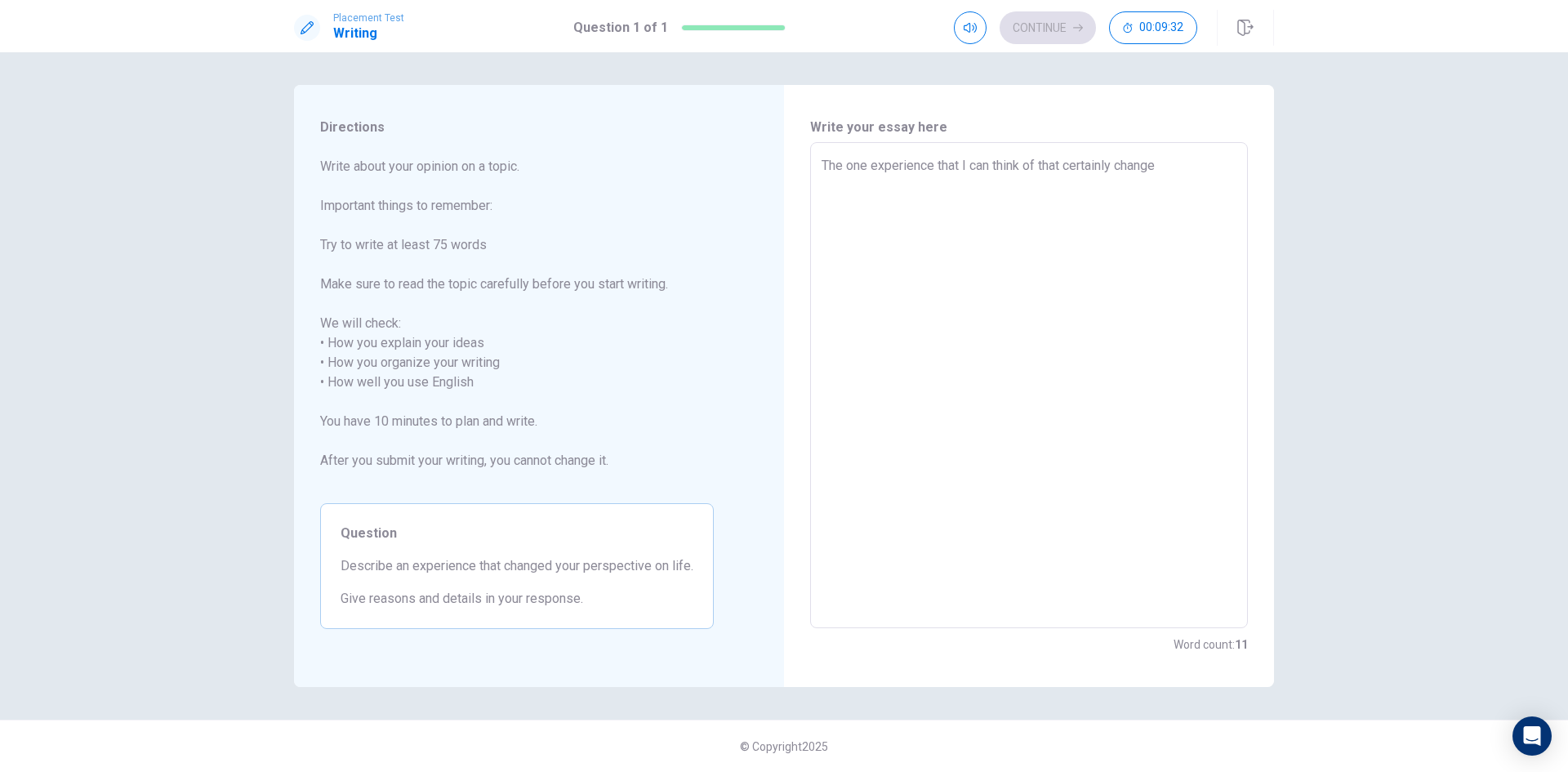
type textarea "x"
type textarea "The one experience that I can think of that certainly changed"
type textarea "x"
type textarea "The one experience that I can think of that certainly changed"
type textarea "x"
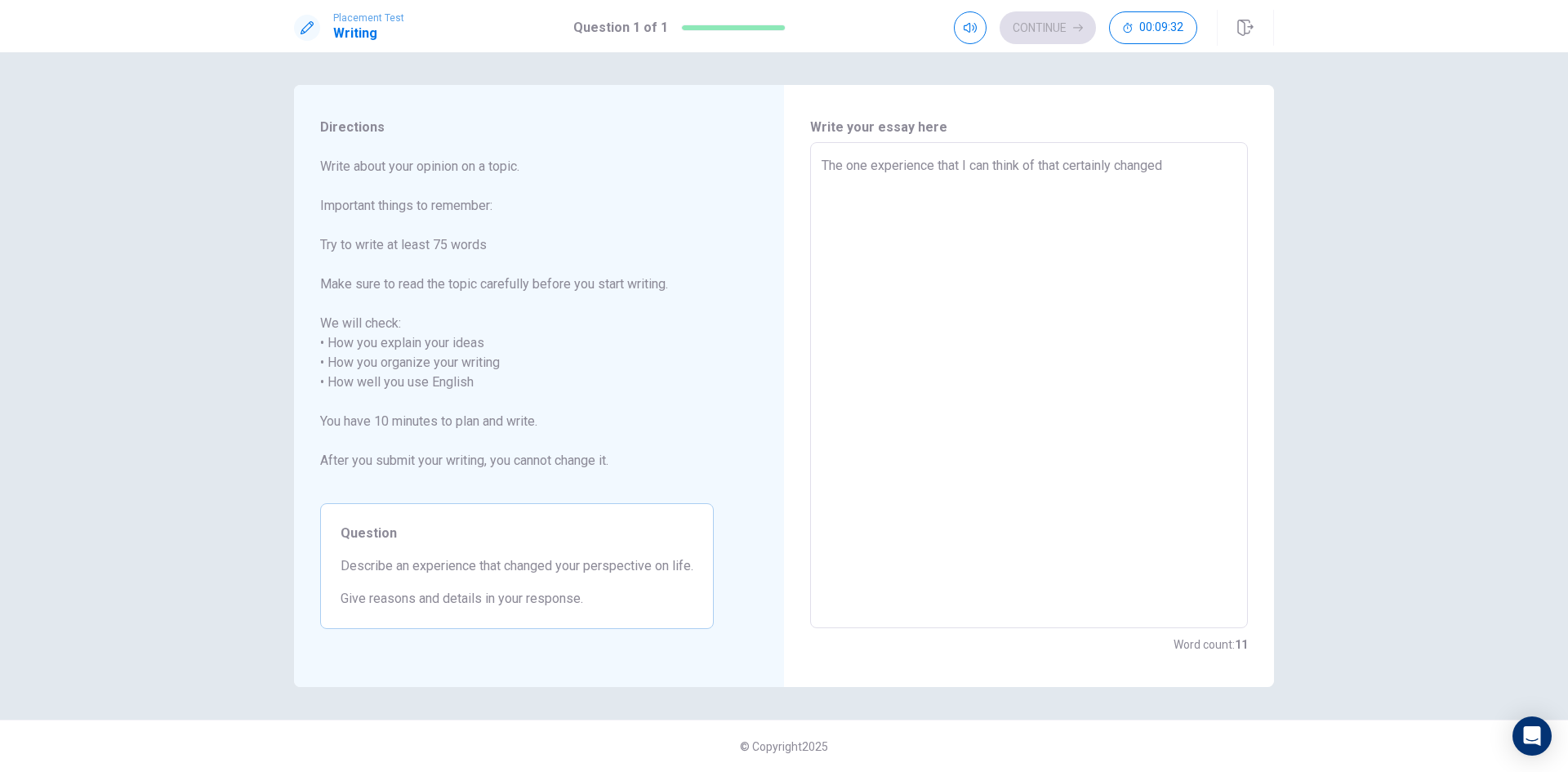
type textarea "The one experience that I can think of that certainly changed m"
type textarea "x"
type textarea "The one experience that I can think of that certainly changed my"
type textarea "x"
type textarea "The one experience that I can think of that certainly changed my"
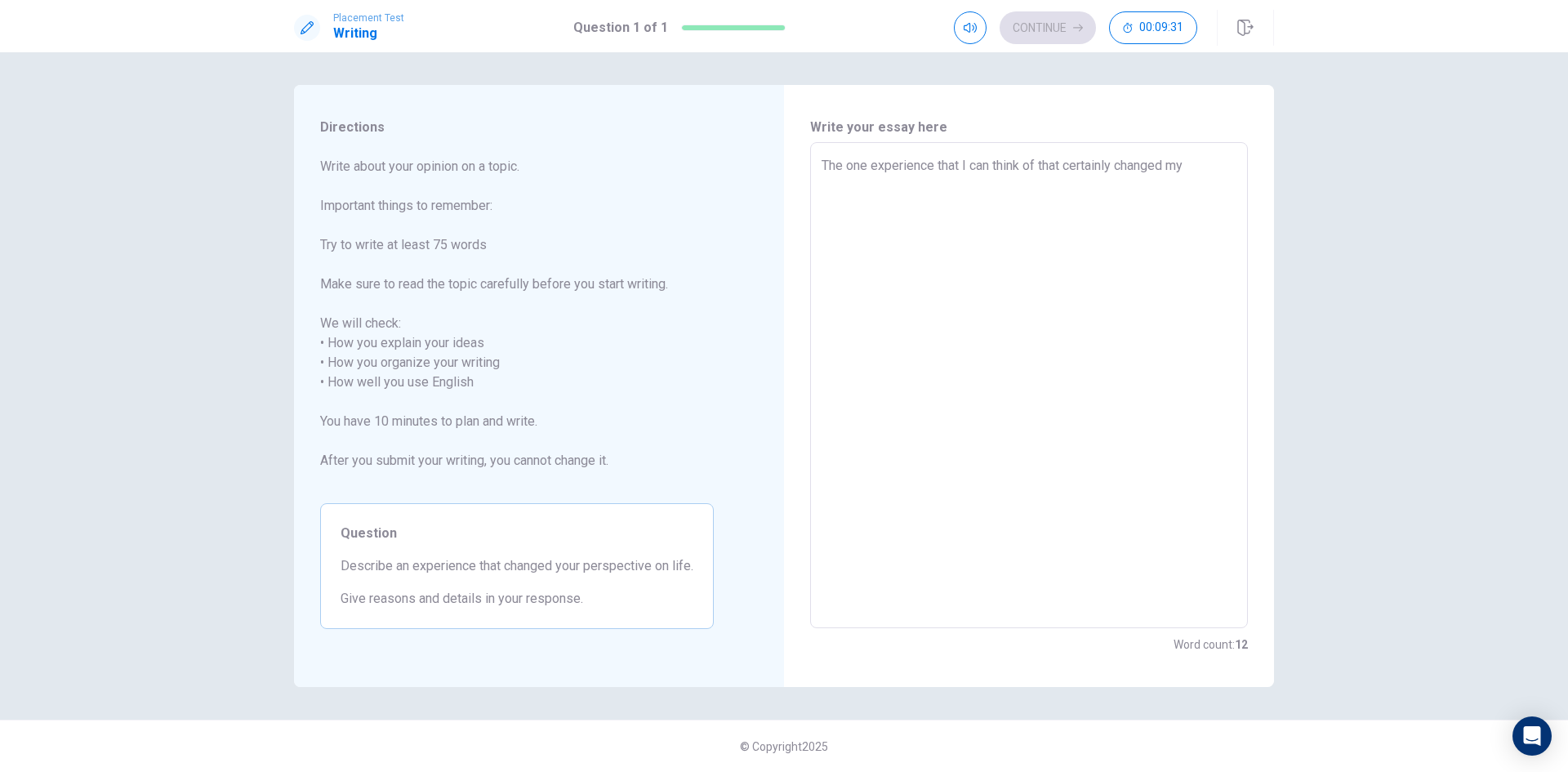
type textarea "x"
type textarea "The one experience that I can think of that certainly changed my p"
type textarea "x"
type textarea "The one experience that I can think of that certainly changed my pe"
type textarea "x"
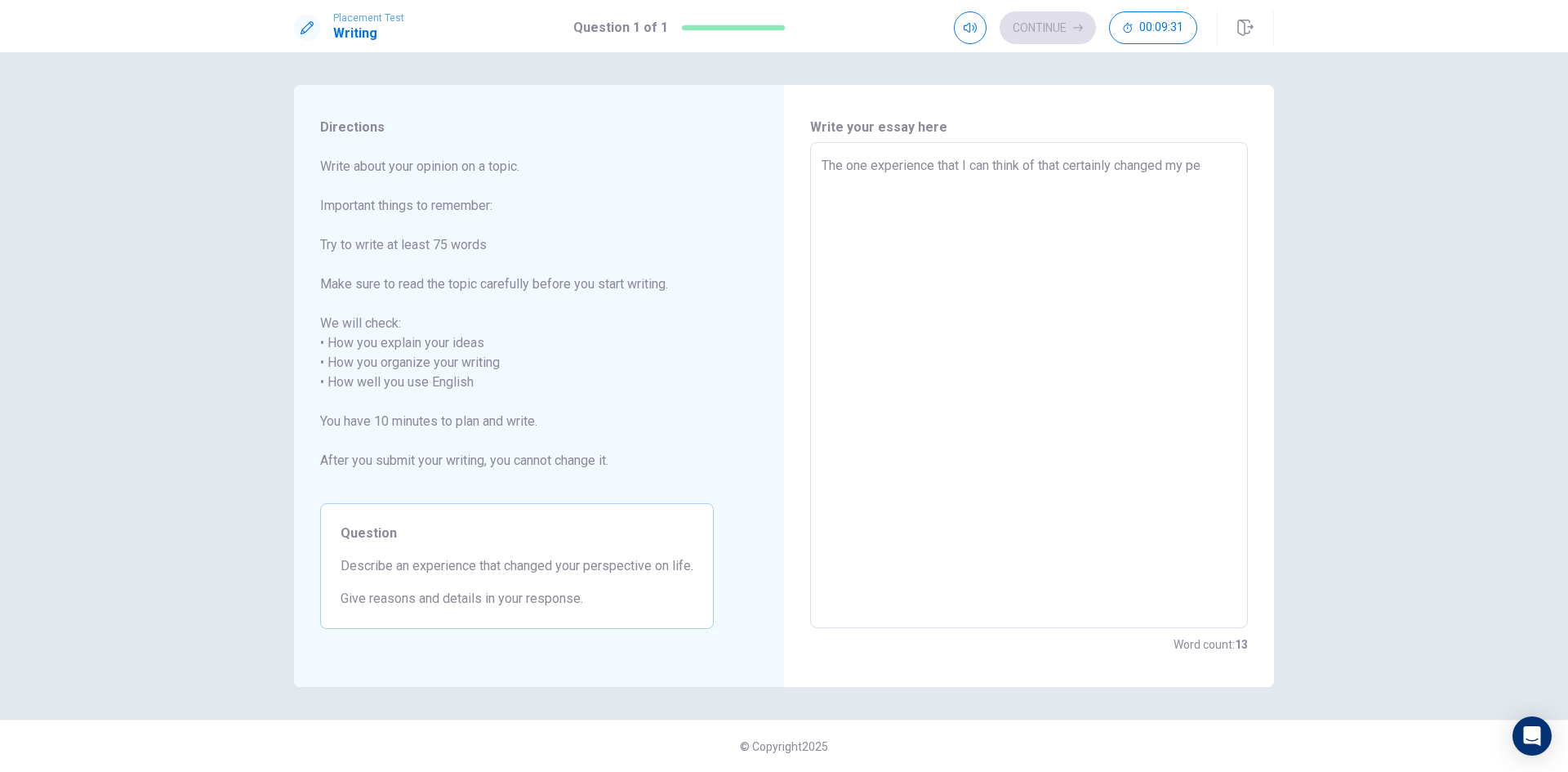
type textarea "The one experience that I can think of that certainly changed my per"
type textarea "x"
type textarea "The one experience that I can think of that certainly changed my pers"
type textarea "x"
type textarea "The one experience that I can think of that certainly changed my perse"
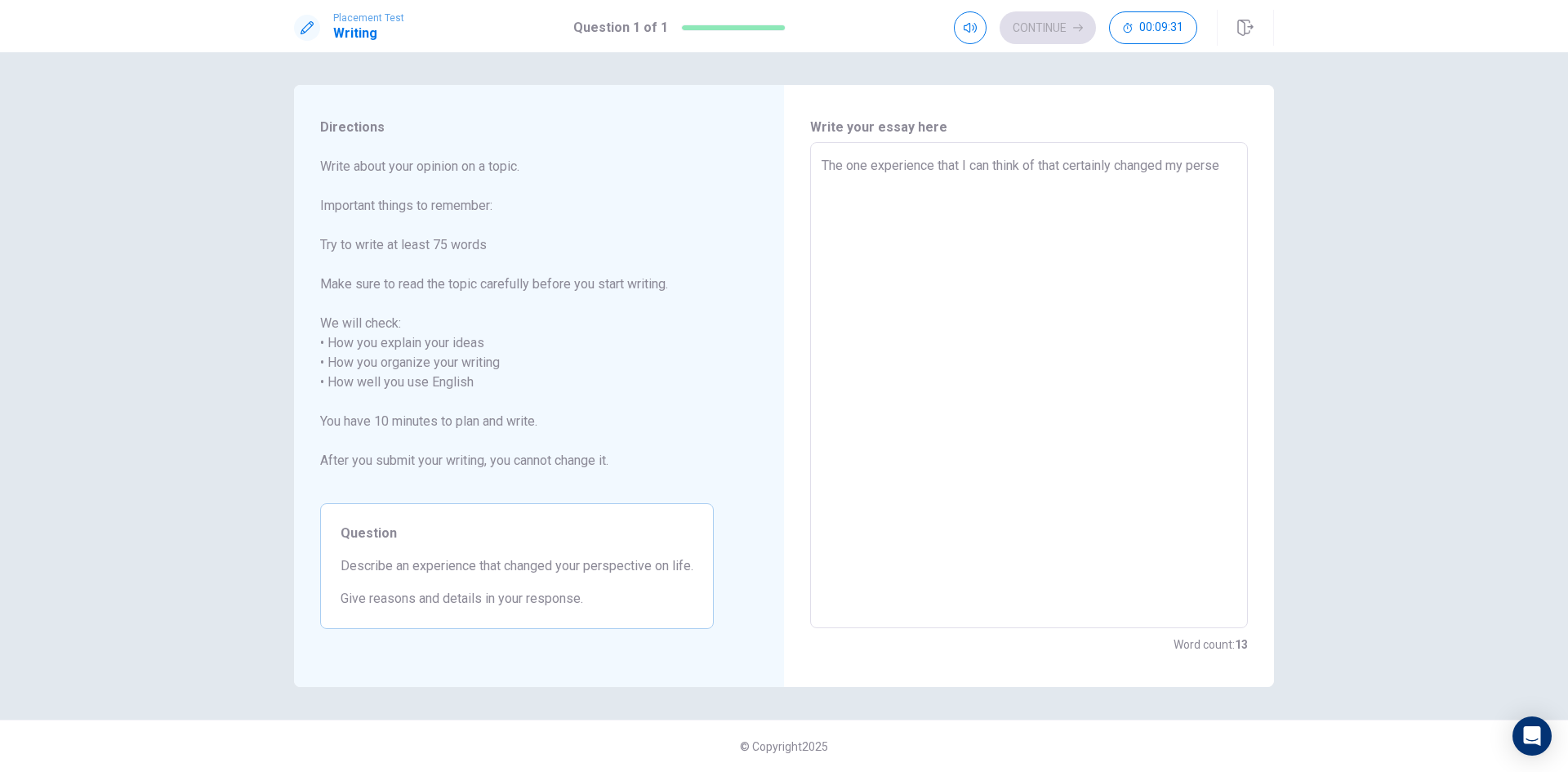
type textarea "x"
type textarea "The one experience that I can think of that certainly changed my pers"
type textarea "x"
type textarea "The one experience that I can think of that certainly changed my persp"
type textarea "x"
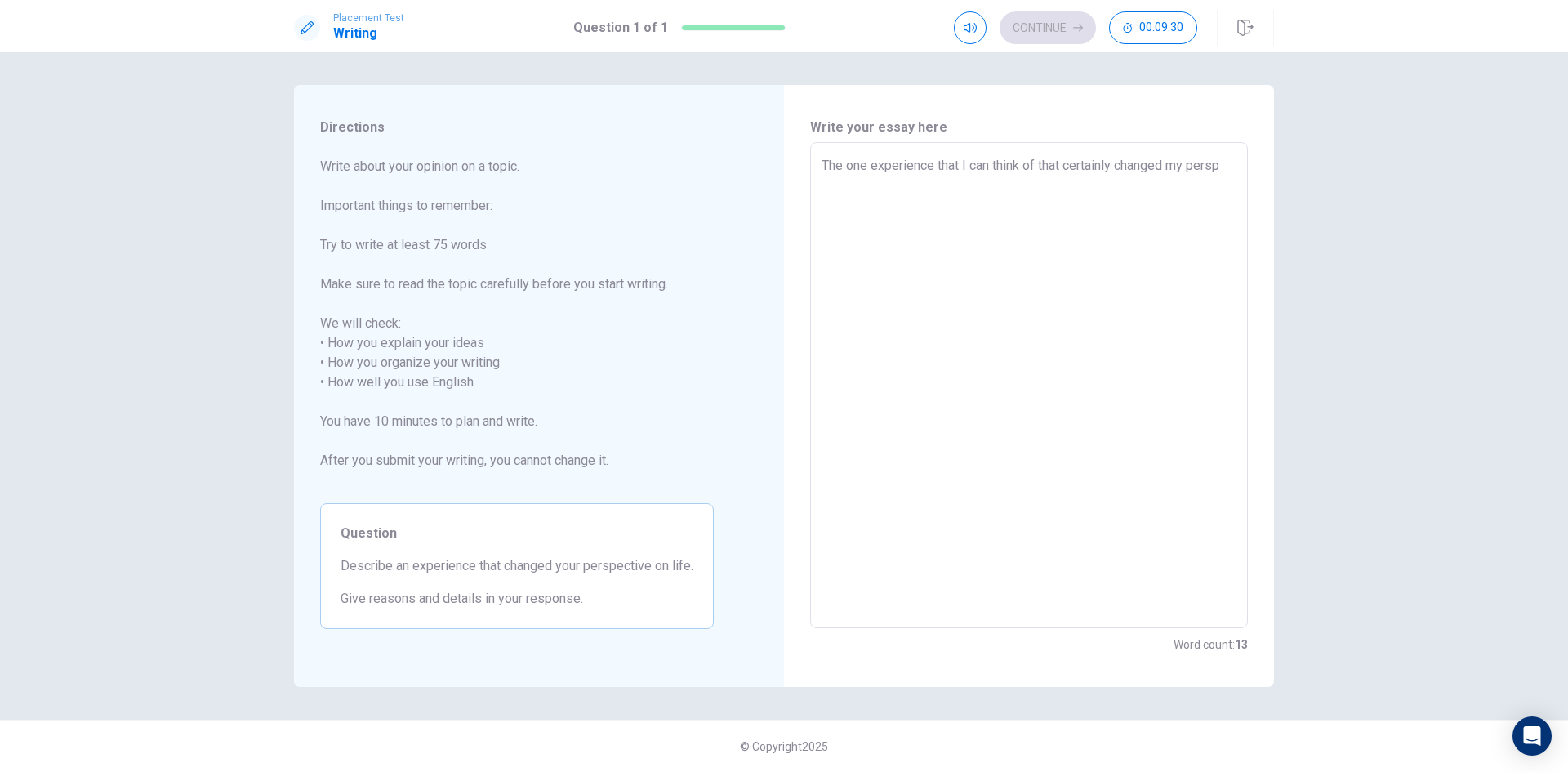
type textarea "The one experience that I can think of that certainly changed my perspe"
type textarea "x"
type textarea "The one experience that I can think of that certainly changed my perspec"
type textarea "x"
type textarea "The one experience that I can think of that certainly changed my perspect"
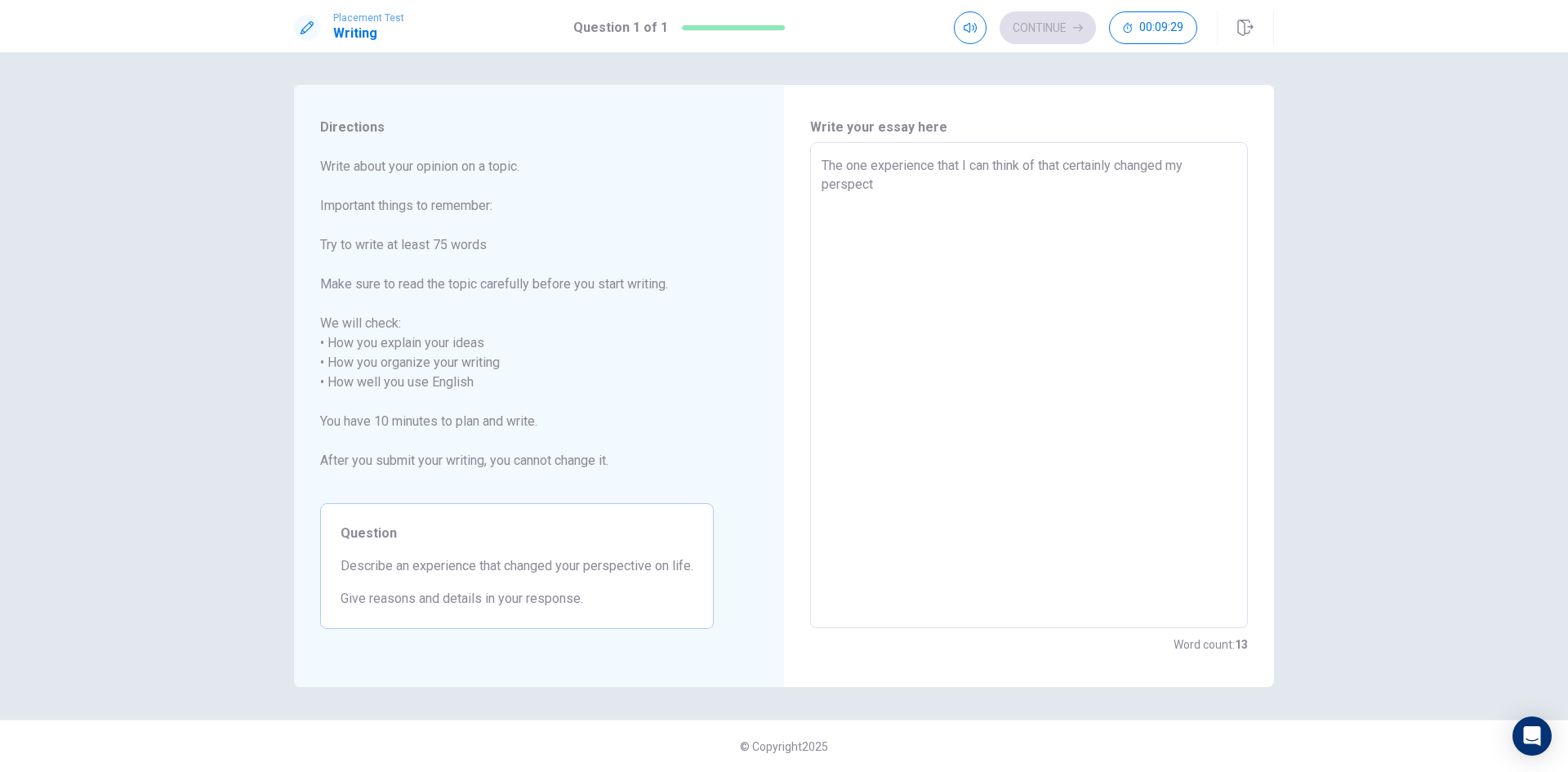
type textarea "x"
type textarea "The one experience that I can think of that certainly changed my perspecti"
type textarea "x"
type textarea "The one experience that I can think of that certainly changed my perspectiv"
type textarea "x"
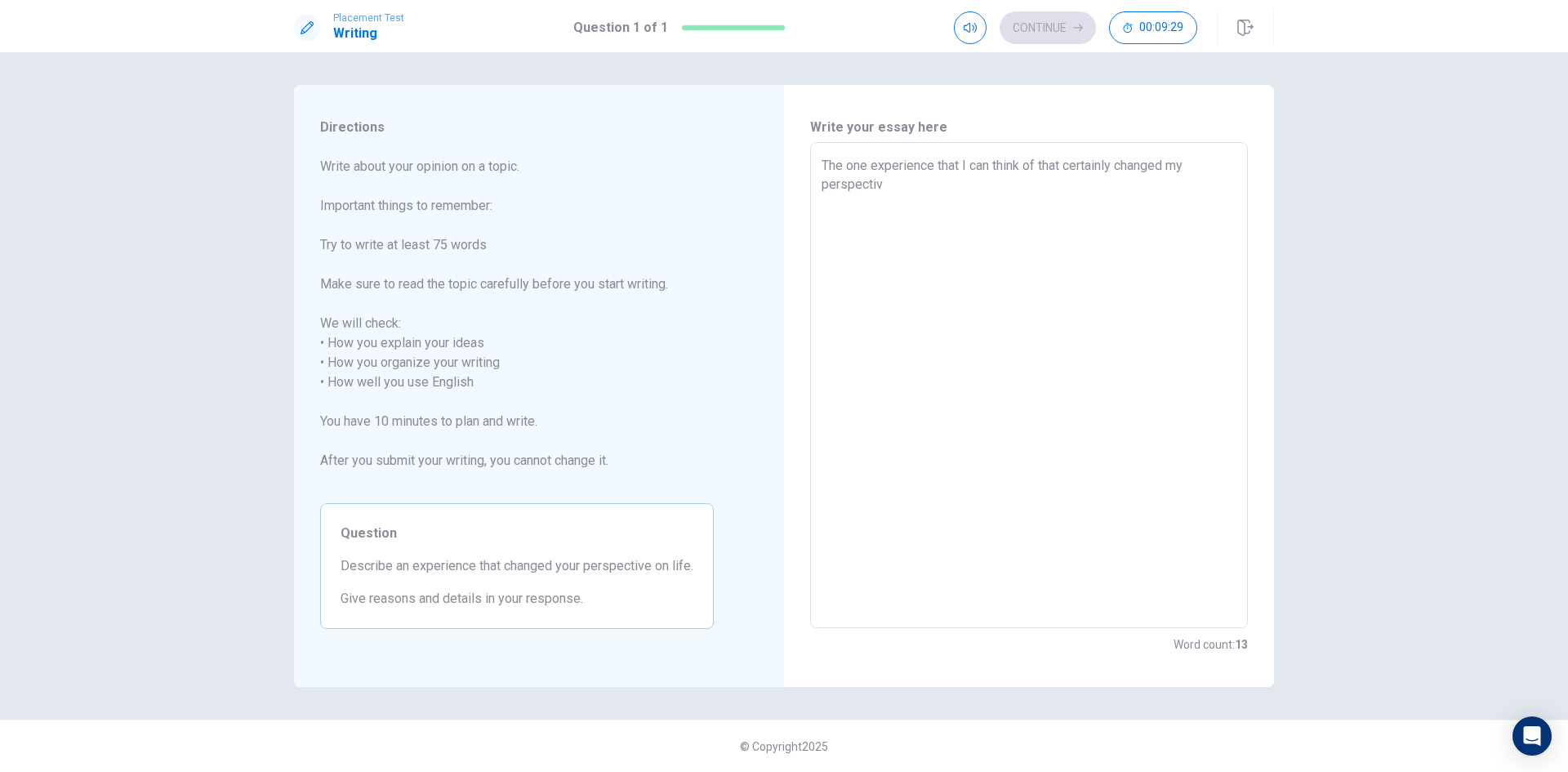
type textarea "The one experience that I can think of that certainly changed my perspective"
type textarea "x"
type textarea "The one experience that I can think of that certainly changed my perspective"
type textarea "x"
type textarea "The one experience that I can think of that certainly changed my perspective o"
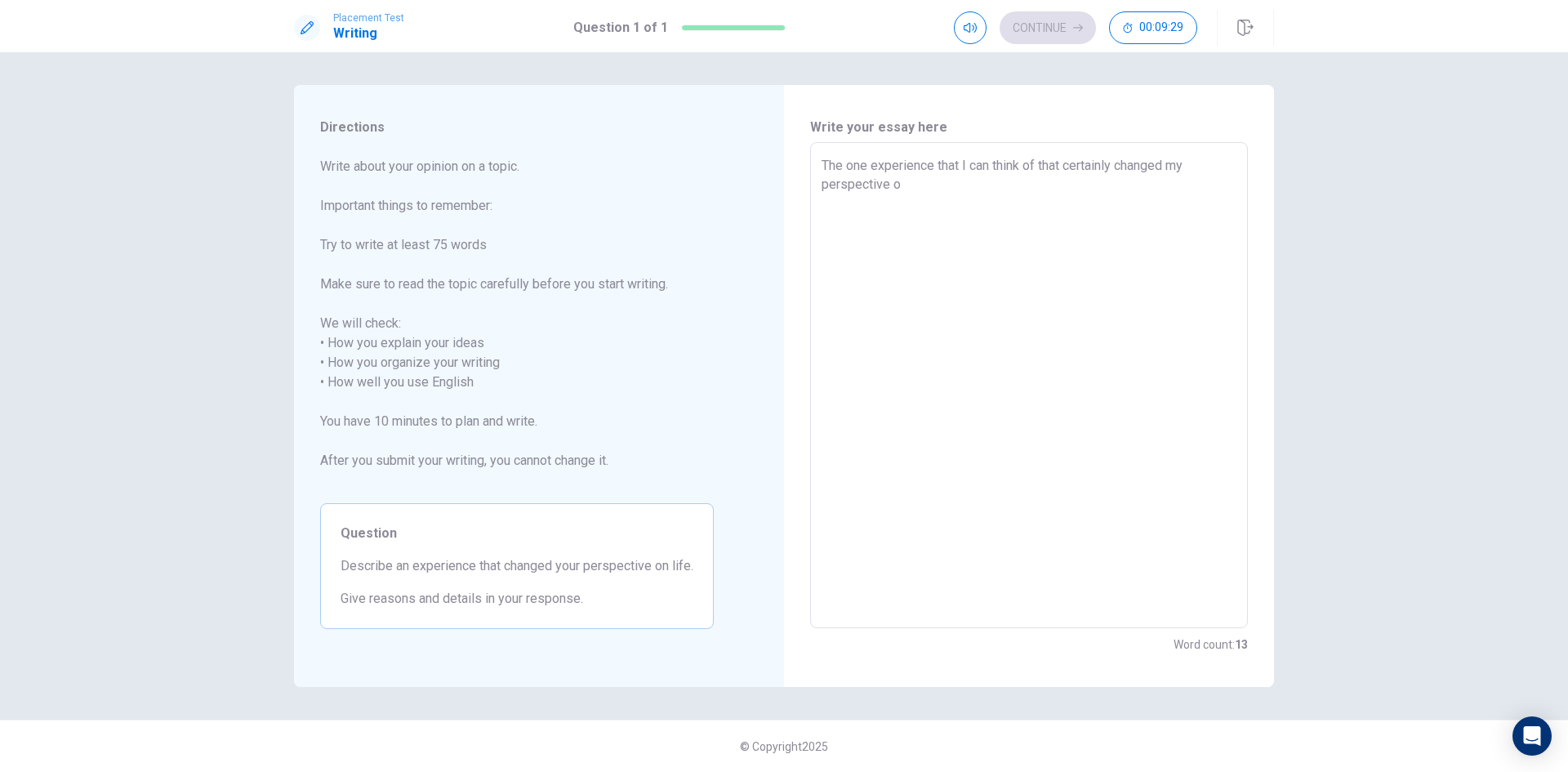
type textarea "x"
type textarea "The one experience that I can think of that certainly changed my perspective on"
type textarea "x"
type textarea "The one experience that I can think of that certainly changed my perspective on"
type textarea "x"
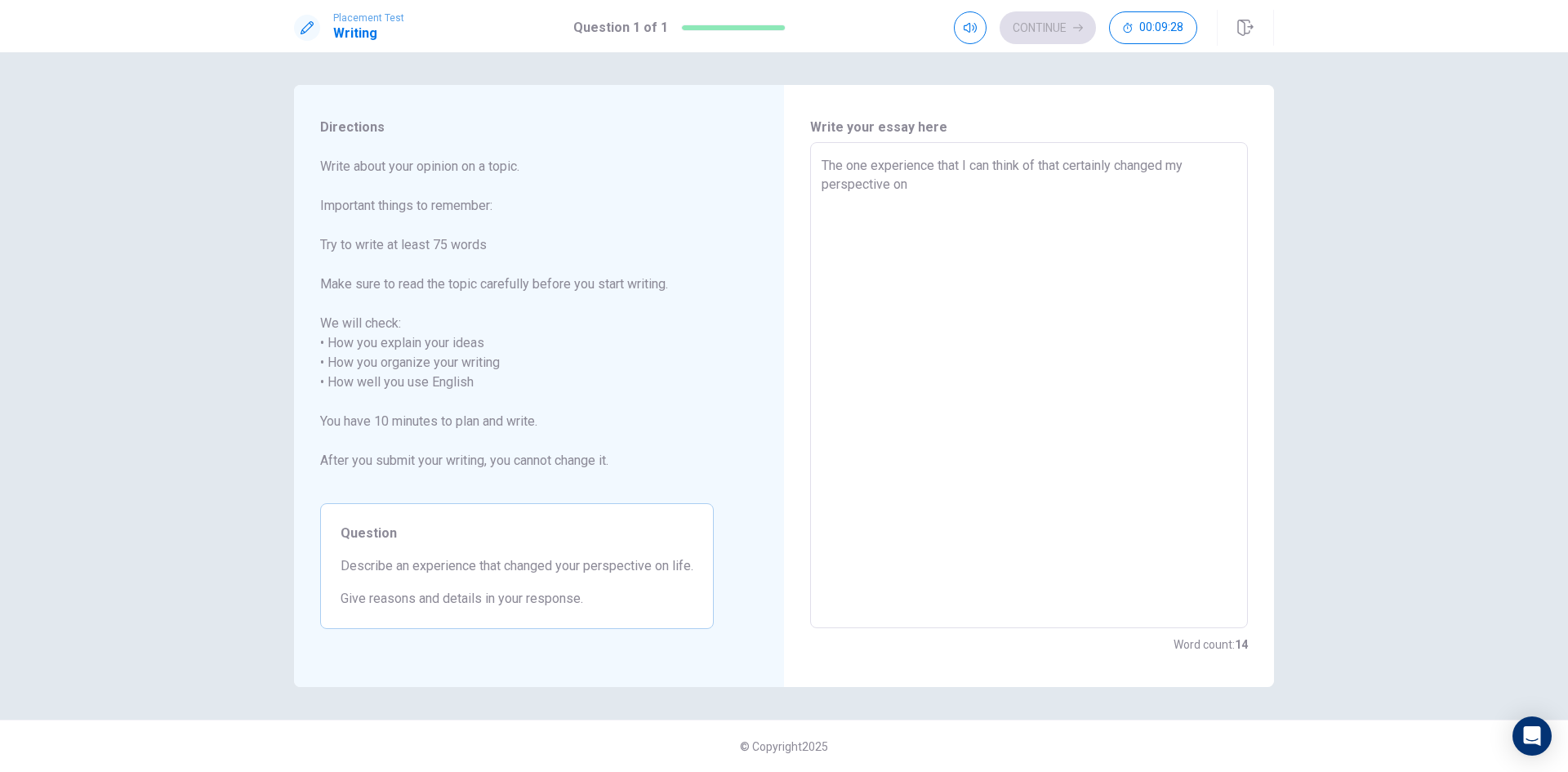
type textarea "The one experience that I can think of that certainly changed my perspective on…"
type textarea "x"
type textarea "The one experience that I can think of that certainly changed my perspective on…"
type textarea "x"
type textarea "The one experience that I can think of that certainly changed my perspective on…"
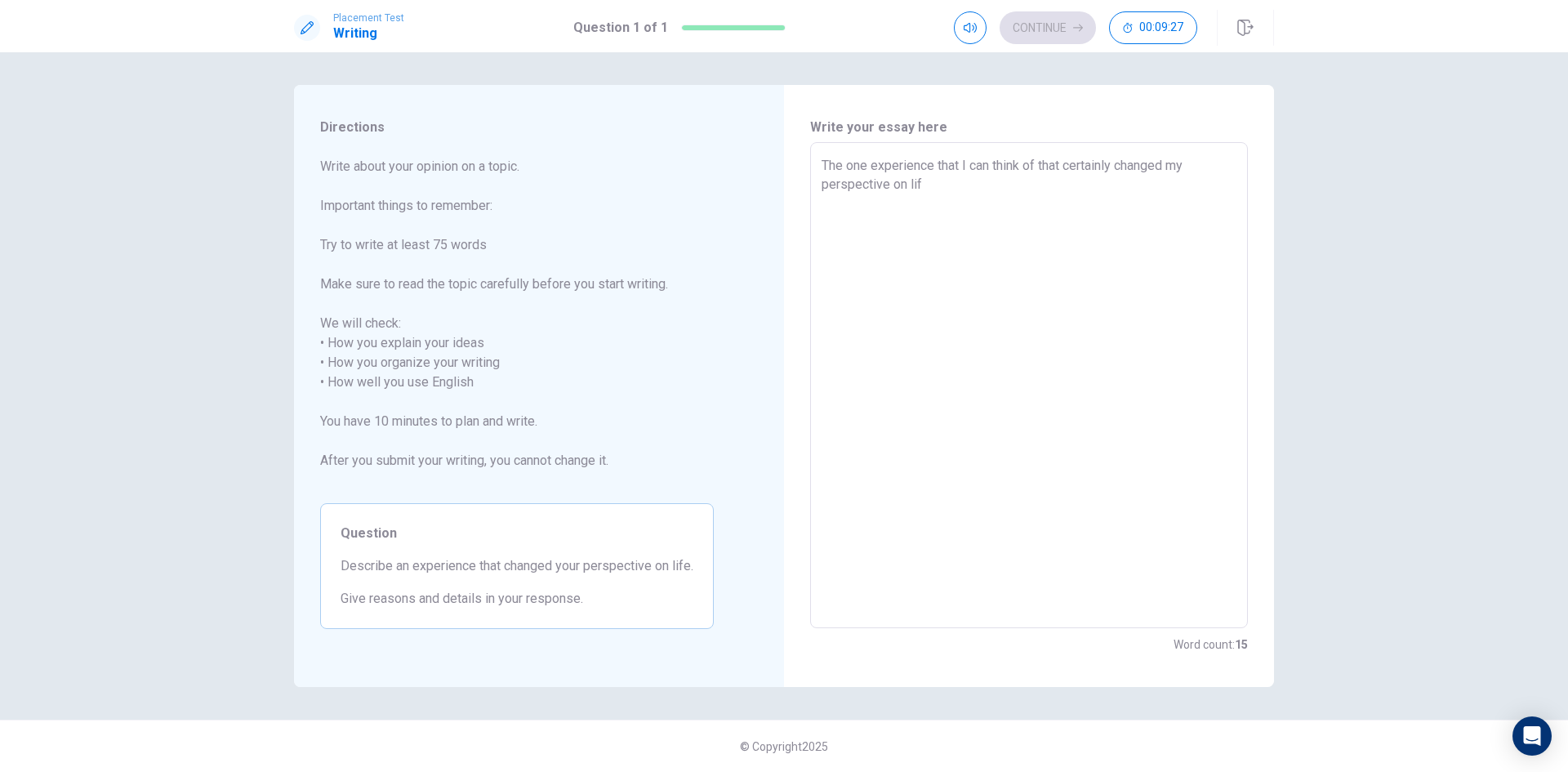
type textarea "x"
type textarea "The one experience that I can think of that certainly changed my perspective on…"
type textarea "x"
type textarea "The one experience that I can think of that certainly changed my perspective on…"
type textarea "x"
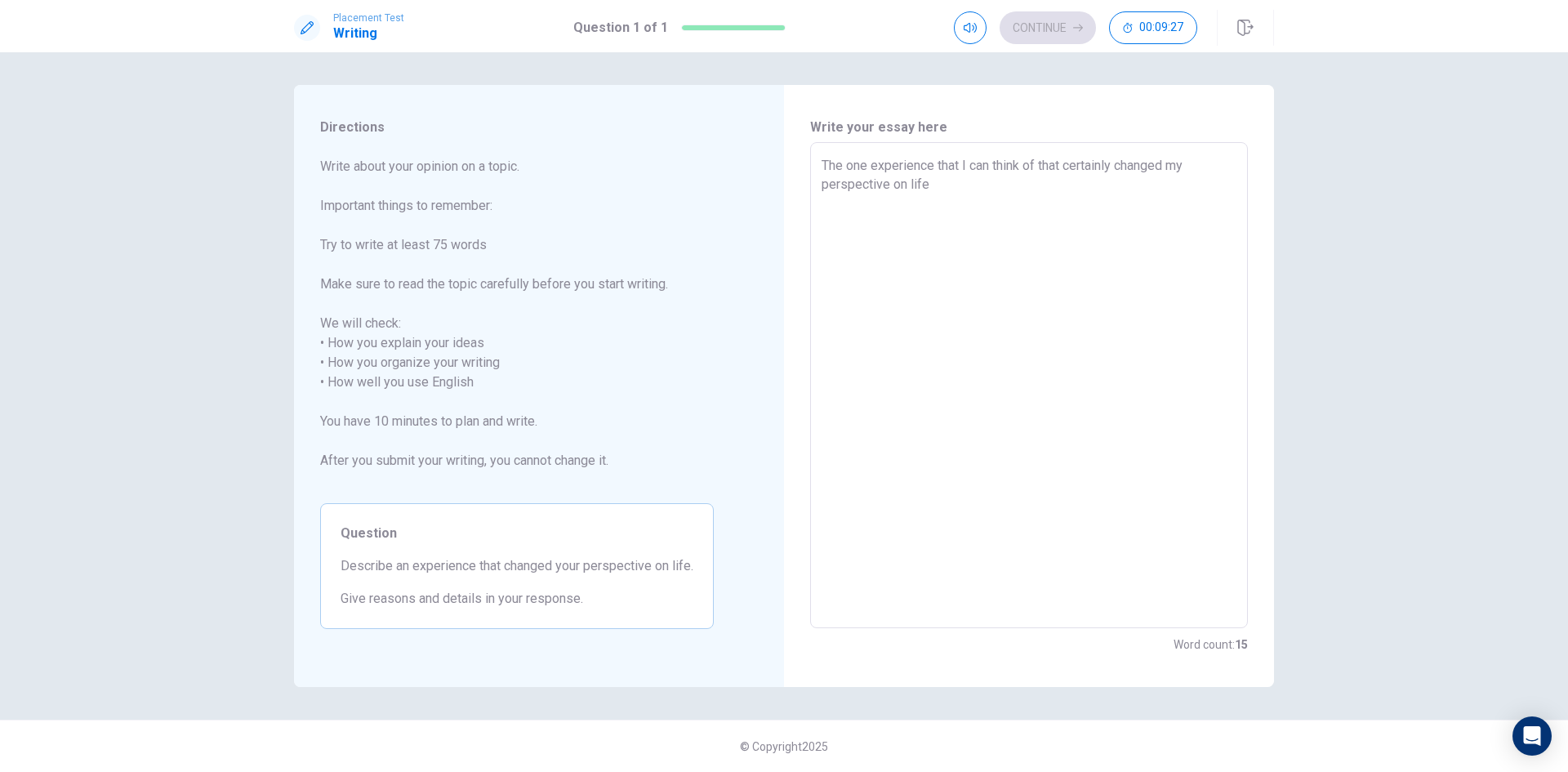
type textarea "The one experience that I can think of that certainly changed my perspective on…"
type textarea "x"
type textarea "The one experience that I can think of that certainly changed my perspective on…"
type textarea "x"
type textarea "The one experience that I can think of that certainly changed my perspective on…"
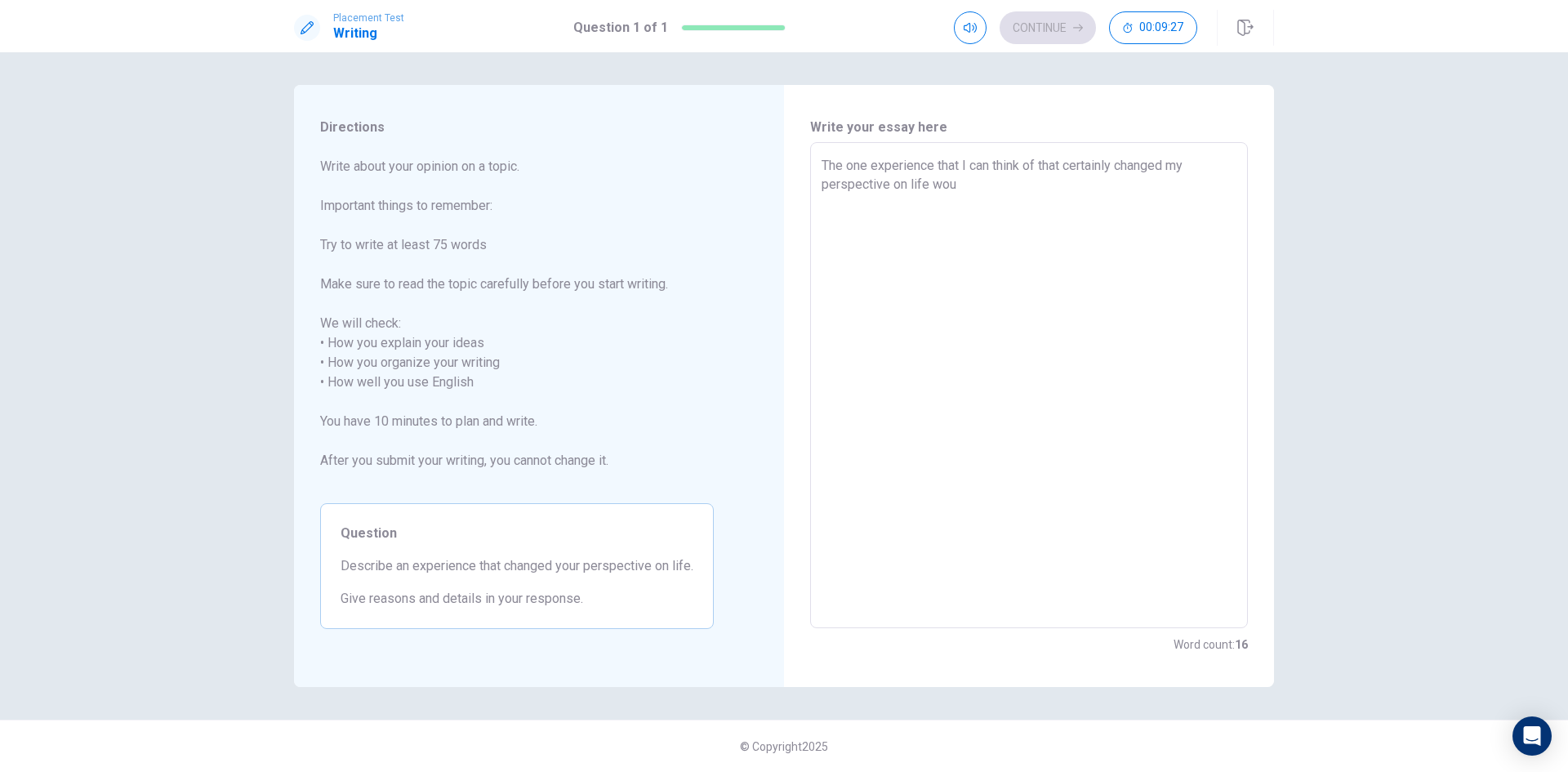
type textarea "x"
type textarea "The one experience that I can think of that certainly changed my perspective on…"
type textarea "x"
type textarea "The one experience that I can think of that certainly changed my perspective on…"
type textarea "x"
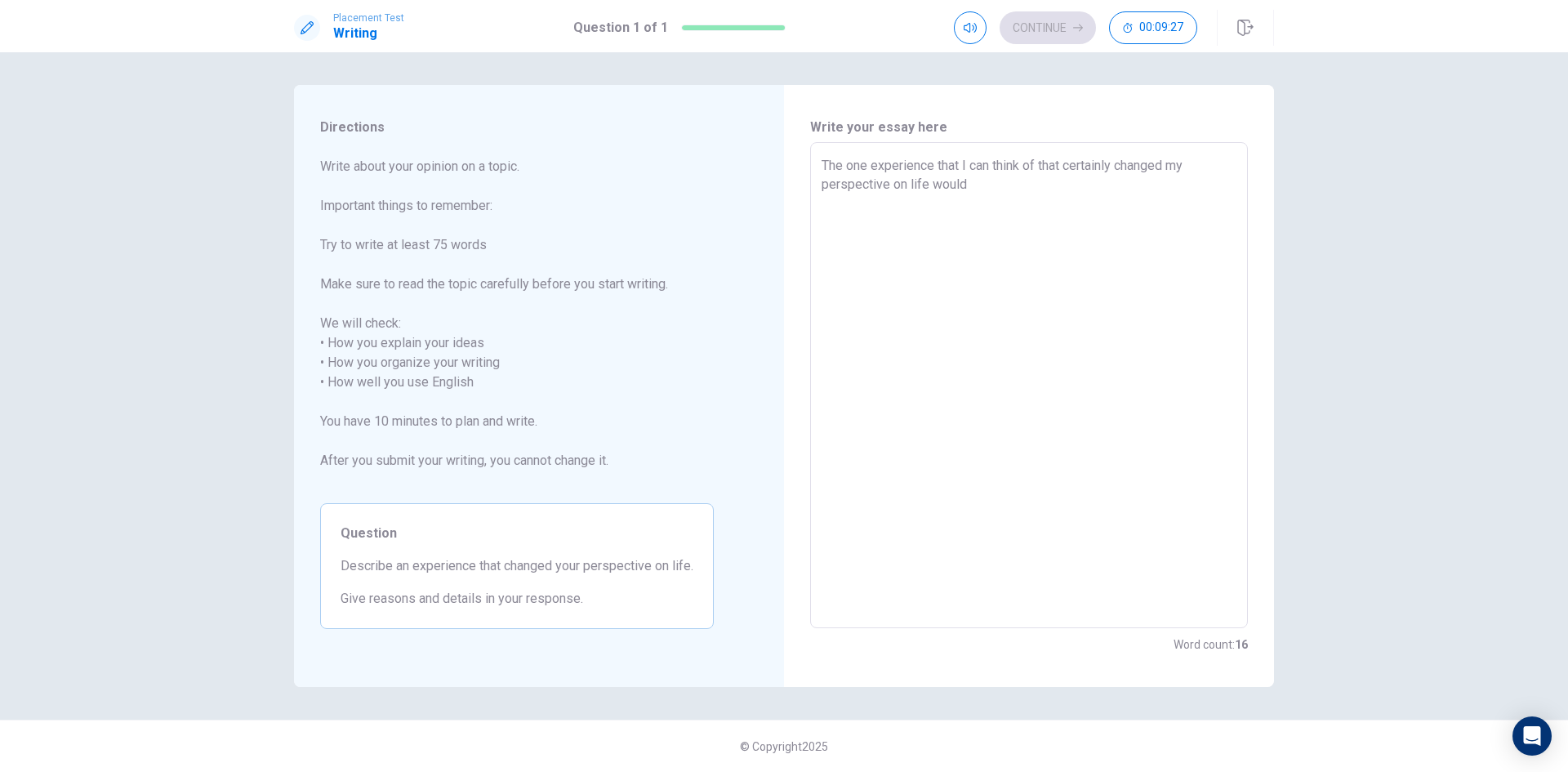
type textarea "The one experience that I can think of that certainly changed my perspective on…"
type textarea "x"
type textarea "The one experience that I can think of that certainly changed my perspective on…"
type textarea "x"
type textarea "The one experience that I can think of that certainly changed my perspective on…"
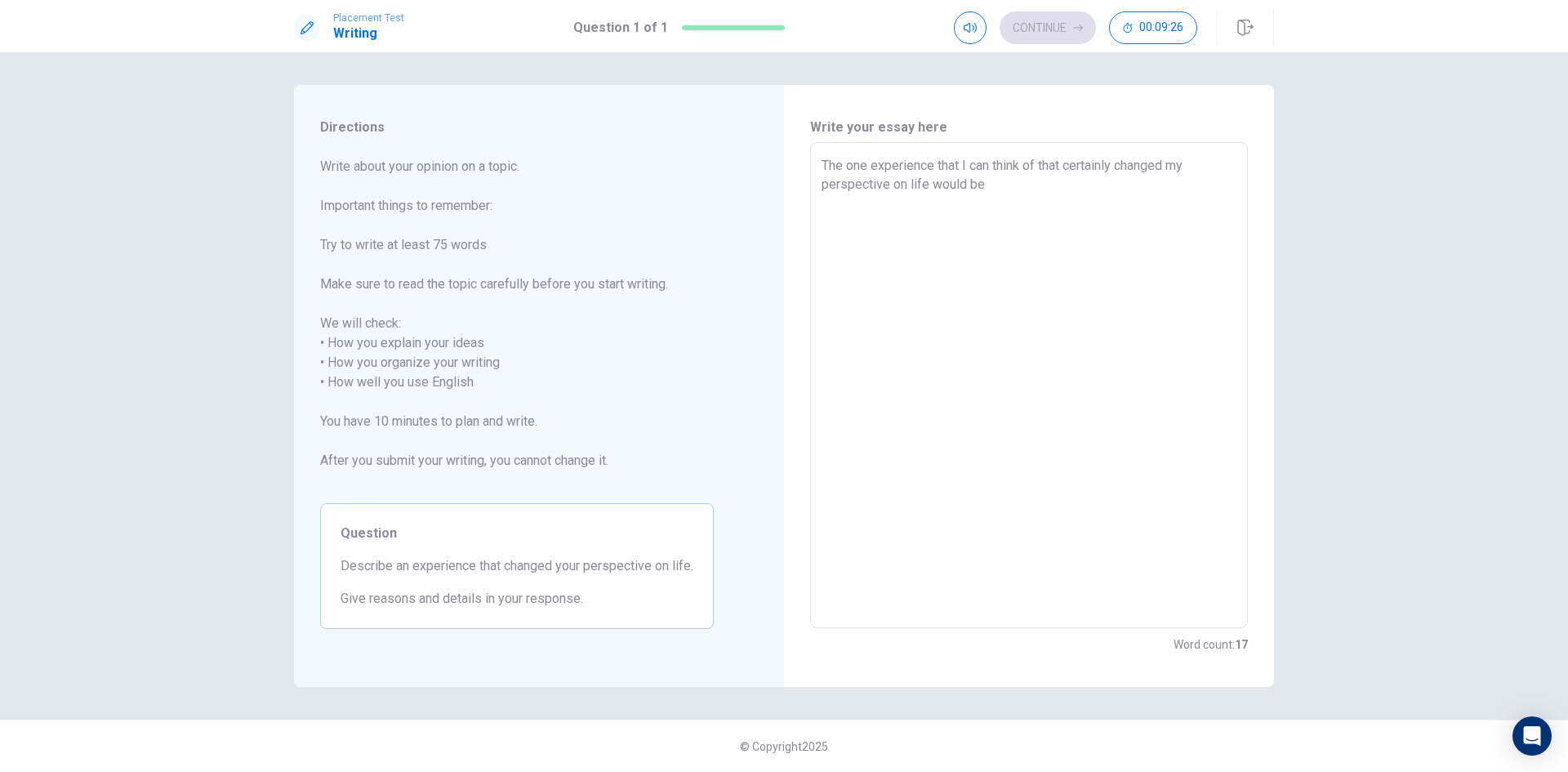
type textarea "x"
type textarea "The one experience that I can think of that certainly changed my perspective on…"
type textarea "x"
type textarea "The one experience that I can think of that certainly changed my perspective on…"
type textarea "x"
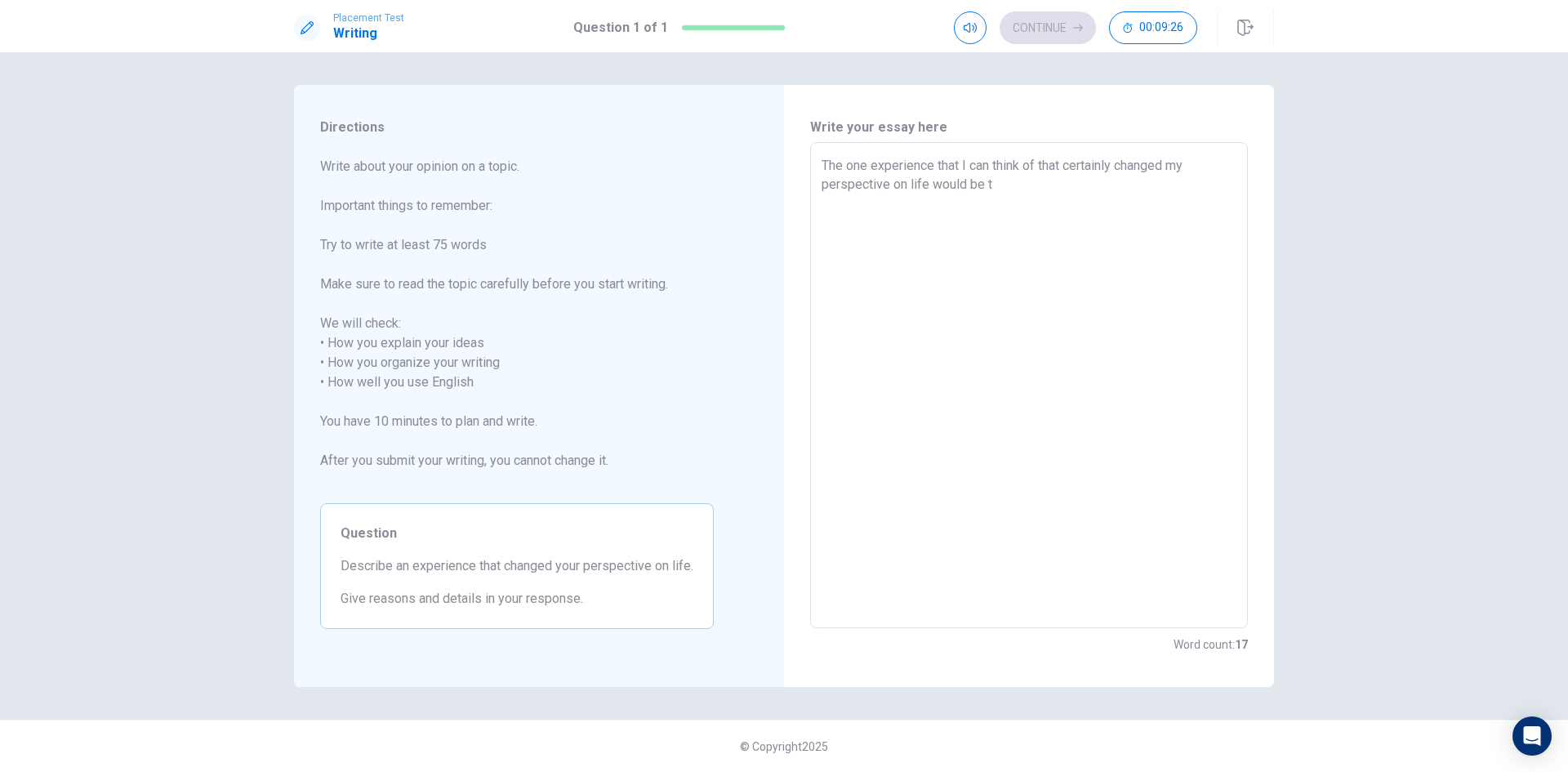
type textarea "The one experience that I can think of that certainly changed my perspective on…"
type textarea "x"
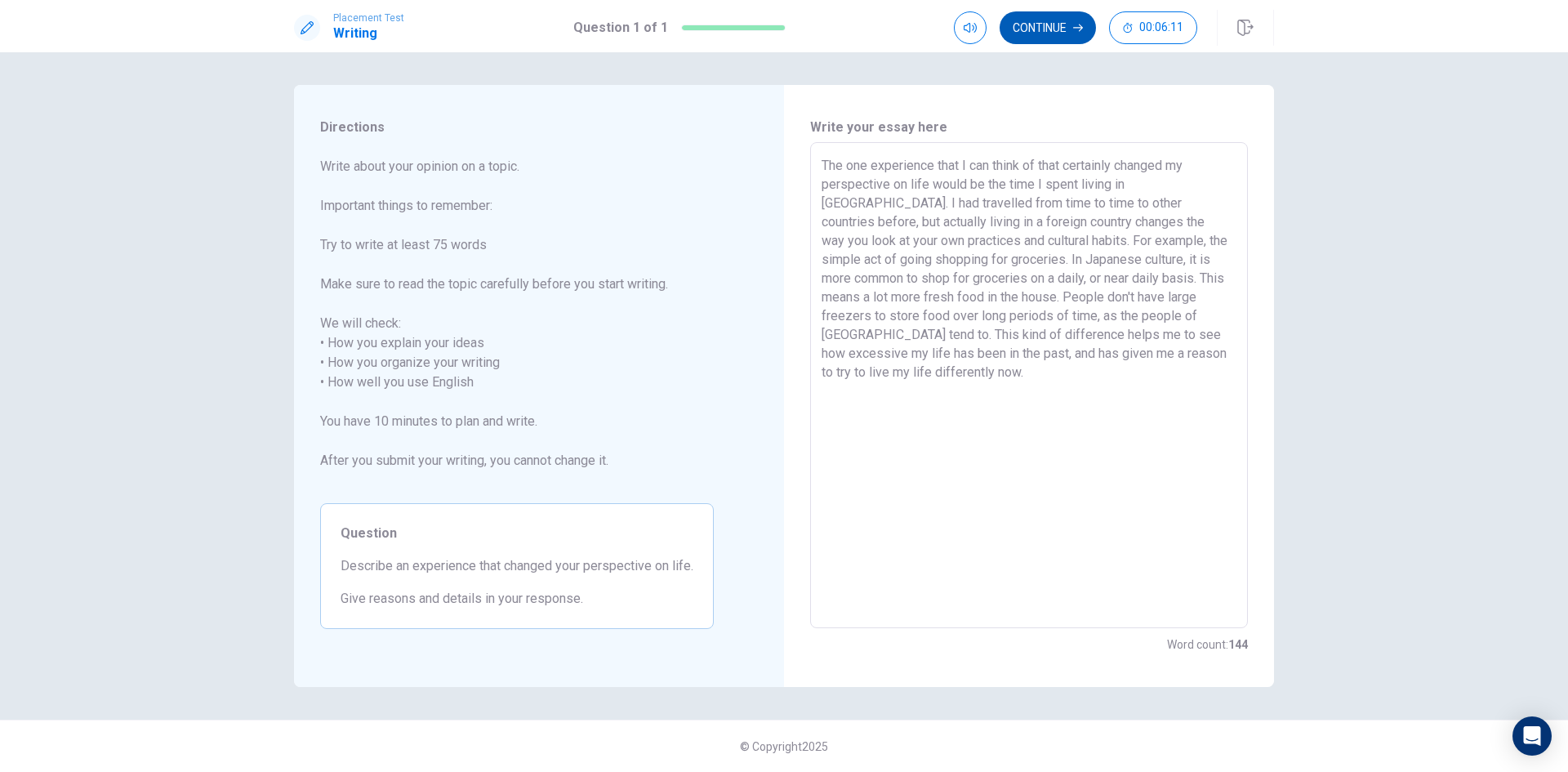
click at [1064, 24] on button "Continue" at bounding box center [1048, 28] width 97 height 33
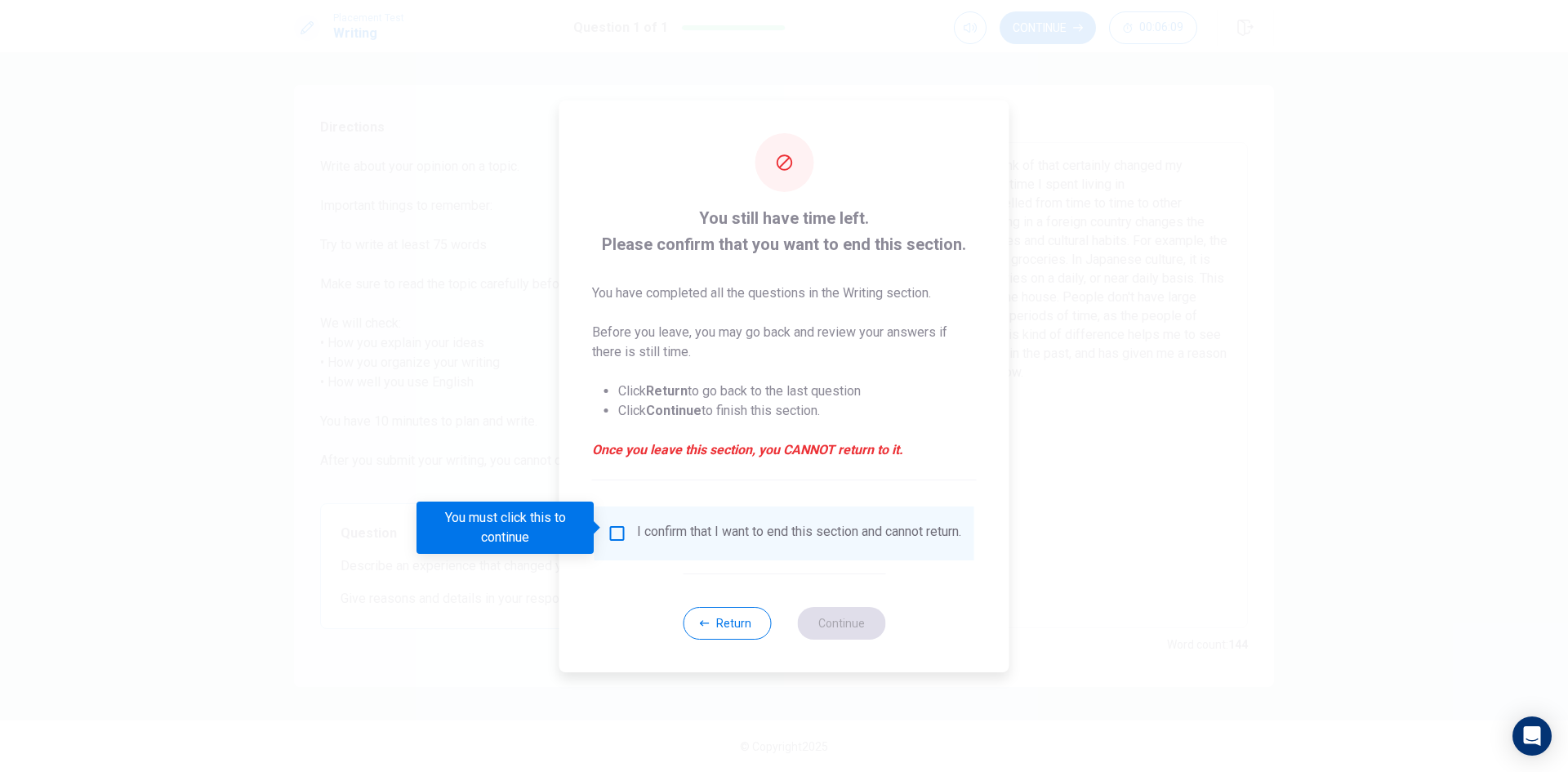
click at [613, 527] on input "You must click this to continue" at bounding box center [618, 534] width 20 height 20
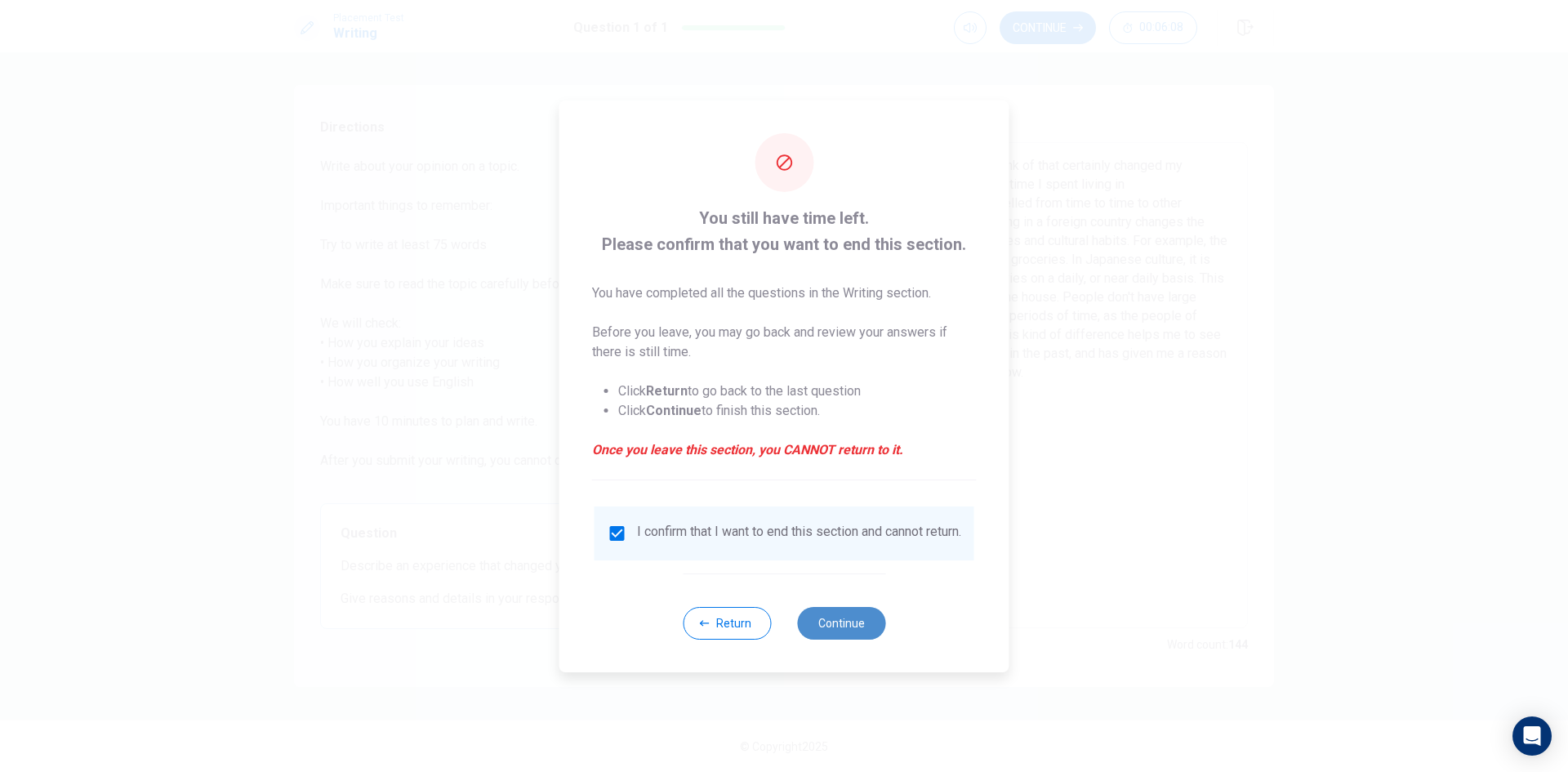
click at [840, 630] on button "Continue" at bounding box center [841, 624] width 88 height 33
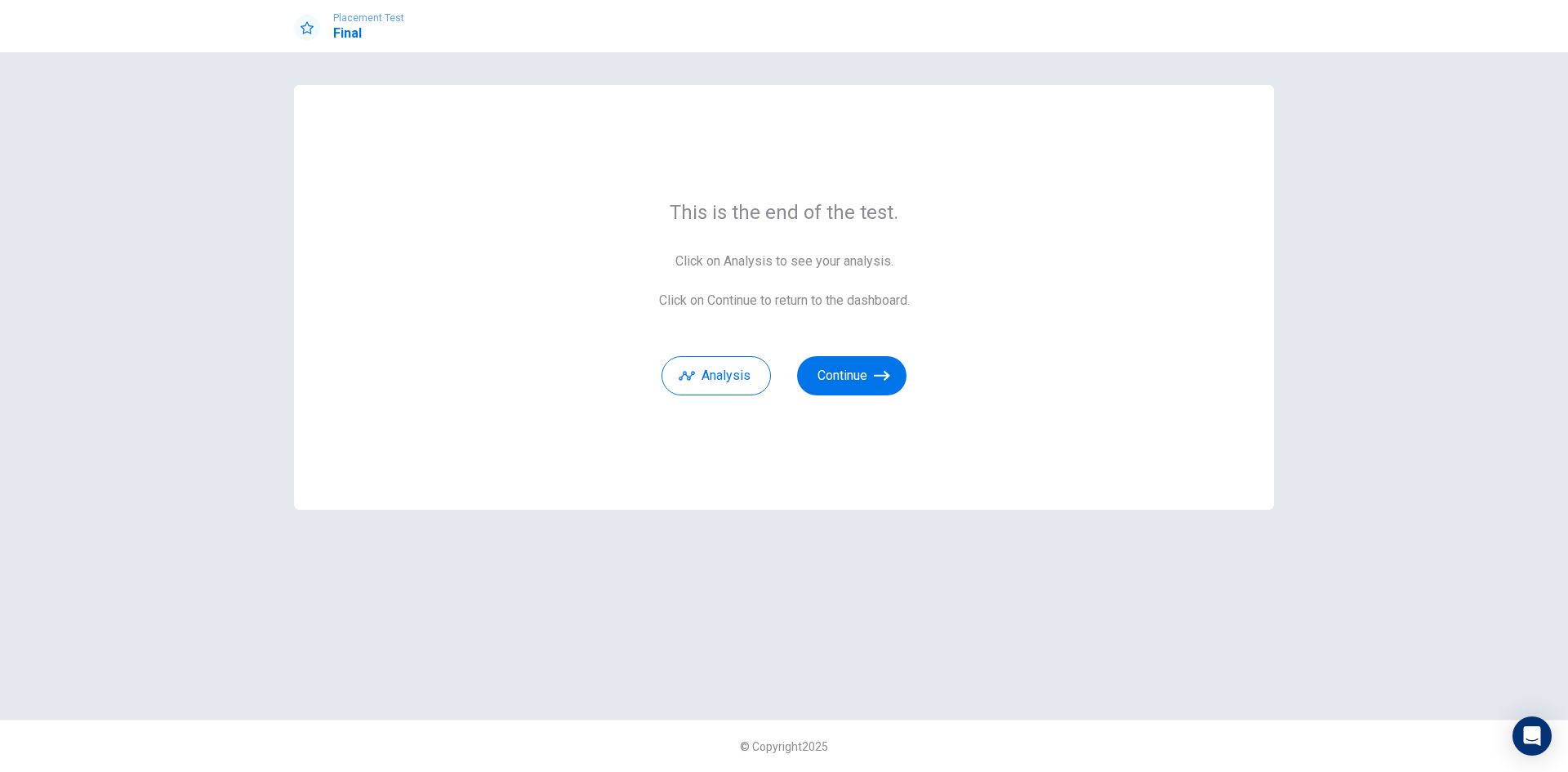
drag, startPoint x: 682, startPoint y: 262, endPoint x: 901, endPoint y: 264, distance: 219.0
click at [894, 262] on span "Click on Analysis to see your analysis. Click on Continue to return to the dash…" at bounding box center [785, 281] width 250 height 59
click at [732, 369] on button "Analysis" at bounding box center [717, 376] width 110 height 39
